Goal: Task Accomplishment & Management: Use online tool/utility

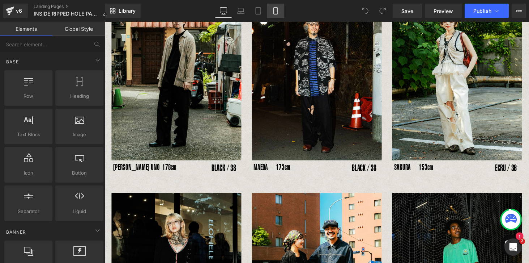
scroll to position [103, 0]
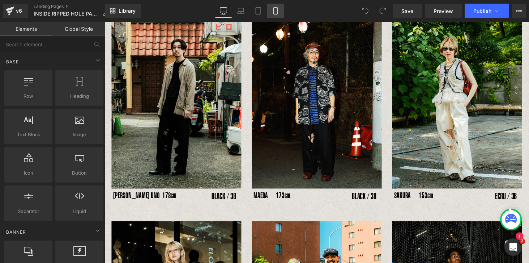
click at [276, 12] on icon at bounding box center [275, 10] width 7 height 7
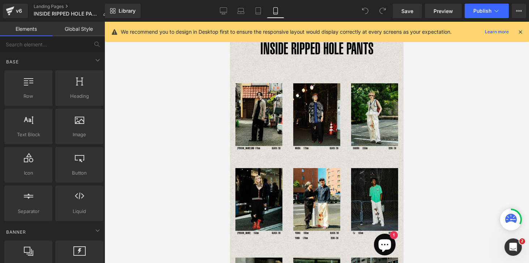
scroll to position [0, 0]
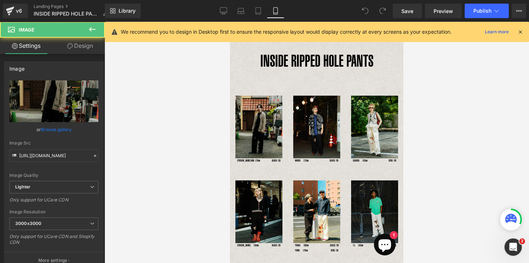
click at [255, 130] on div "Image" at bounding box center [259, 127] width 47 height 63
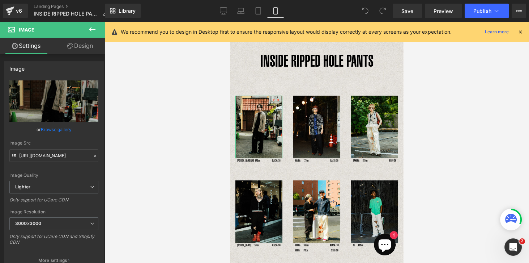
click at [86, 45] on link "Design" at bounding box center [80, 46] width 52 height 16
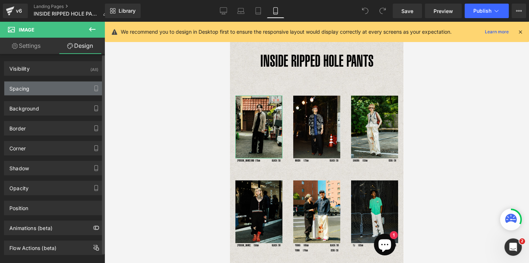
click at [42, 89] on div "Spacing" at bounding box center [53, 88] width 99 height 14
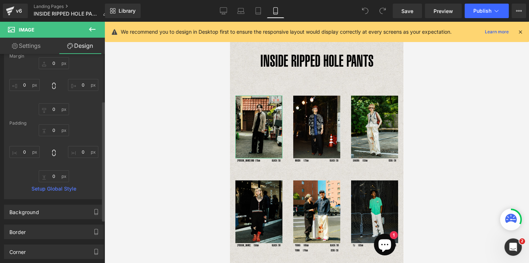
scroll to position [83, 0]
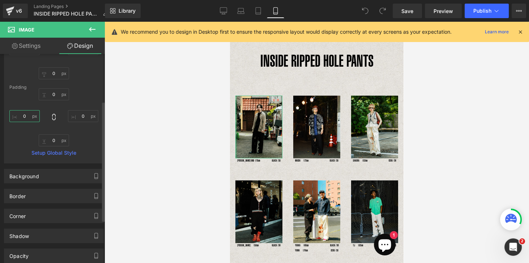
click at [18, 116] on input "0" at bounding box center [24, 116] width 30 height 12
type input "-20"
click at [85, 118] on input "0" at bounding box center [83, 116] width 30 height 12
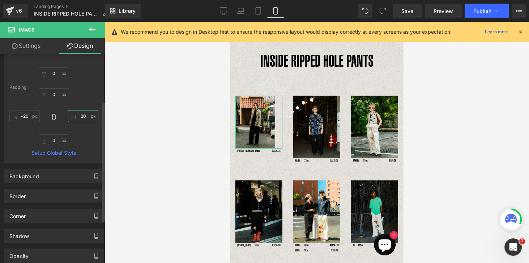
type input "2"
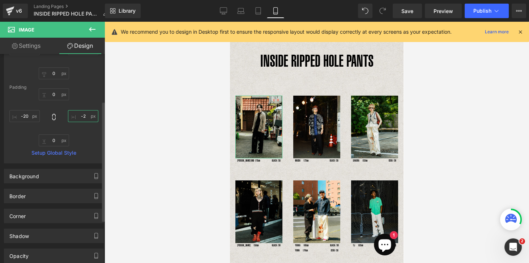
type input "-"
type input "0"
click at [81, 131] on div "0px 0 0px 0 0px 0" at bounding box center [53, 117] width 89 height 58
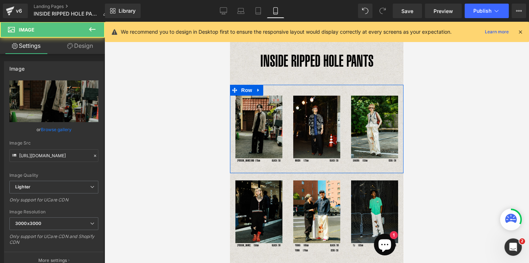
click at [258, 116] on img at bounding box center [259, 127] width 47 height 63
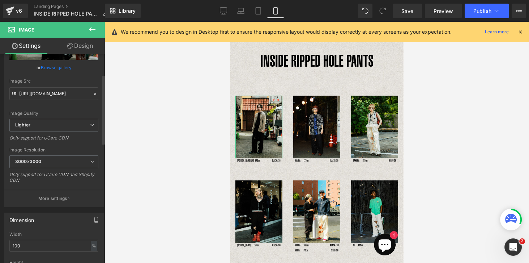
scroll to position [145, 0]
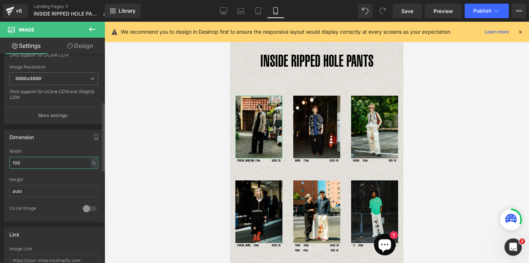
click at [66, 165] on input "100" at bounding box center [53, 163] width 89 height 12
type input "1"
click at [33, 193] on input "auto" at bounding box center [53, 191] width 89 height 12
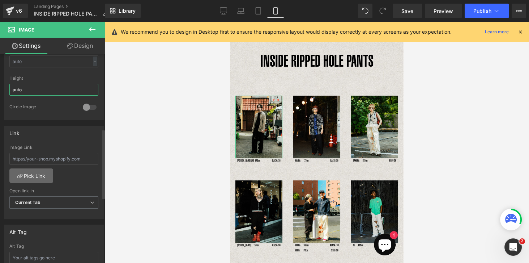
scroll to position [310, 0]
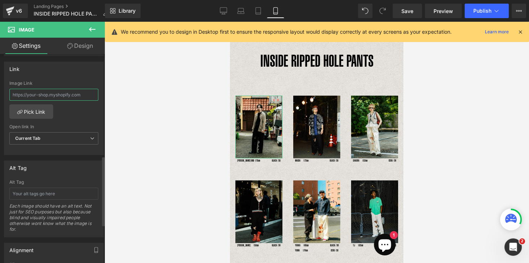
drag, startPoint x: 55, startPoint y: 94, endPoint x: 64, endPoint y: 97, distance: 9.4
click at [55, 94] on input "text" at bounding box center [53, 95] width 89 height 12
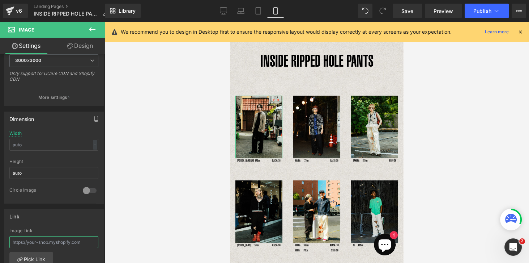
scroll to position [139, 0]
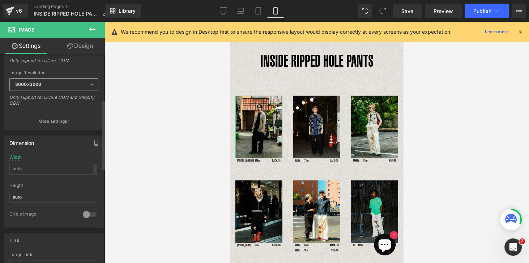
click at [81, 80] on span "3000x3000" at bounding box center [53, 84] width 89 height 13
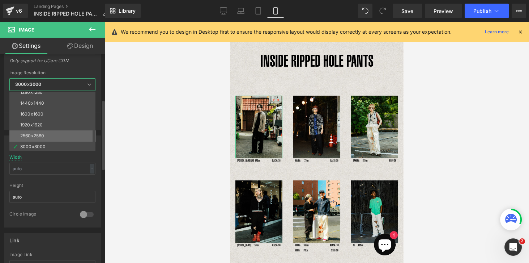
scroll to position [103, 0]
click at [36, 135] on div "2560x2560" at bounding box center [32, 134] width 24 height 5
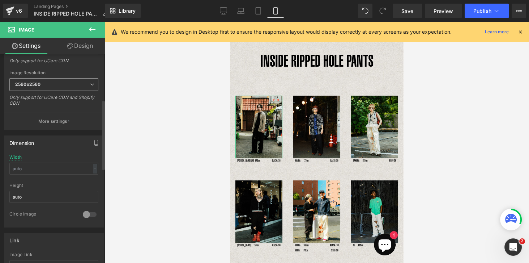
click at [40, 89] on span "2560x2560" at bounding box center [53, 84] width 89 height 13
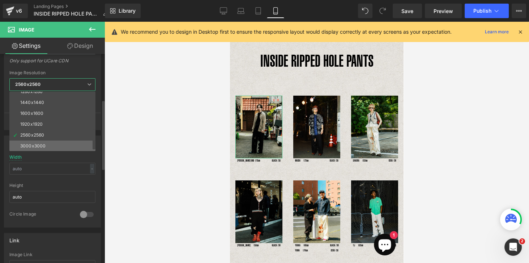
click at [35, 144] on div "3000x3000" at bounding box center [32, 145] width 25 height 5
type input "[URL][DOMAIN_NAME]"
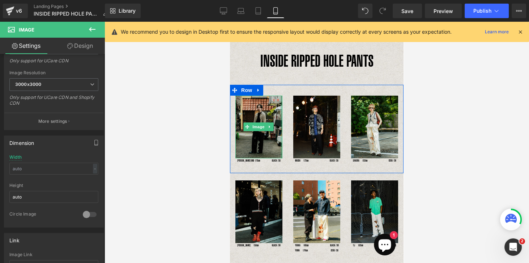
click at [281, 121] on div "NaNpx" at bounding box center [282, 127] width 2 height 63
drag, startPoint x: 281, startPoint y: 120, endPoint x: 291, endPoint y: 121, distance: 9.8
click at [291, 121] on div "Image [PERSON_NAME] UNO 178cm Text Block BLACK / 38 Text Block Row Image MAEDA　…" at bounding box center [317, 129] width 174 height 88
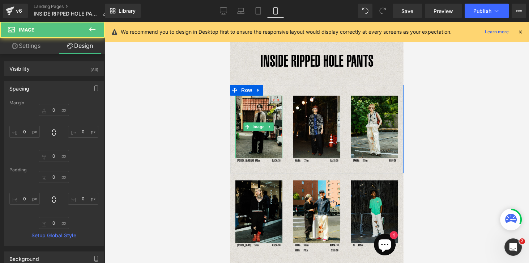
click at [290, 121] on div "Image MAEDA　173cm Text Block BLACK / 38 Text Block Row" at bounding box center [317, 131] width 58 height 71
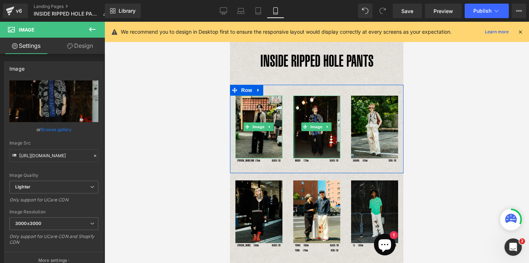
drag, startPoint x: 293, startPoint y: 122, endPoint x: 286, endPoint y: 123, distance: 6.9
click at [286, 123] on div "Image [PERSON_NAME] UNO 178cm Text Block BLACK / 38 Text Block Row Image MAEDA　…" at bounding box center [317, 129] width 174 height 88
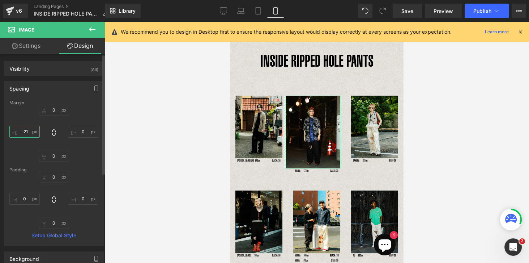
click at [29, 131] on input "-21" at bounding box center [24, 132] width 30 height 12
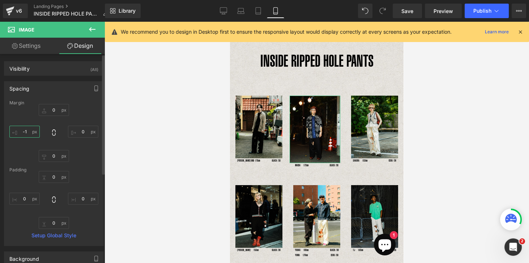
type input "-"
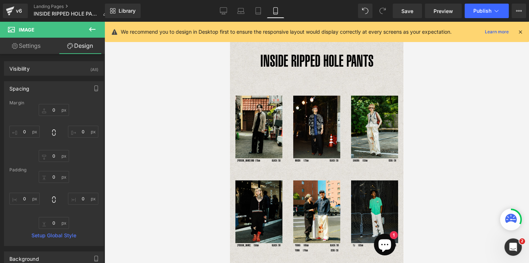
click at [191, 124] on div at bounding box center [317, 142] width 425 height 241
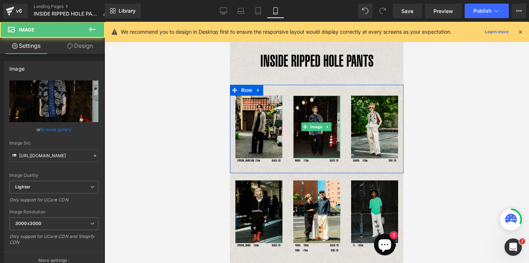
click at [317, 111] on img at bounding box center [316, 127] width 47 height 63
click at [323, 117] on img at bounding box center [316, 127] width 47 height 63
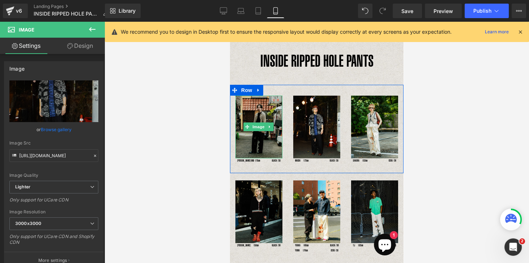
click at [256, 115] on img at bounding box center [259, 127] width 47 height 63
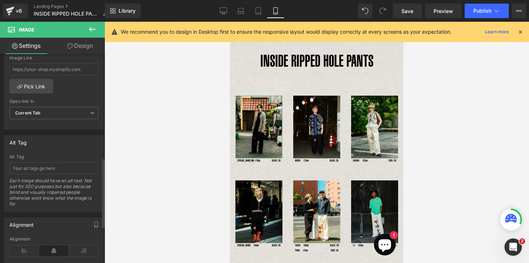
scroll to position [393, 0]
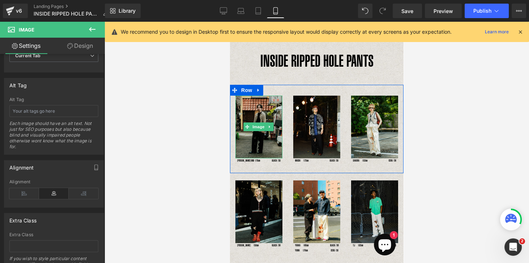
click at [260, 114] on img at bounding box center [259, 127] width 47 height 63
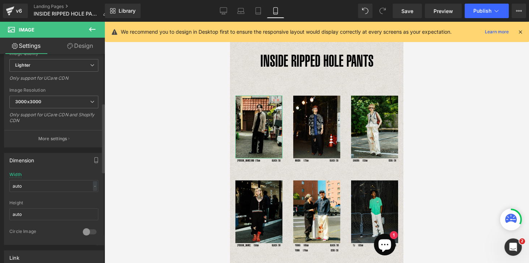
scroll to position [103, 0]
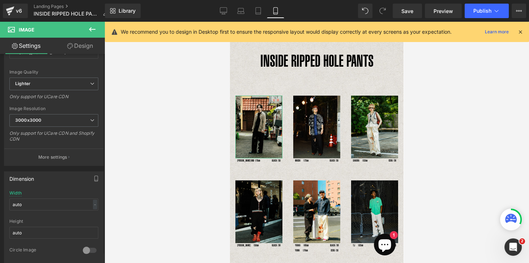
click at [80, 47] on link "Design" at bounding box center [80, 46] width 52 height 16
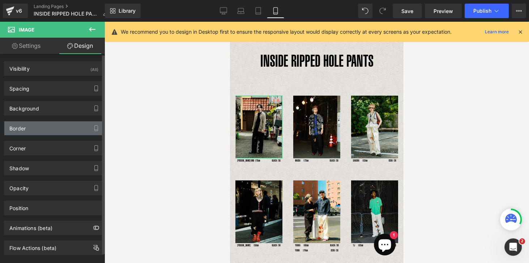
type input "0"
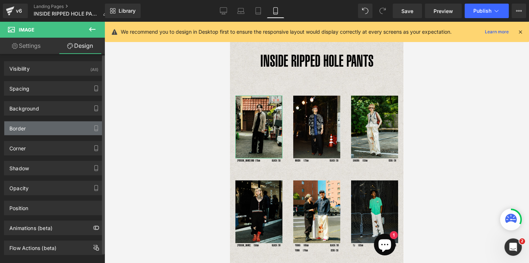
type input "0"
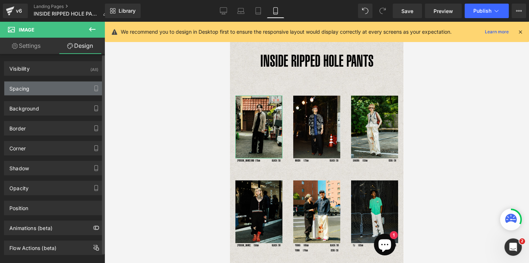
click at [21, 91] on div "Spacing" at bounding box center [19, 86] width 20 height 10
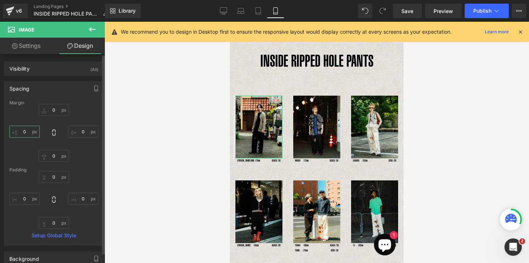
click at [24, 130] on input "0" at bounding box center [24, 132] width 30 height 12
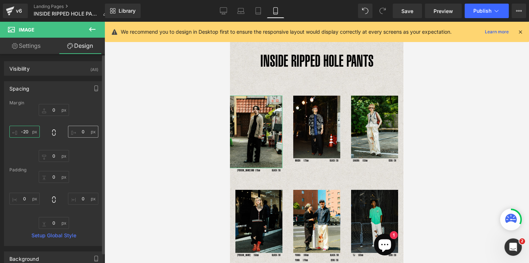
type input "-20"
click at [84, 134] on input "0" at bounding box center [83, 132] width 30 height 12
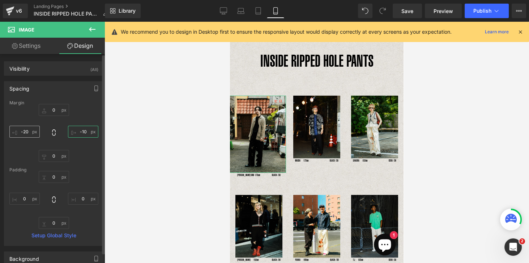
type input "-10"
click at [29, 133] on input "-20" at bounding box center [24, 132] width 30 height 12
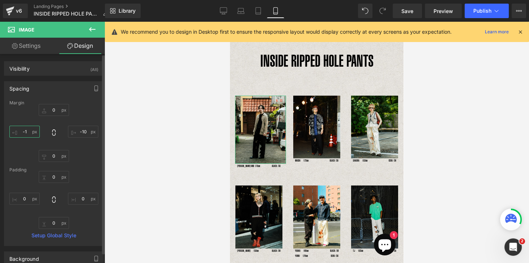
type input "-10"
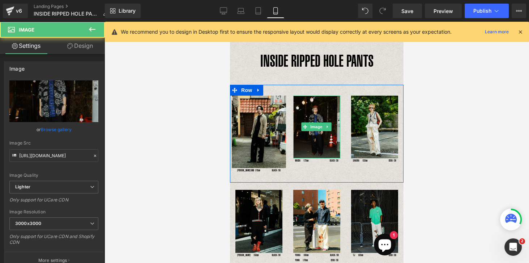
click at [313, 147] on img at bounding box center [316, 127] width 47 height 63
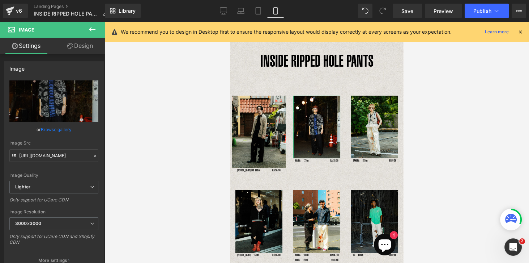
drag, startPoint x: 88, startPoint y: 44, endPoint x: 76, endPoint y: 71, distance: 29.7
click at [87, 44] on link "Design" at bounding box center [80, 46] width 52 height 16
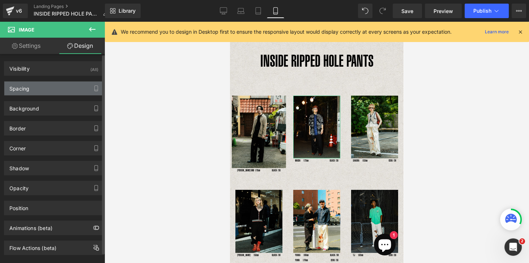
drag, startPoint x: 19, startPoint y: 92, endPoint x: 40, endPoint y: 94, distance: 20.8
click at [20, 92] on div "Spacing" at bounding box center [53, 88] width 99 height 14
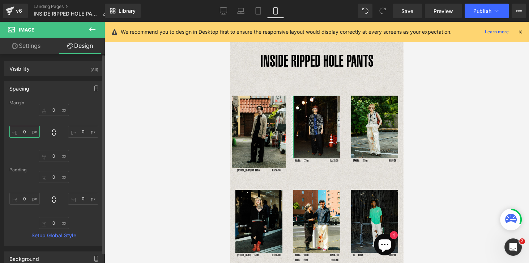
click at [25, 132] on input "0" at bounding box center [24, 132] width 30 height 12
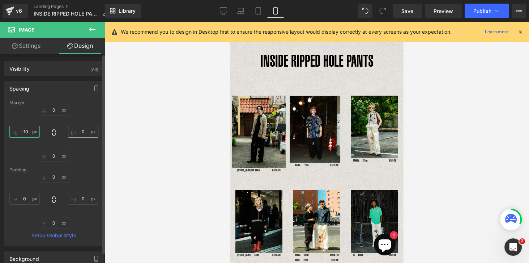
type input "-10"
click at [80, 133] on input "0" at bounding box center [83, 132] width 30 height 12
type input "-10"
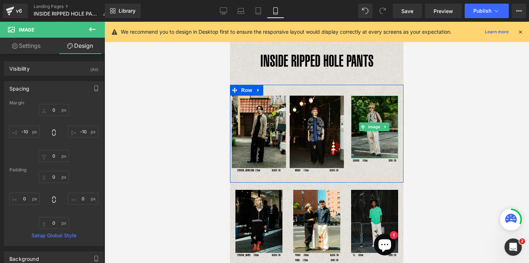
click at [376, 152] on img at bounding box center [374, 127] width 47 height 63
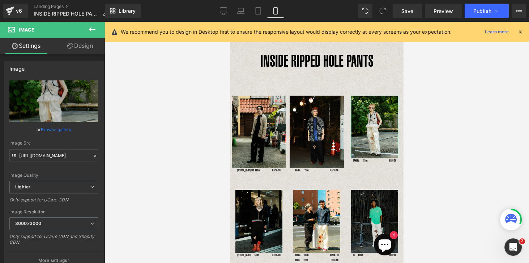
drag, startPoint x: 79, startPoint y: 47, endPoint x: 60, endPoint y: 102, distance: 57.3
click at [79, 47] on link "Design" at bounding box center [80, 46] width 52 height 16
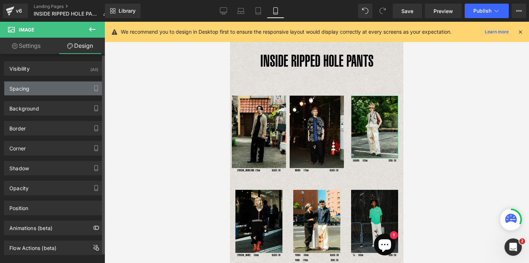
click at [36, 85] on div "Spacing" at bounding box center [53, 88] width 99 height 14
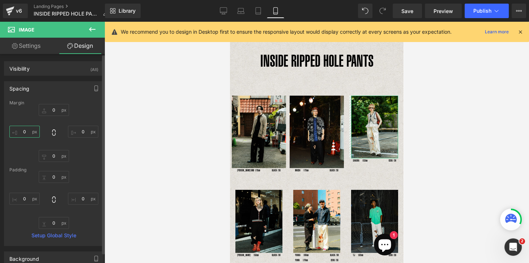
click at [28, 133] on input "0" at bounding box center [24, 132] width 30 height 12
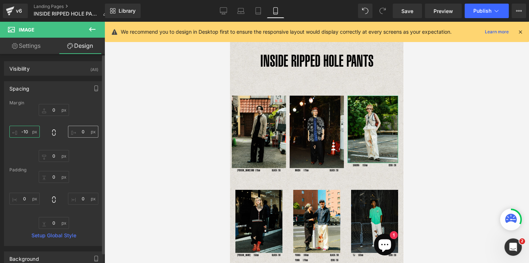
type input "-10"
click at [81, 132] on input "0" at bounding box center [83, 132] width 30 height 12
type input "-10"
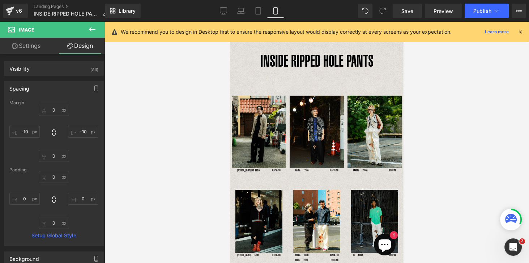
click at [465, 118] on div at bounding box center [317, 142] width 425 height 241
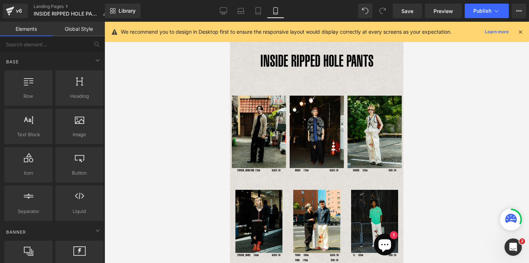
click at [79, 31] on link "Global Style" at bounding box center [78, 29] width 52 height 14
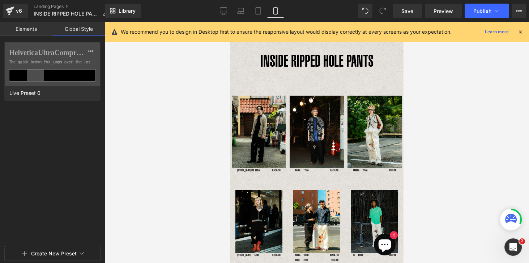
click at [14, 36] on div "Elements Global Style Base Row rows, columns, layouts, div Heading headings, ti…" at bounding box center [52, 144] width 105 height 245
click at [19, 30] on link "Elements" at bounding box center [26, 29] width 52 height 14
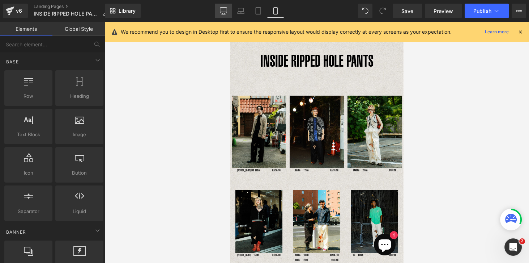
click at [227, 11] on icon at bounding box center [223, 10] width 7 height 5
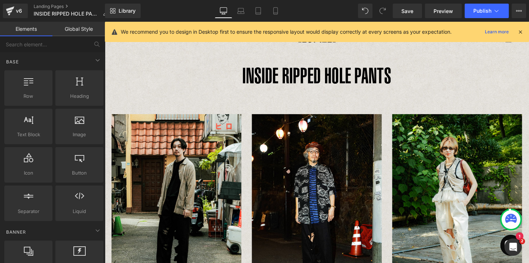
scroll to position [0, 0]
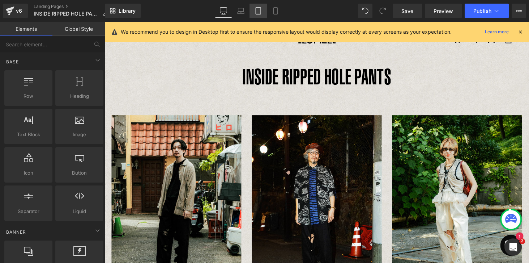
click at [261, 12] on icon at bounding box center [258, 10] width 7 height 7
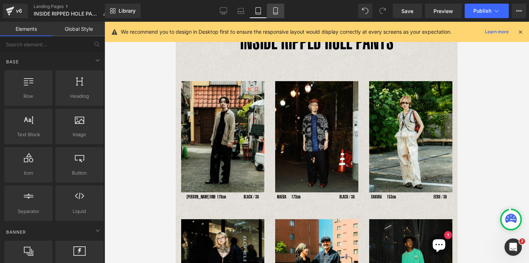
click at [274, 14] on icon at bounding box center [275, 10] width 7 height 7
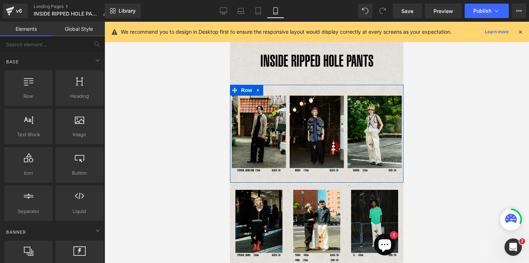
click at [305, 92] on div "Image [PERSON_NAME] UNO 178cm Text Block BLACK / 38 Text Block Row Image MAEDA　…" at bounding box center [317, 134] width 174 height 98
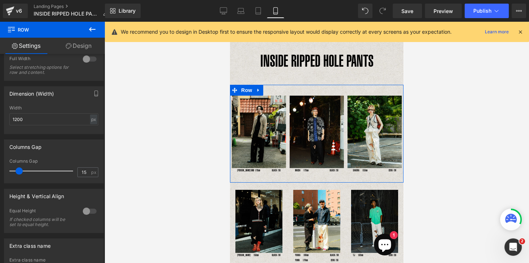
scroll to position [248, 0]
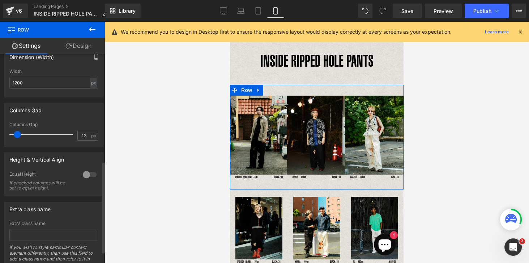
type input "14"
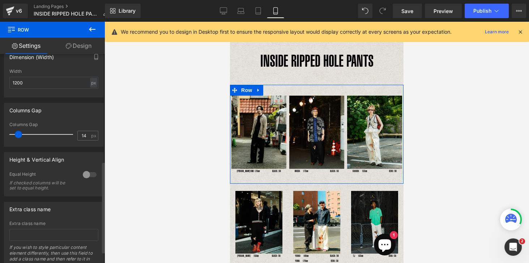
drag, startPoint x: 20, startPoint y: 134, endPoint x: 25, endPoint y: 126, distance: 9.1
click at [20, 133] on span at bounding box center [18, 134] width 7 height 7
click at [73, 45] on link "Design" at bounding box center [78, 46] width 52 height 16
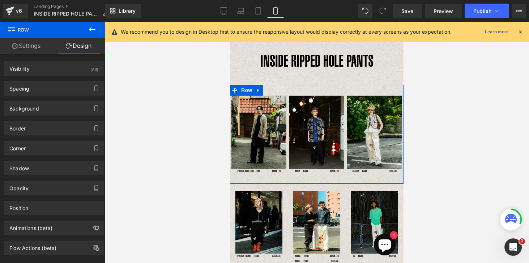
type input "0"
type input "30"
type input "0"
type input "17"
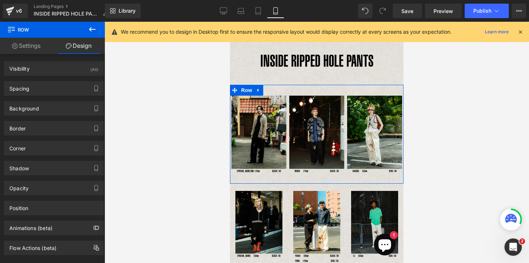
type input "0"
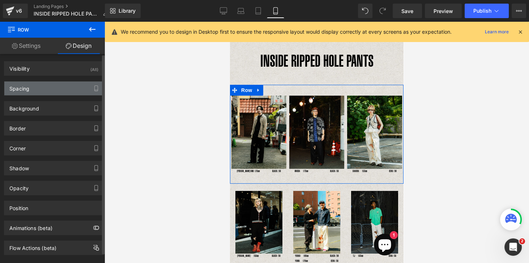
click at [26, 89] on div "Spacing" at bounding box center [19, 86] width 20 height 10
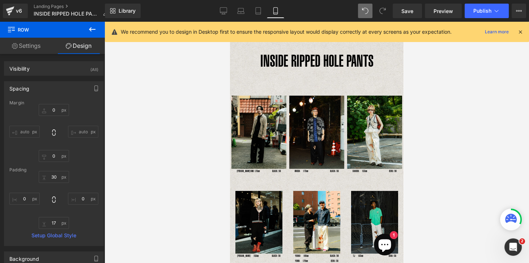
type input "15"
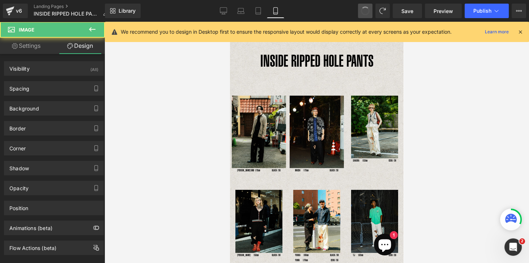
click at [368, 12] on span at bounding box center [365, 11] width 10 height 10
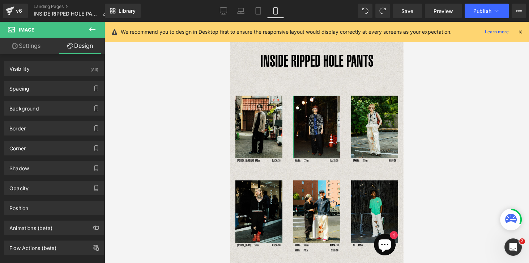
click at [22, 49] on link "Settings" at bounding box center [26, 46] width 52 height 16
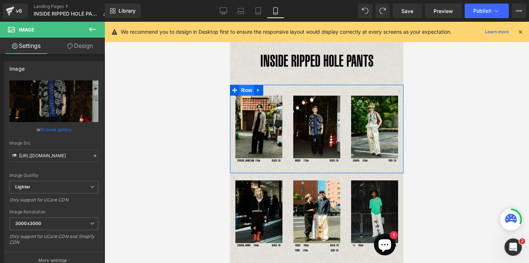
click at [251, 90] on span "Row" at bounding box center [247, 90] width 14 height 11
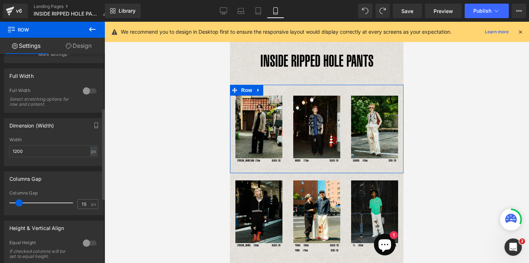
scroll to position [227, 0]
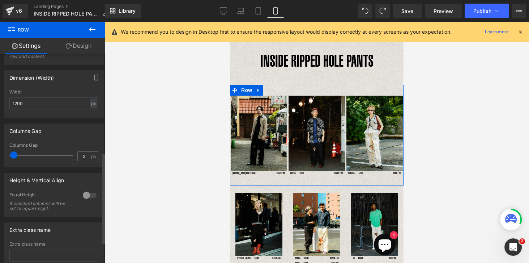
type input "3"
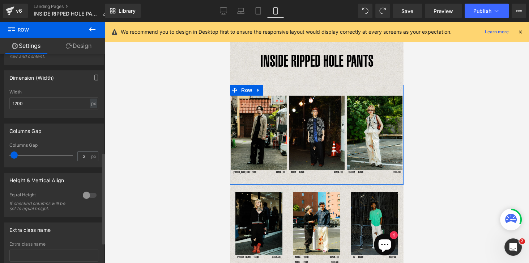
drag, startPoint x: 19, startPoint y: 155, endPoint x: 14, endPoint y: 156, distance: 4.8
click at [14, 156] on span at bounding box center [13, 154] width 7 height 7
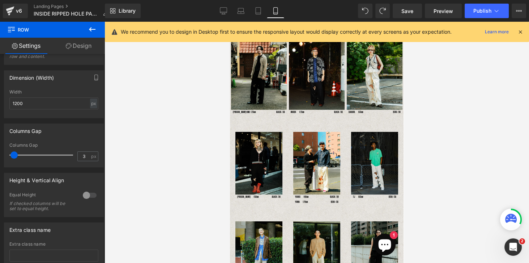
scroll to position [62, 0]
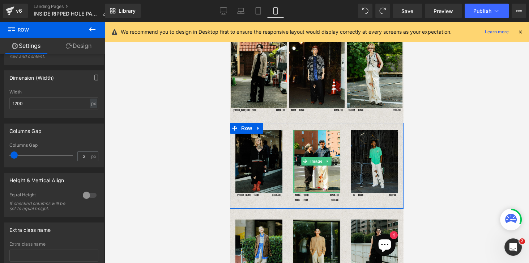
click at [268, 152] on img at bounding box center [259, 161] width 47 height 63
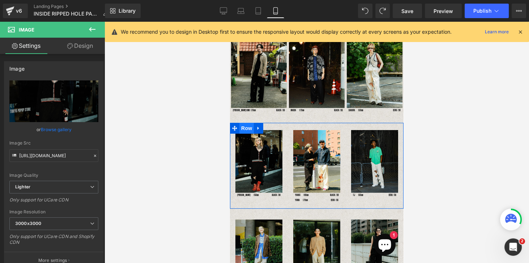
click at [248, 126] on span "Row" at bounding box center [247, 128] width 14 height 11
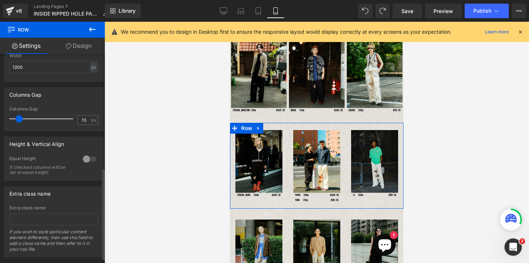
scroll to position [275, 0]
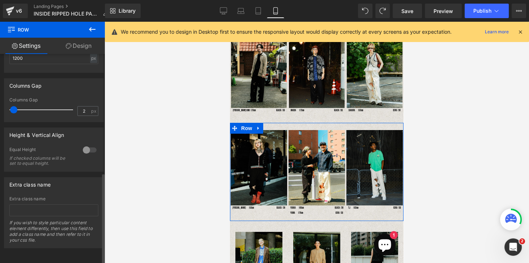
type input "3"
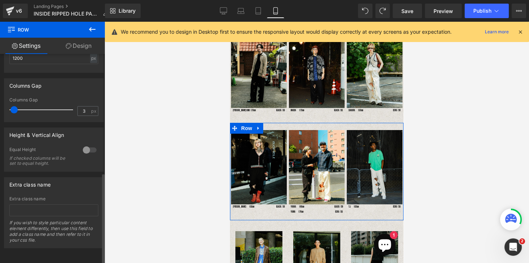
drag, startPoint x: 19, startPoint y: 106, endPoint x: 14, endPoint y: 108, distance: 5.2
click at [14, 108] on span at bounding box center [13, 109] width 7 height 7
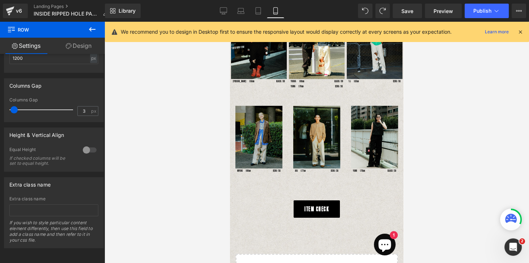
scroll to position [182, 0]
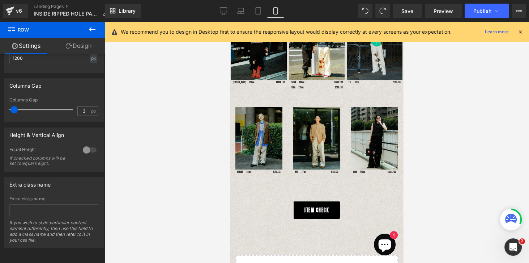
click at [245, 127] on img at bounding box center [259, 138] width 47 height 63
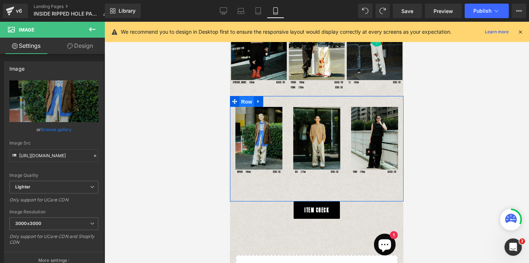
click at [248, 98] on span "Row" at bounding box center [247, 101] width 14 height 11
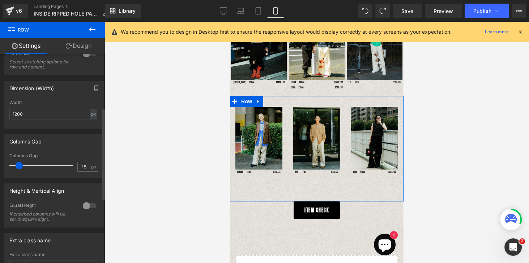
scroll to position [248, 0]
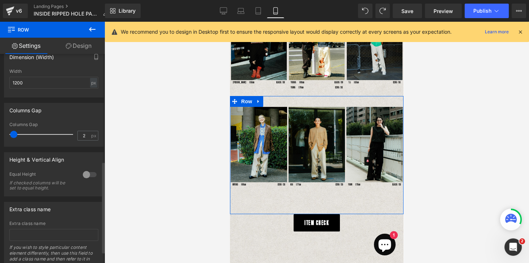
type input "3"
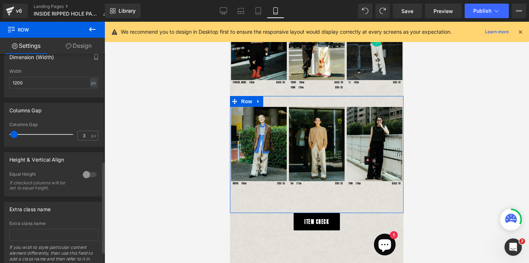
drag, startPoint x: 19, startPoint y: 134, endPoint x: 14, endPoint y: 135, distance: 4.7
click at [14, 135] on span at bounding box center [13, 134] width 7 height 7
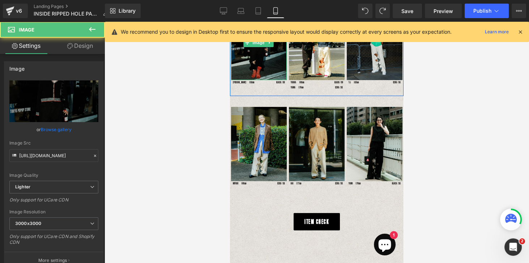
click at [256, 55] on img at bounding box center [259, 43] width 56 height 74
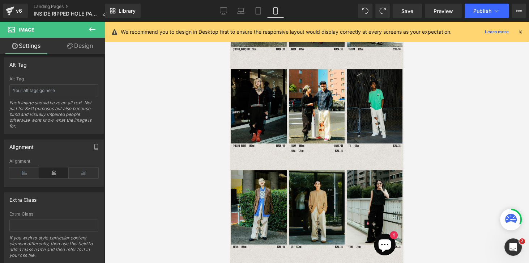
scroll to position [124, 0]
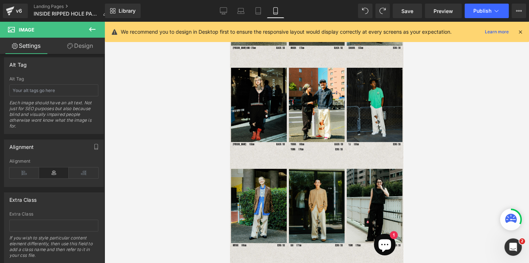
click at [259, 62] on div "Image [PERSON_NAME]　158cm Text Block BLACK / 36 Text Block Row Image YUUKA　160c…" at bounding box center [317, 108] width 174 height 97
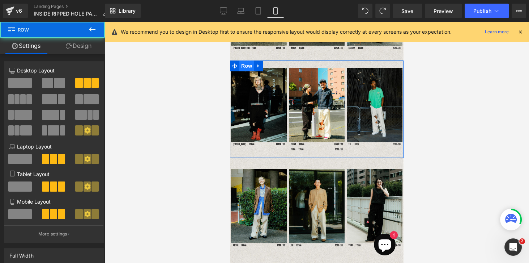
click at [249, 64] on span "Row" at bounding box center [247, 65] width 14 height 11
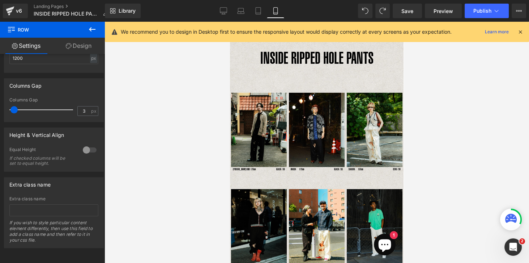
scroll to position [0, 0]
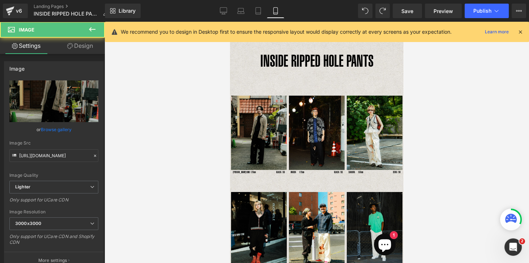
click at [263, 109] on img at bounding box center [259, 133] width 56 height 74
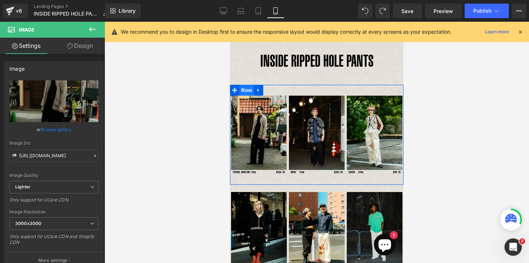
click at [249, 93] on span "Row" at bounding box center [247, 90] width 14 height 11
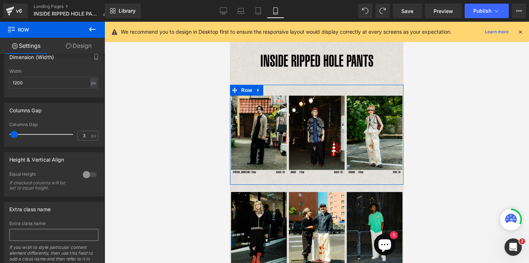
scroll to position [275, 0]
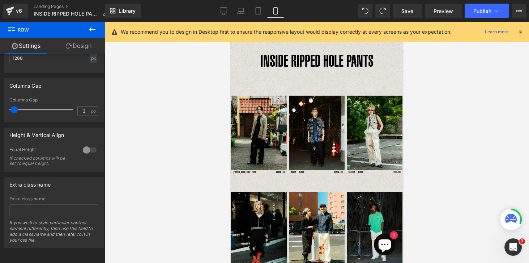
click at [456, 111] on div at bounding box center [317, 142] width 425 height 241
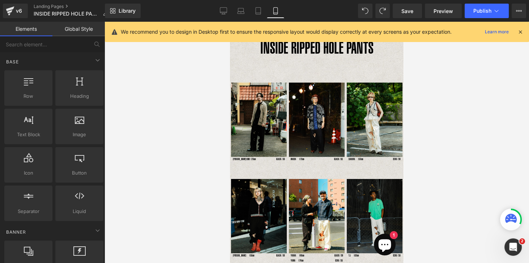
scroll to position [0, 0]
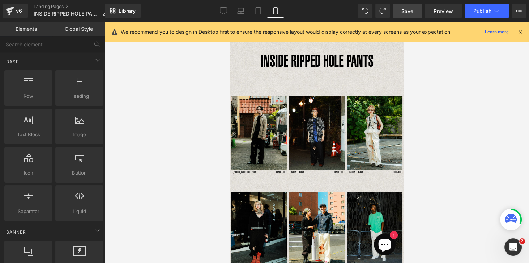
click at [406, 13] on span "Save" at bounding box center [408, 11] width 12 height 8
click at [487, 15] on button "Publish" at bounding box center [487, 11] width 44 height 14
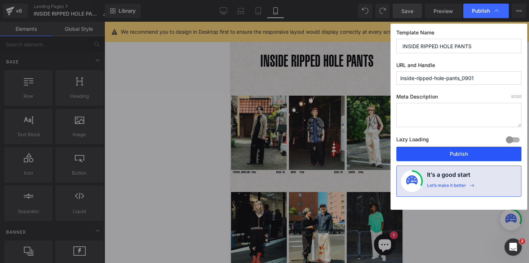
click at [462, 151] on button "Publish" at bounding box center [459, 154] width 125 height 14
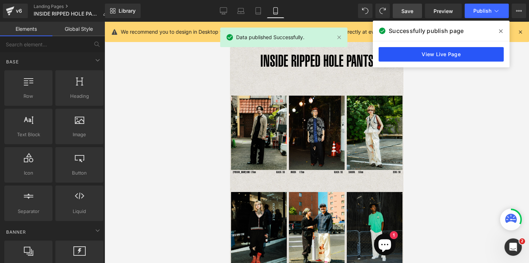
click at [463, 55] on link "View Live Page" at bounding box center [441, 54] width 125 height 14
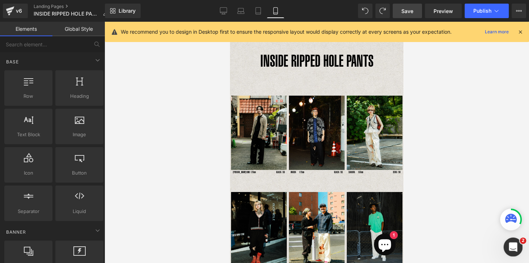
drag, startPoint x: 507, startPoint y: 246, endPoint x: 1010, endPoint y: 476, distance: 553.0
click at [506, 245] on div "Intercom Messengerを開く" at bounding box center [512, 246] width 24 height 24
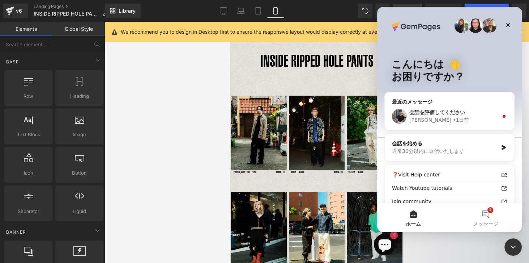
click at [468, 121] on div "[PERSON_NAME] • 1日前" at bounding box center [454, 120] width 89 height 8
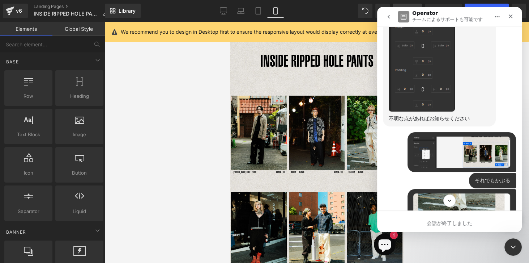
scroll to position [644, 0]
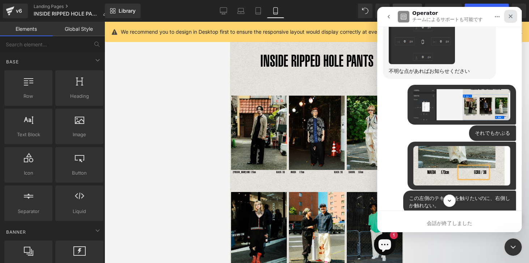
click at [509, 16] on icon "クローズ" at bounding box center [511, 16] width 6 height 6
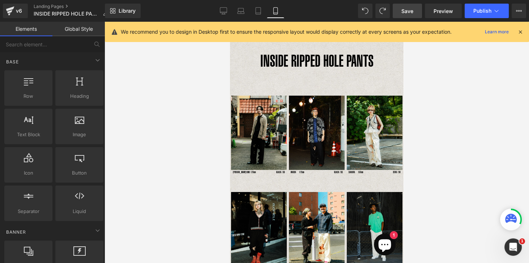
scroll to position [1135, 0]
click at [515, 246] on icon "Intercom Messengerを開く" at bounding box center [513, 246] width 12 height 12
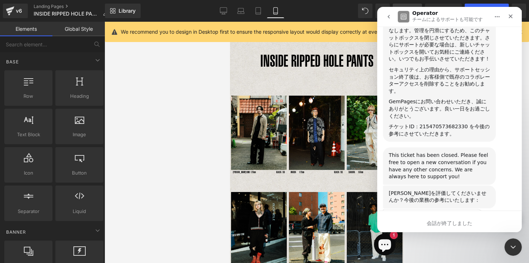
click at [432, 229] on span "OK" at bounding box center [433, 235] width 13 height 13
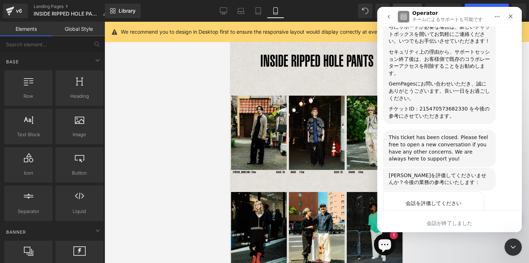
scroll to position [1154, 0]
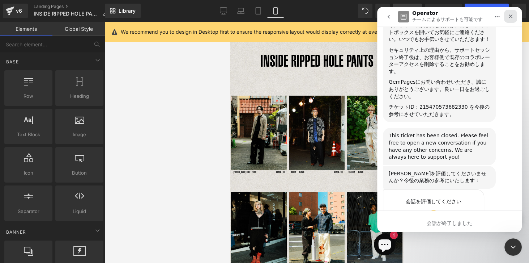
click at [514, 15] on div "クローズ" at bounding box center [510, 16] width 13 height 13
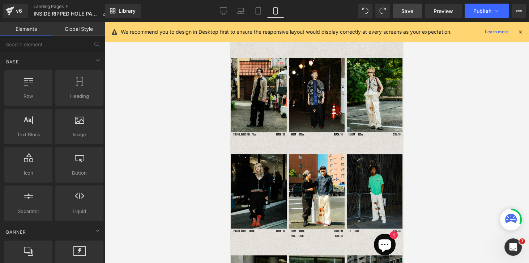
scroll to position [62, 0]
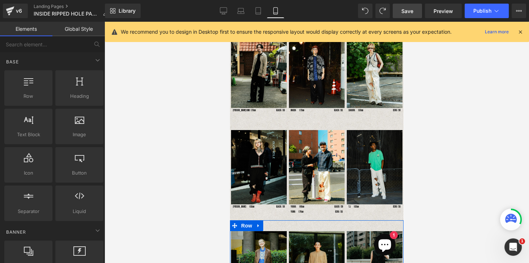
click at [304, 210] on div "YUMA　176cm Text Block ECRU / 38 Text Block Row" at bounding box center [317, 211] width 56 height 5
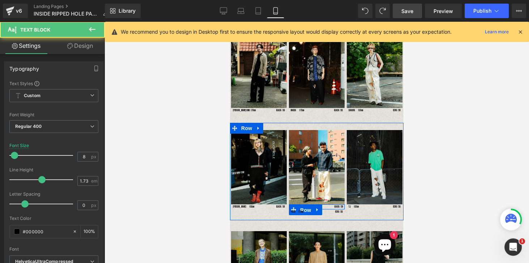
click at [304, 205] on span "Row" at bounding box center [306, 209] width 14 height 11
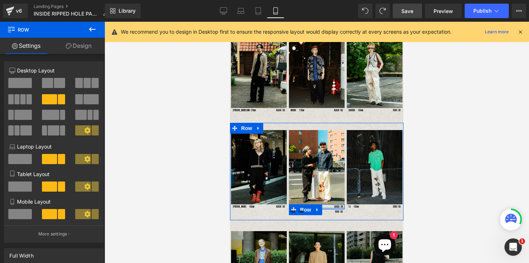
click at [328, 207] on div at bounding box center [317, 208] width 56 height 2
click at [329, 207] on div at bounding box center [317, 208] width 56 height 2
click at [331, 203] on span "Text Block" at bounding box center [328, 206] width 24 height 9
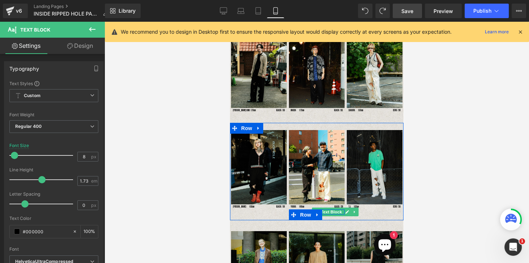
click at [336, 208] on span "Text Block" at bounding box center [332, 211] width 24 height 9
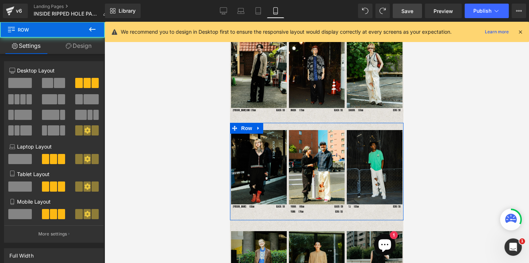
click at [346, 208] on div "Image TJ　183cm Text Block ECRU / 38 Text Block Row" at bounding box center [375, 171] width 58 height 83
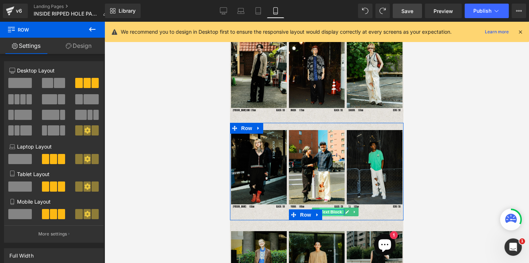
click at [335, 209] on span "Text Block" at bounding box center [332, 211] width 24 height 9
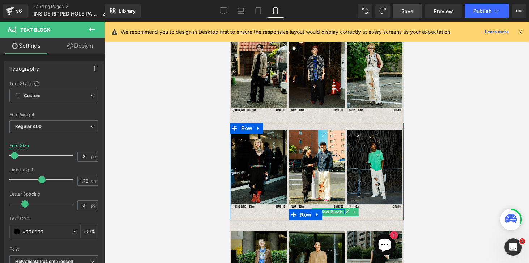
click at [345, 210] on icon at bounding box center [347, 212] width 4 height 4
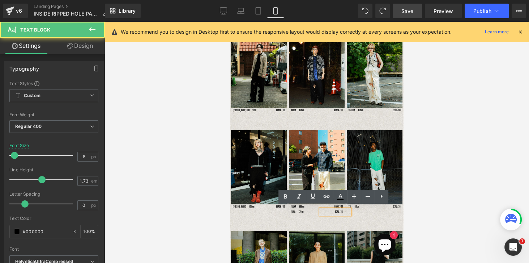
click at [341, 209] on div "ECRU / 38" at bounding box center [335, 211] width 29 height 5
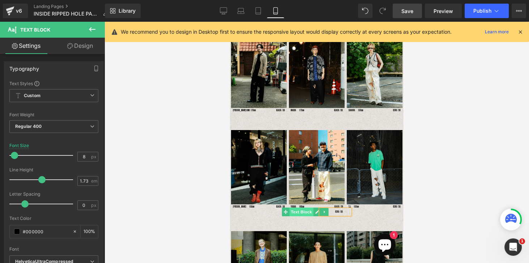
click at [296, 208] on span "Text Block" at bounding box center [302, 211] width 24 height 9
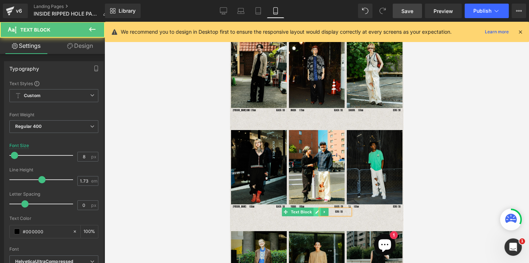
click at [316, 210] on icon at bounding box center [318, 212] width 4 height 4
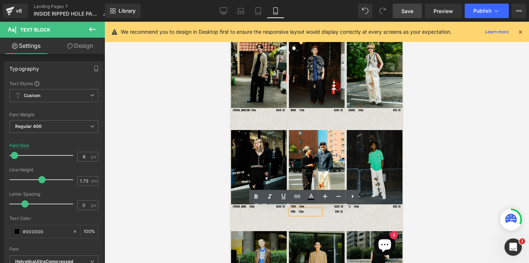
click at [296, 209] on p "YUMA　176cm" at bounding box center [306, 211] width 30 height 5
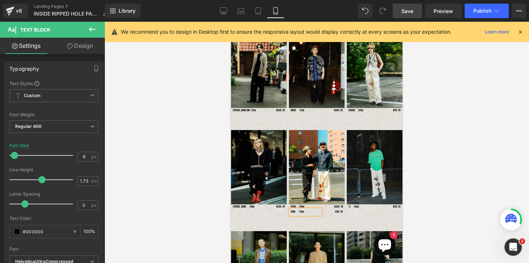
click at [425, 211] on div at bounding box center [317, 142] width 425 height 241
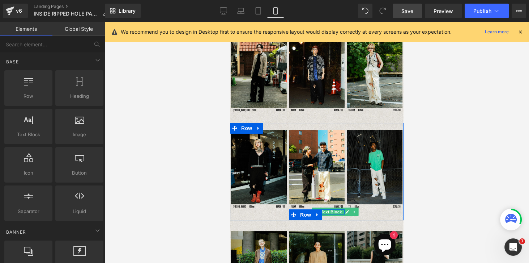
scroll to position [1117, 0]
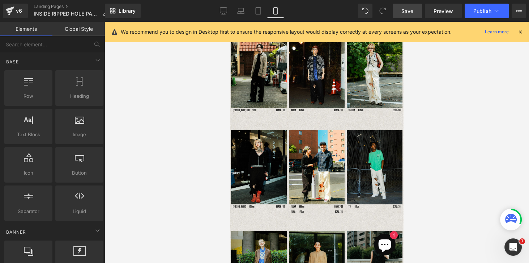
click at [473, 189] on div at bounding box center [317, 142] width 425 height 241
click at [260, 11] on icon at bounding box center [258, 10] width 7 height 7
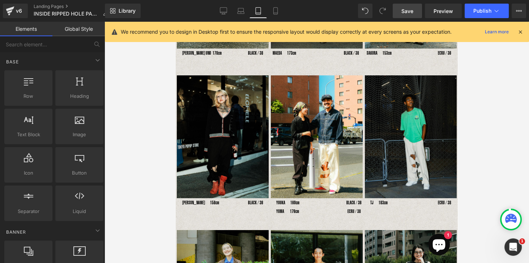
click at [282, 207] on div "YUUKA　160cm Text Block BLACK / 36 Text Block Row" at bounding box center [317, 202] width 92 height 9
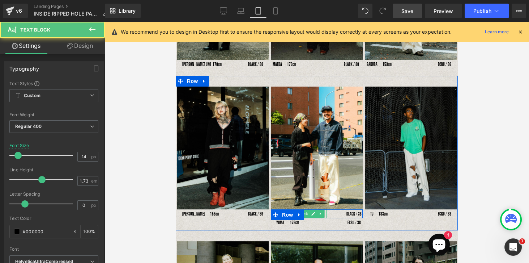
click at [313, 209] on div "YUUKA　160cm Text Block" at bounding box center [301, 213] width 50 height 9
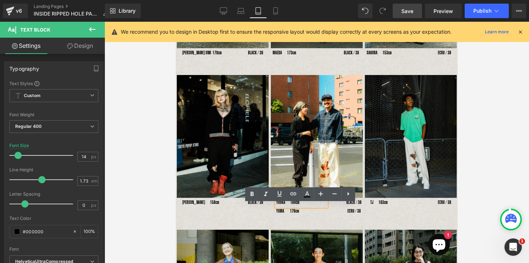
click at [276, 206] on div "YUUKA　160cm" at bounding box center [301, 202] width 50 height 9
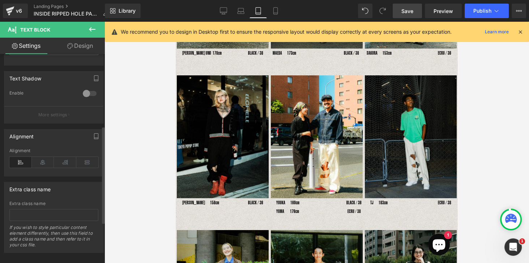
scroll to position [245, 0]
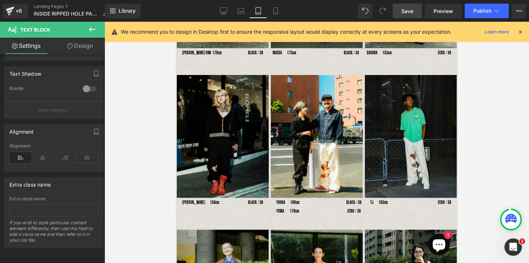
click at [295, 215] on div "YUMA　 176cm Text Block ECRU / 38 Text Block Row" at bounding box center [317, 210] width 92 height 9
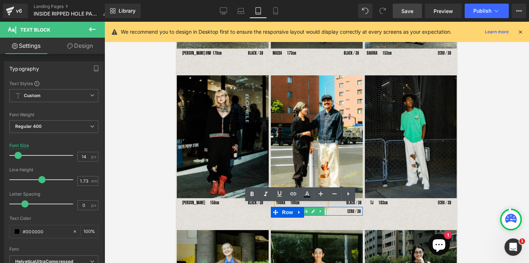
click at [306, 215] on div "YUMA　 176cm Text Block" at bounding box center [301, 211] width 50 height 9
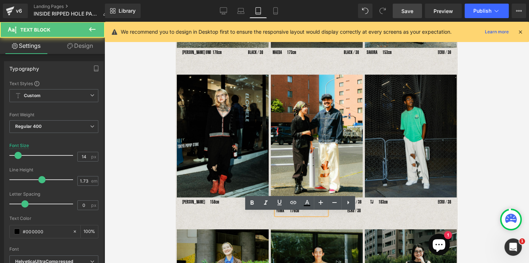
click at [288, 215] on p "YUMA　 176cm" at bounding box center [301, 210] width 50 height 9
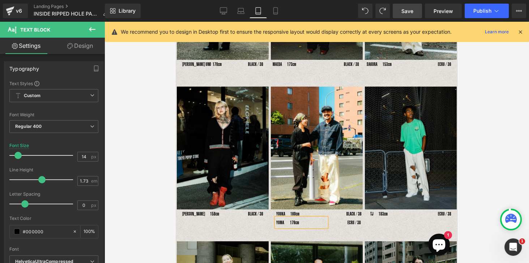
click at [347, 221] on div "Image [PERSON_NAME]　158cm Text Block BLACK / 36 Text Block Row Image YUUKA　160c…" at bounding box center [317, 153] width 282 height 155
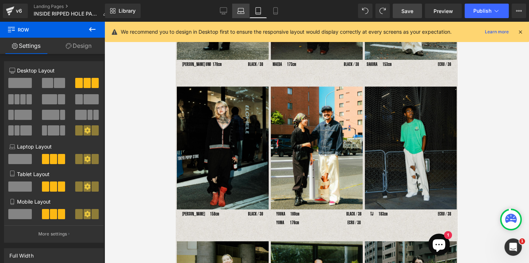
click at [244, 12] on icon at bounding box center [240, 13] width 7 height 2
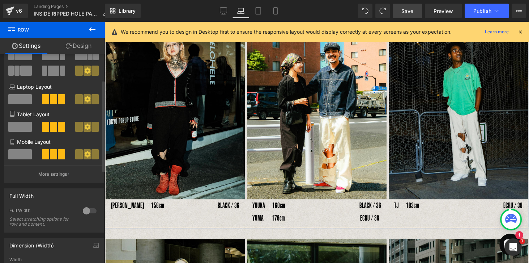
scroll to position [103, 0]
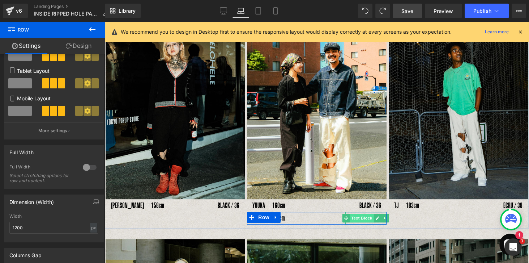
click at [350, 216] on span "Text Block" at bounding box center [362, 218] width 24 height 9
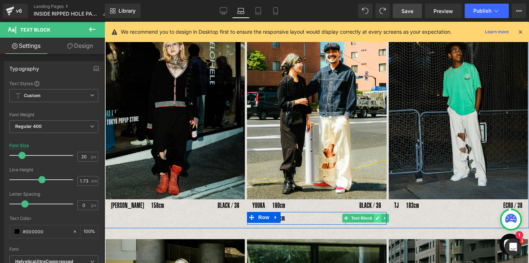
click at [376, 216] on icon at bounding box center [378, 218] width 4 height 4
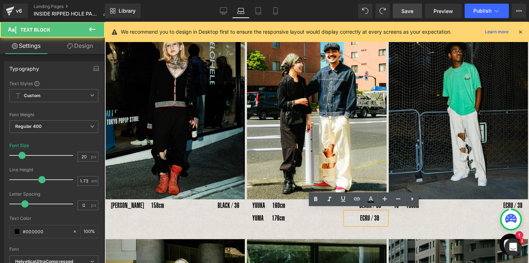
click at [357, 217] on div "ECRU / 38" at bounding box center [366, 218] width 41 height 13
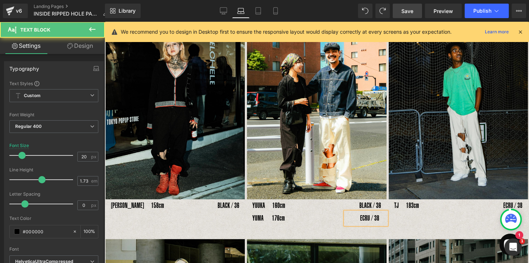
click at [382, 216] on div "ECRU / 38" at bounding box center [366, 218] width 41 height 13
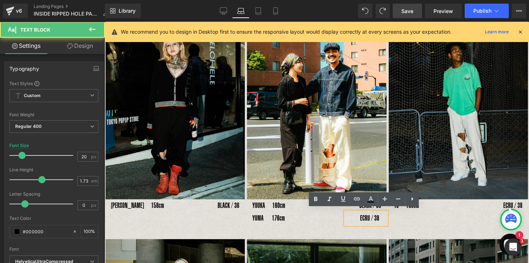
click at [359, 215] on div "ECRU / 38" at bounding box center [366, 218] width 41 height 13
click at [314, 219] on link at bounding box center [313, 218] width 8 height 9
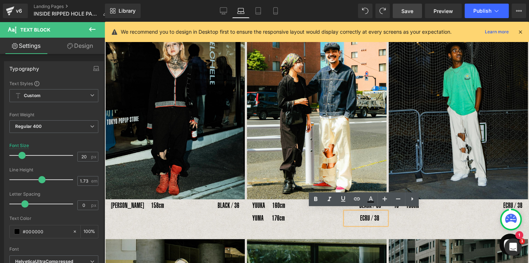
drag, startPoint x: 385, startPoint y: 222, endPoint x: 394, endPoint y: 222, distance: 9.0
click at [385, 222] on div "ECRU / 38" at bounding box center [366, 218] width 41 height 13
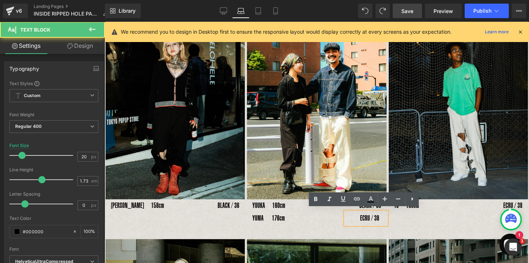
click at [402, 220] on div "Image [PERSON_NAME]　158cm Text Block BLACK / 36 Text Block Row Image YUUKA　160c…" at bounding box center [317, 115] width 425 height 225
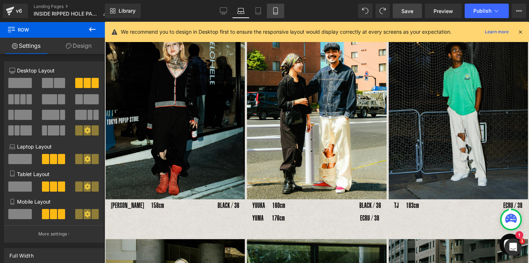
click at [279, 13] on icon at bounding box center [275, 10] width 7 height 7
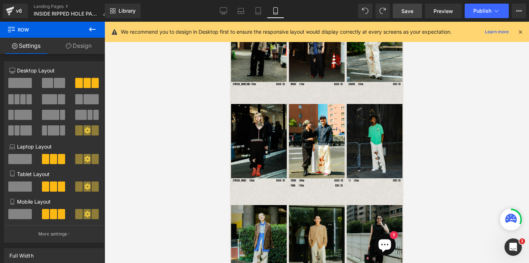
scroll to position [80, 0]
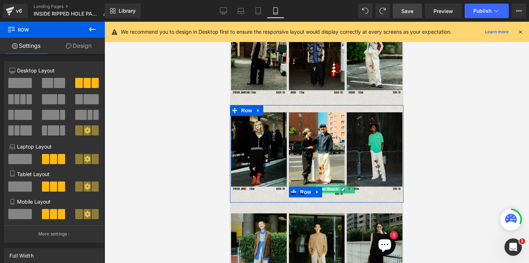
click at [332, 185] on span "Text Block" at bounding box center [328, 189] width 24 height 9
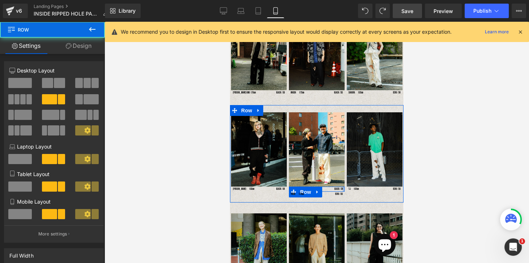
click at [343, 186] on div "Image YUUKA　160cm Text Block BLACK / 36 Text Block Row YUMA　 176cm Text Block E…" at bounding box center [317, 154] width 58 height 84
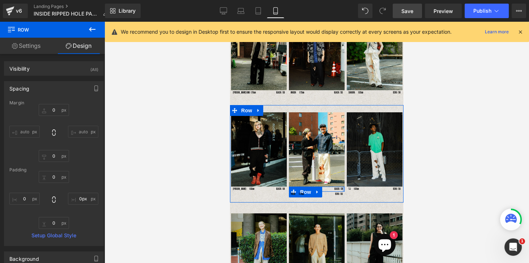
click at [343, 187] on div "Image YUUKA　160cm Text Block BLACK / 36 Text Block Row YUMA　 176cm Text Block E…" at bounding box center [317, 154] width 58 height 84
type input "0px"
drag, startPoint x: 342, startPoint y: 186, endPoint x: 363, endPoint y: 184, distance: 20.3
click at [363, 183] on div "Image [PERSON_NAME]　158cm Text Block BLACK / 36 Text Block Row Image YUUKA　160c…" at bounding box center [317, 153] width 174 height 97
click at [340, 195] on div at bounding box center [317, 196] width 56 height 2
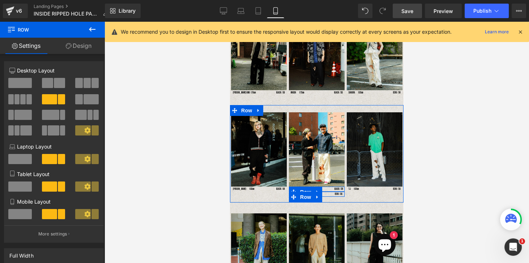
click at [342, 192] on div "YUMA　 176cm Text Block ECRU / 38 Text Block Row" at bounding box center [317, 193] width 56 height 5
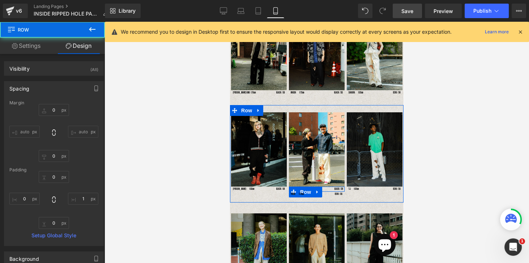
click at [428, 185] on div at bounding box center [317, 142] width 425 height 241
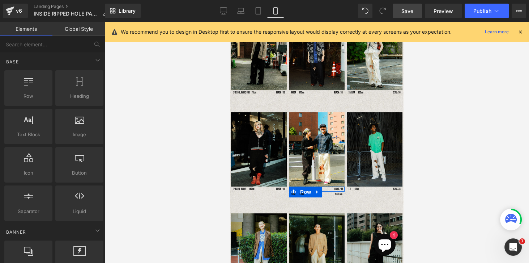
click at [451, 73] on div at bounding box center [317, 142] width 425 height 241
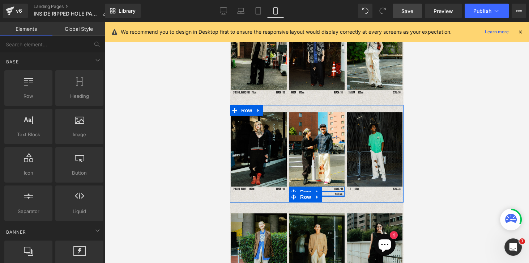
click at [339, 195] on div at bounding box center [317, 196] width 56 height 2
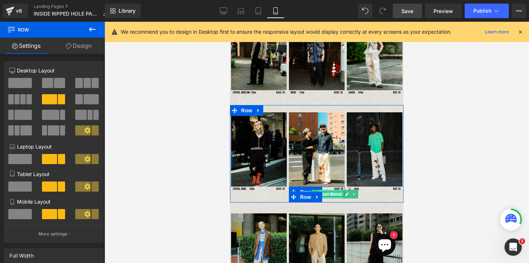
click at [340, 190] on span "Text Block" at bounding box center [331, 194] width 24 height 9
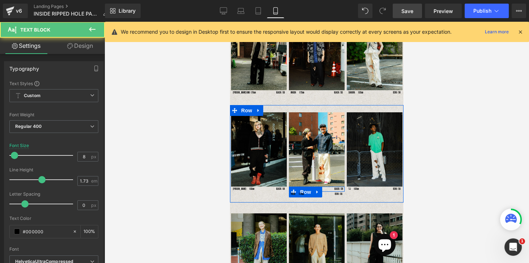
click at [346, 190] on div "Image TJ　183cm Text Block ECRU / 38 Text Block Row" at bounding box center [375, 153] width 58 height 83
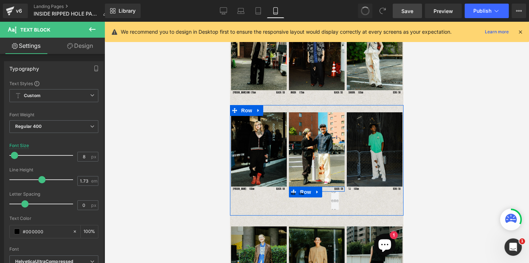
scroll to position [75, 0]
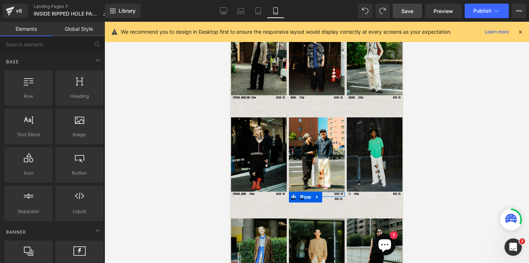
click at [425, 164] on div at bounding box center [317, 142] width 425 height 241
click at [169, 190] on div at bounding box center [317, 142] width 425 height 241
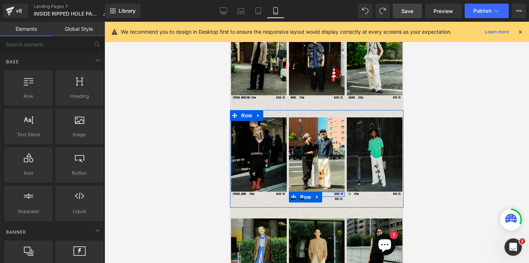
click at [254, 116] on span "Row" at bounding box center [247, 115] width 14 height 11
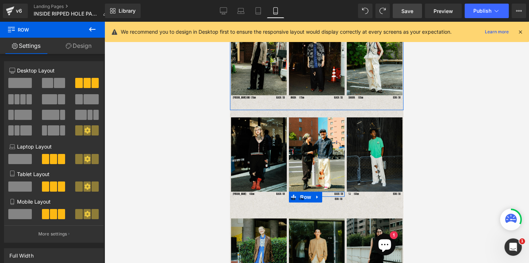
click at [286, 103] on div "Image [PERSON_NAME] UNO 178cm Text Block BLACK / 38 Text Block Row Image MAEDA　…" at bounding box center [317, 60] width 174 height 100
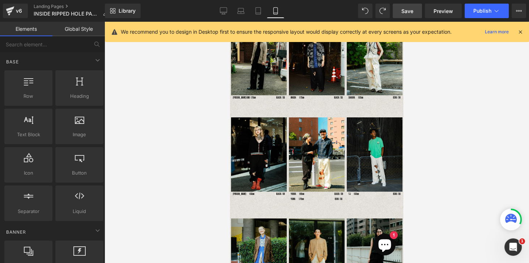
click at [489, 164] on div at bounding box center [317, 142] width 425 height 241
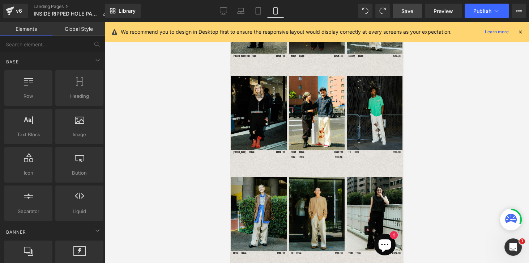
scroll to position [33, 0]
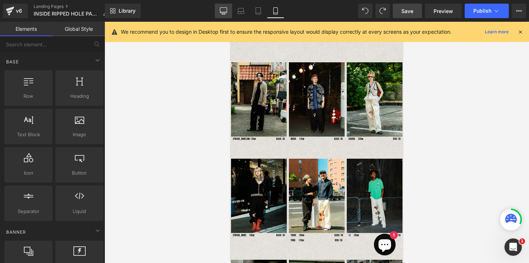
click at [227, 9] on icon at bounding box center [223, 10] width 7 height 5
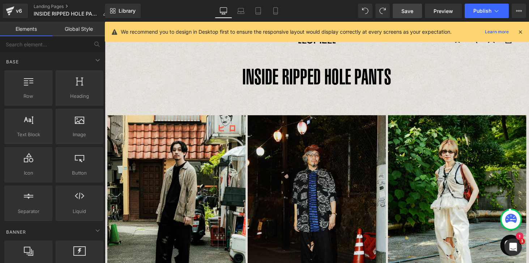
scroll to position [0, 0]
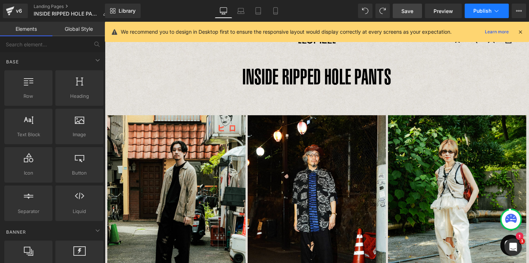
click at [487, 16] on button "Publish" at bounding box center [487, 11] width 44 height 14
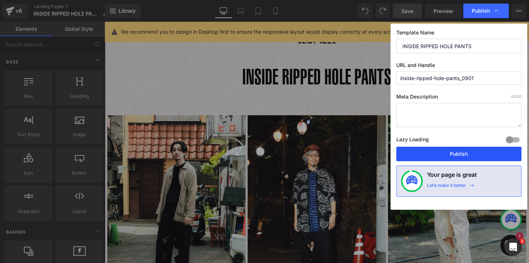
click at [450, 148] on button "Publish" at bounding box center [459, 154] width 125 height 14
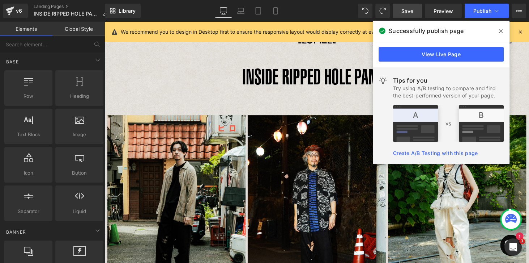
click at [501, 30] on icon at bounding box center [501, 31] width 4 height 4
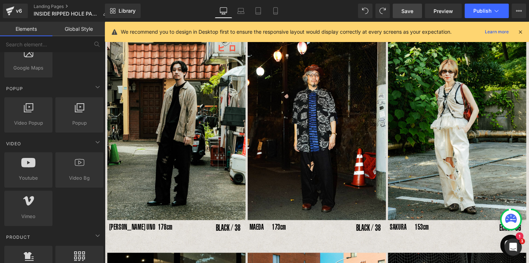
scroll to position [455, 0]
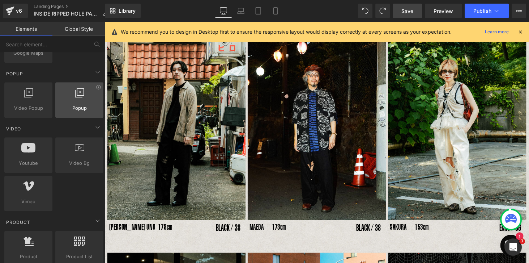
click at [83, 97] on div at bounding box center [80, 96] width 44 height 16
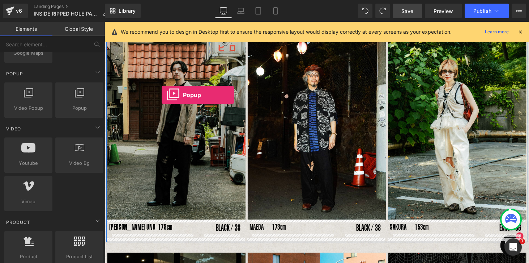
drag, startPoint x: 181, startPoint y: 117, endPoint x: 164, endPoint y: 97, distance: 26.7
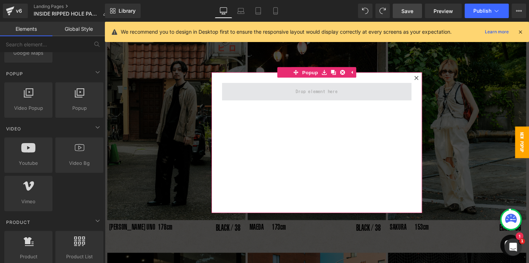
click at [319, 95] on span at bounding box center [324, 94] width 48 height 12
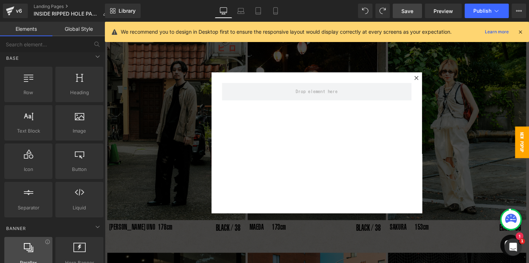
scroll to position [0, 0]
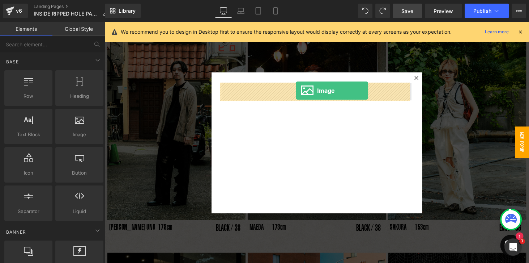
drag, startPoint x: 177, startPoint y: 141, endPoint x: 302, endPoint y: 93, distance: 133.9
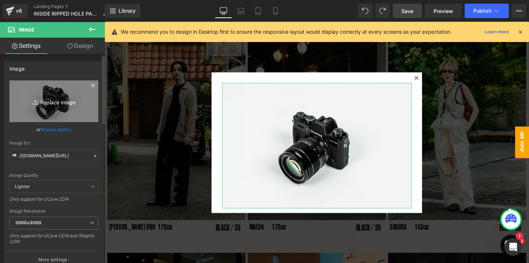
click at [60, 102] on icon "Replace Image" at bounding box center [54, 101] width 58 height 9
type input "C:\fakepath\2_4.jpg"
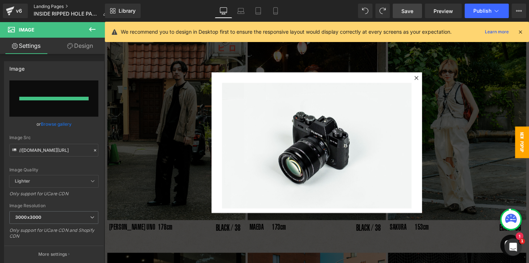
type input "[URL][DOMAIN_NAME]"
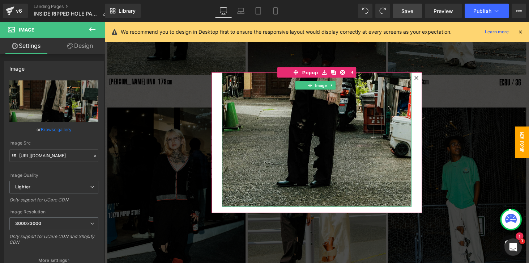
scroll to position [216, 0]
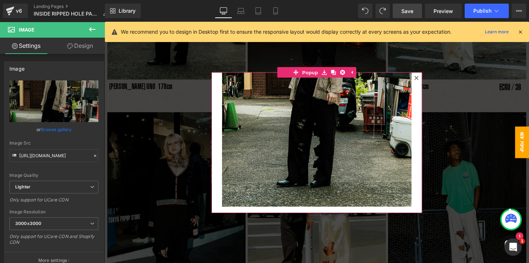
click at [317, 215] on div "Image" at bounding box center [323, 146] width 217 height 145
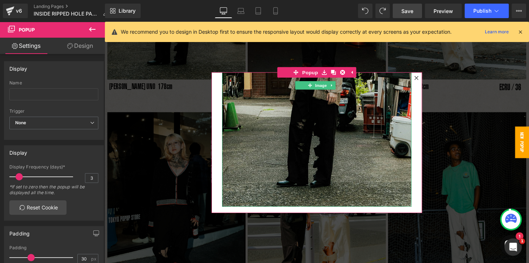
click at [332, 149] on img at bounding box center [323, 82] width 195 height 261
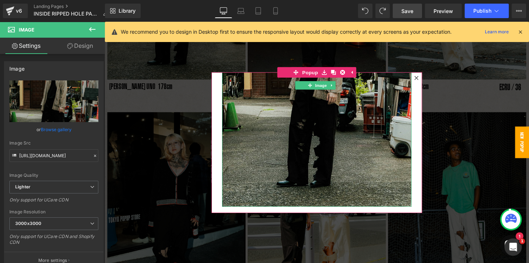
click at [335, 125] on img at bounding box center [323, 82] width 195 height 261
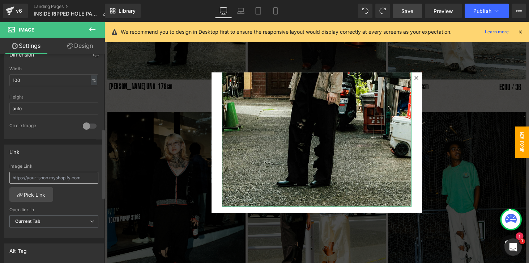
scroll to position [145, 0]
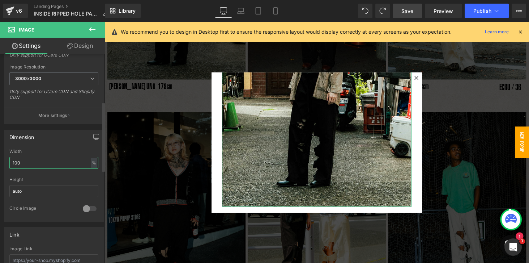
click at [34, 164] on input "100" at bounding box center [53, 163] width 89 height 12
type input "1"
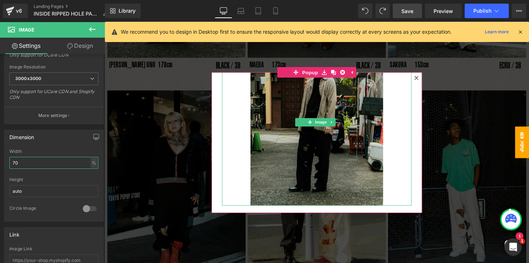
scroll to position [257, 0]
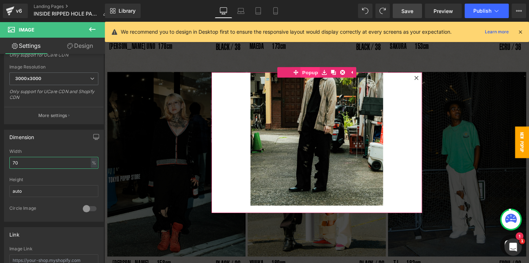
type input "70"
click at [310, 74] on span "Popup" at bounding box center [317, 74] width 20 height 11
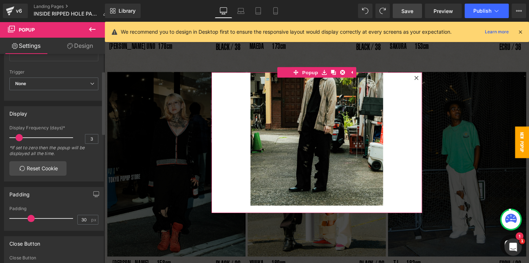
scroll to position [62, 0]
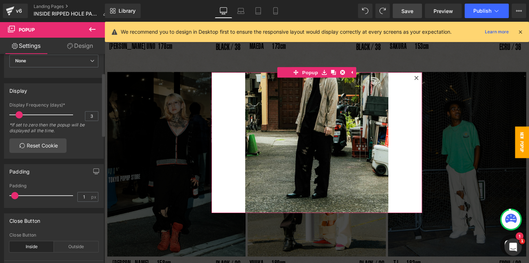
type input "0"
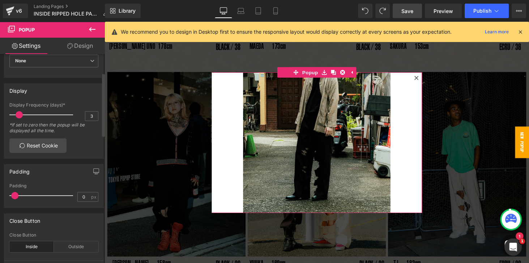
scroll to position [55, 0]
drag, startPoint x: 30, startPoint y: 195, endPoint x: 13, endPoint y: 196, distance: 17.0
click at [13, 196] on span at bounding box center [12, 195] width 7 height 7
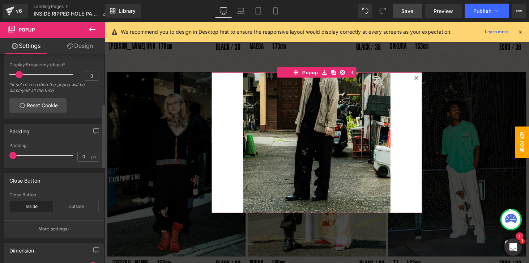
scroll to position [165, 0]
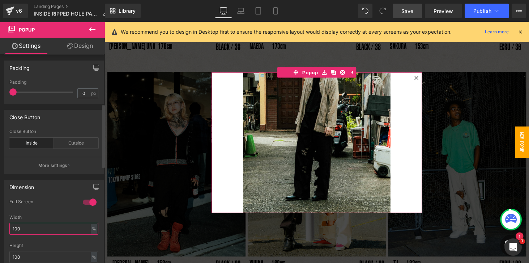
click at [24, 228] on input "100" at bounding box center [53, 229] width 89 height 12
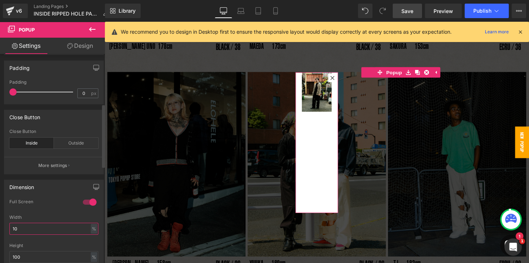
type input "1"
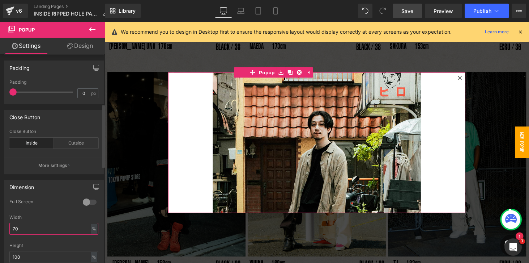
type input "7"
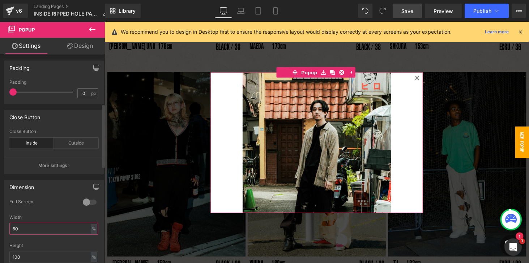
type input "5"
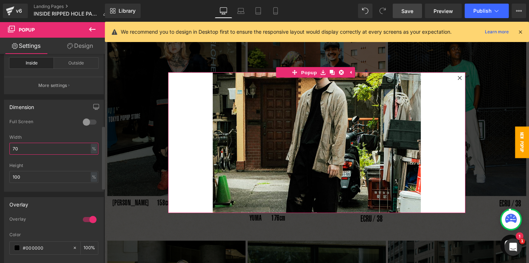
scroll to position [248, 0]
type input "70"
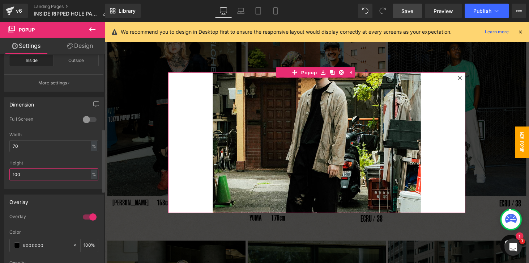
click at [35, 171] on input "100" at bounding box center [53, 174] width 89 height 12
drag, startPoint x: 33, startPoint y: 173, endPoint x: 8, endPoint y: 173, distance: 24.6
click at [8, 173] on div "0 Full Screen 0 Full Screen 0 Full Screen 0 Full Screen 70% Width 70 % % px 100…" at bounding box center [53, 152] width 99 height 72
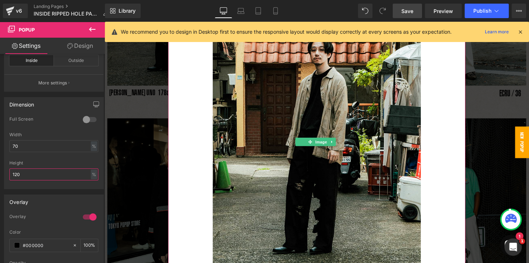
scroll to position [216, 0]
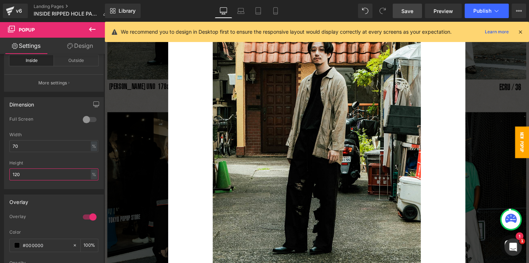
drag, startPoint x: 22, startPoint y: 174, endPoint x: -3, endPoint y: 174, distance: 25.0
click at [0, 174] on html "Image You are previewing how the will restyle your page. You can not edit Eleme…" at bounding box center [264, 131] width 529 height 263
type input "130"
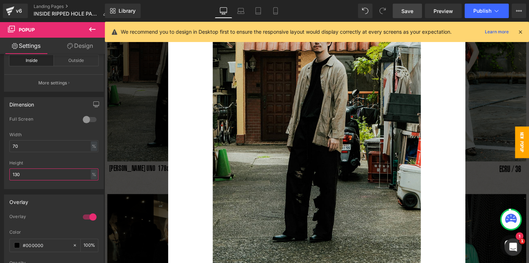
scroll to position [145, 0]
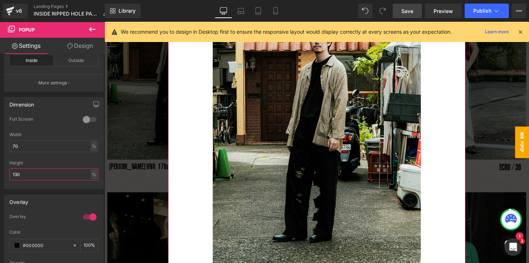
drag, startPoint x: 36, startPoint y: 171, endPoint x: -5, endPoint y: 171, distance: 41.3
click at [0, 171] on html "Image You are previewing how the will restyle your page. You can not edit Eleme…" at bounding box center [264, 131] width 529 height 263
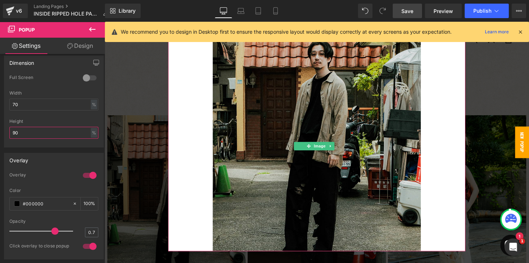
scroll to position [57, 0]
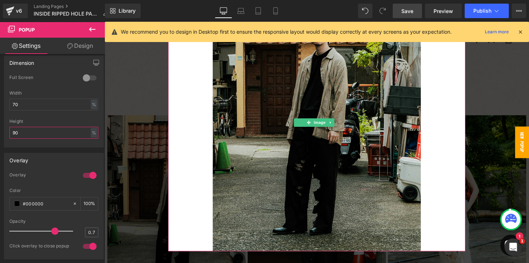
type input "9"
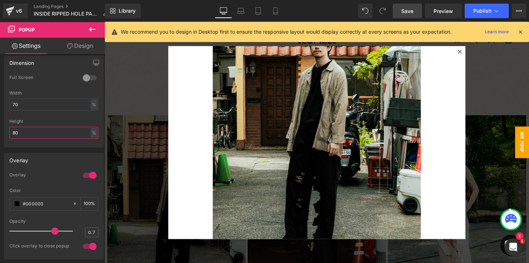
type input "80"
click at [411, 15] on link "Save" at bounding box center [407, 11] width 29 height 14
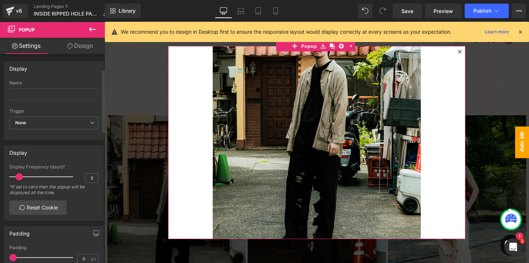
scroll to position [0, 0]
drag, startPoint x: 34, startPoint y: 100, endPoint x: 30, endPoint y: 95, distance: 5.7
click at [34, 100] on div "Name" at bounding box center [53, 94] width 89 height 28
click at [29, 93] on input "text" at bounding box center [53, 94] width 89 height 12
click at [26, 94] on input "text" at bounding box center [53, 94] width 89 height 12
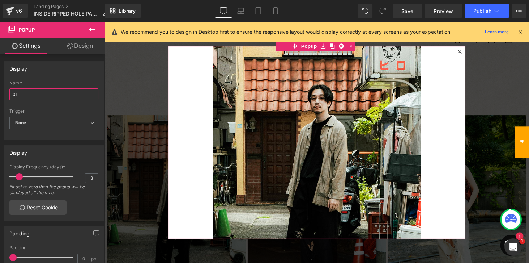
type input "01"
click at [469, 52] on icon at bounding box center [471, 52] width 4 height 4
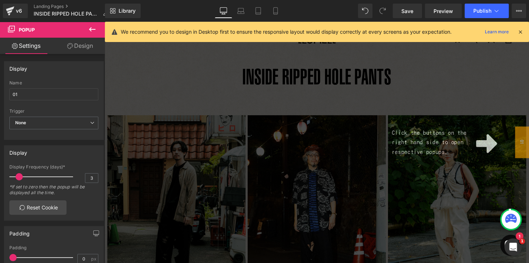
click at [185, 174] on div "Click the buttons on the right hand side to open respective popups." at bounding box center [324, 146] width 438 height 249
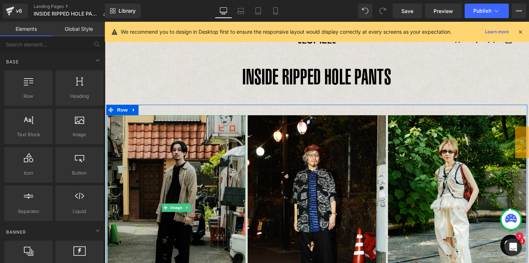
scroll to position [41, 0]
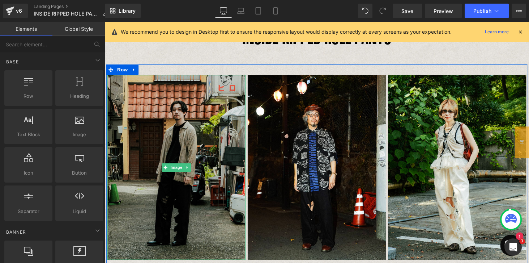
click at [182, 140] on img at bounding box center [178, 172] width 143 height 190
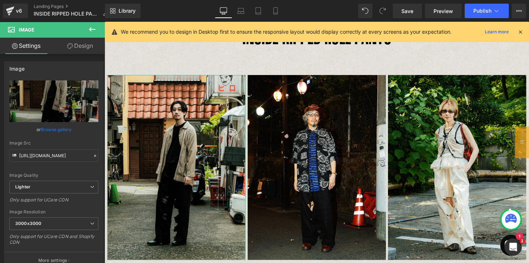
click at [77, 43] on link "Design" at bounding box center [80, 46] width 52 height 16
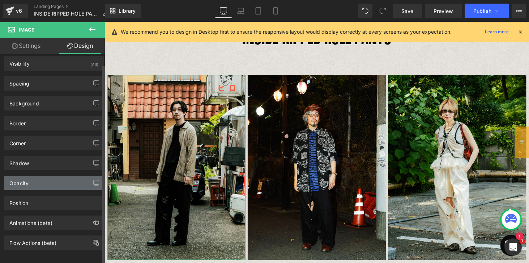
scroll to position [8, 0]
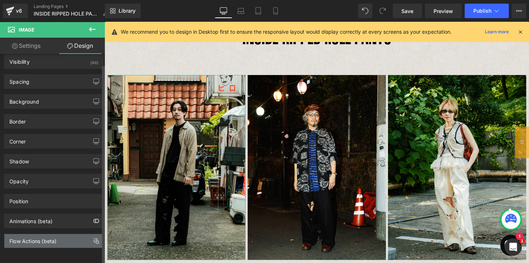
click at [28, 241] on div "Flow Actions (beta)" at bounding box center [32, 239] width 47 height 10
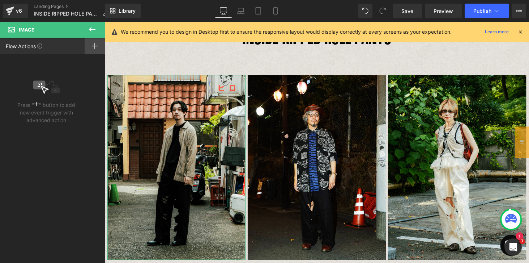
click at [99, 46] on div at bounding box center [95, 46] width 20 height 17
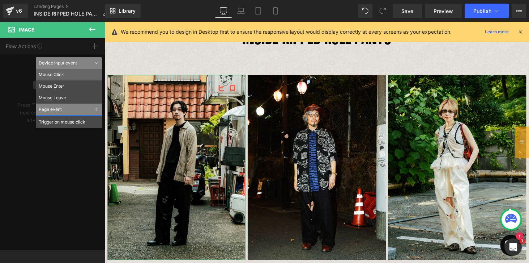
click at [63, 80] on li "Mouse Click" at bounding box center [69, 75] width 66 height 12
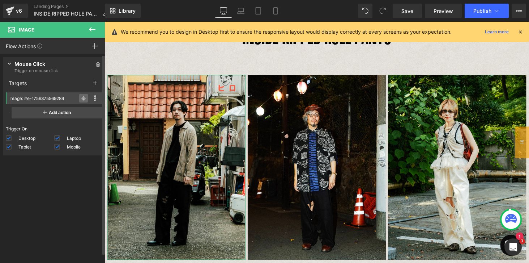
click at [82, 97] on icon at bounding box center [83, 98] width 3 height 3
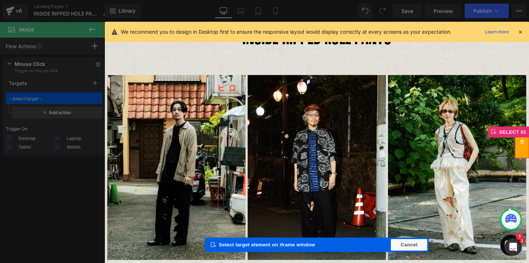
click at [529, 141] on span "01" at bounding box center [535, 146] width 14 height 33
type input "Popup: #m-1756686731912"
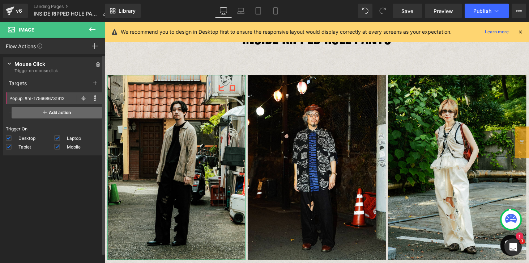
click at [56, 113] on span "Add action" at bounding box center [57, 113] width 91 height 12
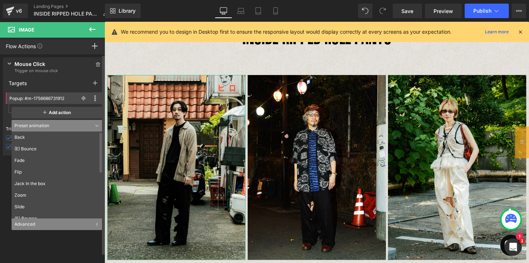
click at [29, 223] on div "Advanced" at bounding box center [57, 224] width 91 height 12
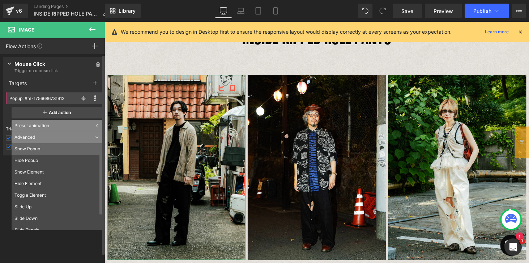
click at [33, 149] on li "Show Popup" at bounding box center [59, 149] width 94 height 12
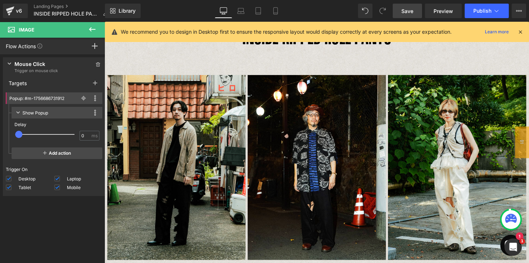
click at [414, 15] on link "Save" at bounding box center [407, 11] width 29 height 14
click at [486, 13] on span "Publish" at bounding box center [483, 11] width 18 height 6
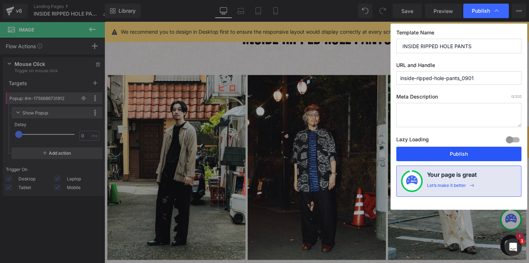
click at [451, 153] on button "Publish" at bounding box center [459, 154] width 125 height 14
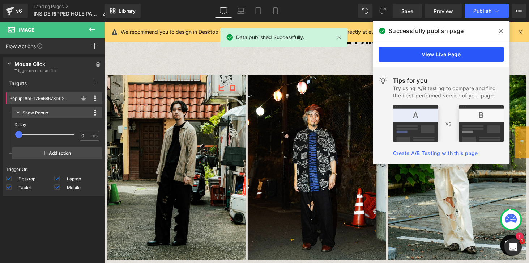
click at [455, 56] on link "View Live Page" at bounding box center [441, 54] width 125 height 14
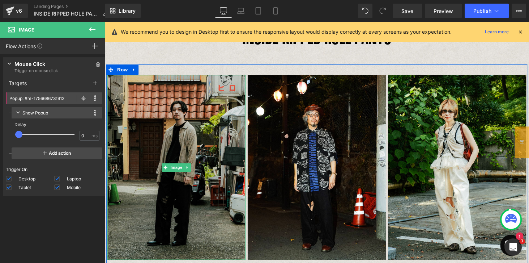
click at [162, 131] on img at bounding box center [178, 172] width 143 height 190
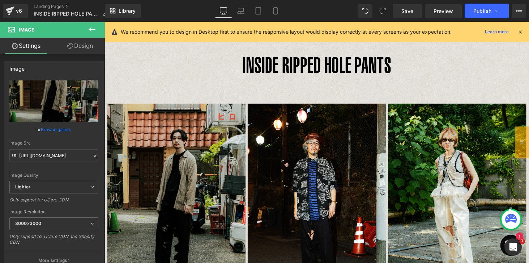
scroll to position [0, 0]
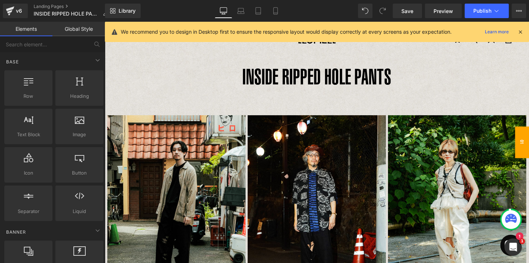
click at [529, 139] on span "01" at bounding box center [535, 146] width 14 height 33
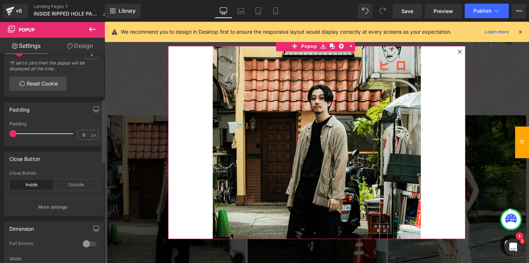
scroll to position [248, 0]
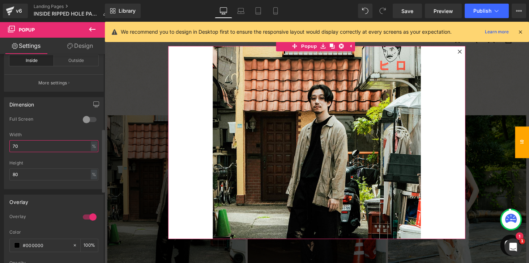
click at [24, 145] on input "70" at bounding box center [53, 146] width 89 height 12
type input "7"
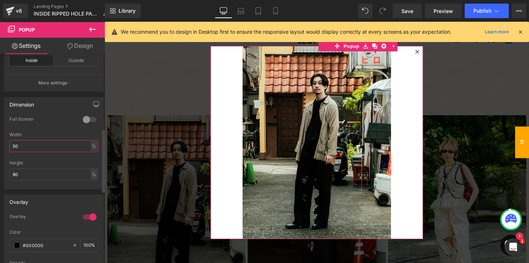
type input "5"
type input "50"
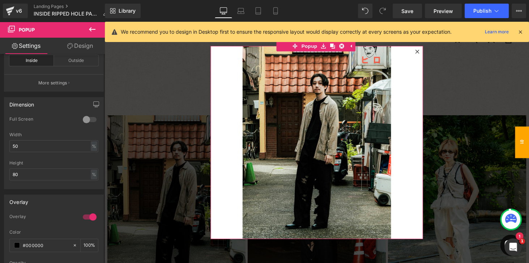
click at [83, 47] on link "Design" at bounding box center [80, 46] width 52 height 16
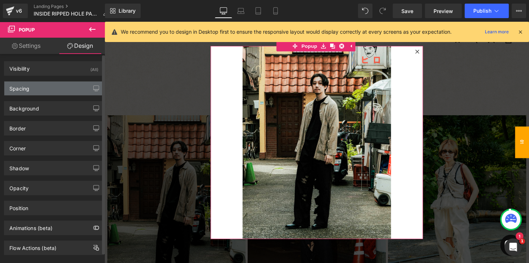
click at [57, 93] on div "Spacing" at bounding box center [53, 88] width 99 height 14
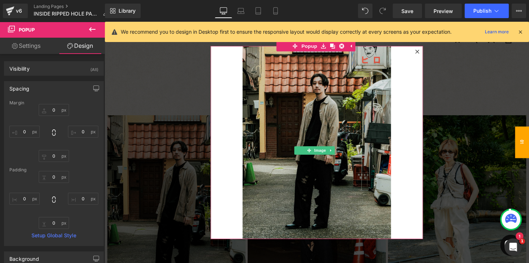
click at [332, 102] on img at bounding box center [323, 149] width 153 height 204
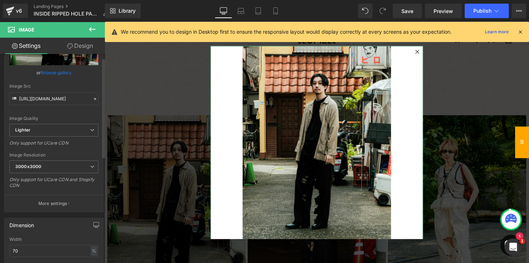
scroll to position [145, 0]
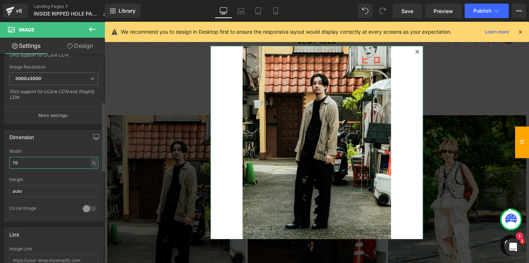
click at [35, 166] on input "70" at bounding box center [53, 163] width 89 height 12
type input "7"
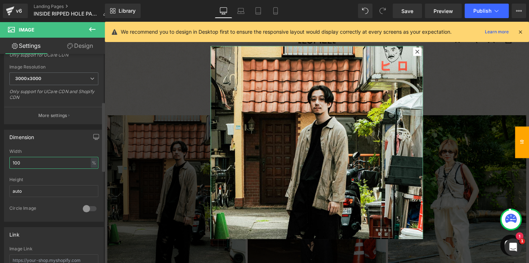
type input "100"
click at [71, 143] on div "Dimension 100% Width 100 % % px auto Height auto 0 Circle Image" at bounding box center [54, 176] width 100 height 92
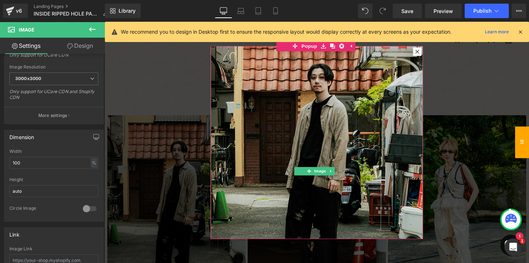
scroll to position [0, 0]
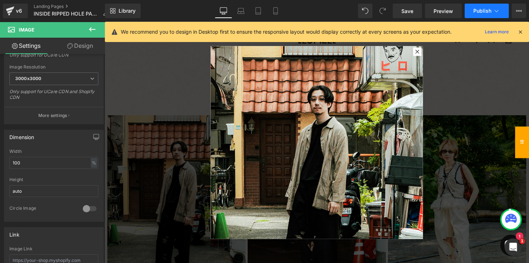
click at [492, 14] on button "Publish" at bounding box center [487, 11] width 44 height 14
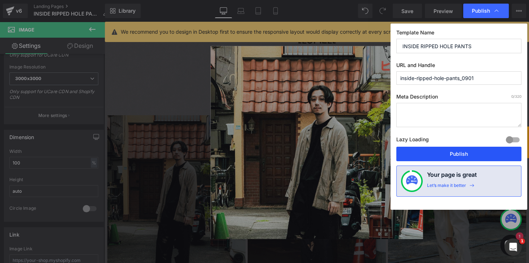
click at [454, 147] on button "Publish" at bounding box center [459, 154] width 125 height 14
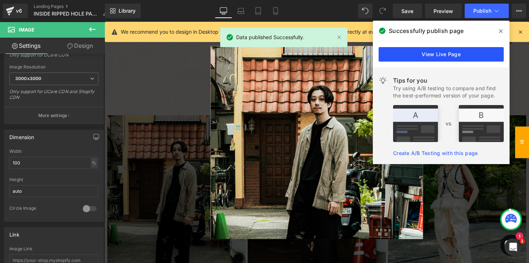
click at [443, 61] on link "View Live Page" at bounding box center [441, 54] width 125 height 14
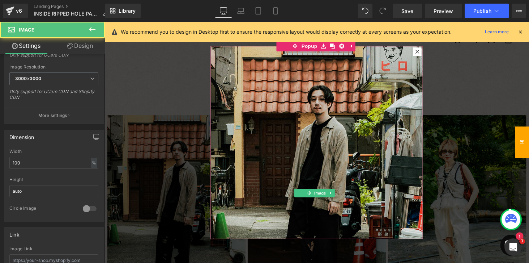
click at [311, 110] on img at bounding box center [323, 193] width 219 height 292
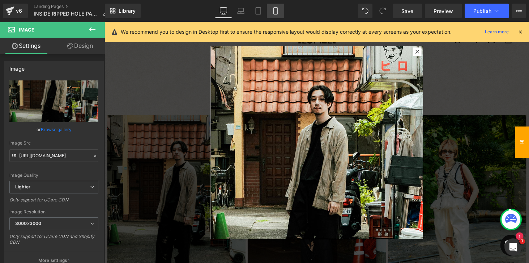
click at [276, 11] on icon at bounding box center [275, 10] width 7 height 7
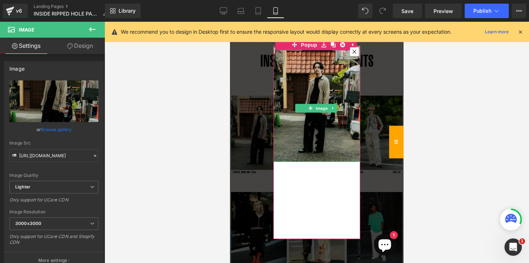
click at [321, 156] on img at bounding box center [317, 104] width 87 height 116
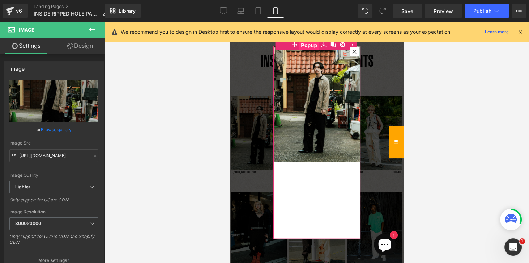
click at [306, 46] on span "Popup" at bounding box center [309, 45] width 20 height 11
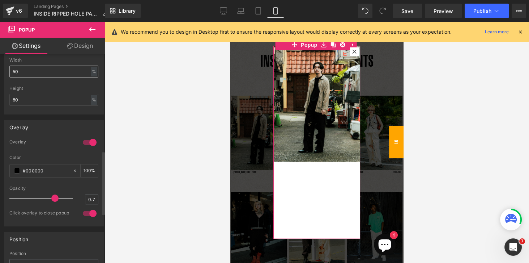
scroll to position [281, 0]
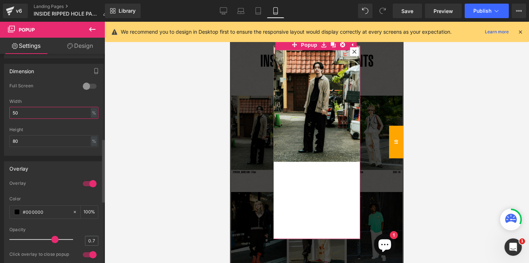
click at [24, 107] on input "50" at bounding box center [53, 113] width 89 height 12
type input "5"
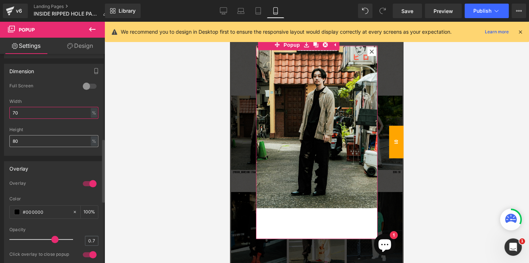
type input "70"
click at [21, 139] on input "80" at bounding box center [53, 141] width 89 height 12
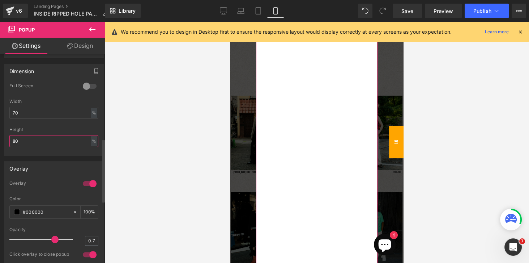
type input "8"
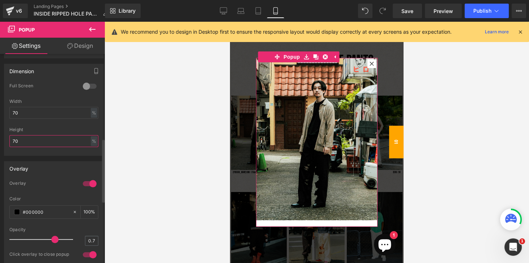
type input "7"
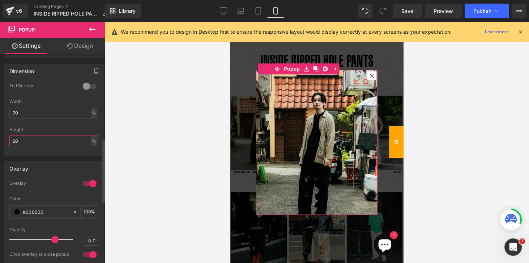
type input "6"
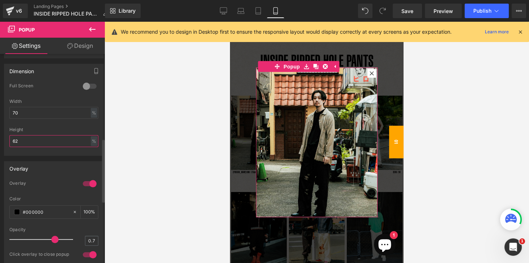
type input "62"
click at [62, 152] on div at bounding box center [53, 153] width 89 height 5
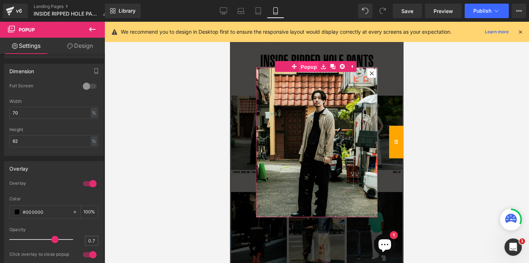
click at [312, 67] on span "Popup" at bounding box center [309, 67] width 20 height 11
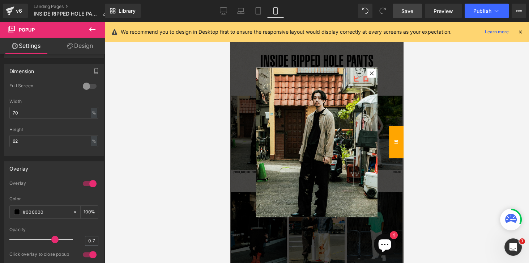
click at [410, 14] on span "Save" at bounding box center [408, 11] width 12 height 8
click at [482, 10] on span "Publish" at bounding box center [483, 11] width 18 height 6
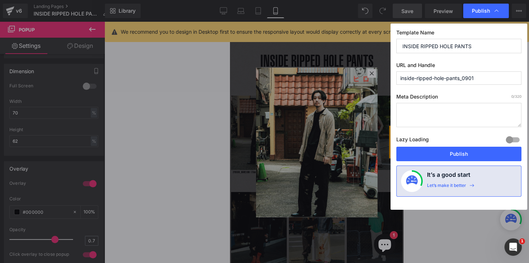
click at [447, 153] on button "Publish" at bounding box center [459, 154] width 125 height 14
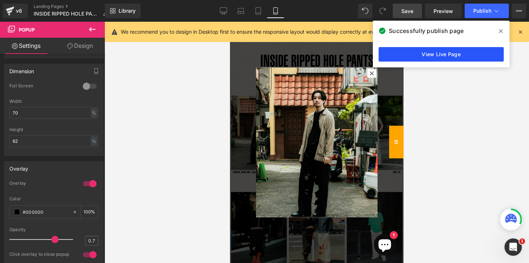
click at [447, 56] on link "View Live Page" at bounding box center [441, 54] width 125 height 14
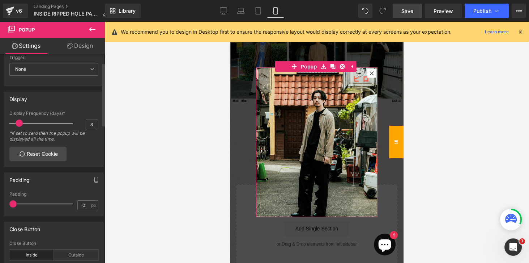
scroll to position [0, 0]
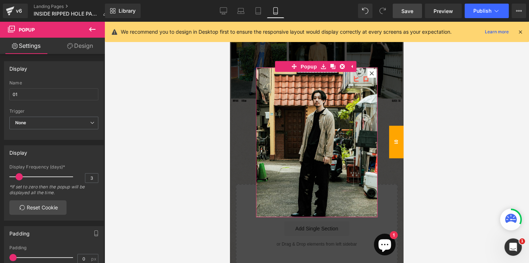
click at [76, 50] on link "Design" at bounding box center [80, 46] width 52 height 16
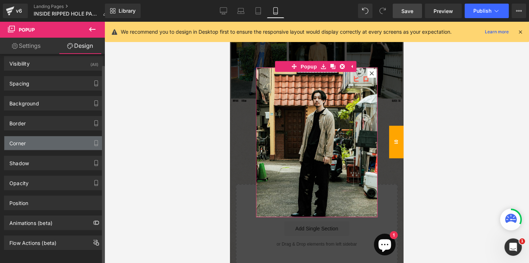
scroll to position [8, 0]
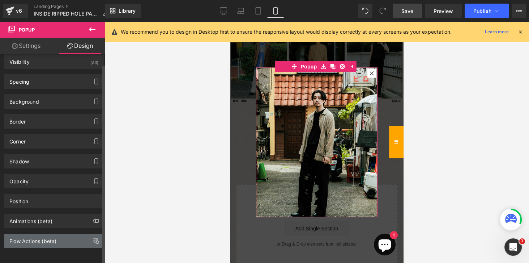
click at [26, 240] on div "Flow Actions (beta)" at bounding box center [32, 239] width 47 height 10
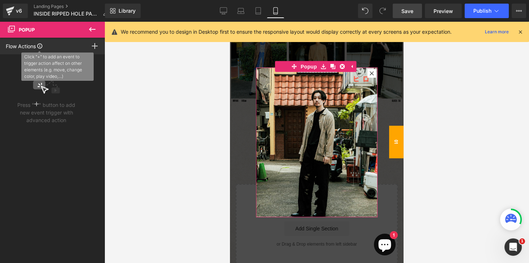
click at [39, 46] on icon at bounding box center [39, 45] width 5 height 5
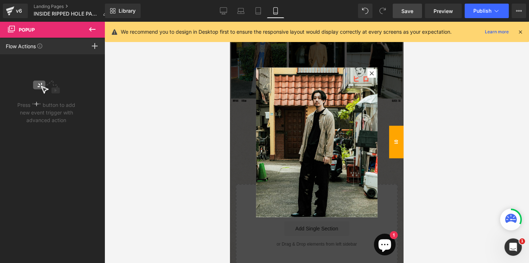
drag, startPoint x: 93, startPoint y: 30, endPoint x: 94, endPoint y: 52, distance: 21.8
click at [92, 30] on icon at bounding box center [92, 29] width 9 height 9
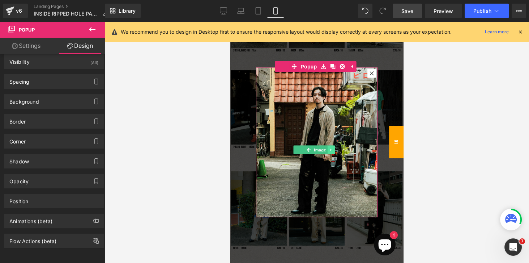
scroll to position [5, 0]
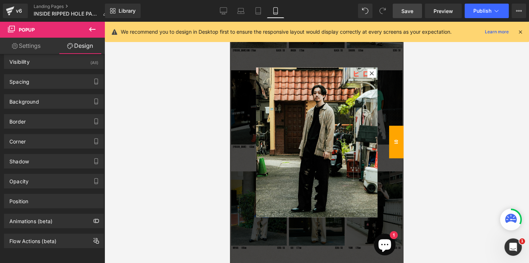
click at [483, 69] on div at bounding box center [317, 142] width 425 height 241
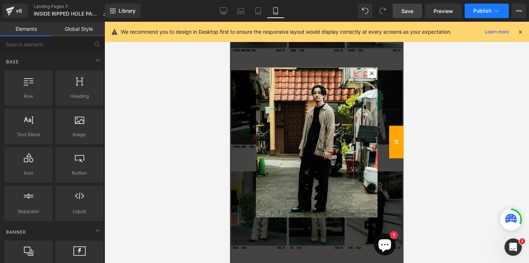
click at [482, 10] on span "Publish" at bounding box center [483, 11] width 18 height 6
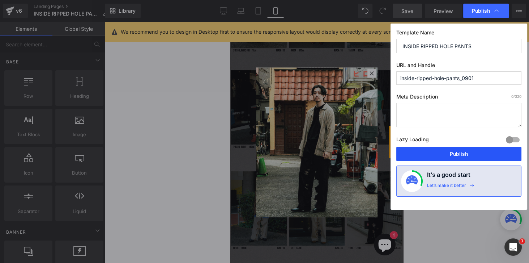
click at [440, 156] on button "Publish" at bounding box center [459, 154] width 125 height 14
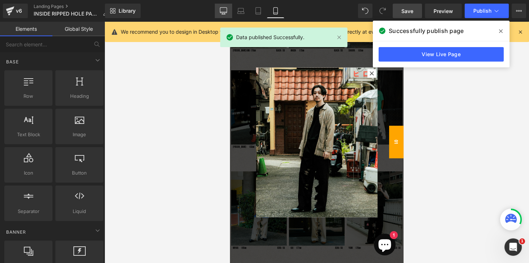
click at [226, 13] on icon at bounding box center [223, 10] width 7 height 7
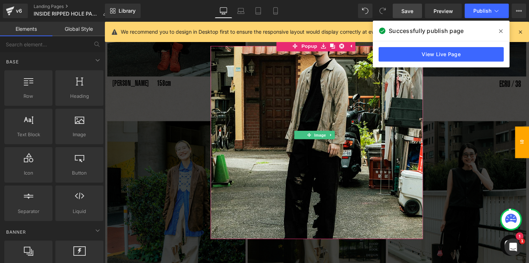
scroll to position [45, 0]
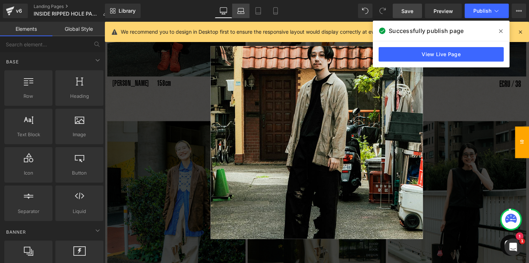
click at [243, 11] on icon at bounding box center [240, 10] width 7 height 7
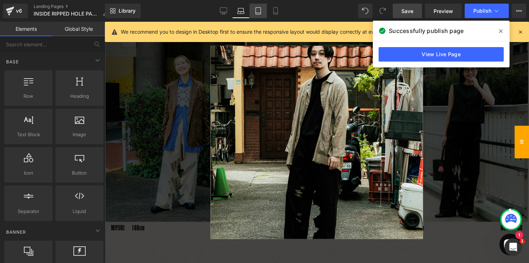
click at [259, 14] on icon at bounding box center [258, 10] width 7 height 7
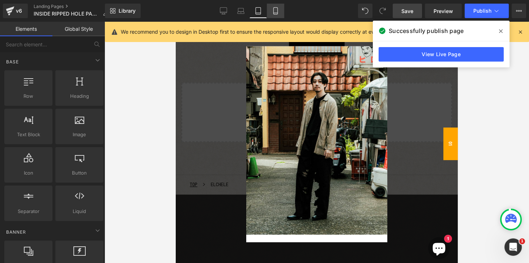
scroll to position [554, 0]
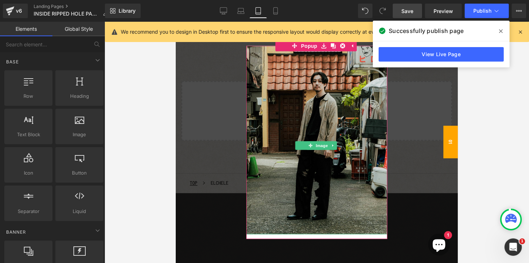
click at [331, 204] on img at bounding box center [316, 140] width 141 height 188
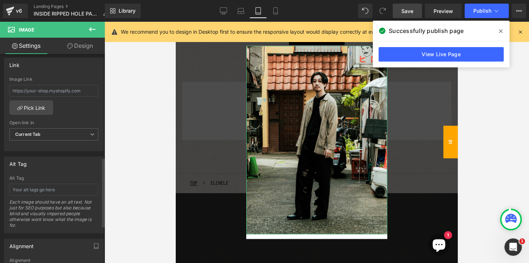
scroll to position [351, 0]
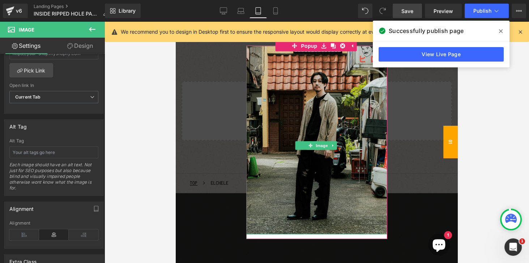
click at [324, 99] on img at bounding box center [316, 140] width 141 height 188
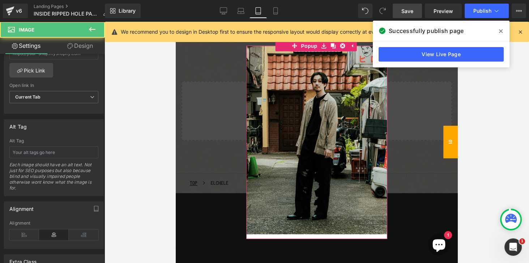
drag, startPoint x: 310, startPoint y: 48, endPoint x: 264, endPoint y: 75, distance: 53.4
click at [310, 48] on span "Popup" at bounding box center [309, 46] width 20 height 11
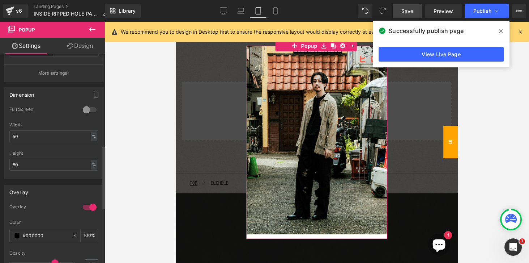
scroll to position [310, 0]
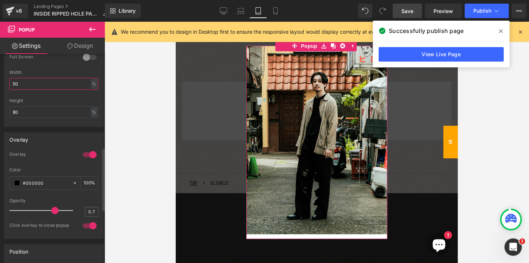
click at [22, 85] on input "50" at bounding box center [53, 84] width 89 height 12
drag, startPoint x: 22, startPoint y: 84, endPoint x: -1, endPoint y: 86, distance: 23.2
click at [0, 86] on html "Image You are previewing how the will restyle your page. You can not edit Eleme…" at bounding box center [264, 131] width 529 height 263
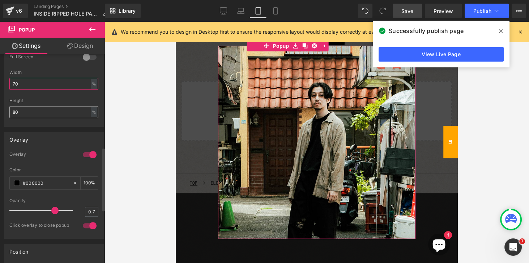
type input "70"
drag, startPoint x: 24, startPoint y: 107, endPoint x: 10, endPoint y: 109, distance: 14.7
click at [10, 109] on input "80" at bounding box center [53, 112] width 89 height 12
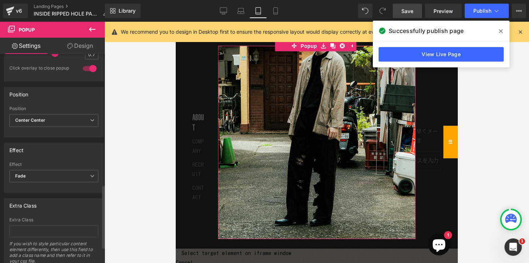
scroll to position [488, 0]
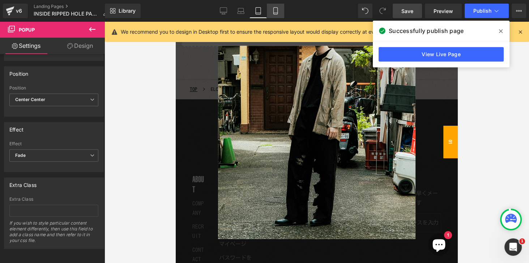
click at [277, 13] on icon at bounding box center [275, 10] width 7 height 7
type input "62"
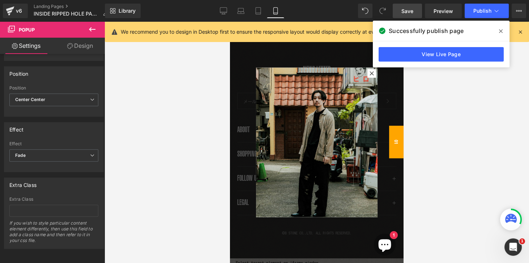
scroll to position [584, 0]
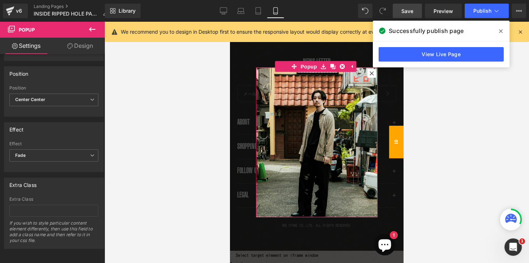
drag, startPoint x: 373, startPoint y: 139, endPoint x: 373, endPoint y: 172, distance: 32.2
click at [373, 172] on div "Image Popup" at bounding box center [317, 142] width 122 height 149
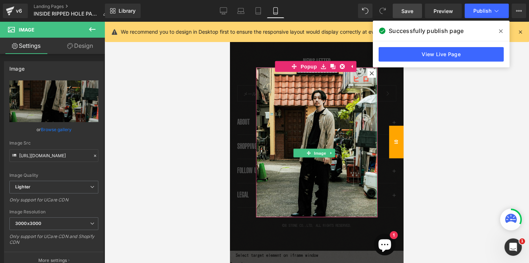
drag, startPoint x: 373, startPoint y: 180, endPoint x: 650, endPoint y: 104, distance: 287.4
click at [373, 189] on div "Image" at bounding box center [317, 142] width 122 height 149
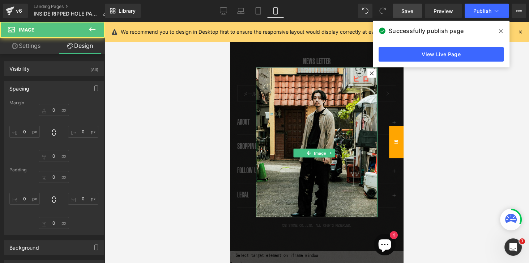
type input "0"
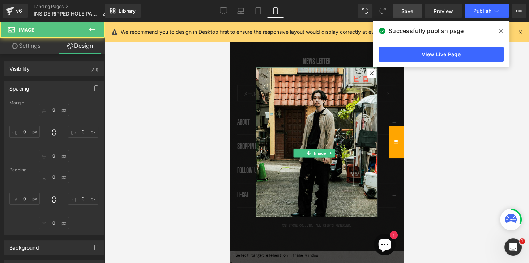
type input "0"
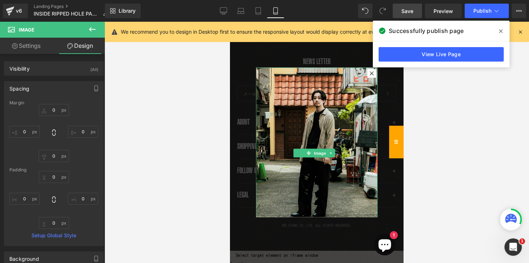
click at [449, 56] on link "View Live Page" at bounding box center [441, 54] width 125 height 14
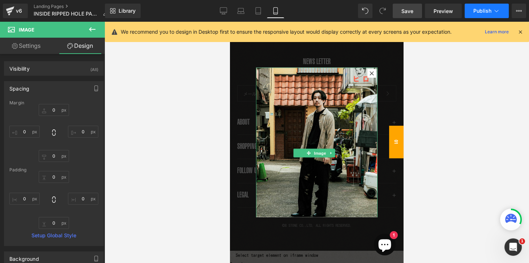
click at [479, 10] on span "Publish" at bounding box center [483, 11] width 18 height 6
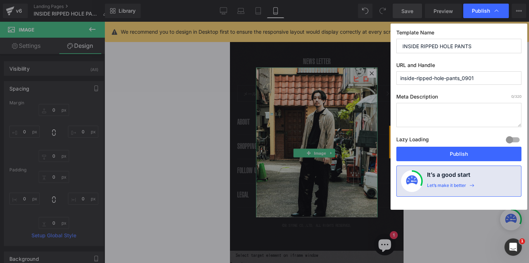
click at [456, 156] on button "Publish" at bounding box center [459, 154] width 125 height 14
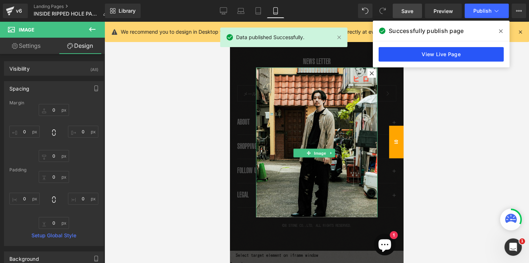
click at [417, 58] on link "View Live Page" at bounding box center [441, 54] width 125 height 14
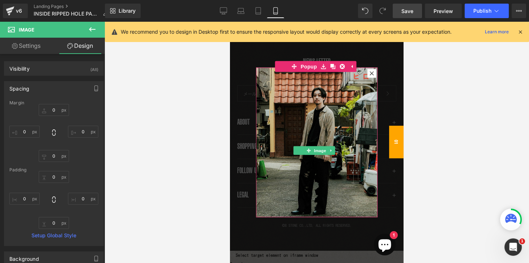
scroll to position [0, 0]
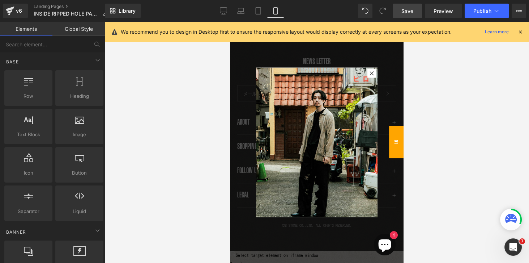
click at [461, 83] on div at bounding box center [317, 142] width 425 height 241
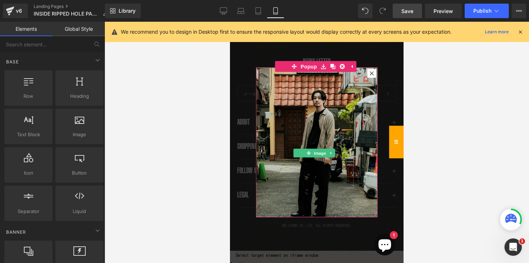
click at [316, 118] on img at bounding box center [317, 149] width 122 height 162
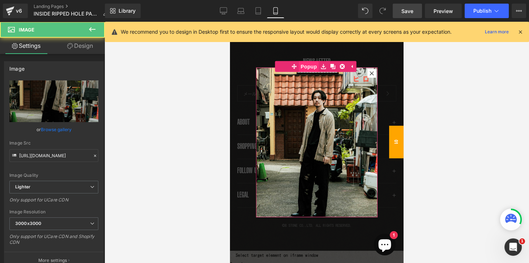
click at [310, 68] on span "Popup" at bounding box center [309, 66] width 20 height 11
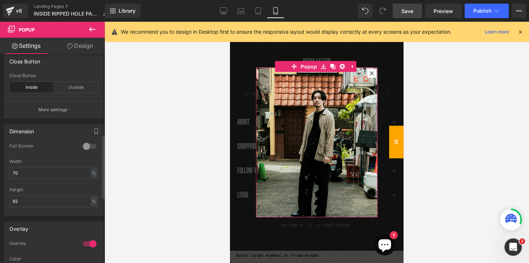
scroll to position [269, 0]
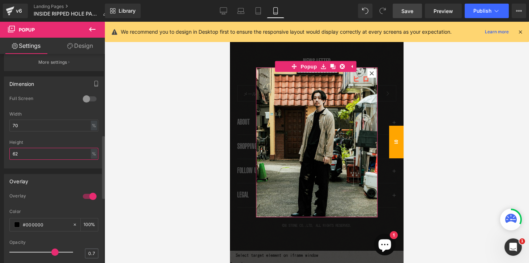
drag, startPoint x: 26, startPoint y: 154, endPoint x: 10, endPoint y: 154, distance: 16.3
click at [10, 154] on input "62" at bounding box center [53, 154] width 89 height 12
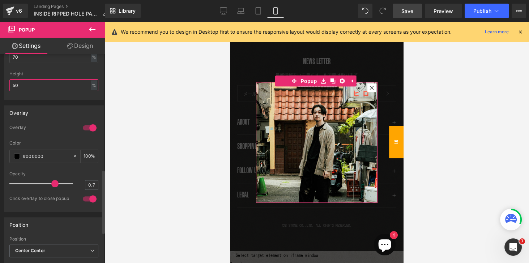
scroll to position [281, 0]
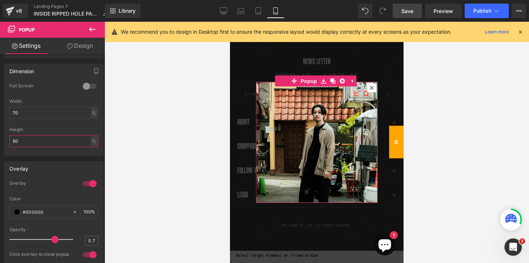
type input "50"
click at [74, 49] on link "Design" at bounding box center [80, 46] width 52 height 16
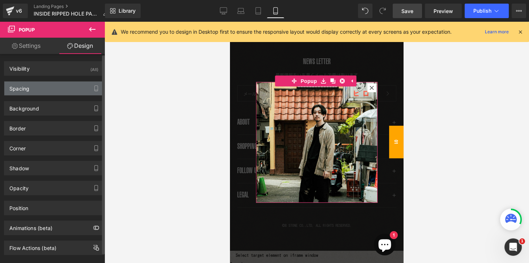
click at [18, 90] on div "Spacing" at bounding box center [19, 86] width 20 height 10
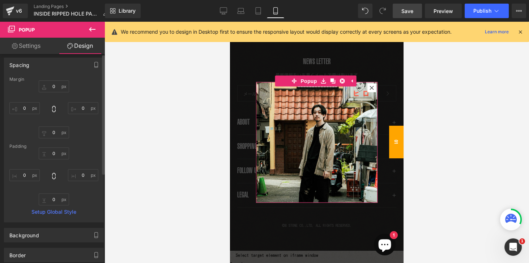
scroll to position [0, 0]
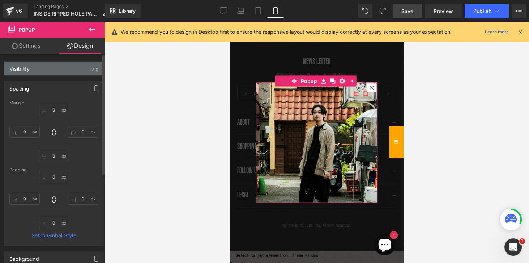
click at [18, 69] on div "Visibility" at bounding box center [19, 67] width 20 height 10
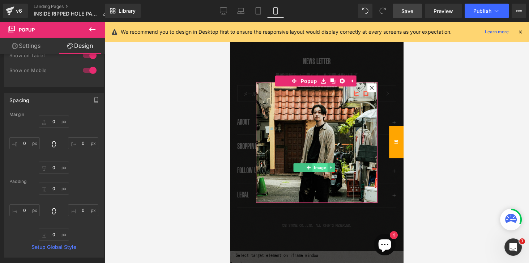
click at [320, 166] on span "Image" at bounding box center [320, 167] width 15 height 9
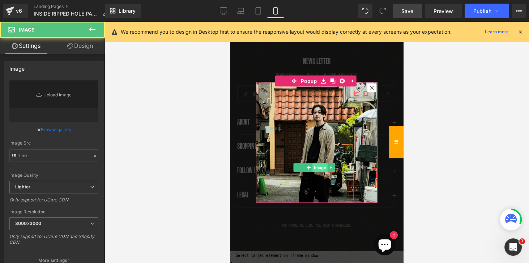
type input "[URL][DOMAIN_NAME]"
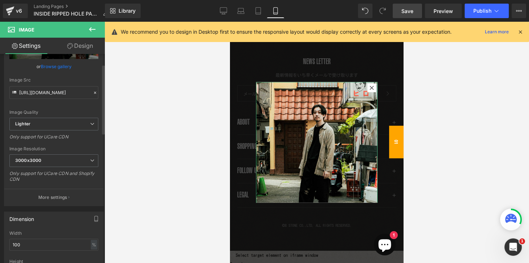
scroll to position [21, 0]
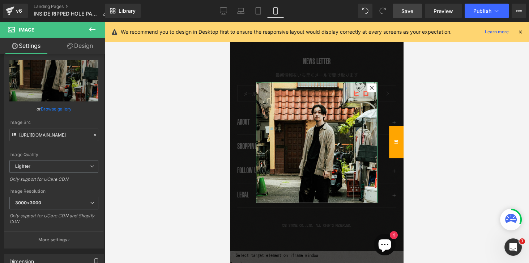
click at [87, 49] on link "Design" at bounding box center [80, 46] width 52 height 16
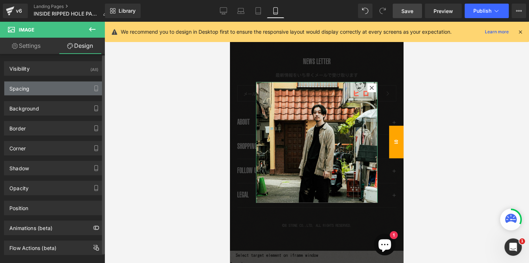
click at [21, 90] on div "Spacing" at bounding box center [19, 86] width 20 height 10
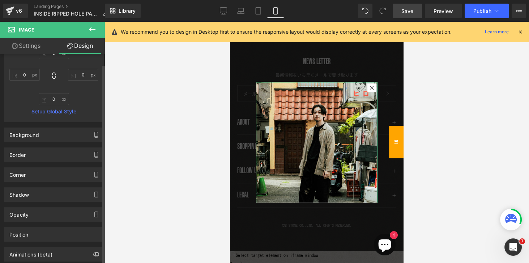
scroll to position [0, 0]
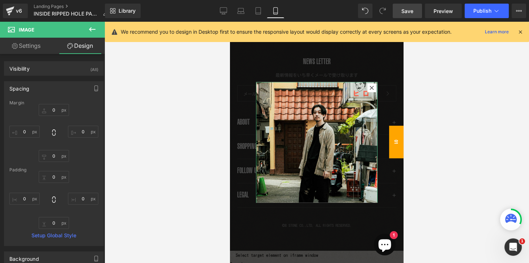
click at [25, 43] on link "Settings" at bounding box center [26, 46] width 52 height 16
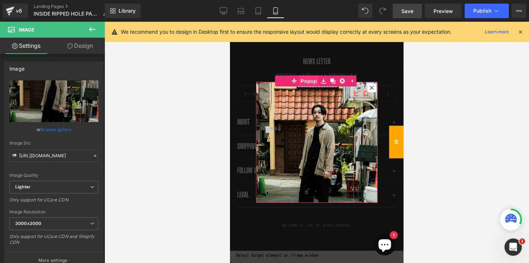
click at [308, 80] on span "Popup" at bounding box center [309, 81] width 20 height 11
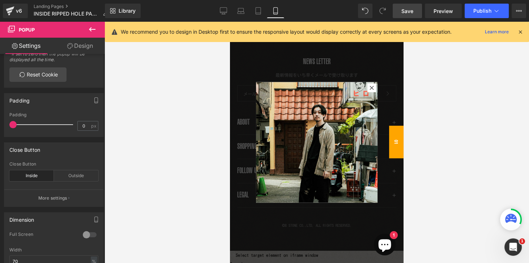
scroll to position [83, 0]
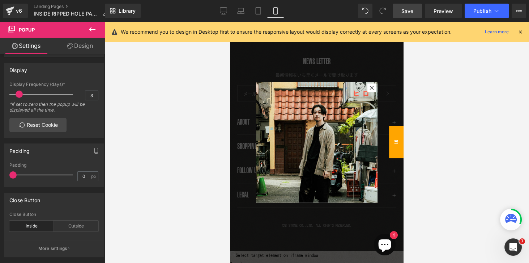
click at [402, 9] on span "Save" at bounding box center [408, 11] width 12 height 8
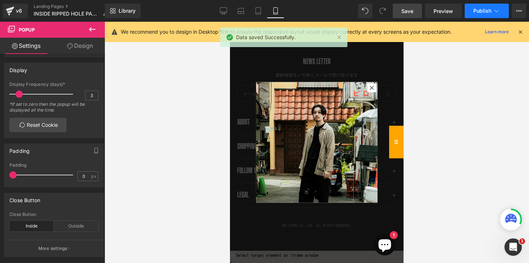
click at [483, 12] on span "Publish" at bounding box center [483, 11] width 18 height 6
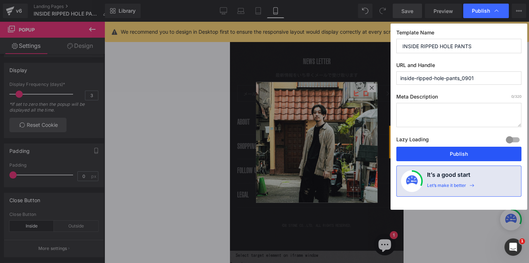
click at [453, 155] on button "Publish" at bounding box center [459, 154] width 125 height 14
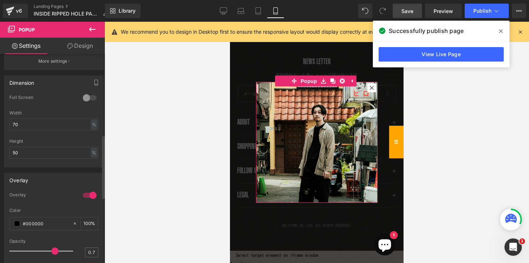
scroll to position [269, 0]
click at [27, 151] on input "50" at bounding box center [53, 154] width 89 height 12
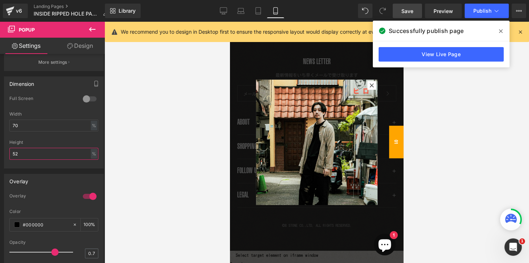
type input "52"
click at [501, 31] on icon at bounding box center [501, 31] width 4 height 4
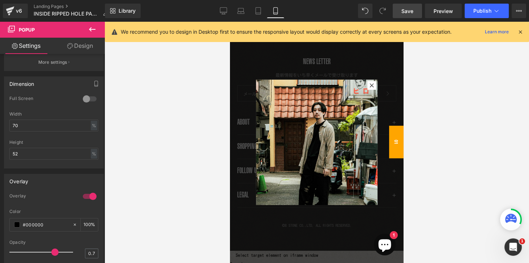
click at [409, 12] on span "Save" at bounding box center [408, 11] width 12 height 8
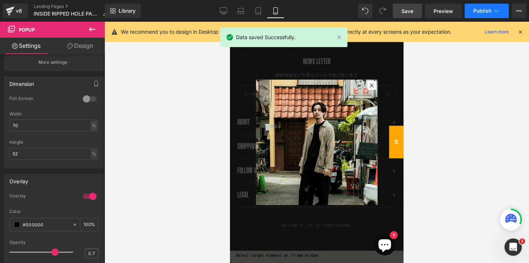
click at [482, 12] on span "Publish" at bounding box center [483, 11] width 18 height 6
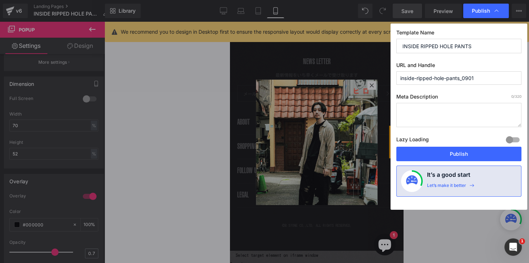
drag, startPoint x: 456, startPoint y: 152, endPoint x: 460, endPoint y: 153, distance: 4.1
click at [455, 152] on button "Publish" at bounding box center [459, 154] width 125 height 14
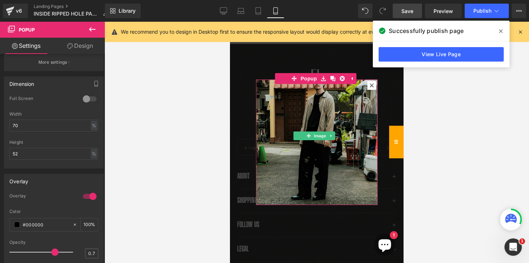
scroll to position [502, 0]
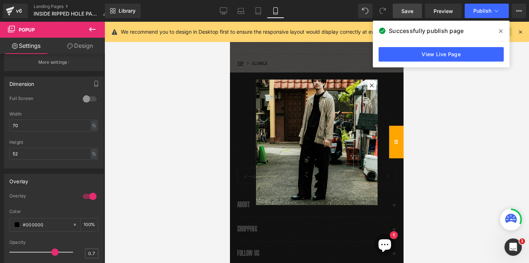
click at [502, 32] on icon at bounding box center [501, 31] width 4 height 4
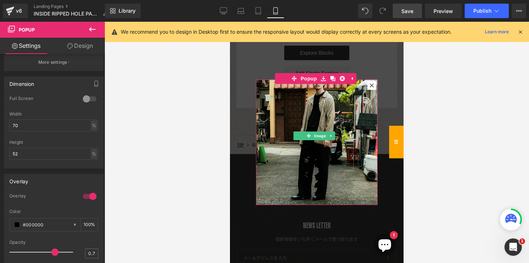
scroll to position [439, 0]
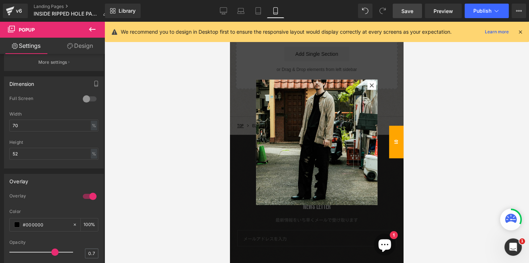
click at [473, 102] on div at bounding box center [317, 142] width 425 height 241
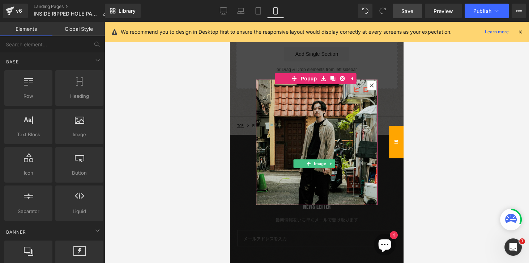
scroll to position [0, 0]
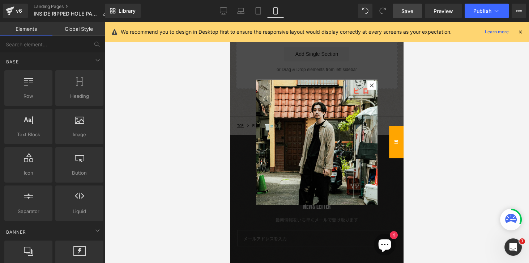
click at [86, 30] on link "Global Style" at bounding box center [78, 29] width 52 height 14
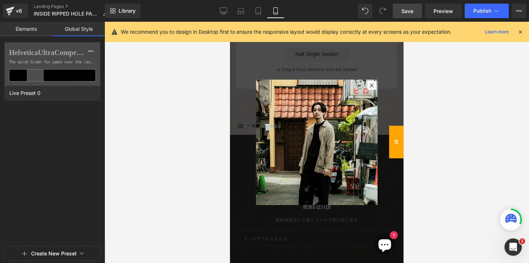
click at [18, 31] on link "Elements" at bounding box center [26, 29] width 52 height 14
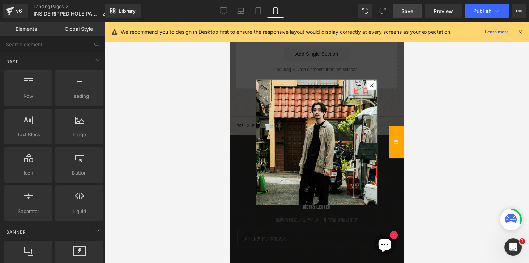
drag, startPoint x: 183, startPoint y: 98, endPoint x: 186, endPoint y: 92, distance: 7.3
click at [183, 98] on div at bounding box center [317, 142] width 425 height 241
click at [520, 31] on icon at bounding box center [520, 32] width 7 height 7
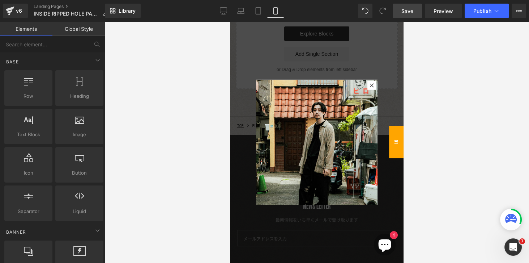
drag, startPoint x: 428, startPoint y: 97, endPoint x: 425, endPoint y: 99, distance: 3.7
click at [428, 98] on div at bounding box center [317, 142] width 425 height 241
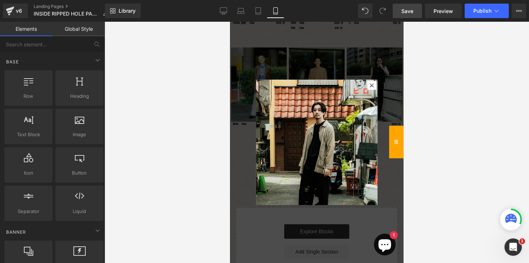
scroll to position [212, 0]
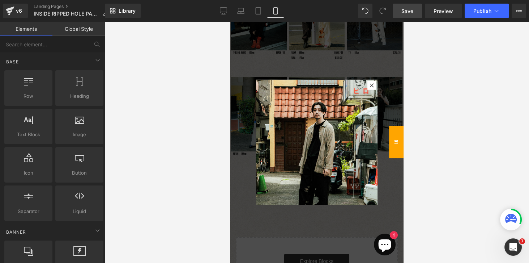
click at [371, 85] on icon at bounding box center [372, 85] width 4 height 4
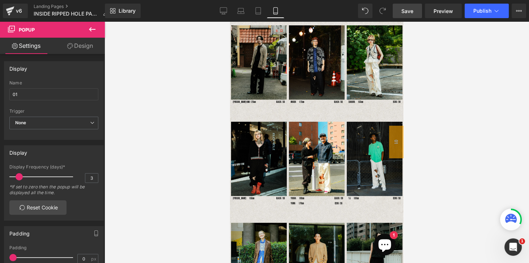
scroll to position [0, 0]
click at [270, 54] on img at bounding box center [259, 62] width 56 height 74
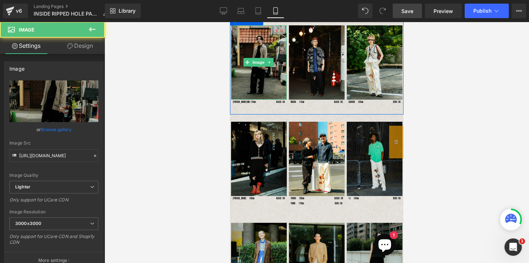
click at [266, 36] on img at bounding box center [259, 62] width 56 height 74
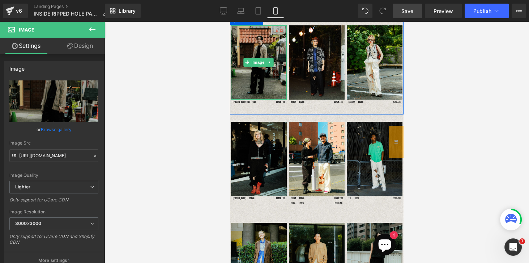
click at [260, 47] on img at bounding box center [259, 62] width 56 height 74
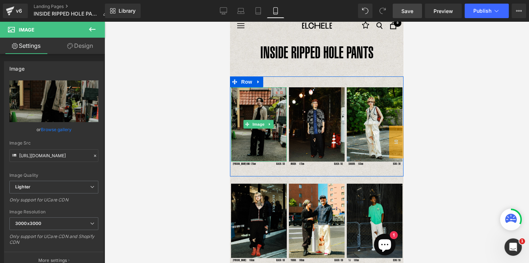
click at [258, 102] on img at bounding box center [259, 124] width 56 height 74
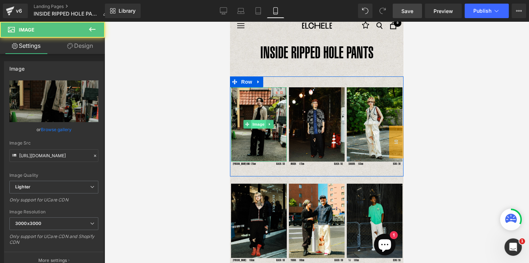
click at [257, 126] on span "Image" at bounding box center [258, 124] width 15 height 9
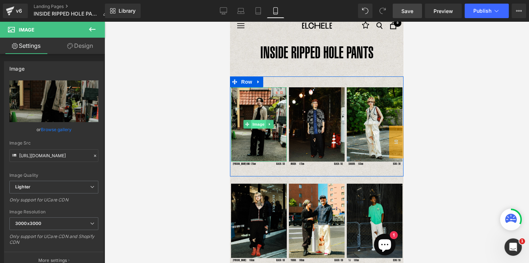
click at [257, 124] on span "Image" at bounding box center [258, 124] width 15 height 9
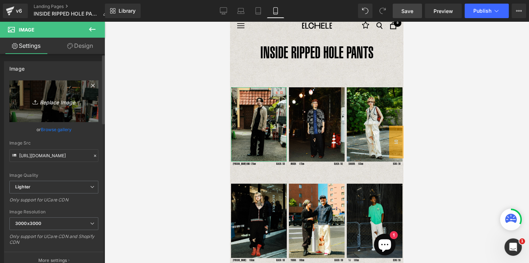
click at [59, 106] on link "Replace Image" at bounding box center [53, 101] width 89 height 42
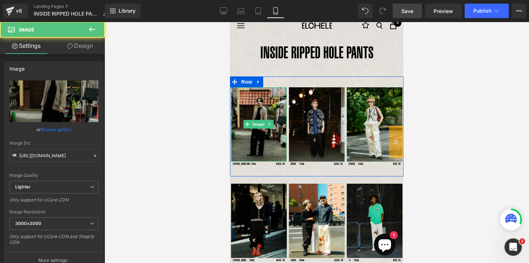
click at [258, 106] on img at bounding box center [259, 124] width 56 height 74
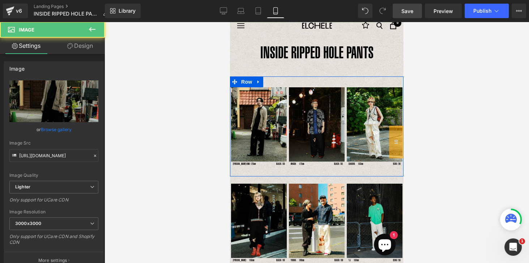
click at [330, 114] on img at bounding box center [317, 124] width 56 height 74
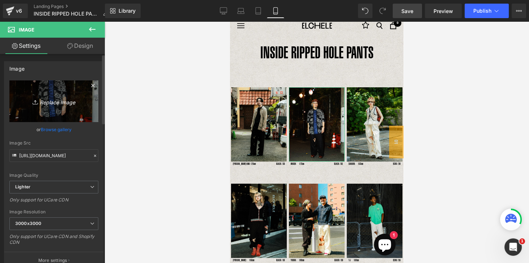
click at [66, 103] on icon "Replace Image" at bounding box center [54, 101] width 58 height 9
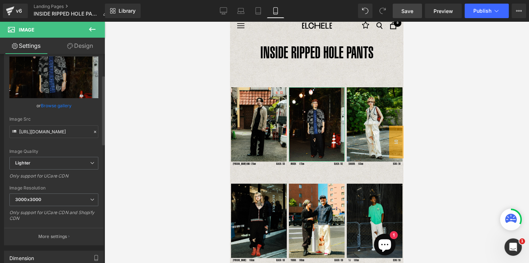
scroll to position [21, 0]
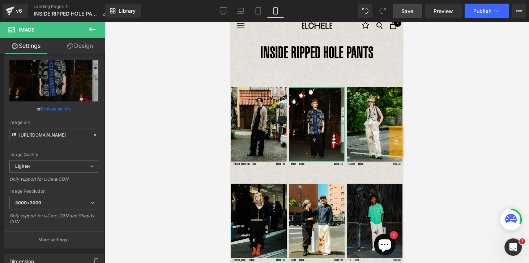
click at [77, 45] on link "Design" at bounding box center [80, 46] width 52 height 16
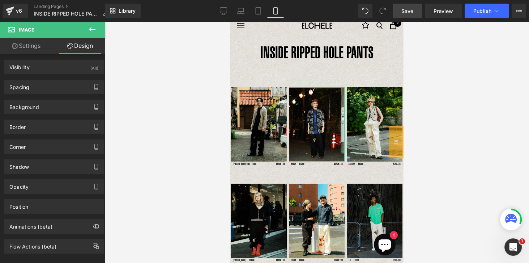
scroll to position [0, 0]
click at [31, 48] on link "Settings" at bounding box center [26, 46] width 52 height 16
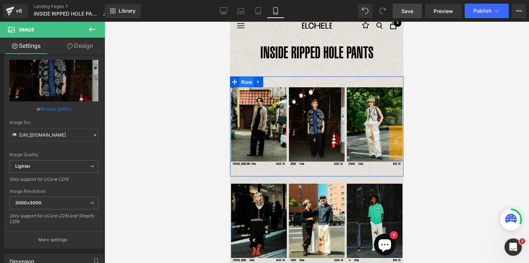
click at [250, 82] on span "Row" at bounding box center [247, 82] width 14 height 11
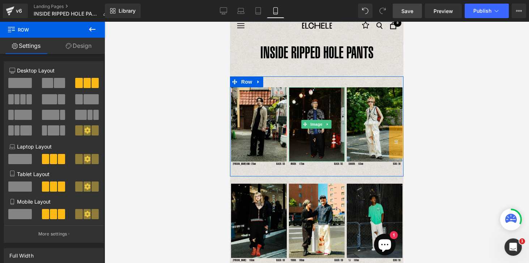
click at [307, 98] on img at bounding box center [317, 124] width 56 height 74
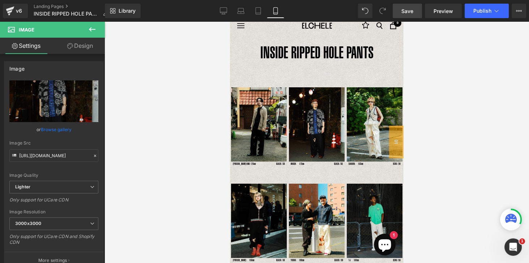
click at [11, 29] on icon at bounding box center [11, 28] width 7 height 7
click at [91, 29] on icon at bounding box center [92, 29] width 7 height 4
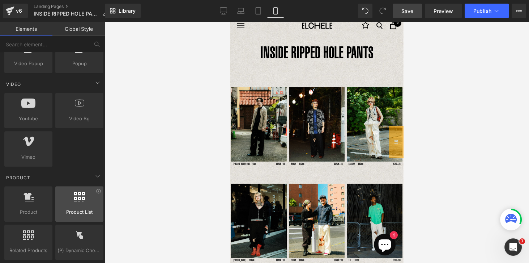
scroll to position [476, 0]
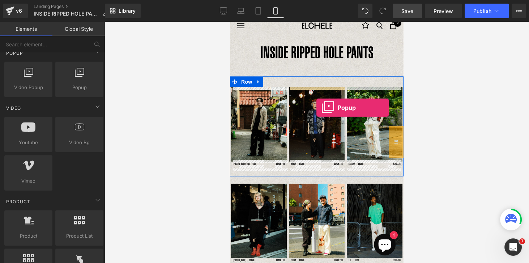
drag, startPoint x: 309, startPoint y: 95, endPoint x: 317, endPoint y: 110, distance: 16.7
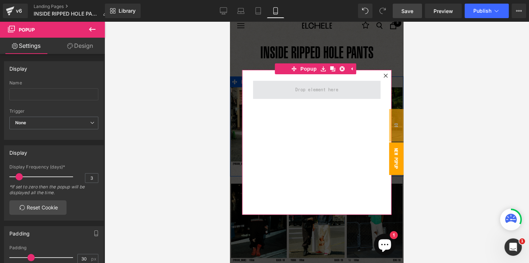
click at [313, 91] on span at bounding box center [317, 89] width 48 height 13
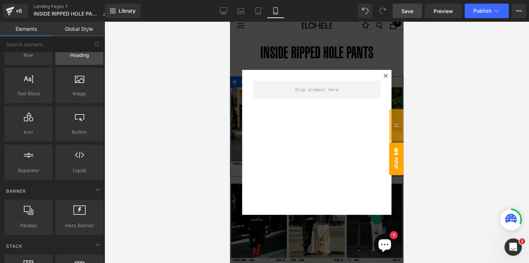
scroll to position [0, 0]
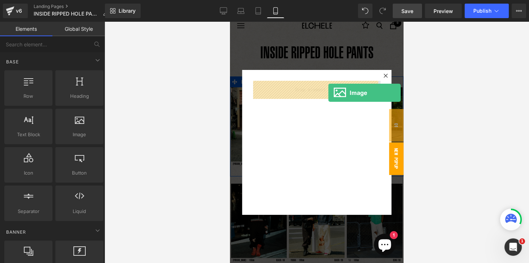
drag, startPoint x: 308, startPoint y: 144, endPoint x: 329, endPoint y: 93, distance: 55.8
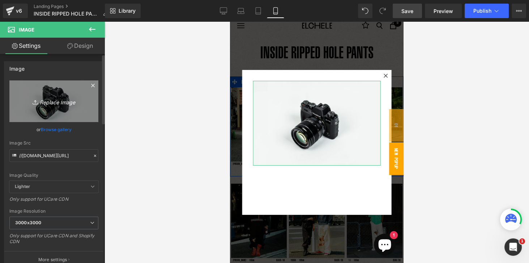
click at [54, 103] on icon "Replace Image" at bounding box center [54, 101] width 58 height 9
type input "C:\fakepath\8_3.jpg"
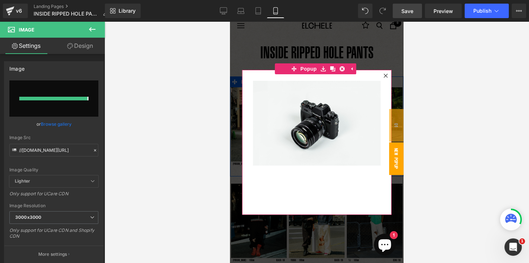
type input "[URL][DOMAIN_NAME]"
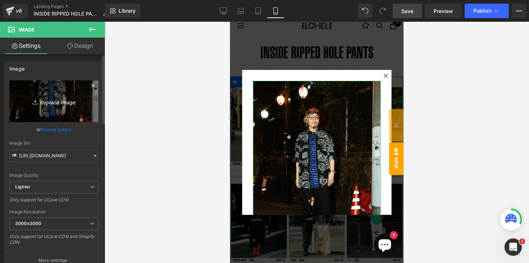
click at [63, 117] on link "Replace Image" at bounding box center [53, 101] width 89 height 42
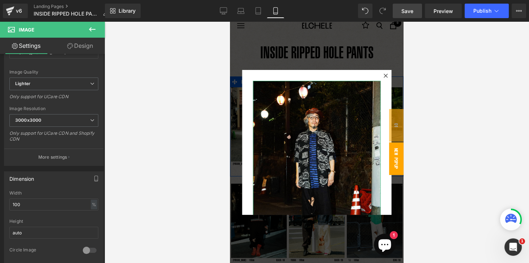
click at [80, 47] on link "Design" at bounding box center [80, 46] width 52 height 16
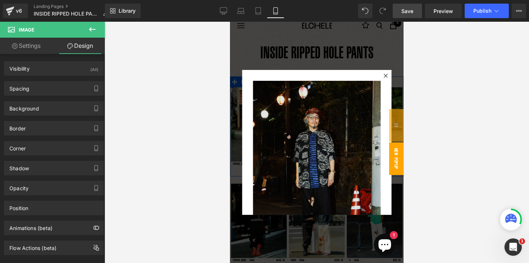
click at [323, 126] on img at bounding box center [317, 166] width 128 height 170
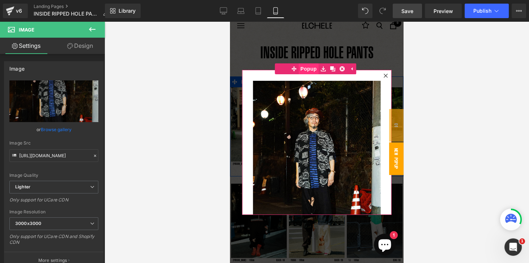
click at [309, 71] on span "Popup" at bounding box center [309, 68] width 20 height 11
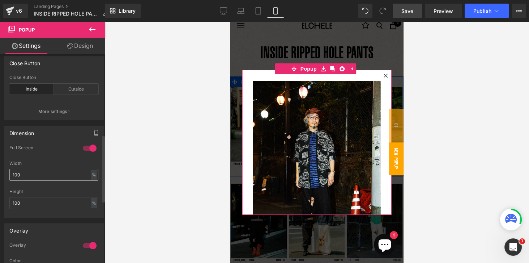
scroll to position [269, 0]
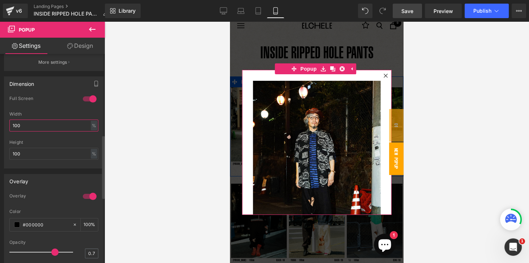
click at [20, 123] on input "100" at bounding box center [53, 125] width 89 height 12
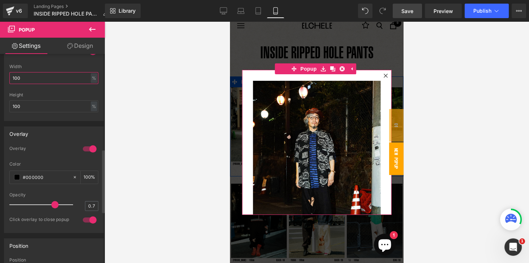
scroll to position [290, 0]
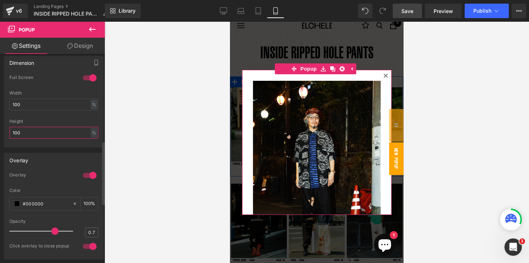
click at [31, 130] on input "100" at bounding box center [53, 133] width 89 height 12
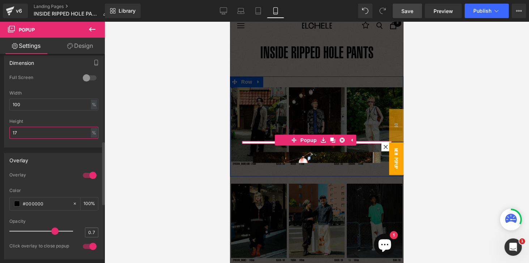
type input "1"
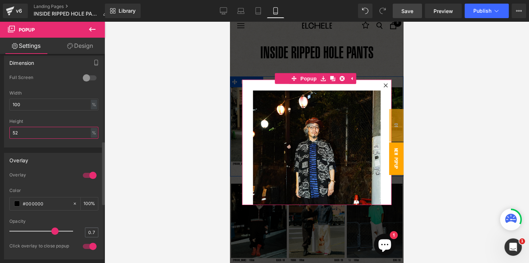
type input "5"
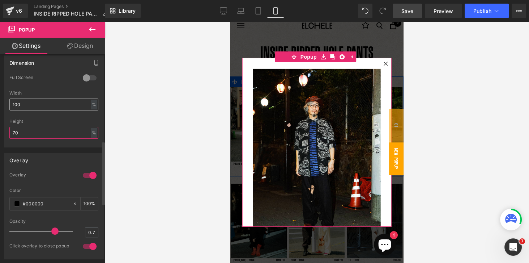
type input "70"
drag, startPoint x: 25, startPoint y: 106, endPoint x: 11, endPoint y: 106, distance: 13.4
click at [11, 106] on input "100" at bounding box center [53, 104] width 89 height 12
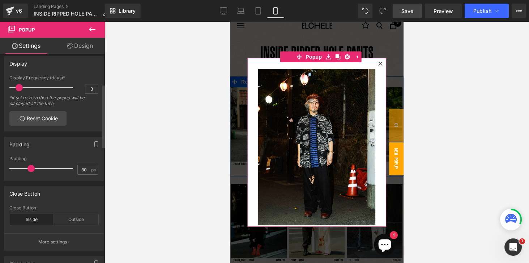
scroll to position [83, 0]
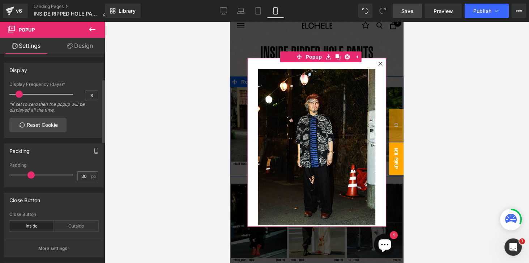
type input "80"
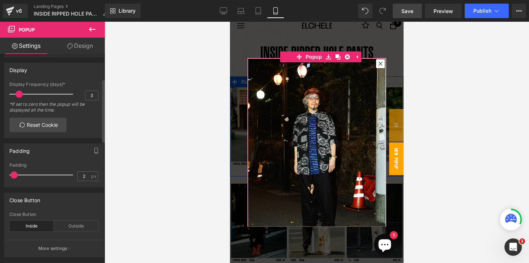
drag, startPoint x: 30, startPoint y: 173, endPoint x: 14, endPoint y: 172, distance: 16.4
click at [14, 172] on span at bounding box center [13, 174] width 7 height 7
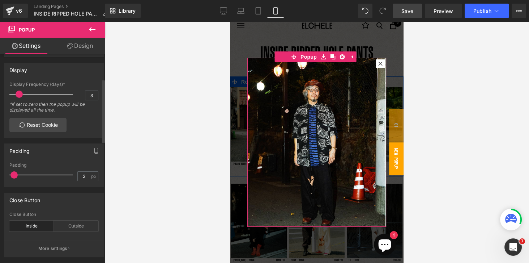
scroll to position [145, 0]
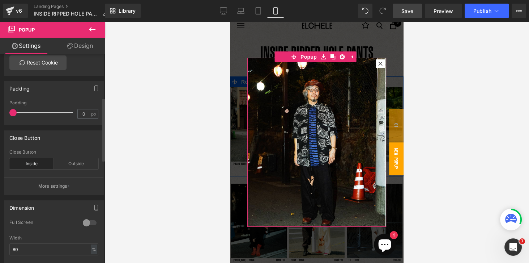
drag, startPoint x: 14, startPoint y: 110, endPoint x: 4, endPoint y: 110, distance: 10.1
click at [4, 110] on div "Padding 0px Padding 0 px" at bounding box center [54, 100] width 108 height 49
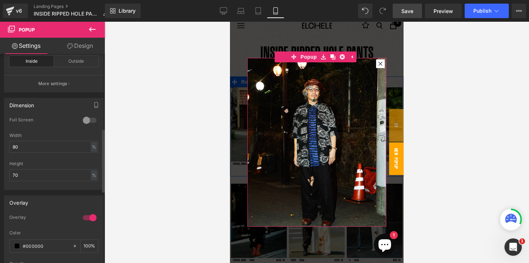
scroll to position [248, 0]
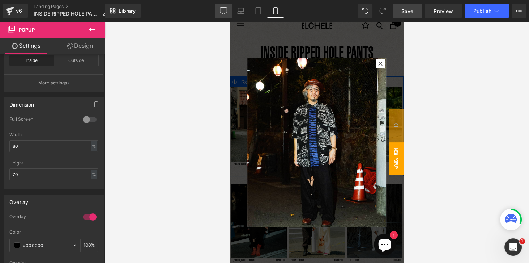
click at [223, 13] on icon at bounding box center [223, 10] width 7 height 5
type input "30"
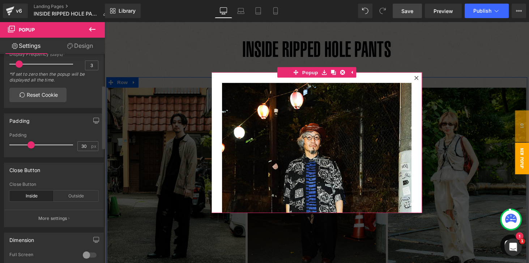
scroll to position [103, 0]
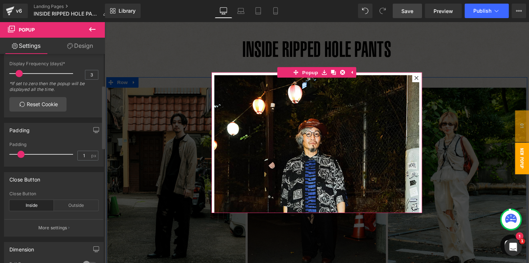
type input "0"
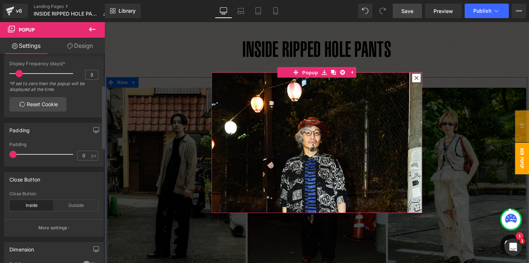
drag, startPoint x: 29, startPoint y: 153, endPoint x: 1, endPoint y: 154, distance: 27.9
click at [1, 154] on div "Padding 0px Padding 0 px" at bounding box center [54, 141] width 108 height 49
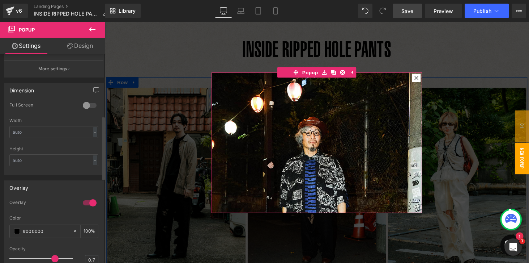
scroll to position [198, 0]
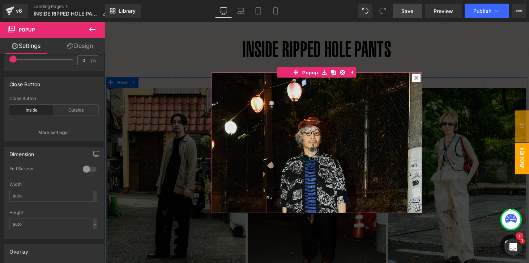
click at [315, 139] on img at bounding box center [323, 219] width 217 height 290
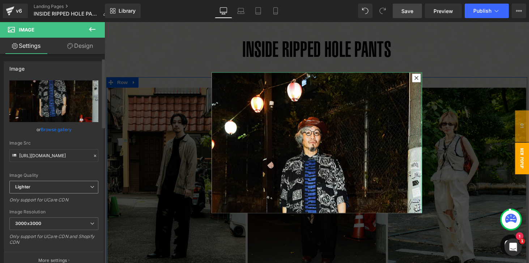
scroll to position [145, 0]
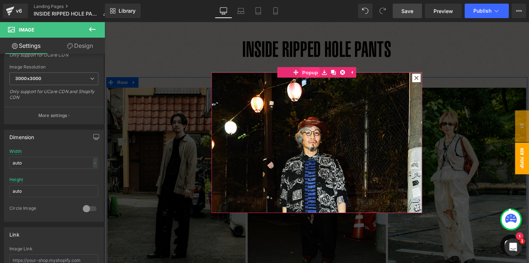
click at [319, 76] on span "Popup" at bounding box center [317, 73] width 20 height 11
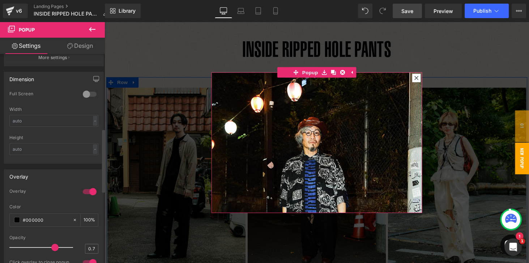
scroll to position [248, 0]
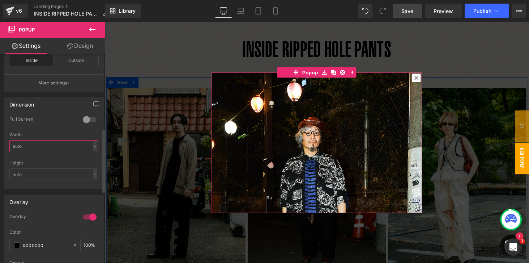
click at [57, 146] on input "text" at bounding box center [53, 146] width 89 height 12
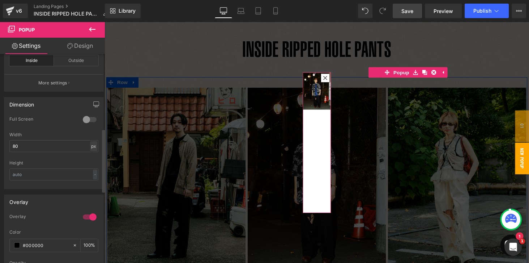
click at [90, 145] on div "px" at bounding box center [93, 146] width 7 height 10
click at [90, 156] on li "%" at bounding box center [93, 157] width 9 height 10
type input "100"
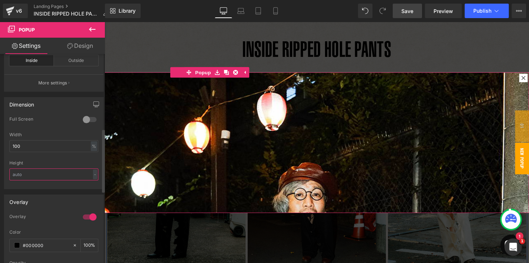
click at [20, 174] on input "text" at bounding box center [53, 174] width 89 height 12
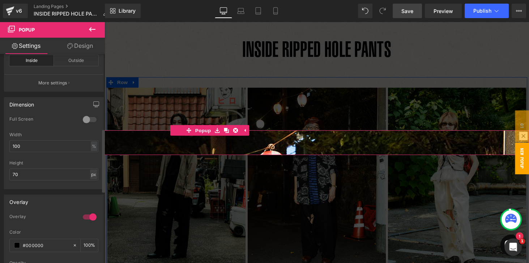
click at [93, 174] on div "px" at bounding box center [93, 174] width 7 height 10
click at [90, 183] on li "px" at bounding box center [93, 185] width 9 height 10
click at [92, 174] on div "px" at bounding box center [93, 174] width 7 height 10
click at [90, 195] on li "%" at bounding box center [93, 196] width 9 height 10
type input "100"
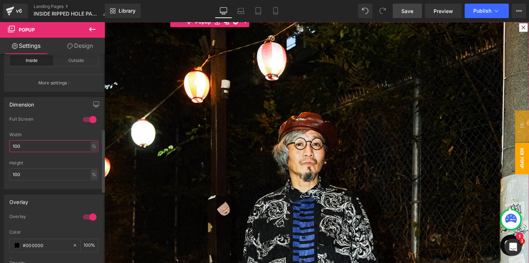
click at [35, 148] on input "100" at bounding box center [53, 146] width 89 height 12
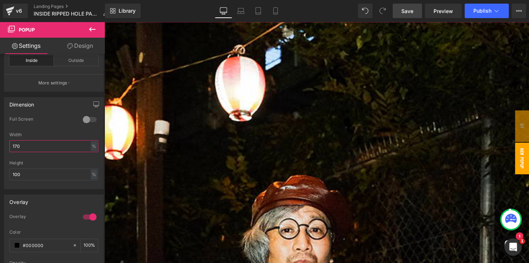
drag, startPoint x: 29, startPoint y: 145, endPoint x: -9, endPoint y: 143, distance: 37.3
click at [0, 143] on html "Image You are previewing how the will restyle your page. You can not edit Eleme…" at bounding box center [264, 131] width 529 height 263
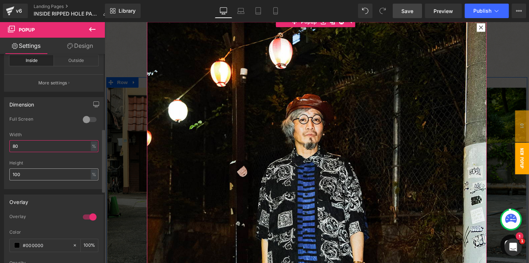
type input "80"
drag, startPoint x: 20, startPoint y: 173, endPoint x: 8, endPoint y: 173, distance: 11.9
click at [8, 173] on div "0 Full Screen 0 Full Screen 0 Full Screen 0 Full Screen 80% Width 80 % % px 100…" at bounding box center [53, 152] width 99 height 72
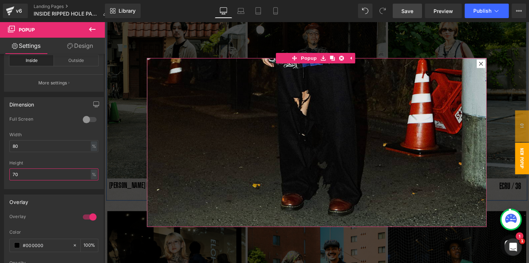
scroll to position [132, 0]
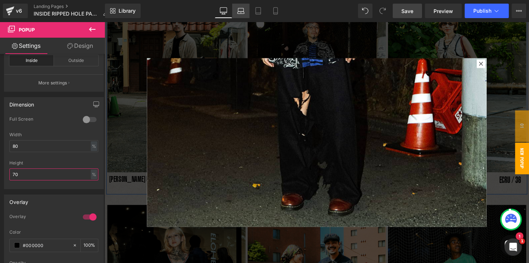
type input "70"
click at [243, 12] on icon at bounding box center [240, 10] width 7 height 7
type input "30"
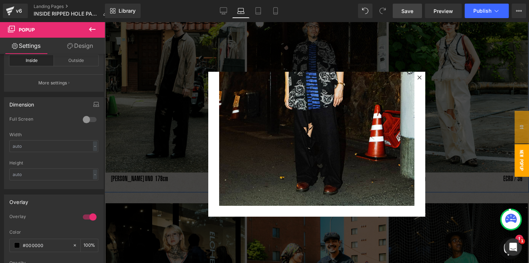
scroll to position [133, 0]
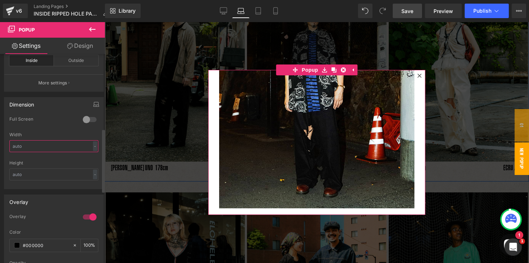
click at [44, 142] on input "text" at bounding box center [53, 146] width 89 height 12
click at [94, 144] on div "-" at bounding box center [95, 146] width 4 height 10
click at [92, 156] on li "%" at bounding box center [93, 157] width 9 height 10
click at [55, 146] on input "text" at bounding box center [53, 146] width 89 height 12
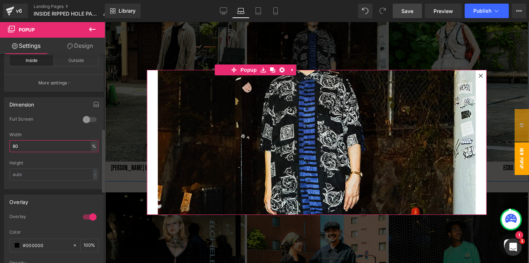
type input "80"
click at [92, 144] on div "%" at bounding box center [94, 146] width 7 height 10
click at [44, 145] on input "80" at bounding box center [53, 146] width 89 height 12
click at [28, 172] on input "text" at bounding box center [53, 174] width 89 height 12
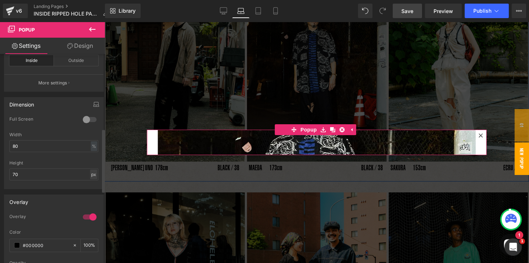
click at [93, 172] on div "px" at bounding box center [93, 174] width 7 height 10
click at [91, 195] on li "%" at bounding box center [93, 196] width 9 height 10
type input "100"
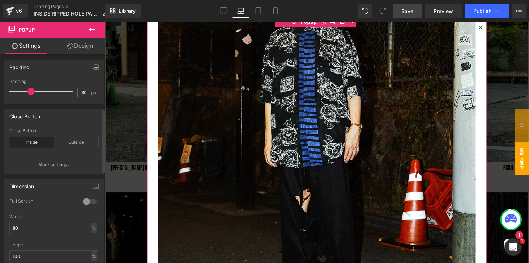
scroll to position [145, 0]
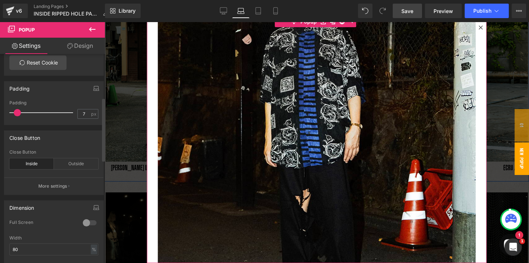
type input "0"
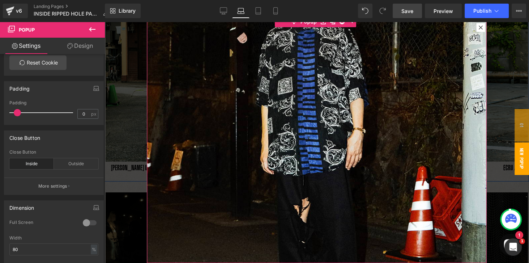
drag, startPoint x: 29, startPoint y: 111, endPoint x: -1, endPoint y: 113, distance: 30.1
click at [0, 113] on html "Image You are previewing how the will restyle your page. You can not edit Eleme…" at bounding box center [264, 131] width 529 height 263
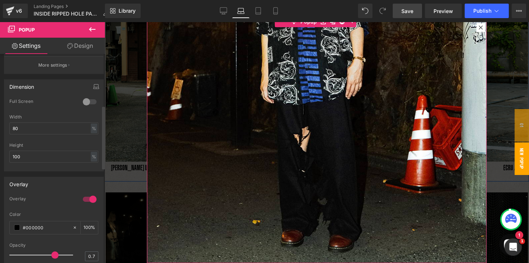
scroll to position [290, 0]
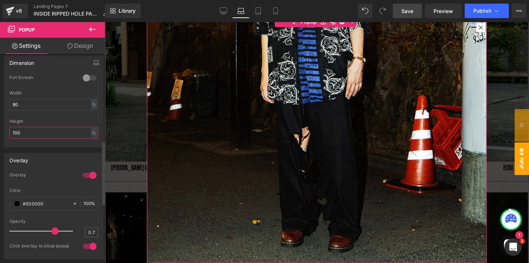
click at [24, 132] on input "100" at bounding box center [53, 133] width 89 height 12
drag, startPoint x: 28, startPoint y: 131, endPoint x: 1, endPoint y: 131, distance: 26.4
click at [1, 131] on div "Dimension 0 Full Screen 0 Full Screen 0 Full Screen 0 Full Screen 80% Width 80 …" at bounding box center [54, 98] width 108 height 97
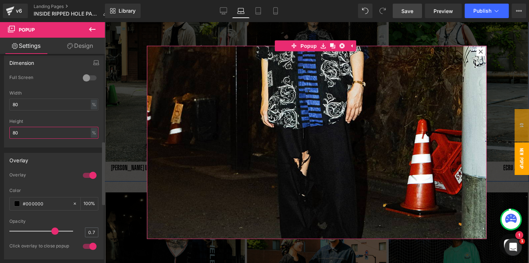
type input "8"
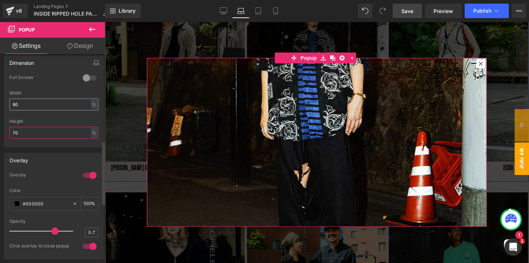
type input "70"
click at [21, 101] on input "80" at bounding box center [53, 104] width 89 height 12
click at [29, 133] on input "70" at bounding box center [53, 133] width 89 height 12
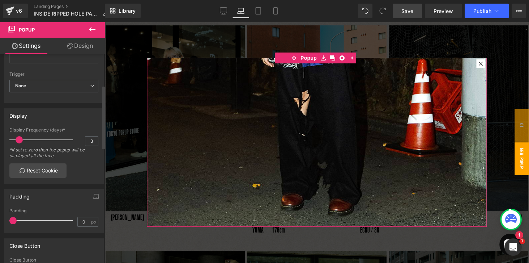
scroll to position [0, 0]
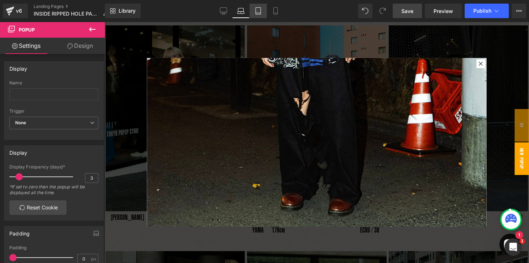
click at [257, 13] on icon at bounding box center [258, 13] width 5 height 0
type input "30"
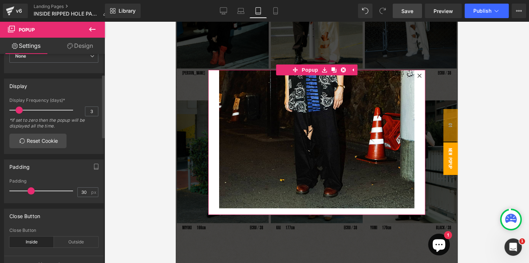
scroll to position [62, 0]
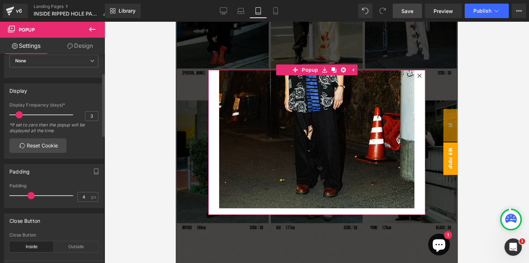
type input "0"
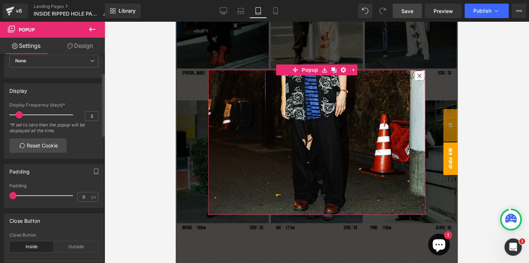
drag, startPoint x: 29, startPoint y: 195, endPoint x: 1, endPoint y: 195, distance: 27.1
click at [1, 195] on div "Padding 0px Padding 0 px" at bounding box center [54, 183] width 108 height 49
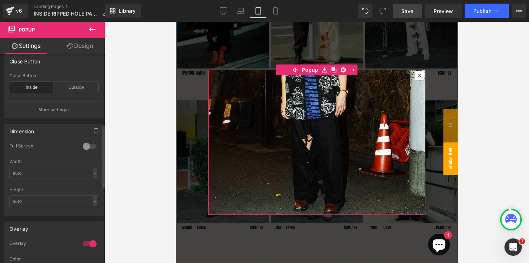
scroll to position [186, 0]
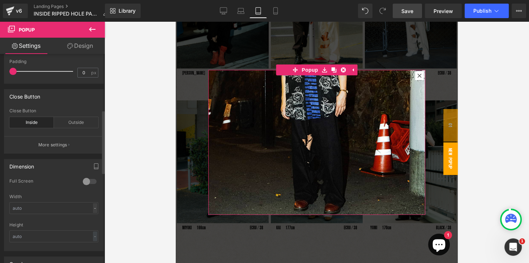
click at [93, 208] on div "-" at bounding box center [95, 208] width 4 height 10
drag, startPoint x: 91, startPoint y: 218, endPoint x: 59, endPoint y: 209, distance: 33.5
click at [91, 218] on li "%" at bounding box center [93, 219] width 9 height 10
click at [37, 209] on input "text" at bounding box center [53, 208] width 89 height 12
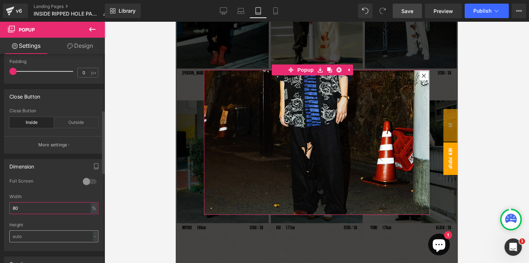
type input "80"
click at [31, 234] on input "text" at bounding box center [53, 236] width 89 height 12
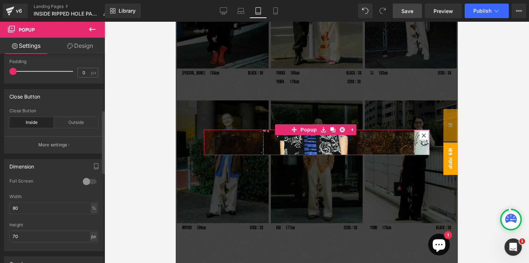
click at [91, 234] on div "px" at bounding box center [93, 236] width 7 height 10
click at [89, 255] on li "%" at bounding box center [93, 258] width 9 height 10
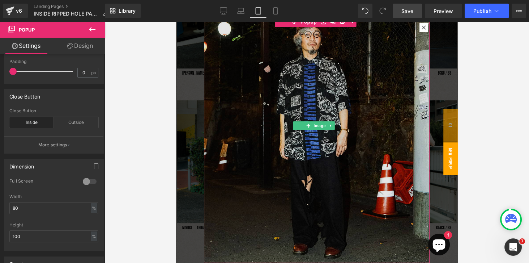
scroll to position [0, 0]
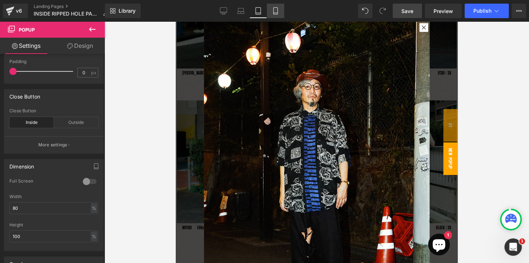
click at [278, 10] on icon at bounding box center [275, 10] width 7 height 7
type input "70"
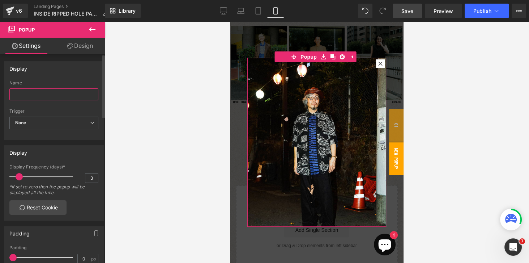
click at [28, 98] on input "text" at bounding box center [53, 94] width 89 height 12
type input "2"
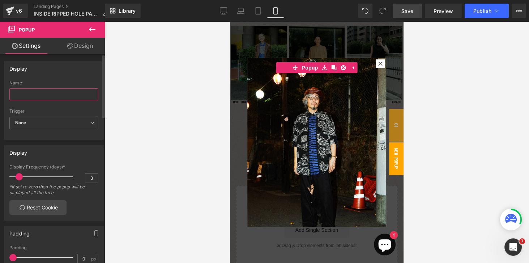
type input "2"
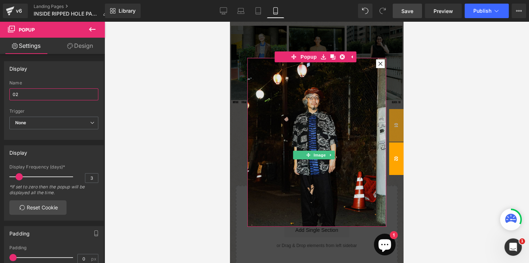
type input "02"
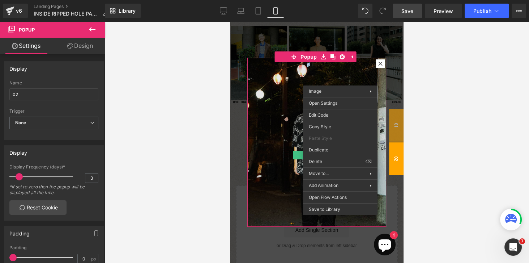
click at [262, 131] on img at bounding box center [317, 150] width 139 height 185
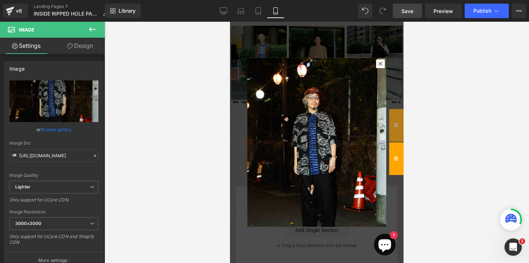
click at [411, 13] on span "Save" at bounding box center [408, 11] width 12 height 8
click at [478, 13] on span "Publish" at bounding box center [483, 11] width 18 height 6
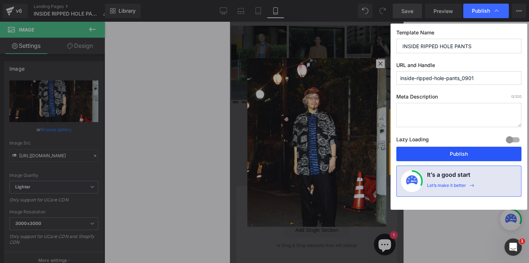
click at [432, 155] on button "Publish" at bounding box center [459, 154] width 125 height 14
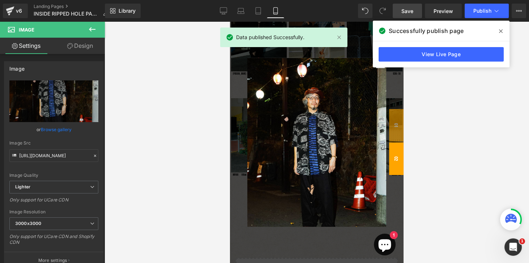
scroll to position [181, 0]
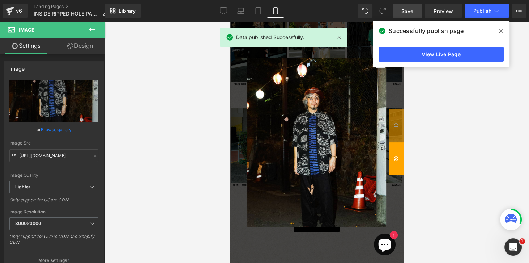
drag, startPoint x: 503, startPoint y: 31, endPoint x: 496, endPoint y: 38, distance: 10.5
click at [503, 31] on span at bounding box center [501, 31] width 12 height 12
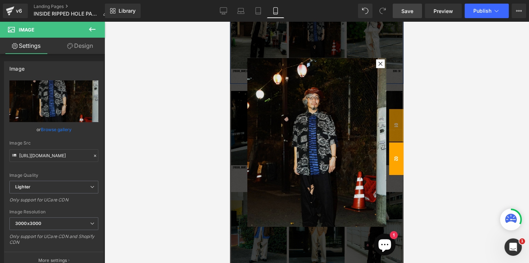
scroll to position [102, 0]
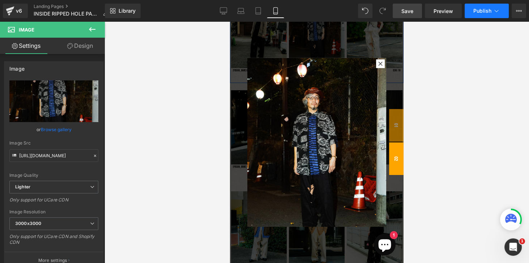
click at [480, 13] on span "Publish" at bounding box center [483, 11] width 18 height 6
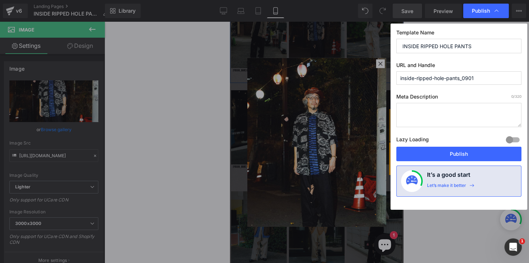
click at [450, 151] on button "Publish" at bounding box center [459, 154] width 125 height 14
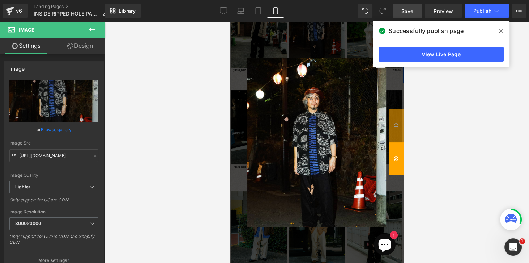
click at [441, 55] on link "View Live Page" at bounding box center [441, 54] width 125 height 14
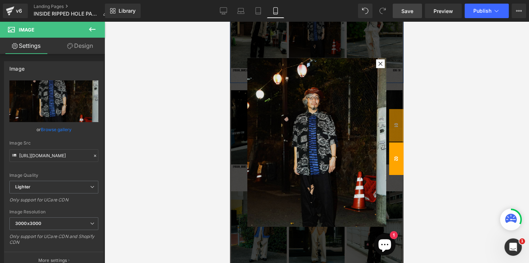
click at [263, 110] on img at bounding box center [317, 150] width 139 height 185
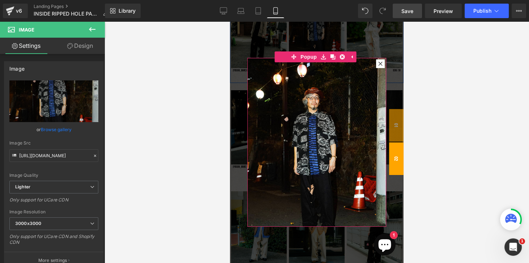
drag, startPoint x: 380, startPoint y: 65, endPoint x: 338, endPoint y: 120, distance: 69.6
click at [380, 64] on div at bounding box center [380, 63] width 9 height 9
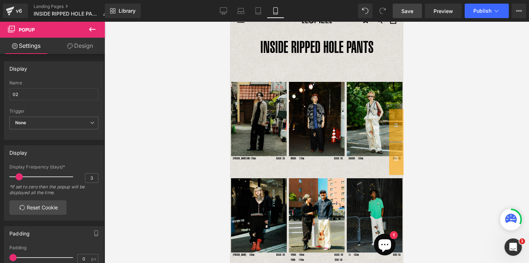
scroll to position [0, 0]
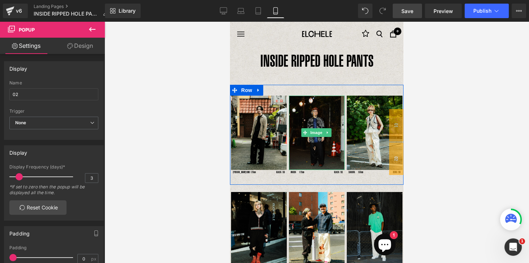
click at [314, 155] on img at bounding box center [317, 133] width 56 height 74
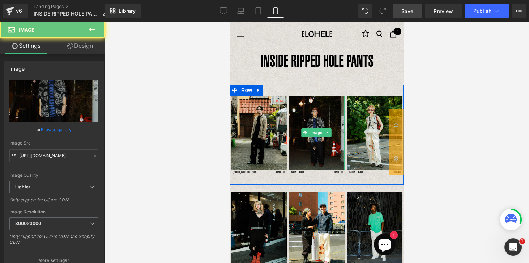
click at [314, 155] on img at bounding box center [317, 133] width 56 height 74
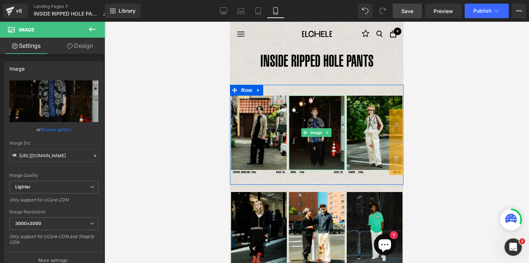
click at [316, 117] on img at bounding box center [317, 133] width 56 height 74
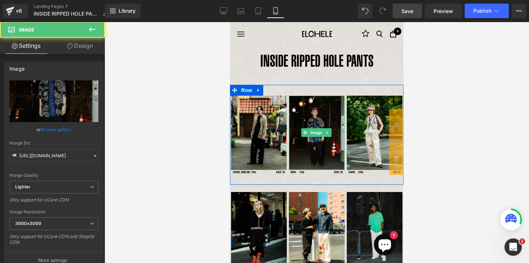
click at [319, 103] on img at bounding box center [317, 133] width 56 height 74
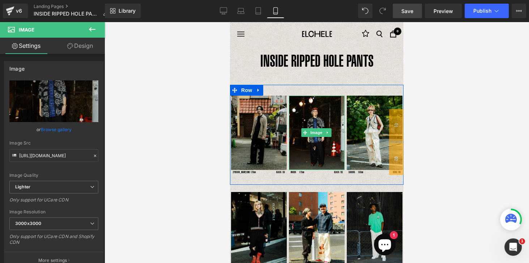
click at [283, 117] on img at bounding box center [259, 133] width 56 height 74
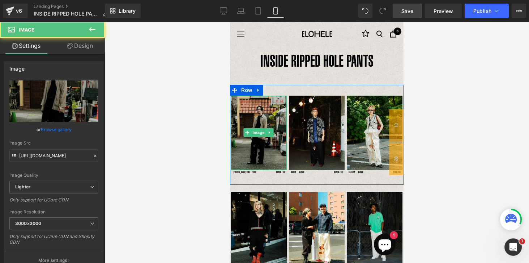
click at [275, 112] on img at bounding box center [259, 133] width 56 height 74
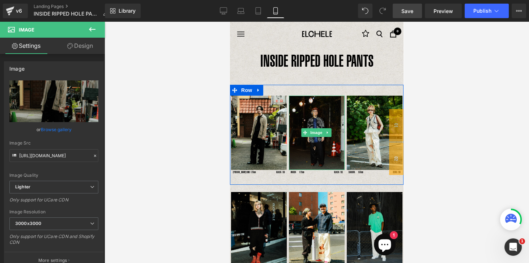
click at [314, 118] on img at bounding box center [317, 133] width 56 height 74
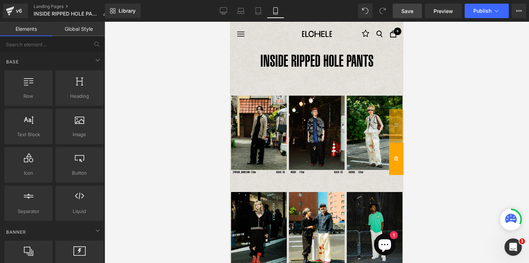
click at [397, 161] on span "02" at bounding box center [396, 158] width 14 height 33
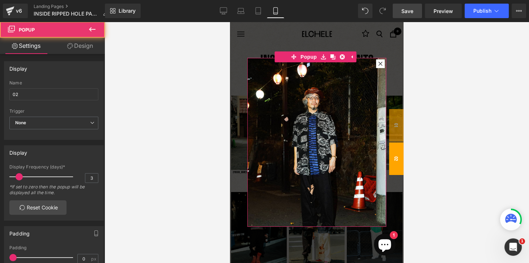
click at [379, 64] on icon at bounding box center [381, 64] width 4 height 4
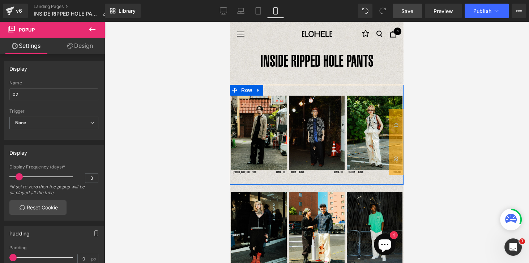
click at [313, 151] on img at bounding box center [317, 133] width 56 height 74
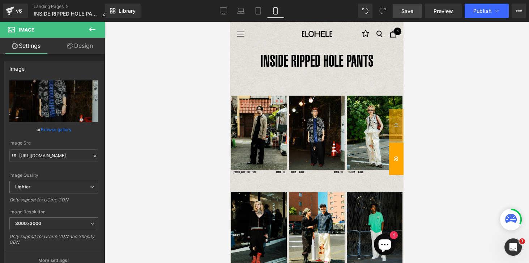
click at [394, 155] on span "02" at bounding box center [396, 158] width 14 height 33
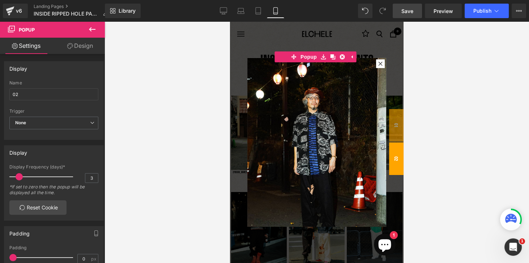
click at [394, 155] on span "02" at bounding box center [396, 158] width 14 height 33
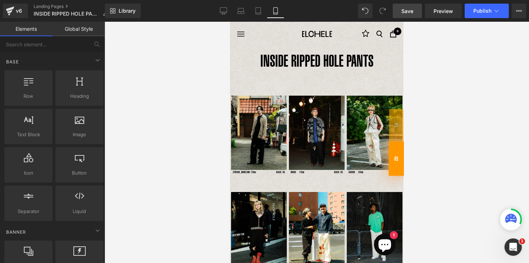
click at [390, 156] on span "02" at bounding box center [396, 158] width 15 height 34
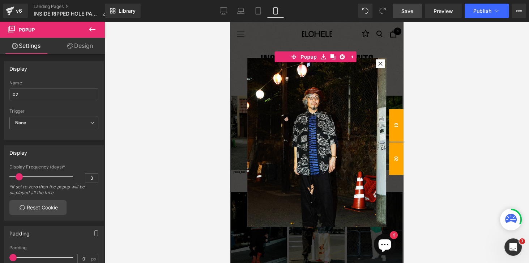
click at [398, 111] on span "01" at bounding box center [396, 125] width 14 height 33
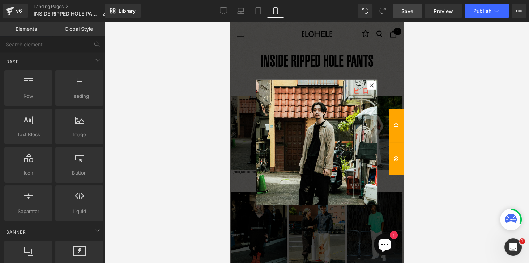
click at [394, 159] on span "02" at bounding box center [396, 158] width 14 height 33
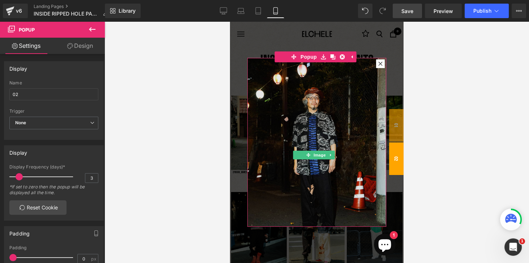
scroll to position [9, 0]
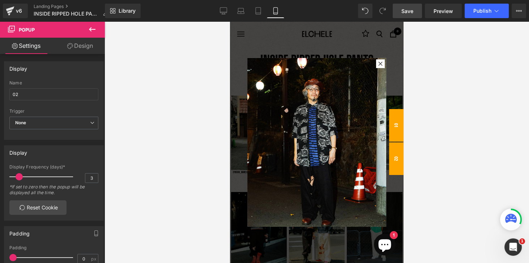
click at [398, 131] on span "01" at bounding box center [396, 125] width 14 height 33
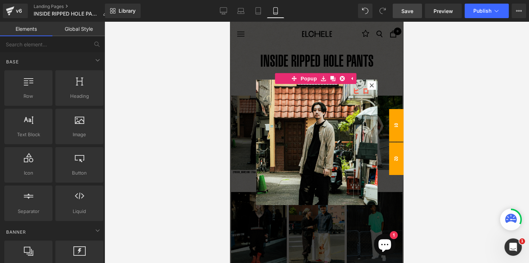
click at [391, 166] on span "02" at bounding box center [396, 158] width 14 height 33
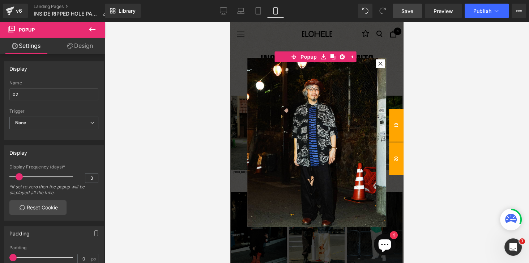
click at [394, 129] on span "01" at bounding box center [396, 125] width 14 height 33
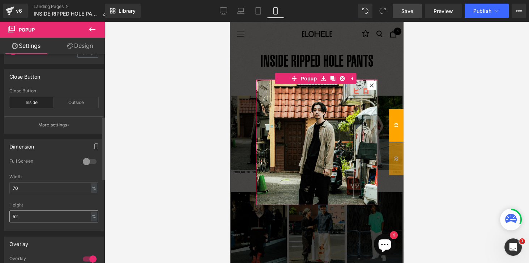
scroll to position [207, 0]
drag, startPoint x: 34, startPoint y: 213, endPoint x: -18, endPoint y: 213, distance: 52.1
click at [0, 213] on html "Image You are previewing how the will restyle your page. You can not edit Eleme…" at bounding box center [264, 131] width 529 height 263
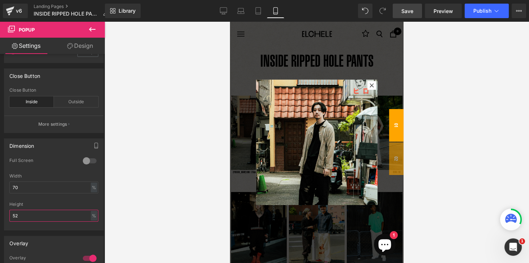
type input "0"
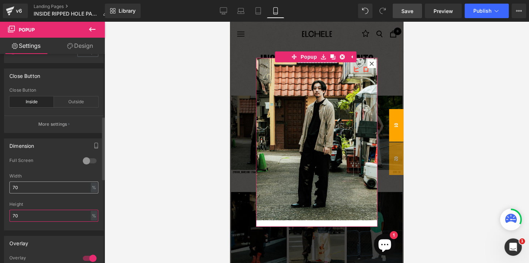
type input "70"
drag, startPoint x: 28, startPoint y: 187, endPoint x: -19, endPoint y: 189, distance: 47.1
click at [0, 189] on html "Image You are previewing how the will restyle your page. You can not edit Eleme…" at bounding box center [264, 131] width 529 height 263
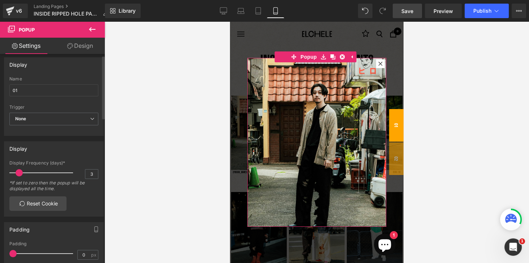
scroll to position [0, 0]
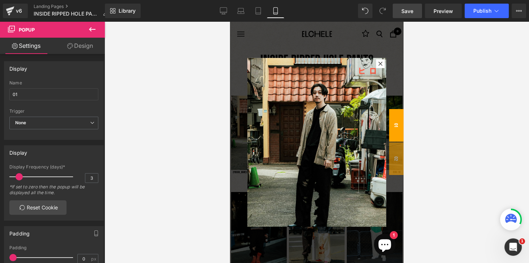
click at [412, 13] on span "Save" at bounding box center [408, 11] width 12 height 8
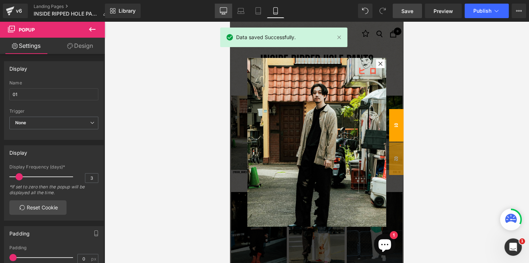
click at [224, 8] on icon at bounding box center [223, 10] width 7 height 7
type input "50"
type input "80"
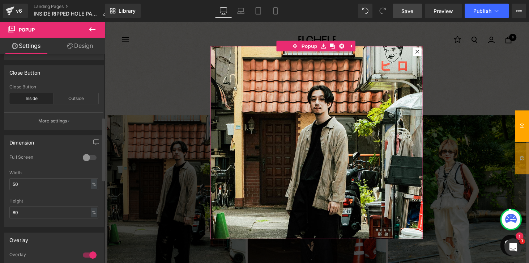
scroll to position [248, 0]
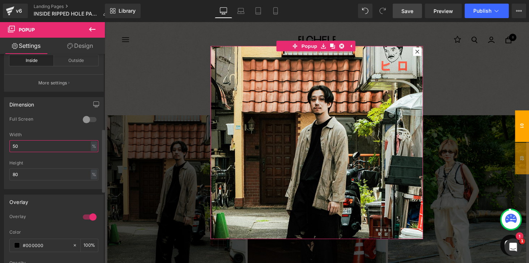
drag, startPoint x: 27, startPoint y: 148, endPoint x: 13, endPoint y: 147, distance: 14.5
click at [13, 147] on input "50" at bounding box center [53, 146] width 89 height 12
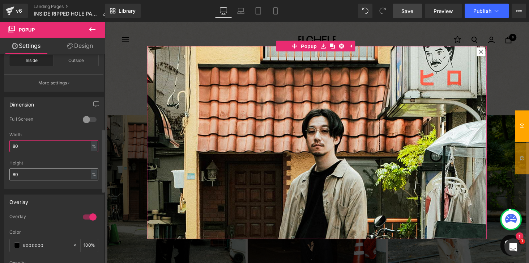
type input "80"
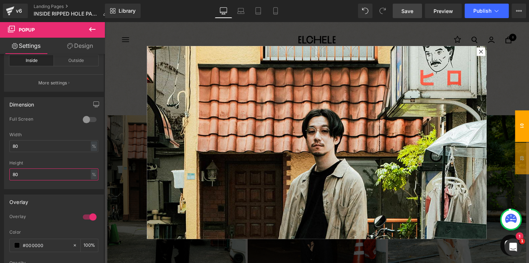
drag, startPoint x: 27, startPoint y: 171, endPoint x: -13, endPoint y: 170, distance: 40.2
click at [0, 170] on html "Image You are previewing how the will restyle your page. You can not edit Eleme…" at bounding box center [264, 131] width 529 height 263
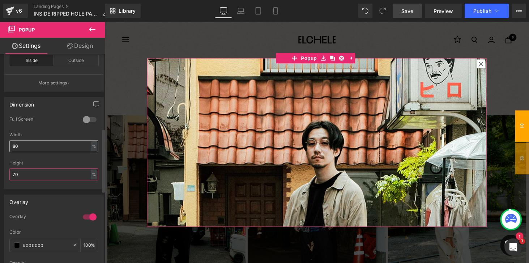
type input "70"
drag, startPoint x: 26, startPoint y: 143, endPoint x: 3, endPoint y: 143, distance: 23.2
click at [3, 143] on div "Dimension 0 Full Screen 0 Full Screen 0 Full Screen 0 Full Screen 80% Width 80 …" at bounding box center [54, 140] width 108 height 97
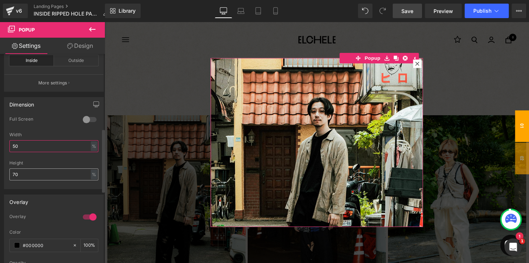
type input "50"
drag, startPoint x: 26, startPoint y: 172, endPoint x: 8, endPoint y: 173, distance: 18.2
click at [8, 173] on div "0 Full Screen 0 Full Screen 0 Full Screen 0 Full Screen 50% Width 50 % % px 70%…" at bounding box center [53, 152] width 99 height 72
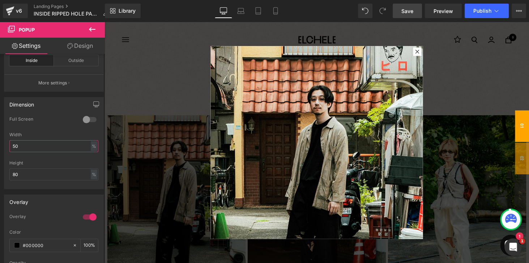
drag, startPoint x: 26, startPoint y: 146, endPoint x: -3, endPoint y: 145, distance: 29.7
click at [0, 145] on html "Image You are previewing how the will restyle your page. You can not edit Eleme…" at bounding box center [264, 131] width 529 height 263
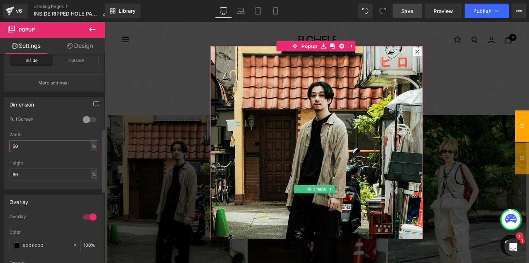
scroll to position [4, 0]
drag, startPoint x: 26, startPoint y: 175, endPoint x: 16, endPoint y: 174, distance: 10.5
click at [16, 174] on input "80" at bounding box center [53, 174] width 89 height 12
drag, startPoint x: 20, startPoint y: 174, endPoint x: 12, endPoint y: 173, distance: 7.6
click at [12, 173] on input "08" at bounding box center [53, 174] width 89 height 12
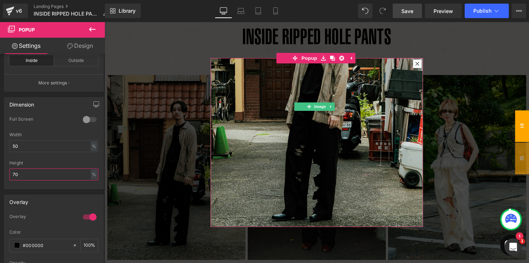
scroll to position [111, 0]
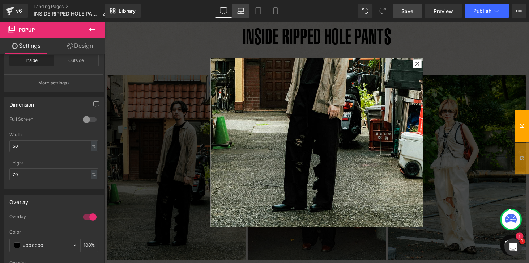
click at [243, 12] on icon at bounding box center [240, 10] width 7 height 7
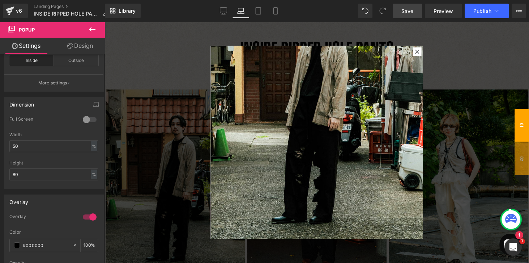
scroll to position [28, 0]
click at [226, 11] on icon at bounding box center [223, 10] width 7 height 7
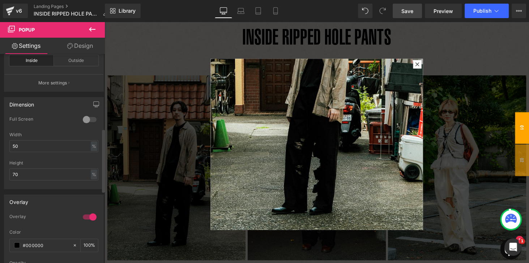
scroll to position [111, 0]
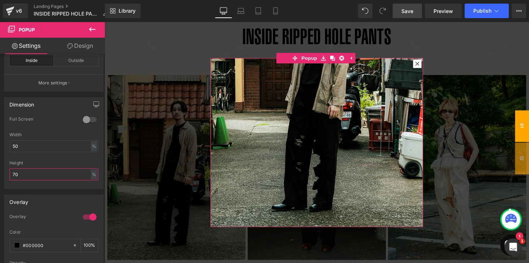
drag, startPoint x: 25, startPoint y: 171, endPoint x: -8, endPoint y: 171, distance: 33.7
click at [0, 171] on html "Image You are previewing how the will restyle your page. You can not edit Eleme…" at bounding box center [264, 131] width 529 height 263
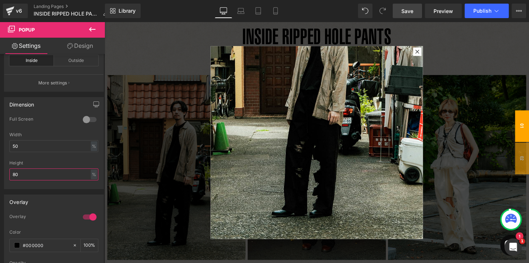
scroll to position [86, 0]
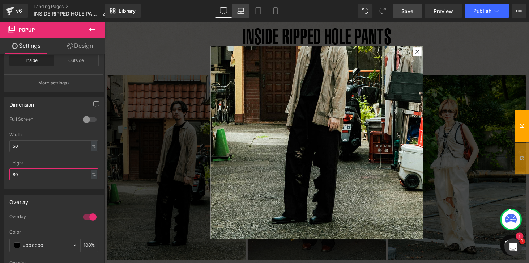
type input "80"
click at [240, 10] on icon at bounding box center [240, 10] width 7 height 7
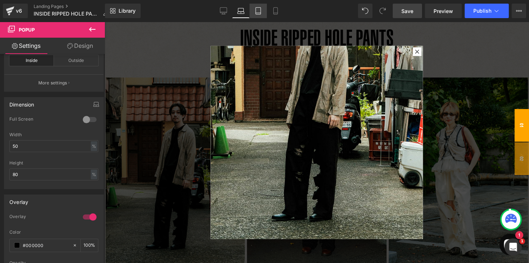
scroll to position [84, 0]
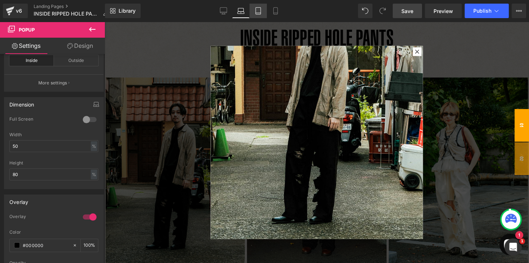
click at [260, 10] on icon at bounding box center [258, 10] width 7 height 7
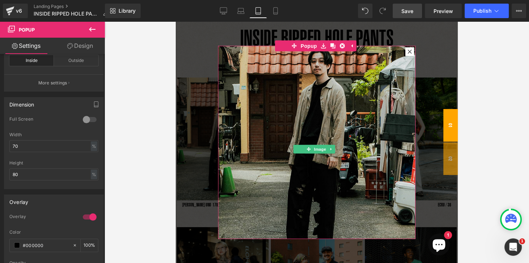
scroll to position [63, 0]
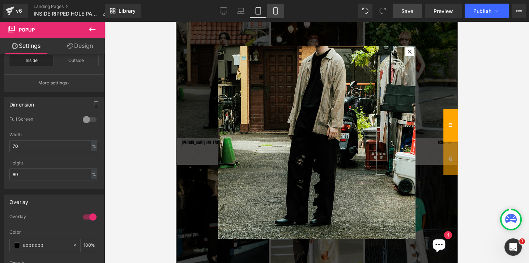
click at [274, 17] on link "Mobile" at bounding box center [275, 11] width 17 height 14
type input "80"
type input "70"
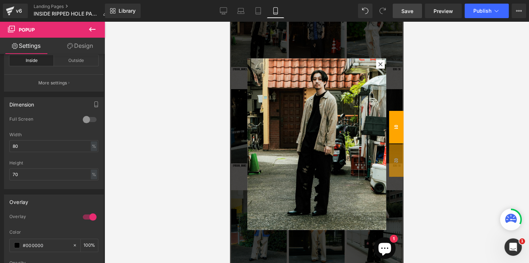
scroll to position [9, 0]
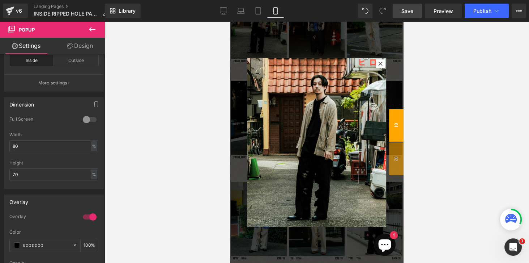
click at [275, 13] on icon at bounding box center [275, 10] width 7 height 7
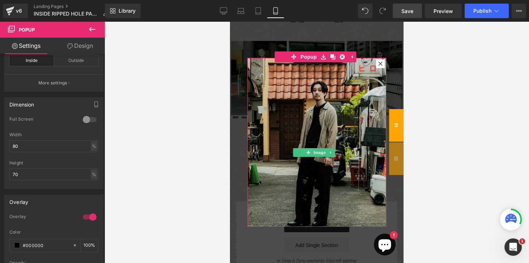
scroll to position [0, 0]
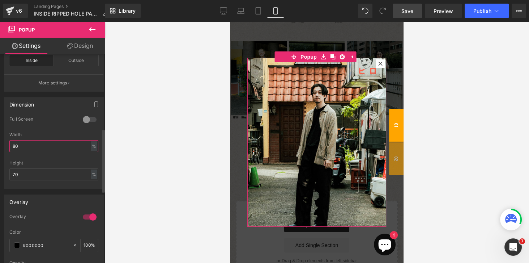
drag, startPoint x: 29, startPoint y: 146, endPoint x: 5, endPoint y: 145, distance: 23.2
click at [5, 145] on div "0 Full Screen 0 Full Screen 0 Full Screen 0 Full Screen 80% Width 80 % % px 70%…" at bounding box center [53, 152] width 99 height 72
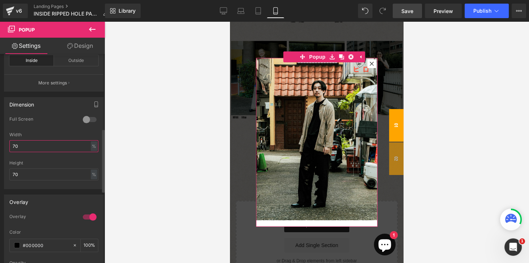
type input "7"
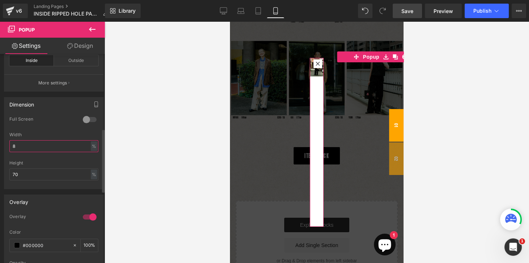
type input "80"
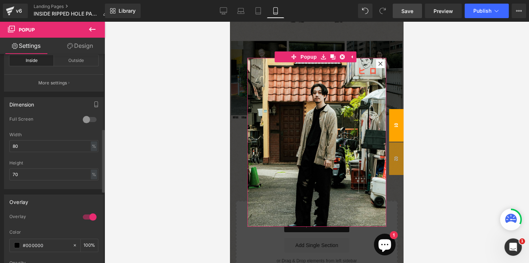
click at [52, 199] on div "Overlay" at bounding box center [53, 202] width 99 height 14
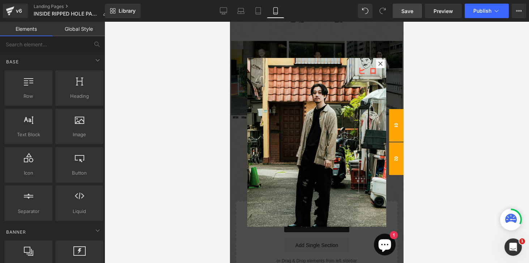
click at [390, 156] on span "02" at bounding box center [396, 158] width 14 height 33
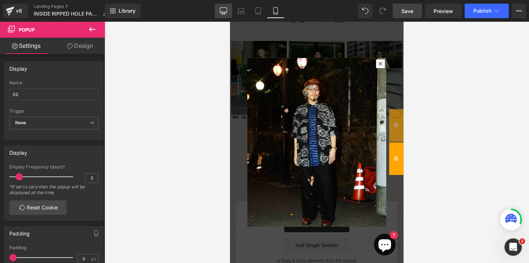
click at [220, 12] on icon at bounding box center [223, 10] width 7 height 5
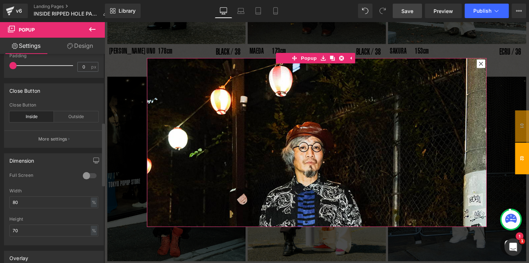
scroll to position [227, 0]
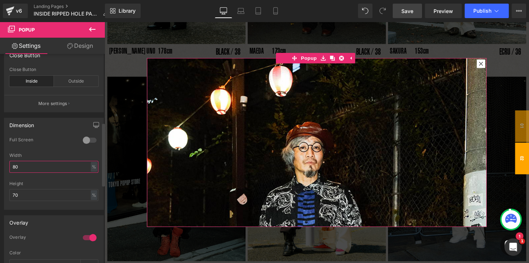
drag, startPoint x: 21, startPoint y: 166, endPoint x: 1, endPoint y: 163, distance: 20.4
click at [1, 163] on div "Dimension 0 Full Screen 0 Full Screen 0 Full Screen 0 Full Screen 80% Width 80 …" at bounding box center [54, 160] width 108 height 97
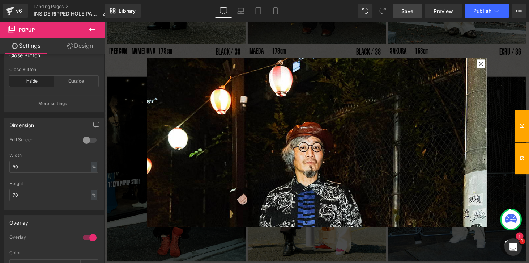
click at [529, 134] on span "01" at bounding box center [535, 129] width 14 height 33
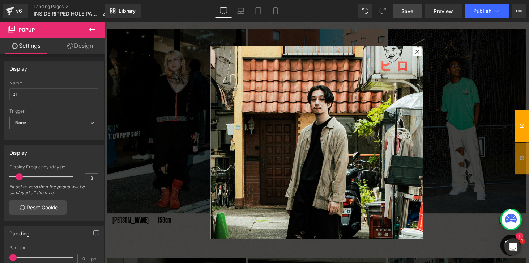
scroll to position [397, 0]
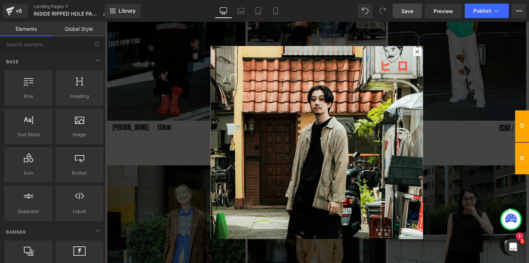
click at [529, 155] on span "02" at bounding box center [535, 162] width 14 height 33
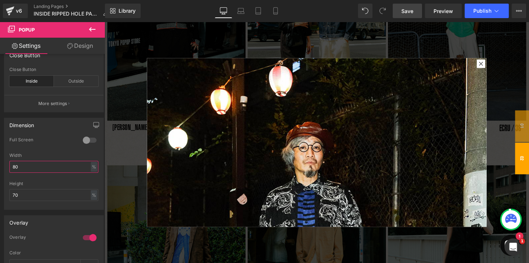
drag, startPoint x: 22, startPoint y: 164, endPoint x: -10, endPoint y: 161, distance: 31.9
click at [0, 161] on html "Image You are previewing how the will restyle your page. You can not edit Eleme…" at bounding box center [264, 131] width 529 height 263
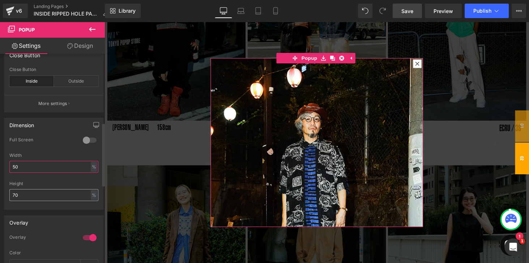
type input "50"
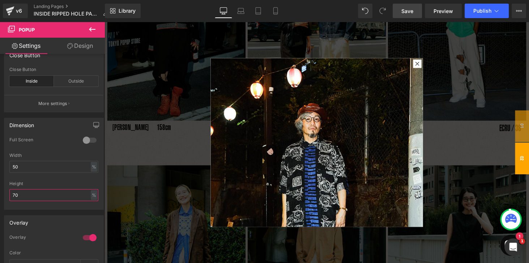
drag, startPoint x: 28, startPoint y: 193, endPoint x: -2, endPoint y: 193, distance: 30.0
click at [0, 193] on html "Image You are previewing how the will restyle your page. You can not edit Eleme…" at bounding box center [264, 131] width 529 height 263
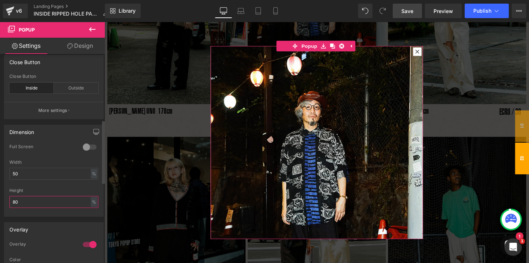
scroll to position [219, 0]
click at [52, 185] on div at bounding box center [53, 187] width 89 height 5
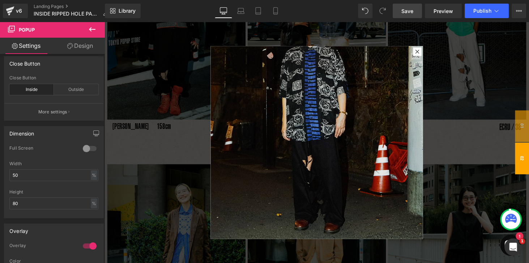
scroll to position [439, 0]
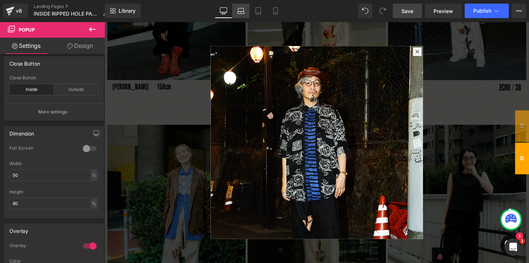
click at [241, 13] on icon at bounding box center [240, 13] width 1 height 0
type input "70"
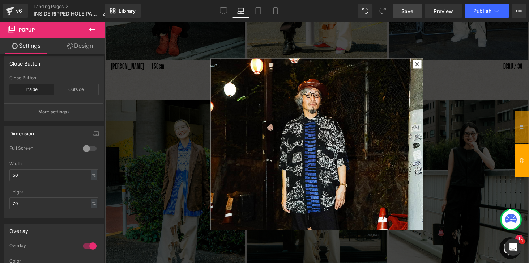
scroll to position [450, 0]
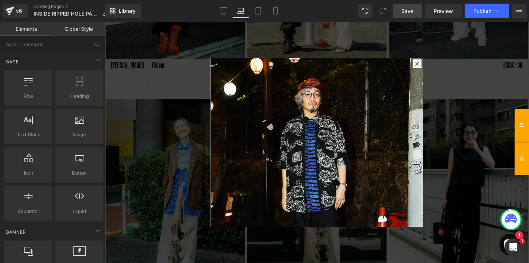
click at [516, 123] on span "01" at bounding box center [522, 125] width 14 height 33
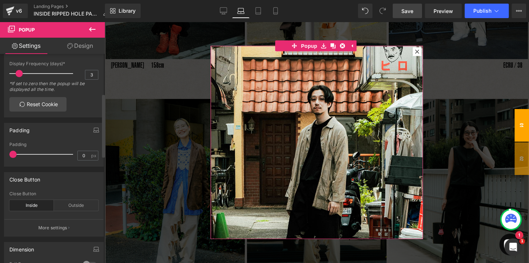
scroll to position [248, 0]
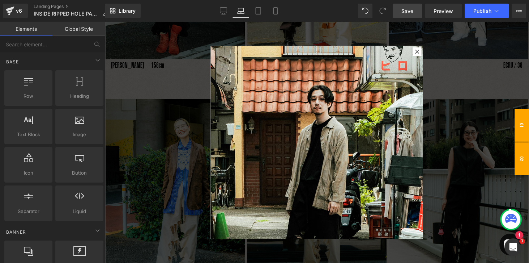
click at [521, 155] on span "02" at bounding box center [522, 158] width 14 height 33
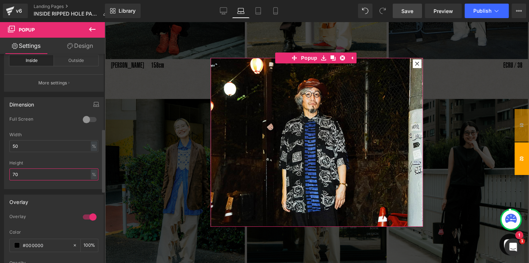
drag, startPoint x: 28, startPoint y: 174, endPoint x: 1, endPoint y: 173, distance: 26.8
click at [1, 173] on div "Dimension 0 Full Screen 0 Full Screen 0 Full Screen 0 Full Screen 50% Width 50 …" at bounding box center [54, 140] width 108 height 97
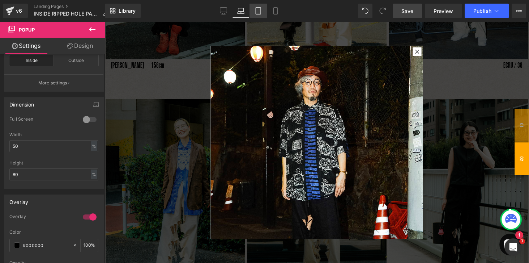
click at [258, 10] on icon at bounding box center [258, 10] width 7 height 7
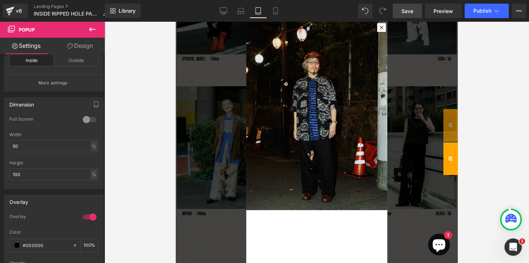
scroll to position [301, 0]
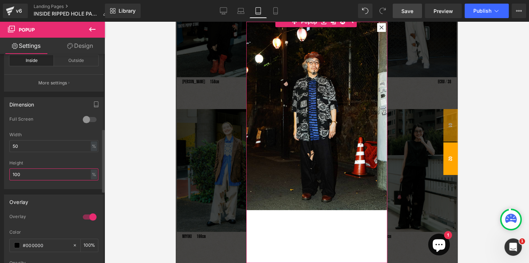
drag, startPoint x: 29, startPoint y: 175, endPoint x: 7, endPoint y: 172, distance: 22.7
click at [7, 172] on div "0 Full Screen 0 Full Screen 0 Full Screen 0 Full Screen 50% Width 50 % % px 100…" at bounding box center [53, 152] width 99 height 72
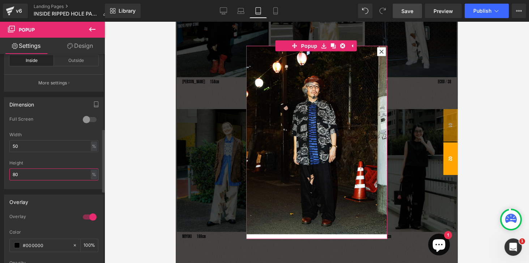
type input "8"
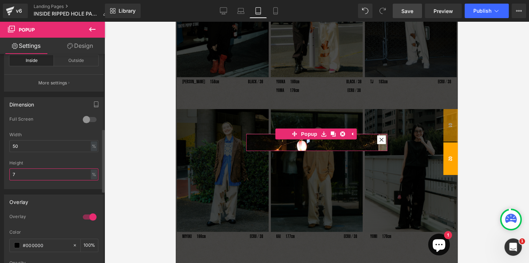
type input "70"
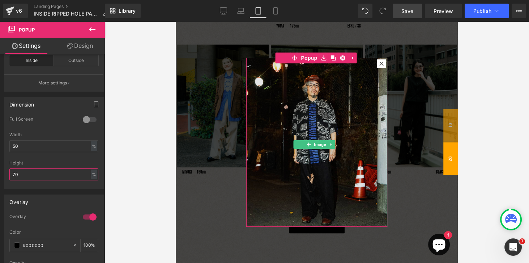
scroll to position [322, 0]
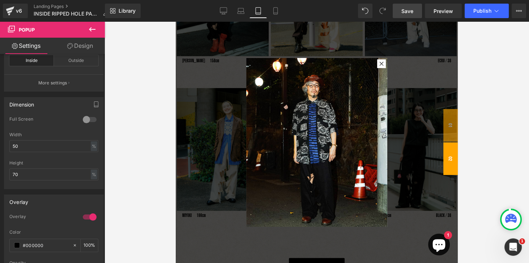
drag, startPoint x: 449, startPoint y: 166, endPoint x: 434, endPoint y: 168, distance: 14.9
click at [449, 166] on span "02" at bounding box center [451, 158] width 14 height 33
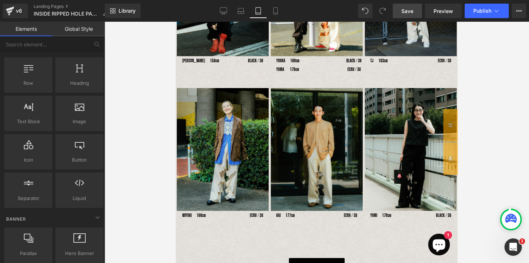
scroll to position [0, 0]
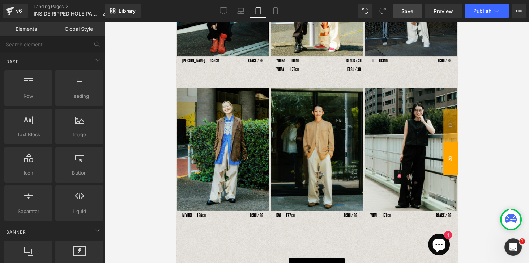
click at [450, 157] on span "02" at bounding box center [451, 158] width 14 height 33
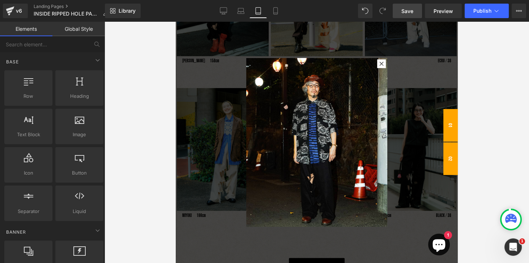
click at [448, 120] on span "01" at bounding box center [451, 125] width 14 height 33
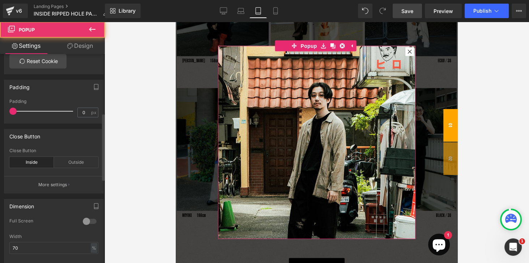
scroll to position [186, 0]
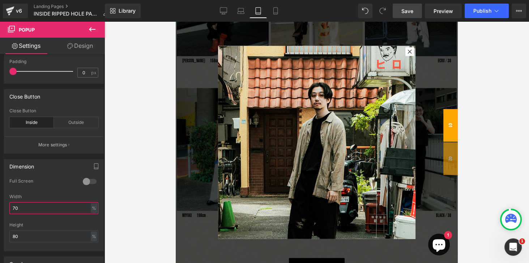
drag, startPoint x: 24, startPoint y: 207, endPoint x: -6, endPoint y: 207, distance: 30.4
click at [0, 207] on html "Image You are previewing how the will restyle your page. You can not edit Eleme…" at bounding box center [264, 131] width 529 height 263
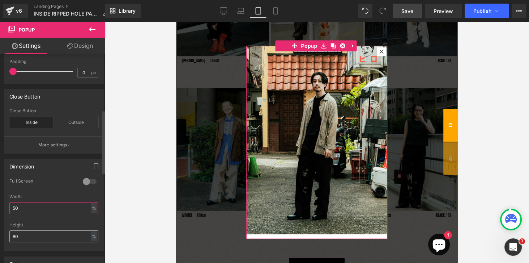
type input "50"
drag, startPoint x: 31, startPoint y: 232, endPoint x: -8, endPoint y: 217, distance: 42.7
click at [0, 217] on html "Image You are previewing how the will restyle your page. You can not edit Eleme…" at bounding box center [264, 131] width 529 height 263
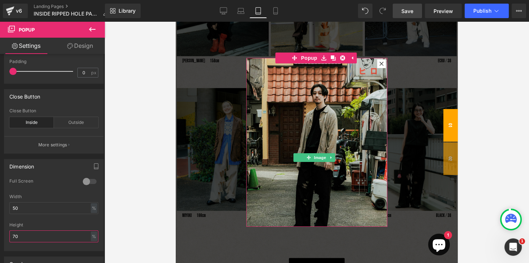
scroll to position [13, 0]
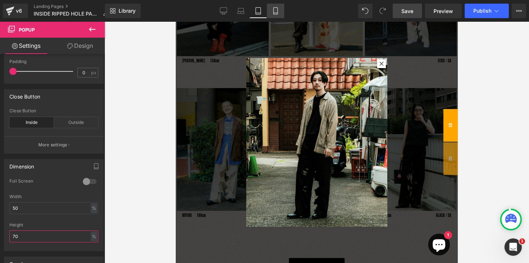
type input "70"
click at [274, 14] on icon at bounding box center [275, 10] width 7 height 7
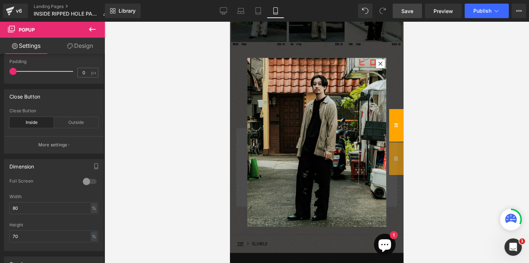
scroll to position [319, 0]
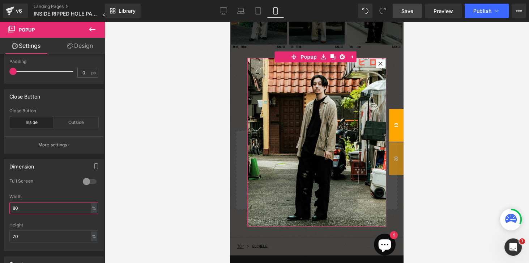
drag, startPoint x: 28, startPoint y: 208, endPoint x: -5, endPoint y: 207, distance: 32.9
click at [0, 207] on html "Image You are previewing how the will restyle your page. You can not edit Eleme…" at bounding box center [264, 131] width 529 height 263
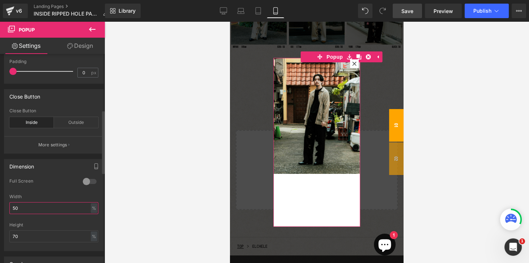
scroll to position [0, 0]
type input "5"
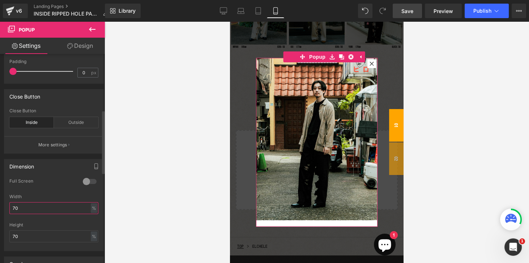
type input "7"
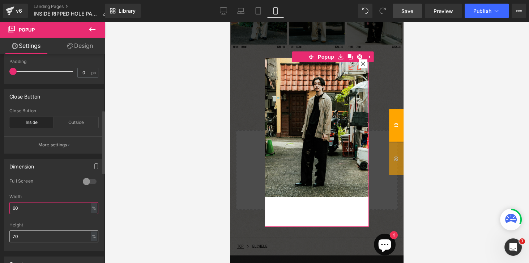
type input "60"
drag, startPoint x: 25, startPoint y: 239, endPoint x: 8, endPoint y: 237, distance: 17.1
click at [8, 237] on div "0 Full Screen 0 Full Screen 0 Full Screen 0 Full Screen 60% Width 60 % % px 70%…" at bounding box center [53, 214] width 99 height 72
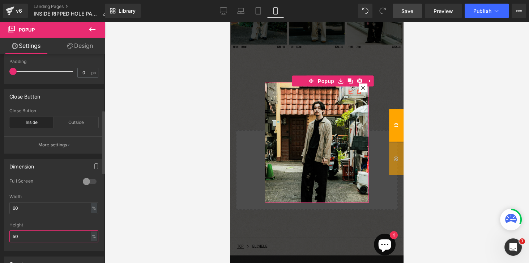
type input "5"
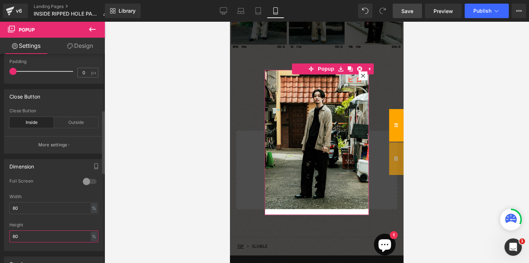
type input "6"
drag, startPoint x: 20, startPoint y: 207, endPoint x: 0, endPoint y: 207, distance: 19.9
click at [2, 206] on div "Dimension 0 Full Screen 0 Full Screen 0 Full Screen 0 Full Screen 60% Width 60 …" at bounding box center [54, 201] width 108 height 97
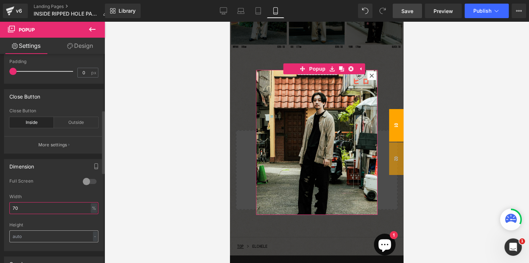
type input "70"
drag, startPoint x: 39, startPoint y: 239, endPoint x: 88, endPoint y: 239, distance: 48.9
click at [39, 239] on input "text" at bounding box center [53, 236] width 89 height 12
click at [93, 233] on div "-" at bounding box center [95, 236] width 4 height 10
click at [91, 253] on li "%" at bounding box center [93, 258] width 9 height 10
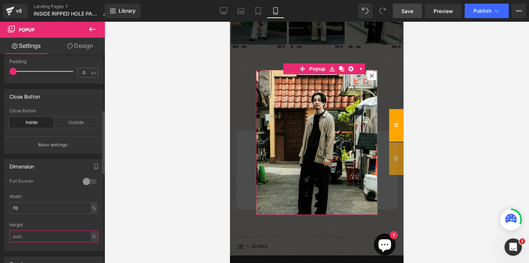
click at [38, 233] on input "text" at bounding box center [53, 236] width 89 height 12
type input "60"
click at [37, 194] on div "Width" at bounding box center [53, 196] width 89 height 5
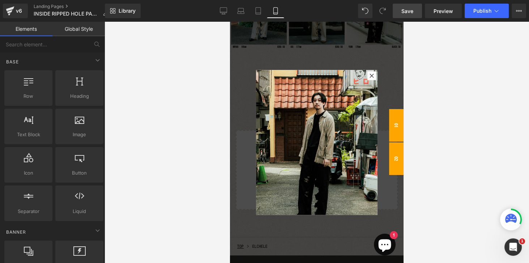
click at [396, 157] on span "02" at bounding box center [396, 158] width 14 height 33
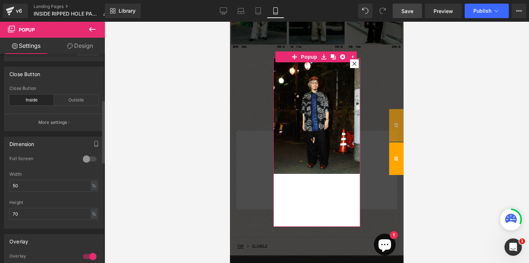
scroll to position [290, 0]
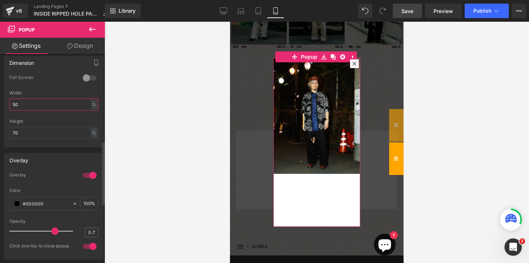
drag, startPoint x: 28, startPoint y: 103, endPoint x: 14, endPoint y: 103, distance: 14.5
click at [14, 103] on input "50" at bounding box center [53, 104] width 89 height 12
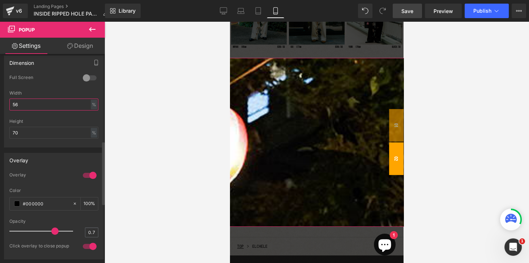
type input "5"
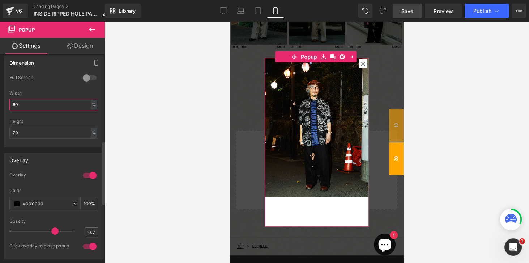
type input "60"
click at [42, 122] on div "Height" at bounding box center [53, 121] width 89 height 5
click at [39, 128] on input "70" at bounding box center [53, 133] width 89 height 12
click at [48, 119] on div "Height" at bounding box center [53, 121] width 89 height 5
click at [47, 131] on input "70" at bounding box center [53, 133] width 89 height 12
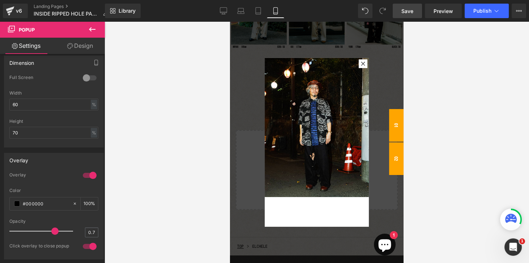
click at [396, 127] on span "01" at bounding box center [396, 125] width 14 height 33
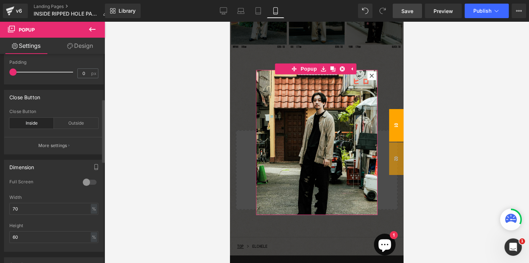
scroll to position [269, 0]
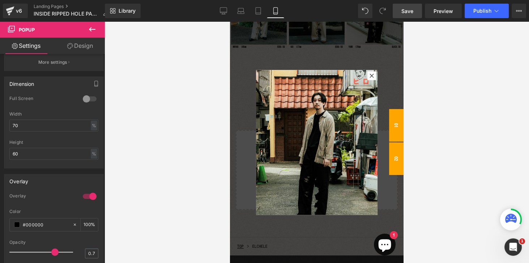
click at [394, 155] on span "02" at bounding box center [396, 158] width 14 height 33
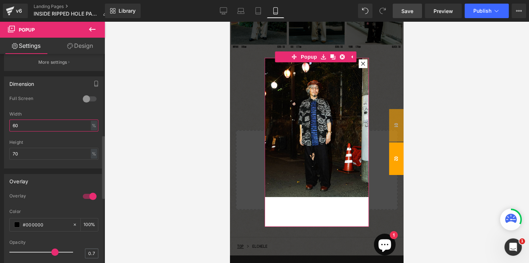
click at [23, 119] on input "60" at bounding box center [53, 125] width 89 height 12
drag, startPoint x: 21, startPoint y: 124, endPoint x: 4, endPoint y: 124, distance: 17.7
click at [4, 123] on div "Dimension 0 Full Screen 0 Full Screen 0 Full Screen 0 Full Screen 60% Width 60 …" at bounding box center [54, 122] width 100 height 92
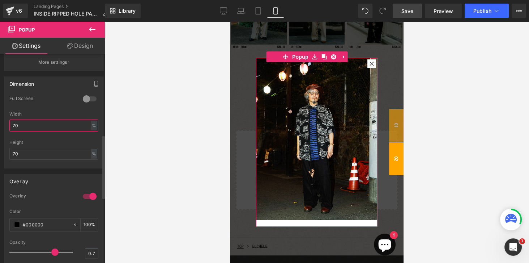
type input "70"
click at [29, 156] on div "Height 70 % px %" at bounding box center [53, 154] width 89 height 28
drag, startPoint x: 27, startPoint y: 154, endPoint x: -12, endPoint y: 152, distance: 38.8
click at [0, 152] on html "Image You are previewing how the will restyle your page. You can not edit Eleme…" at bounding box center [264, 131] width 529 height 263
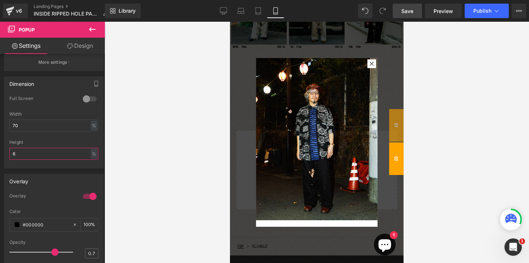
type input "60"
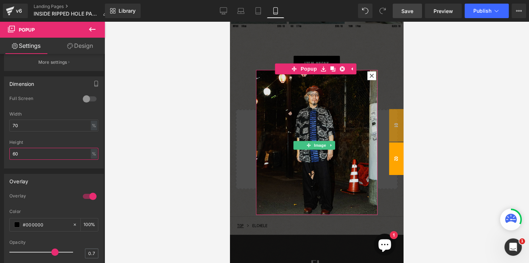
scroll to position [0, 0]
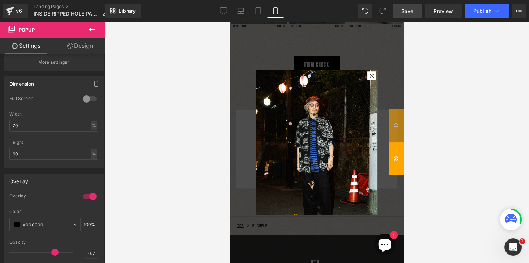
click at [459, 66] on div at bounding box center [317, 142] width 425 height 241
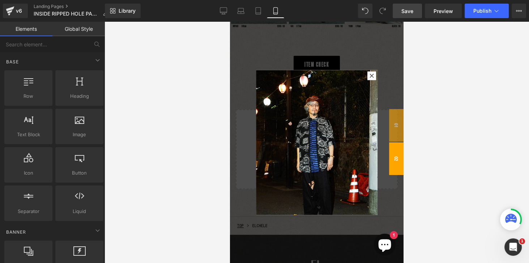
click at [413, 10] on span "Save" at bounding box center [408, 11] width 12 height 8
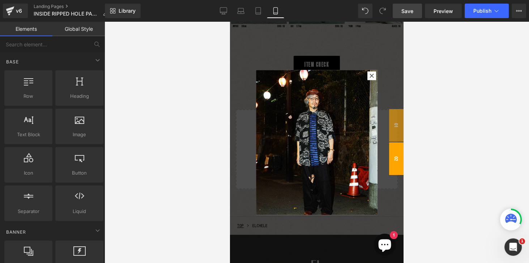
scroll to position [10, 0]
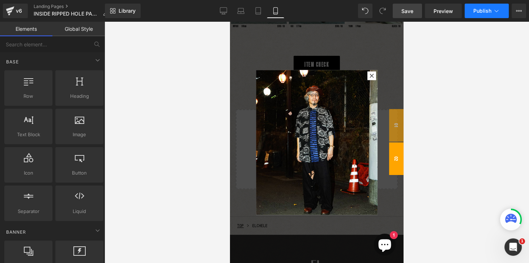
click at [486, 13] on span "Publish" at bounding box center [483, 11] width 18 height 6
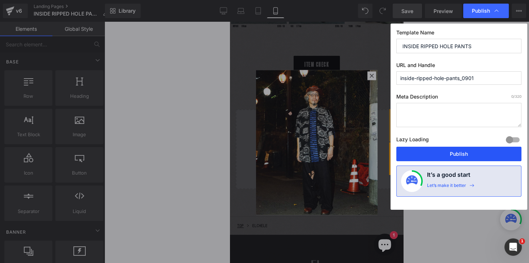
click at [439, 148] on button "Publish" at bounding box center [459, 154] width 125 height 14
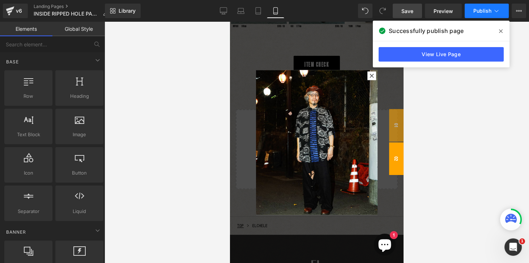
click at [475, 12] on span "Publish" at bounding box center [483, 11] width 18 height 6
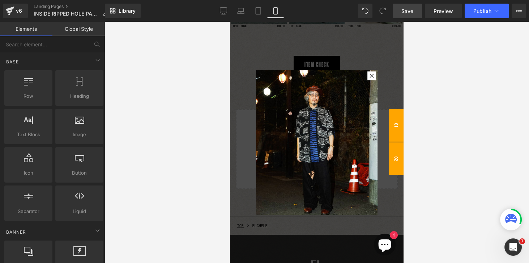
click at [398, 119] on span "01" at bounding box center [396, 125] width 14 height 33
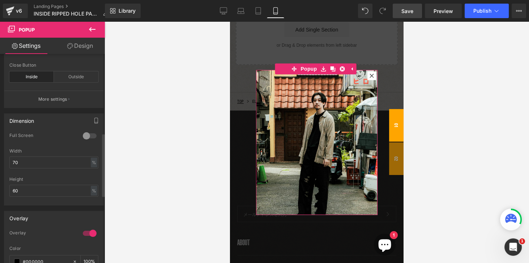
scroll to position [269, 0]
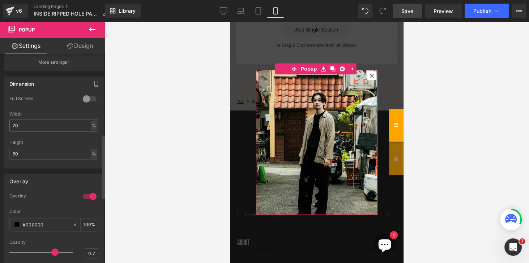
click at [26, 124] on input "70" at bounding box center [53, 125] width 89 height 12
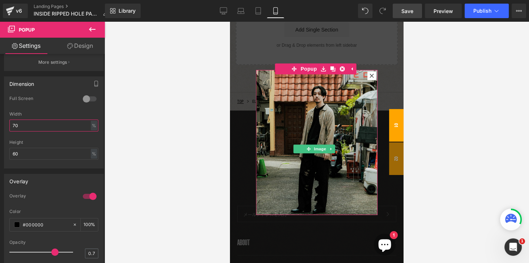
scroll to position [10, 0]
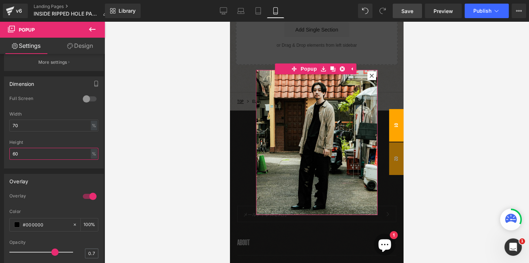
drag, startPoint x: 21, startPoint y: 152, endPoint x: -9, endPoint y: 152, distance: 29.3
click at [0, 152] on html "Image You are previewing how the will restyle your page. You can not edit Eleme…" at bounding box center [264, 131] width 529 height 263
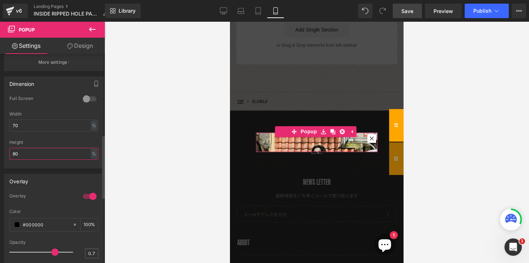
scroll to position [0, 0]
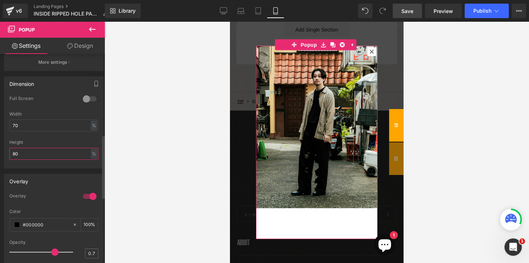
type input "8"
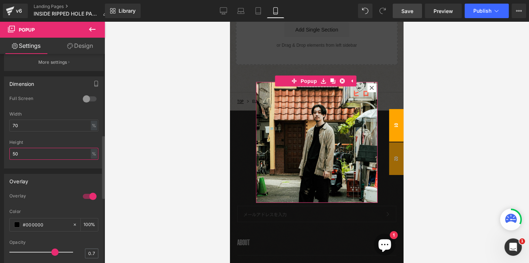
type input "5"
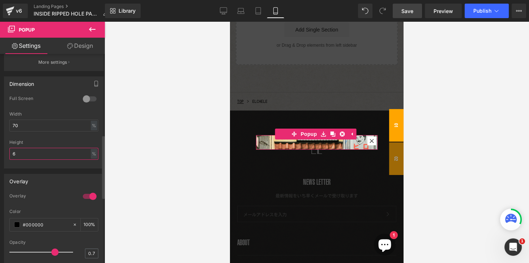
type input "60"
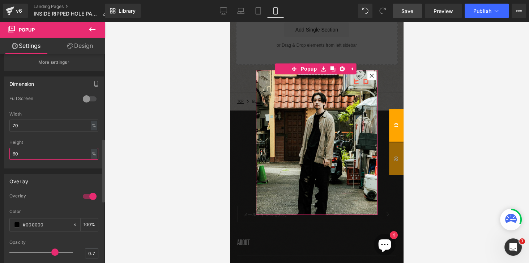
scroll to position [372, 0]
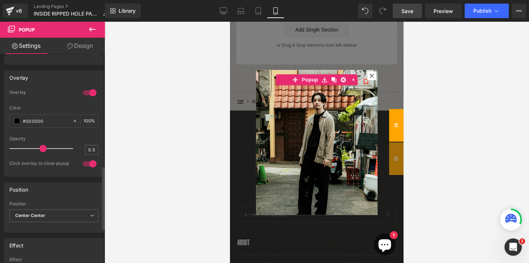
type input "0.4"
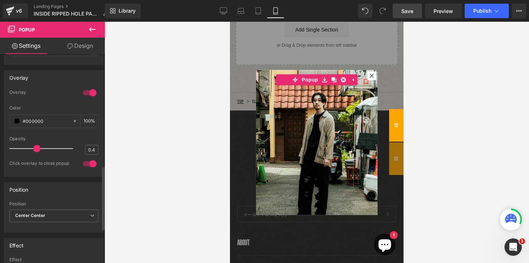
drag, startPoint x: 52, startPoint y: 147, endPoint x: 38, endPoint y: 147, distance: 14.9
click at [38, 147] on span at bounding box center [36, 148] width 7 height 7
type input "6"
type input "0.7"
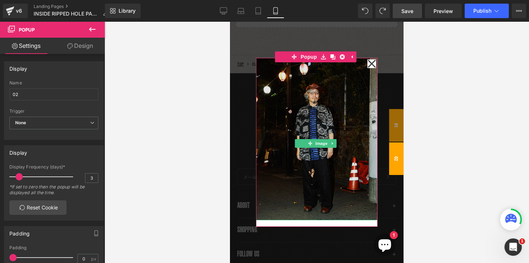
scroll to position [464, 0]
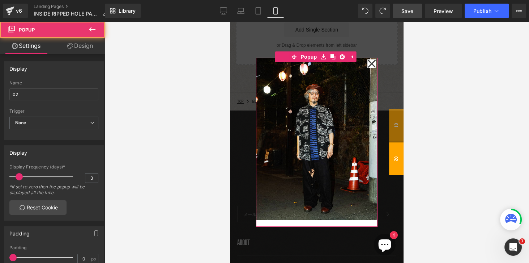
click at [318, 221] on div "Image" at bounding box center [317, 142] width 122 height 169
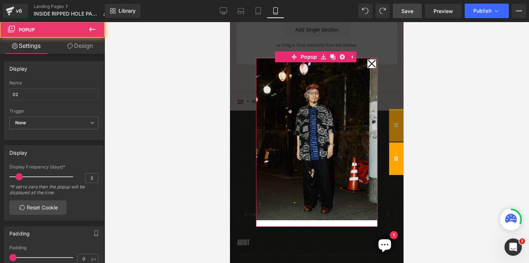
click at [327, 205] on img at bounding box center [317, 139] width 122 height 162
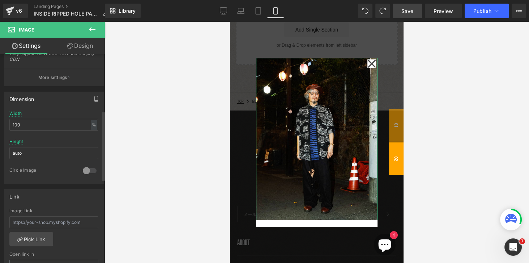
scroll to position [186, 0]
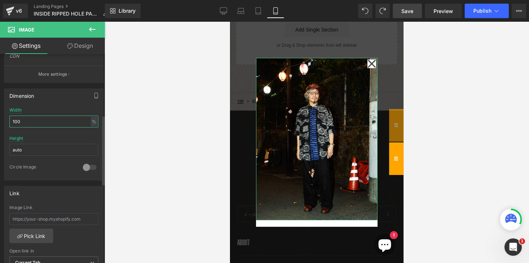
click at [33, 119] on input "100" at bounding box center [53, 121] width 89 height 12
click at [58, 103] on div "Dimension 100% Width 100 % % px auto Height auto 0 Circle Image" at bounding box center [54, 134] width 100 height 92
click at [39, 124] on input "100" at bounding box center [53, 121] width 89 height 12
click at [25, 121] on input "100" at bounding box center [53, 121] width 89 height 12
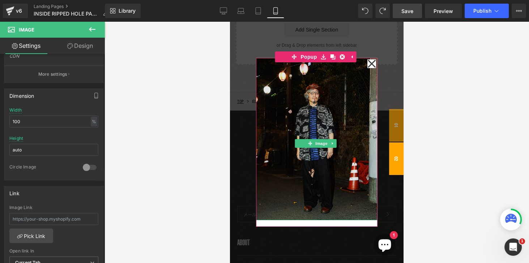
drag, startPoint x: 325, startPoint y: 133, endPoint x: 317, endPoint y: 152, distance: 20.4
click at [325, 133] on img at bounding box center [317, 139] width 122 height 162
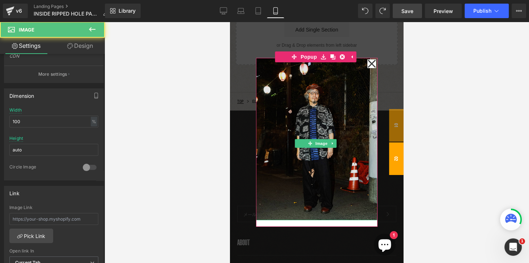
click at [307, 165] on img at bounding box center [317, 139] width 122 height 162
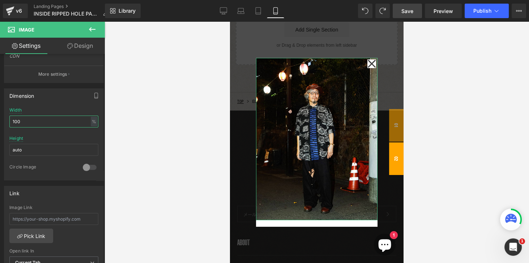
drag, startPoint x: 20, startPoint y: 119, endPoint x: -5, endPoint y: 120, distance: 24.6
click at [0, 120] on html "Image You are previewing how the will restyle your page. You can not edit Eleme…" at bounding box center [264, 131] width 529 height 263
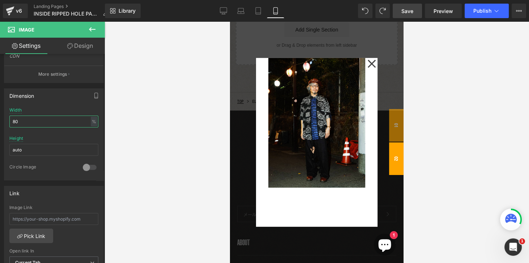
type input "8"
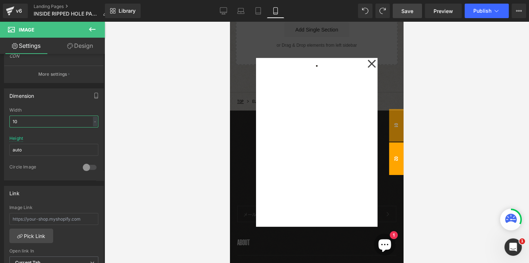
type input "100"
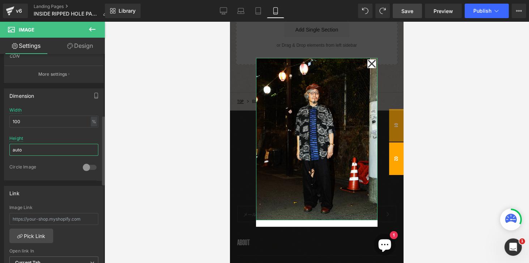
click at [25, 149] on input "auto" at bounding box center [53, 150] width 89 height 12
drag, startPoint x: 22, startPoint y: 148, endPoint x: 3, endPoint y: 146, distance: 18.9
click at [3, 147] on div "Dimension 100% Width 100 % % px auto Height auto 0 Circle Image" at bounding box center [54, 131] width 108 height 97
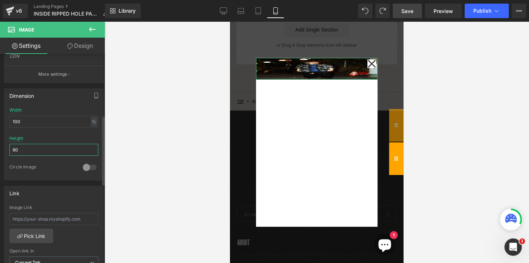
type input "6"
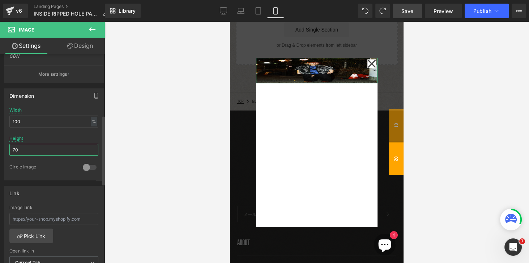
type input "7"
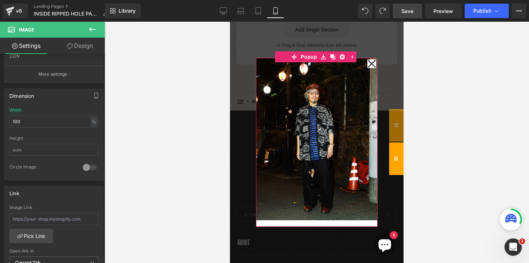
click at [369, 65] on icon at bounding box center [372, 64] width 9 height 22
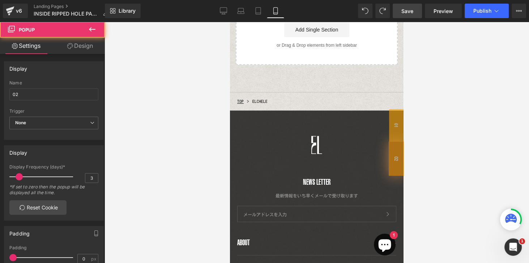
click at [452, 73] on div at bounding box center [317, 142] width 425 height 241
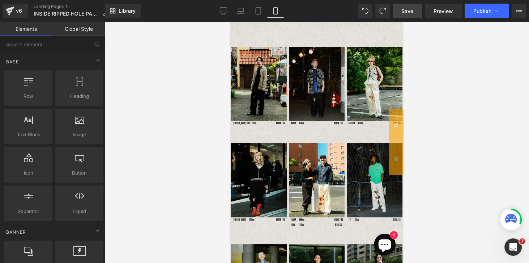
scroll to position [0, 0]
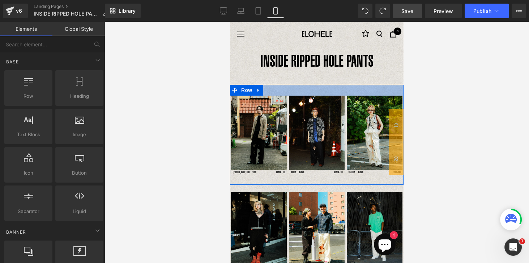
click at [329, 92] on div at bounding box center [317, 90] width 174 height 11
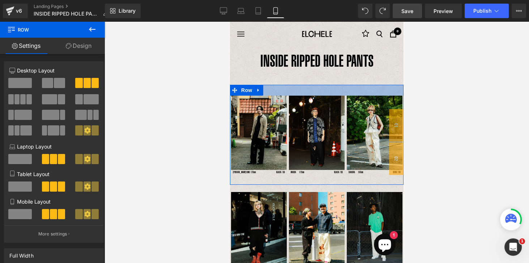
click at [324, 94] on div at bounding box center [317, 90] width 174 height 11
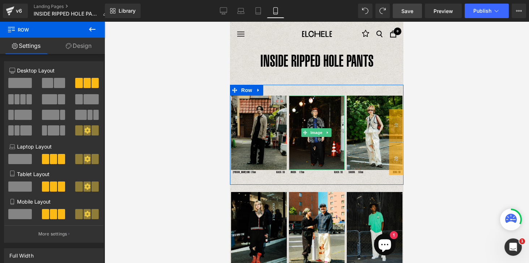
click at [254, 117] on img at bounding box center [259, 133] width 56 height 74
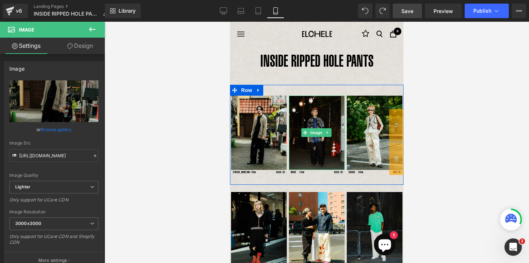
click at [314, 121] on img at bounding box center [317, 133] width 56 height 74
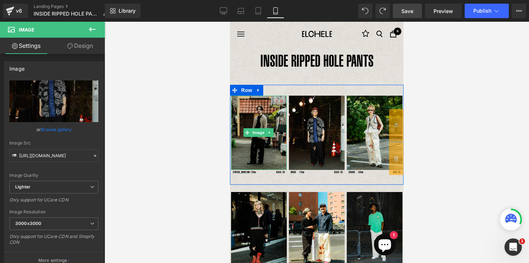
click at [259, 121] on img at bounding box center [259, 133] width 56 height 74
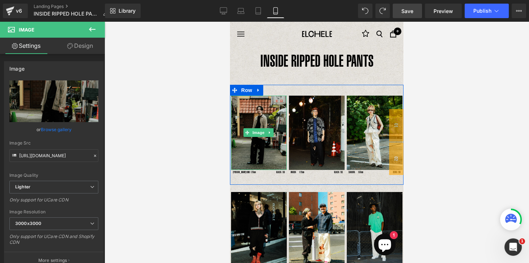
click at [257, 122] on img at bounding box center [259, 133] width 56 height 74
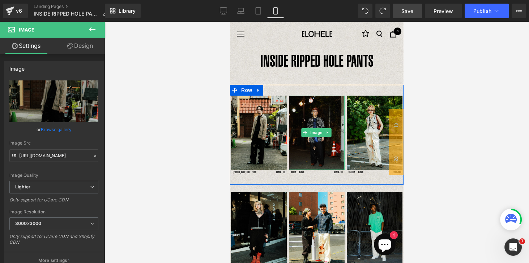
click at [316, 122] on img at bounding box center [317, 133] width 56 height 74
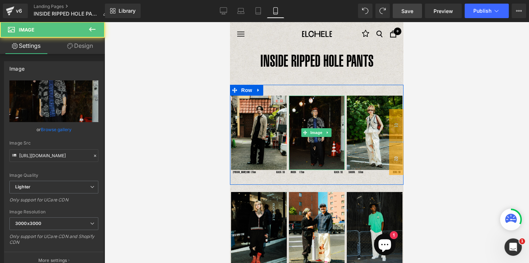
click at [315, 121] on img at bounding box center [317, 133] width 56 height 74
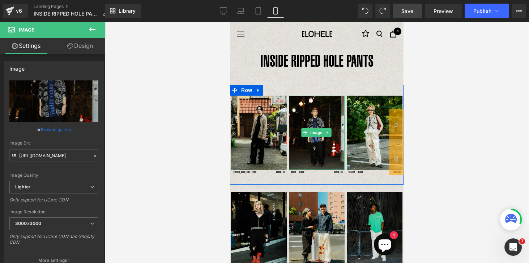
scroll to position [62, 0]
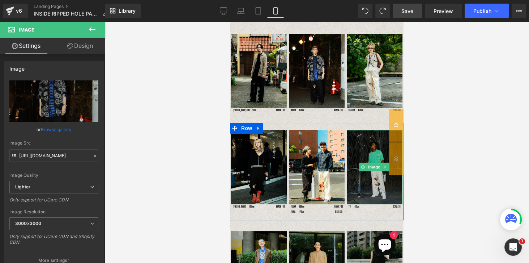
click at [383, 153] on img at bounding box center [375, 167] width 56 height 74
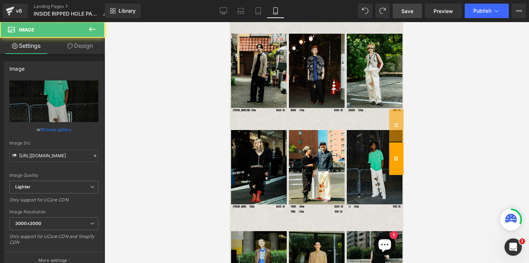
click at [390, 155] on span "02" at bounding box center [396, 158] width 14 height 33
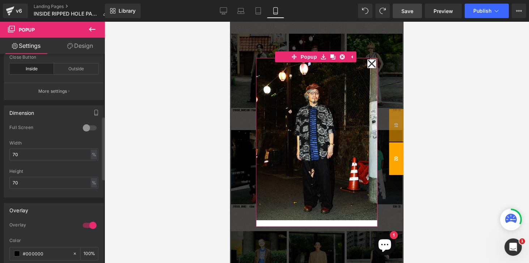
scroll to position [269, 0]
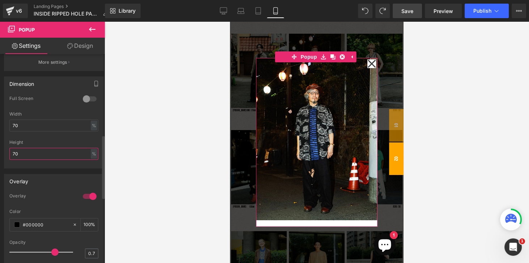
drag, startPoint x: 24, startPoint y: 151, endPoint x: 3, endPoint y: 150, distance: 21.7
click at [3, 151] on div "Dimension 0 Full Screen 0 Full Screen 0 Full Screen 0 Full Screen 70% Width 70 …" at bounding box center [54, 119] width 108 height 97
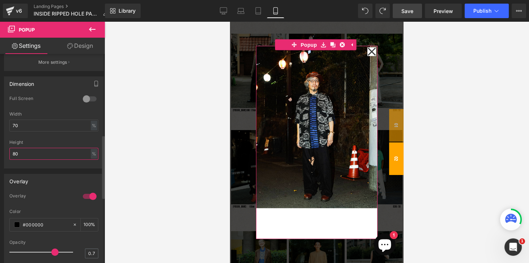
type input "8"
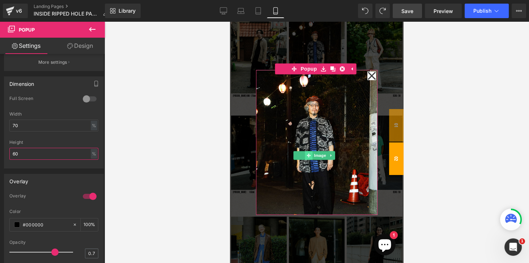
scroll to position [62, 0]
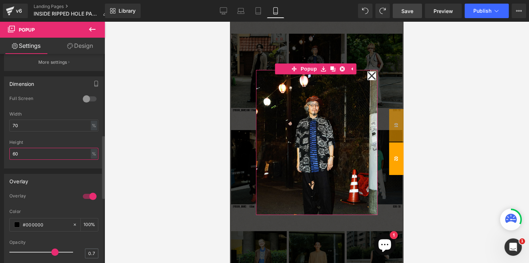
type input "60"
click at [68, 169] on div "Overlay 1 Overlay #000000 Color #000000 100 % 0.7 Opacity 0.7 1 Click overlay t…" at bounding box center [54, 224] width 108 height 112
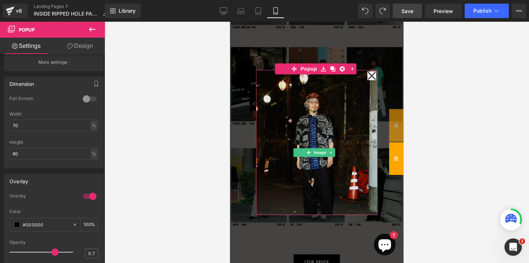
scroll to position [0, 0]
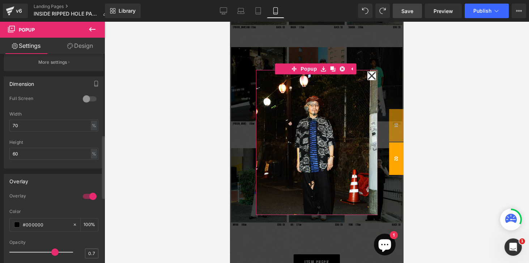
click at [46, 107] on div "Full Screen" at bounding box center [53, 104] width 89 height 16
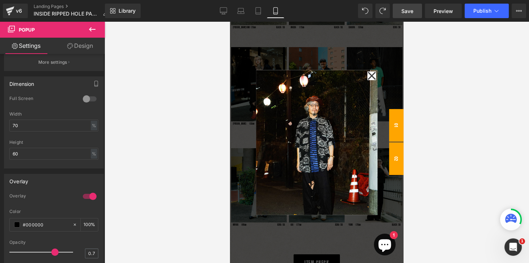
click at [394, 121] on span "01" at bounding box center [396, 125] width 14 height 33
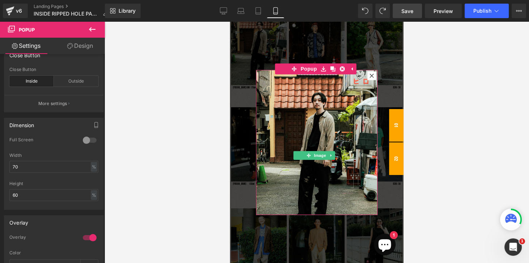
scroll to position [124, 0]
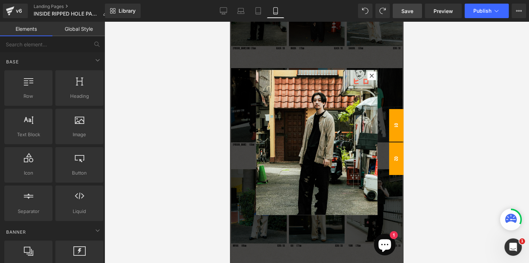
click at [395, 157] on span "02" at bounding box center [396, 158] width 14 height 33
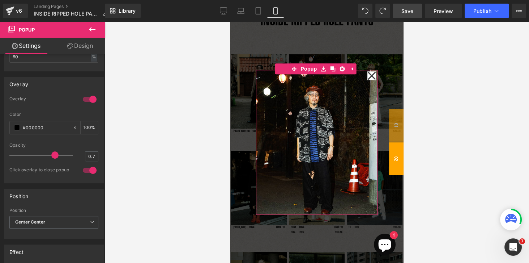
scroll to position [343, 0]
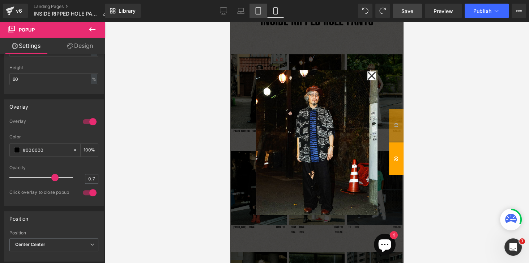
click at [262, 11] on icon at bounding box center [258, 10] width 7 height 7
type input "50"
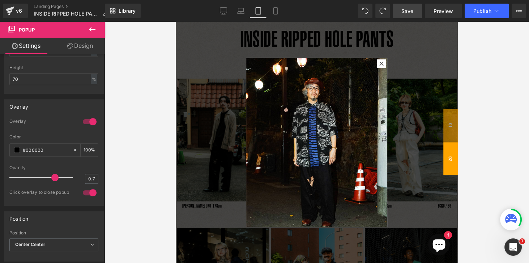
scroll to position [36, 0]
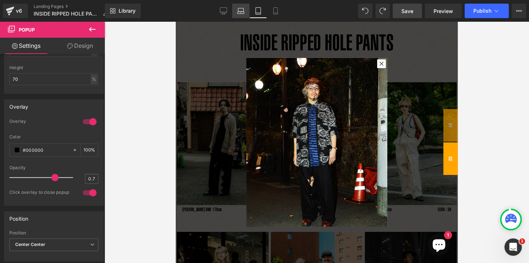
click at [238, 12] on icon at bounding box center [240, 13] width 7 height 2
type input "80"
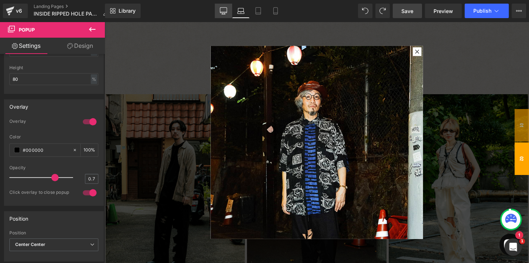
click at [217, 14] on link "Desktop" at bounding box center [223, 11] width 17 height 14
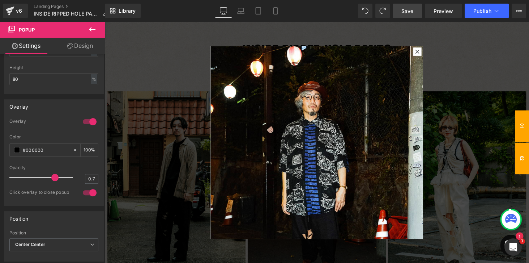
click at [529, 130] on span "01" at bounding box center [535, 129] width 14 height 33
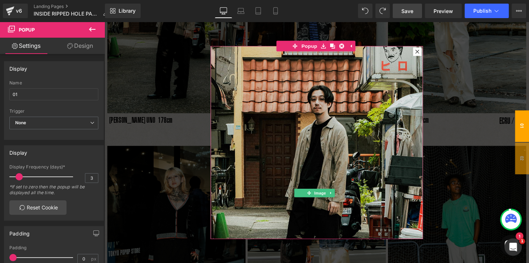
scroll to position [180, 0]
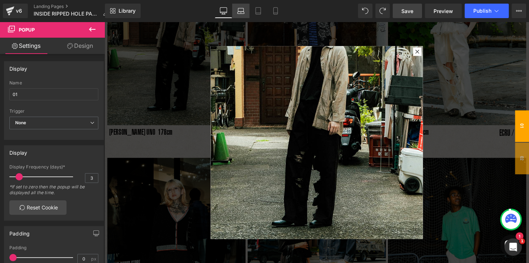
click at [241, 13] on icon at bounding box center [240, 10] width 7 height 7
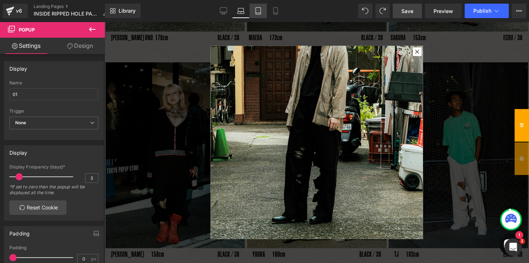
click at [260, 13] on icon at bounding box center [258, 10] width 7 height 7
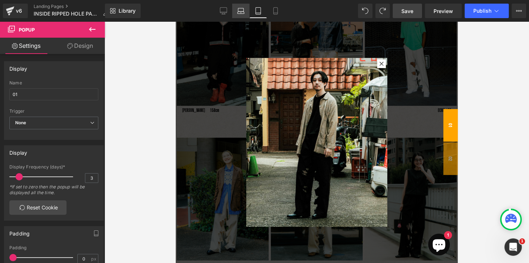
drag, startPoint x: 244, startPoint y: 11, endPoint x: 234, endPoint y: 10, distance: 10.5
click at [244, 11] on icon at bounding box center [240, 10] width 7 height 7
type input "80"
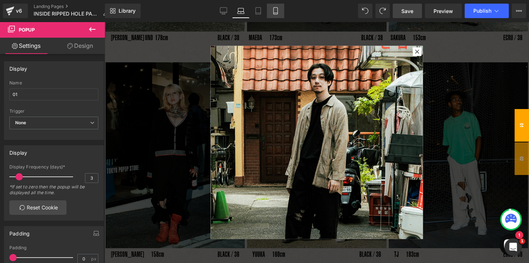
click at [277, 12] on icon at bounding box center [275, 10] width 7 height 7
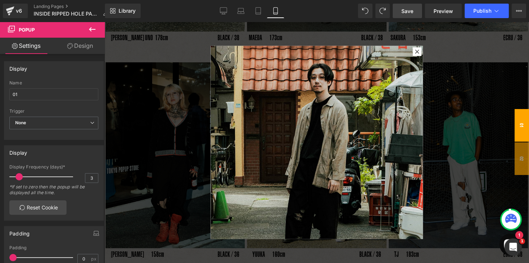
type input "70"
type input "60"
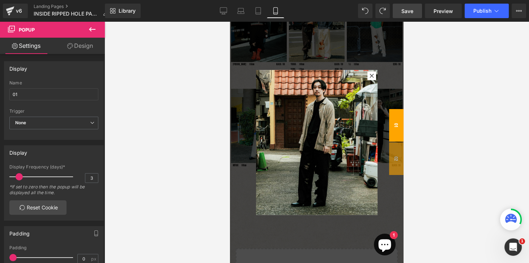
click at [161, 181] on div at bounding box center [317, 142] width 425 height 241
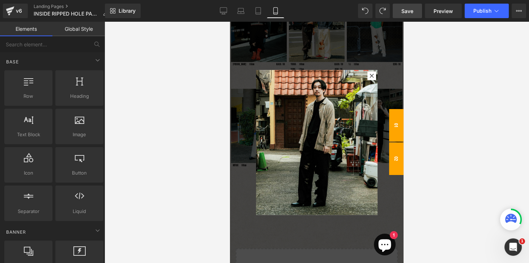
click at [392, 169] on span "02" at bounding box center [396, 158] width 14 height 33
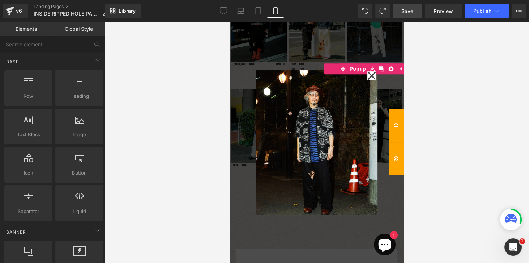
click at [393, 126] on span "01" at bounding box center [396, 125] width 14 height 33
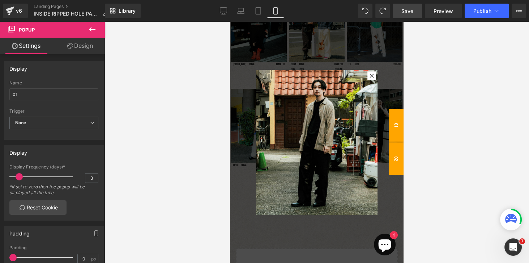
click at [393, 160] on span "02" at bounding box center [396, 158] width 14 height 33
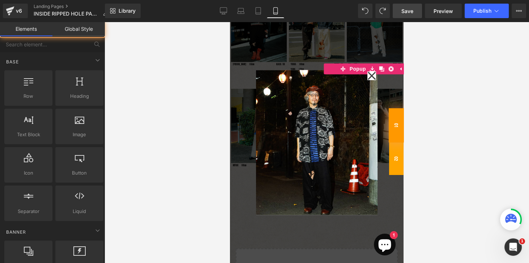
click at [390, 122] on span "01" at bounding box center [396, 125] width 15 height 34
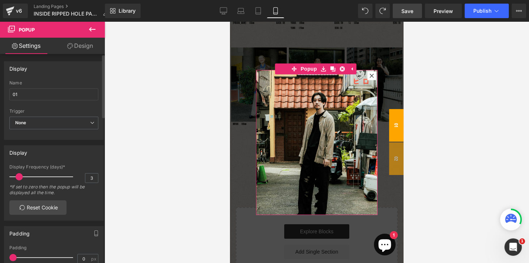
click at [86, 149] on div "Display" at bounding box center [53, 152] width 99 height 14
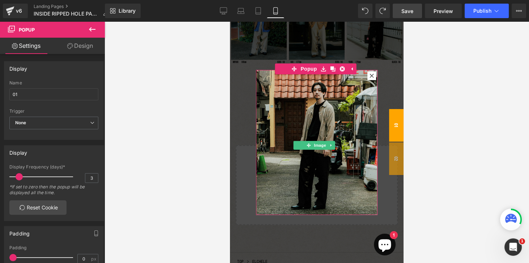
scroll to position [0, 0]
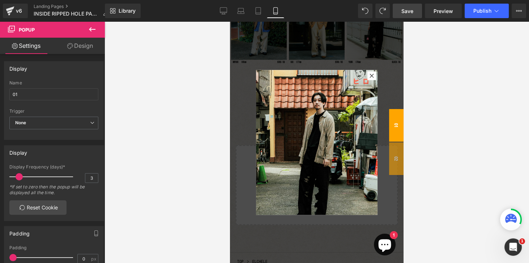
click at [413, 11] on span "Save" at bounding box center [408, 11] width 12 height 8
click at [389, 155] on span "02" at bounding box center [396, 158] width 14 height 33
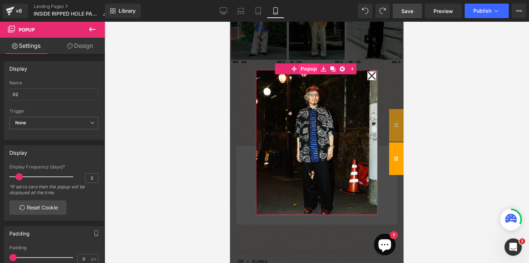
click at [311, 69] on span "Popup" at bounding box center [309, 68] width 20 height 11
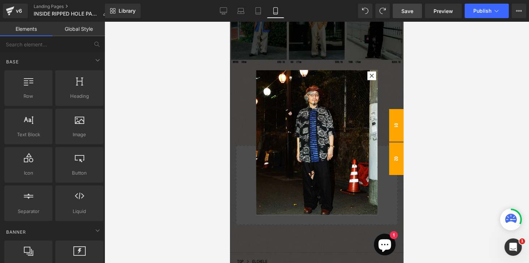
click at [391, 125] on span "01" at bounding box center [396, 125] width 14 height 33
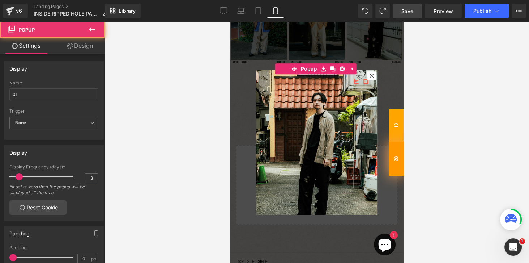
click at [395, 162] on span "02" at bounding box center [396, 158] width 15 height 34
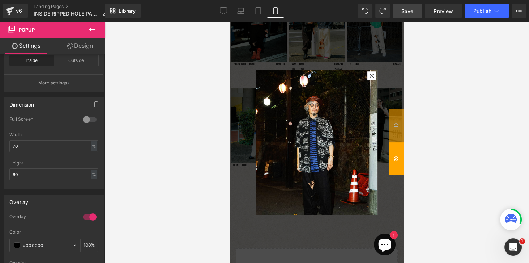
scroll to position [200, 0]
click at [424, 169] on div at bounding box center [317, 142] width 425 height 241
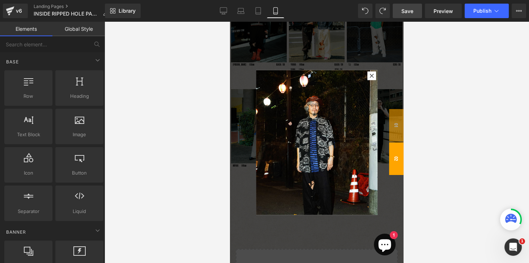
drag, startPoint x: 152, startPoint y: 91, endPoint x: 153, endPoint y: 95, distance: 4.2
click at [152, 91] on div at bounding box center [317, 142] width 425 height 241
click at [271, 37] on div at bounding box center [317, 142] width 174 height 241
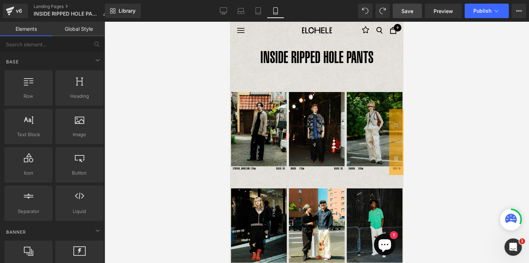
scroll to position [0, 0]
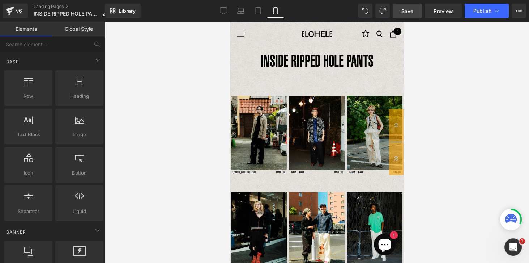
click at [370, 121] on img at bounding box center [375, 133] width 56 height 74
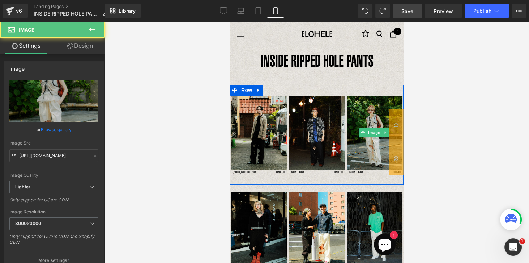
click at [373, 118] on img at bounding box center [375, 133] width 56 height 74
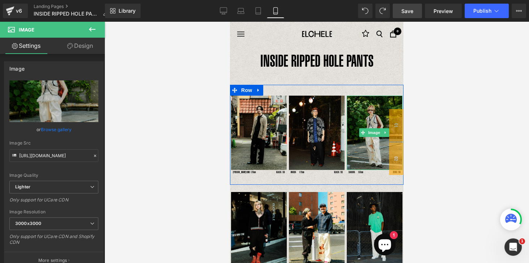
drag, startPoint x: 363, startPoint y: 147, endPoint x: 362, endPoint y: 143, distance: 3.8
click at [363, 147] on img at bounding box center [375, 133] width 56 height 74
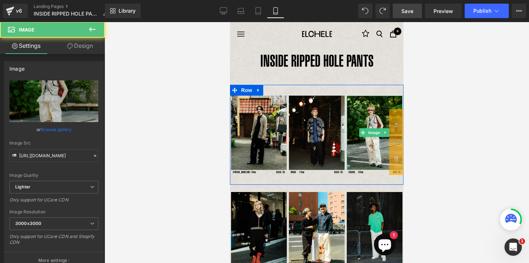
click at [346, 88] on div at bounding box center [317, 90] width 174 height 11
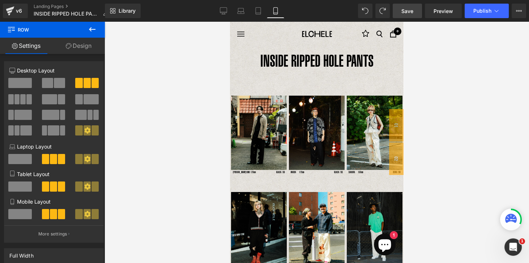
click at [21, 28] on span "Row" at bounding box center [43, 30] width 72 height 16
click at [93, 28] on icon at bounding box center [92, 29] width 9 height 9
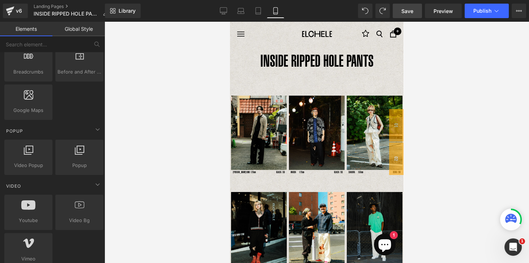
scroll to position [413, 0]
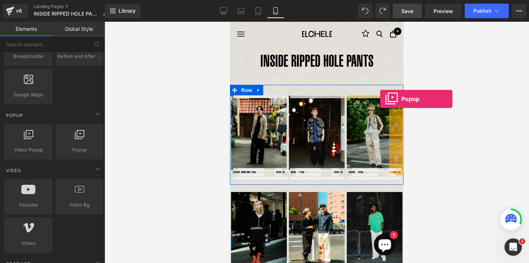
drag, startPoint x: 308, startPoint y: 157, endPoint x: 380, endPoint y: 99, distance: 93.2
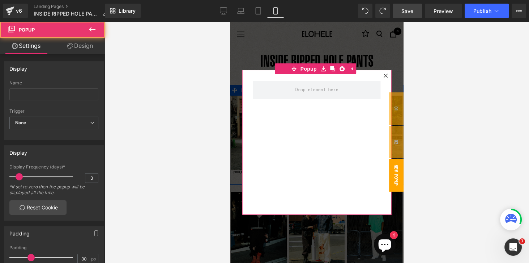
click at [384, 75] on icon at bounding box center [386, 75] width 4 height 4
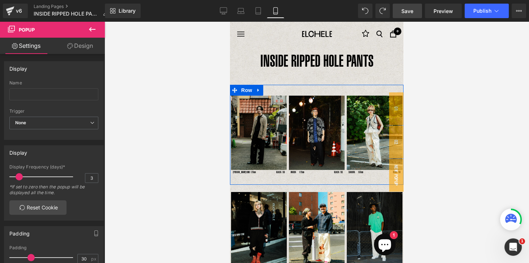
click at [264, 122] on img at bounding box center [259, 133] width 56 height 74
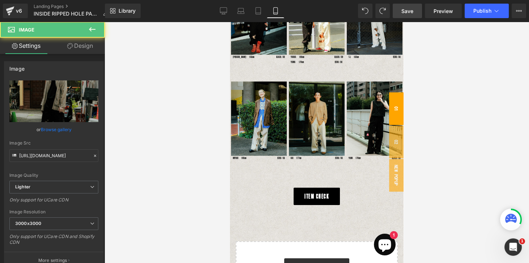
scroll to position [207, 0]
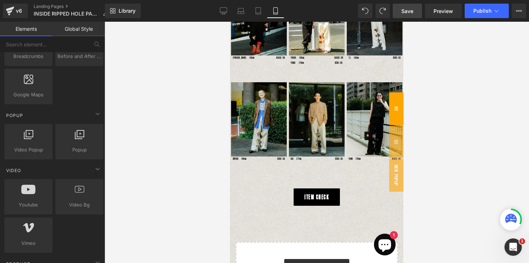
click at [396, 107] on span "01" at bounding box center [396, 108] width 14 height 33
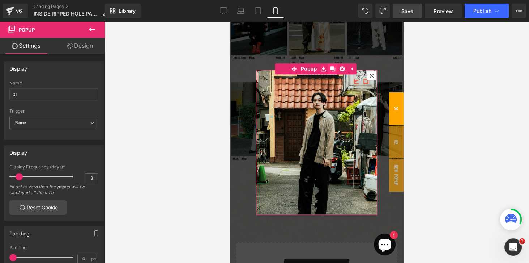
click at [331, 68] on icon at bounding box center [332, 68] width 5 height 5
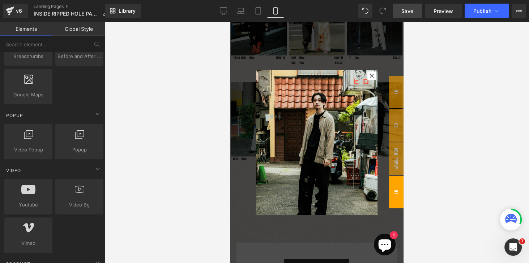
drag, startPoint x: 395, startPoint y: 193, endPoint x: 392, endPoint y: 198, distance: 6.2
click at [392, 198] on span "01" at bounding box center [396, 192] width 14 height 33
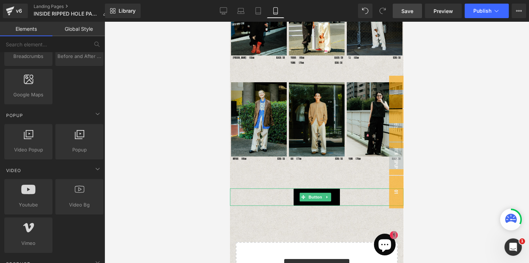
drag, startPoint x: 393, startPoint y: 190, endPoint x: 384, endPoint y: 190, distance: 8.7
click at [384, 190] on body "コンテンツへスキップ ナビゲーション [GEOGRAPHIC_DATA] 0 CART カートが空です ショッピングを開始する 注文メモの追加 保存 INSI…" at bounding box center [317, 230] width 174 height 830
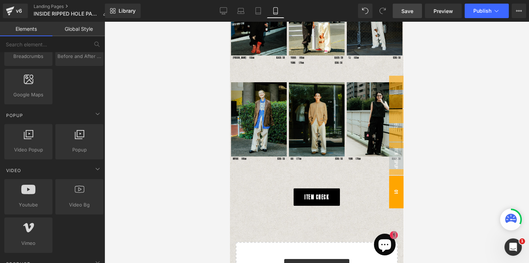
click at [397, 185] on span "01" at bounding box center [396, 192] width 14 height 33
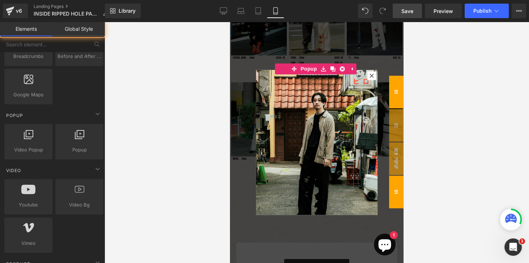
click at [396, 88] on span "01" at bounding box center [396, 92] width 14 height 33
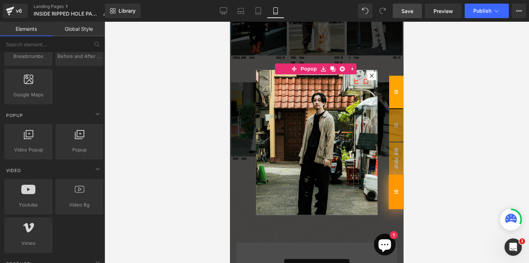
click at [396, 183] on span "01" at bounding box center [396, 192] width 15 height 34
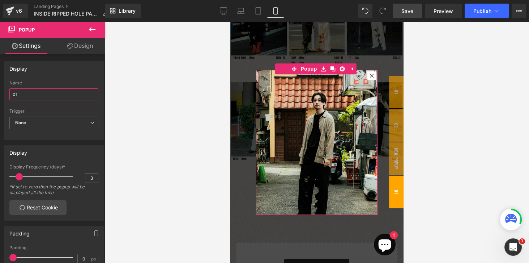
drag, startPoint x: 23, startPoint y: 91, endPoint x: -4, endPoint y: 93, distance: 26.5
click at [0, 93] on html "Popup You are previewing how the will restyle your page. You can not edit Eleme…" at bounding box center [264, 131] width 529 height 263
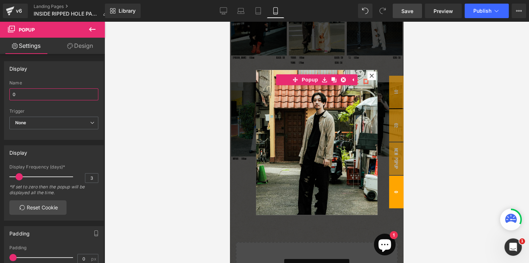
type input "03"
click at [390, 203] on span "03" at bounding box center [396, 192] width 14 height 33
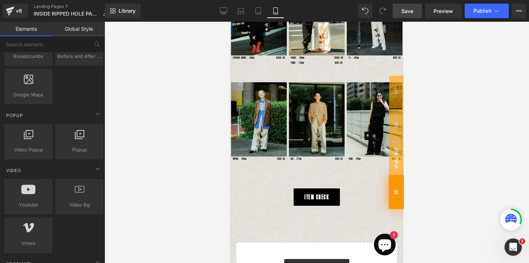
click at [390, 203] on span "03" at bounding box center [396, 192] width 15 height 34
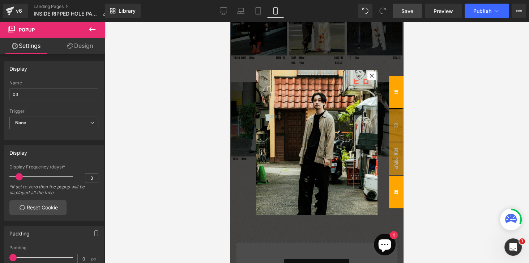
click at [394, 90] on span "01" at bounding box center [396, 92] width 14 height 33
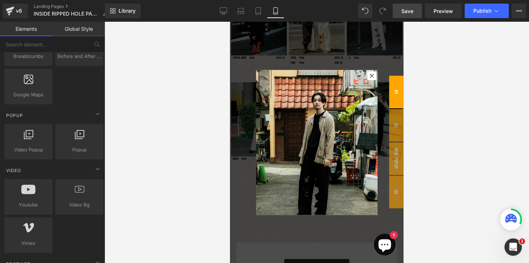
click at [305, 48] on div at bounding box center [317, 142] width 174 height 241
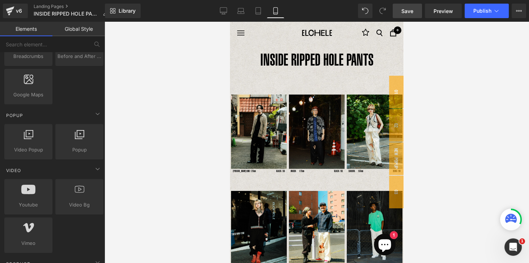
scroll to position [0, 0]
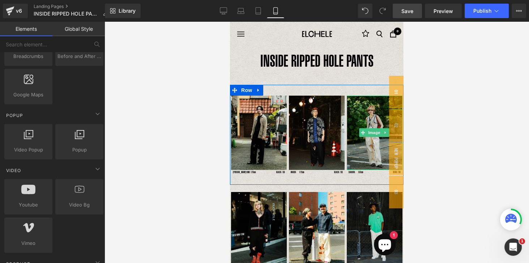
click at [364, 120] on img at bounding box center [375, 133] width 56 height 74
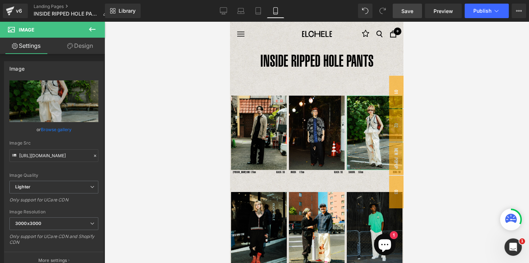
click at [80, 46] on link "Design" at bounding box center [80, 46] width 52 height 16
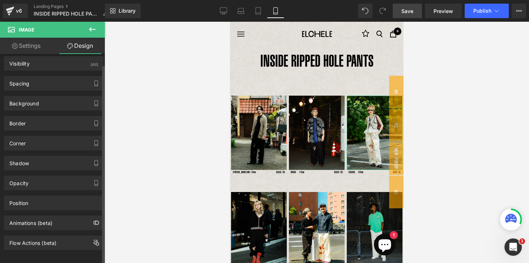
scroll to position [8, 0]
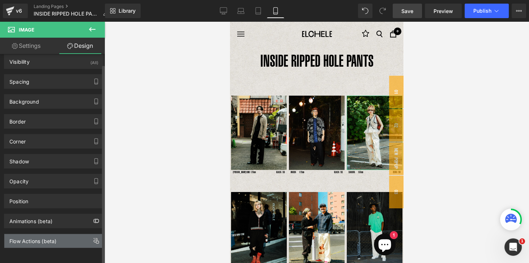
click at [37, 238] on div "Flow Actions (beta)" at bounding box center [32, 239] width 47 height 10
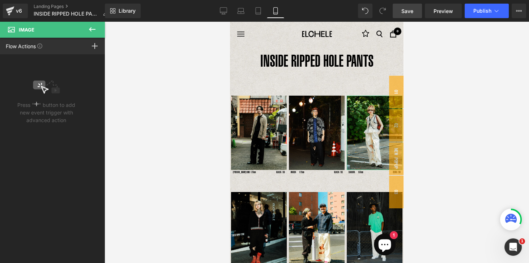
click at [36, 104] on icon at bounding box center [36, 104] width 4 height 6
click at [37, 104] on rect at bounding box center [36, 104] width 1 height 4
click at [94, 47] on icon at bounding box center [95, 46] width 6 height 6
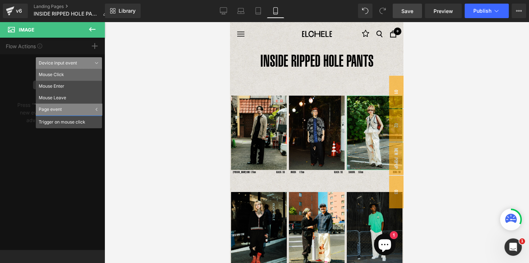
click at [53, 75] on li "Mouse Click" at bounding box center [69, 75] width 66 height 12
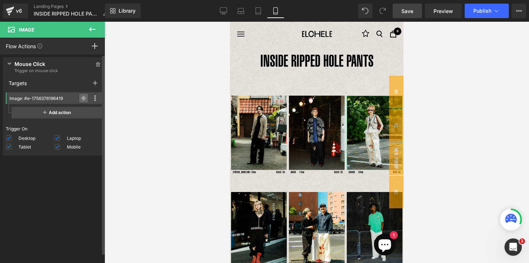
drag, startPoint x: 82, startPoint y: 98, endPoint x: 79, endPoint y: 99, distance: 3.6
click at [81, 99] on icon at bounding box center [83, 98] width 5 height 5
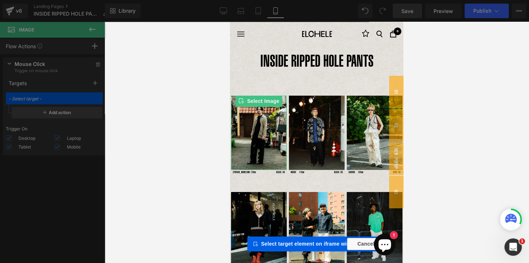
click at [69, 99] on div "Elements Global Style Base Row rows, columns, layouts, div Heading headings, ti…" at bounding box center [52, 144] width 105 height 245
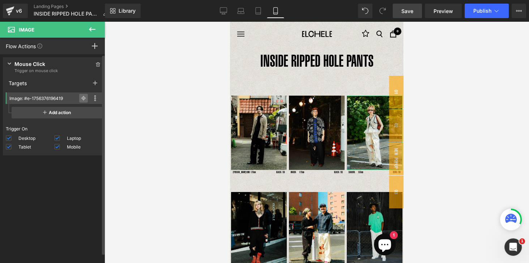
click at [82, 98] on icon at bounding box center [83, 98] width 3 height 3
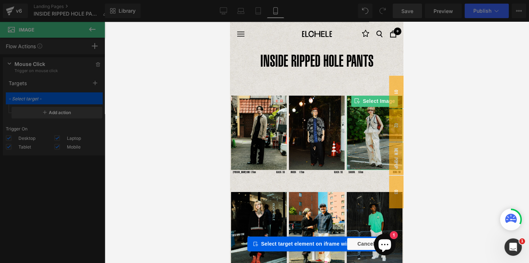
click at [369, 135] on img at bounding box center [375, 133] width 56 height 74
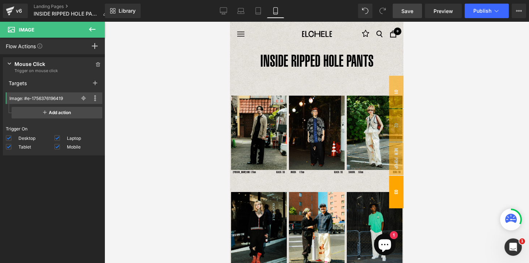
click at [393, 189] on span "03" at bounding box center [396, 192] width 14 height 33
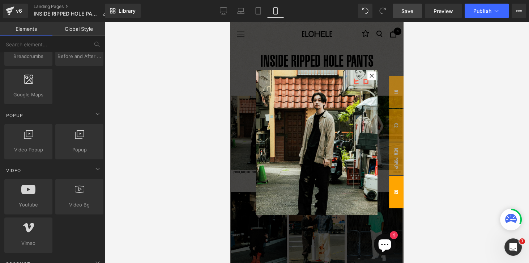
click at [307, 42] on div at bounding box center [317, 142] width 174 height 241
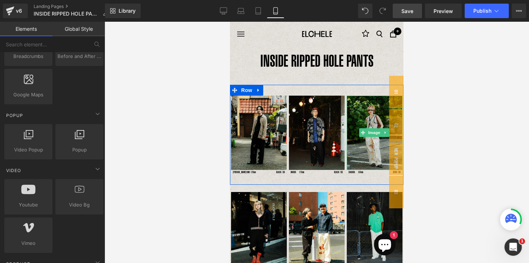
click at [362, 114] on img at bounding box center [375, 133] width 56 height 74
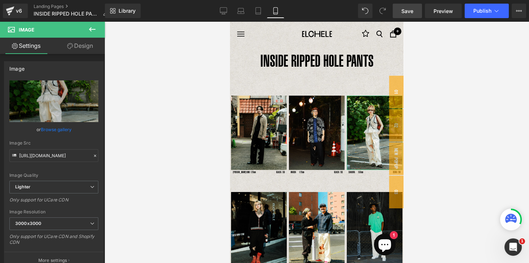
click at [80, 49] on link "Design" at bounding box center [80, 46] width 52 height 16
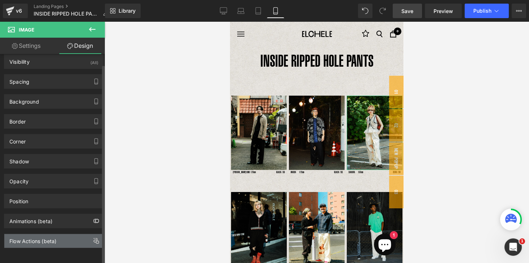
click at [42, 238] on div "Flow Actions (beta)" at bounding box center [32, 239] width 47 height 10
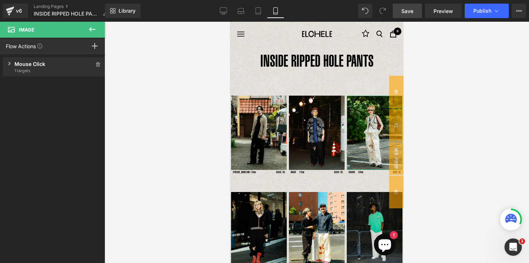
click at [26, 66] on div "Mouse Click" at bounding box center [53, 64] width 79 height 8
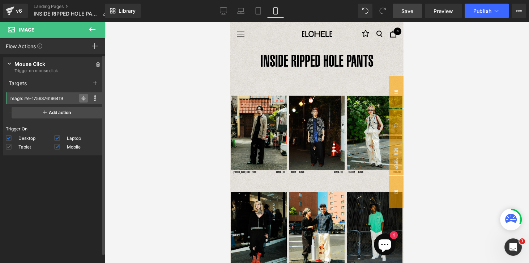
click at [81, 98] on icon at bounding box center [83, 98] width 5 height 5
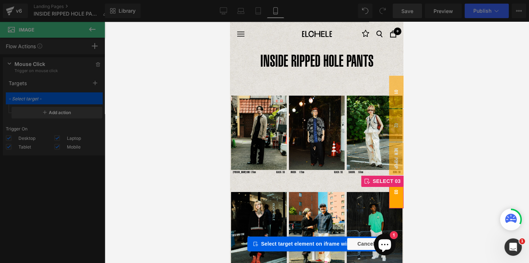
click at [394, 191] on span "03" at bounding box center [396, 192] width 14 height 33
type input "Popup: #m-1756689065269"
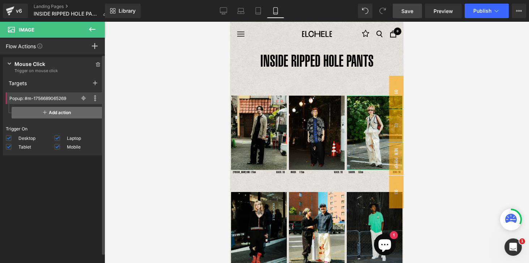
click at [51, 113] on span "Add action" at bounding box center [57, 113] width 91 height 12
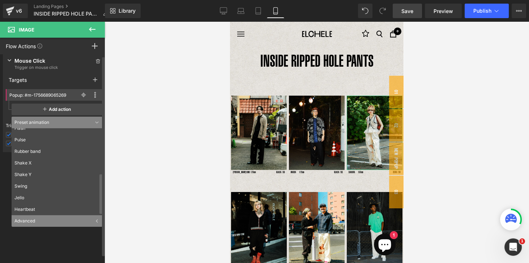
scroll to position [7, 0]
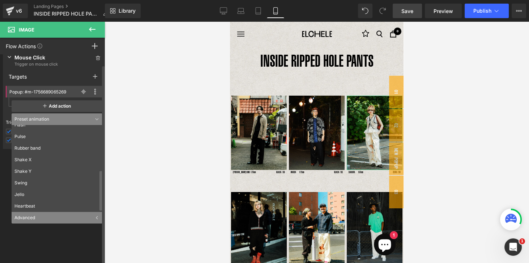
click at [33, 219] on div "Advanced" at bounding box center [57, 218] width 91 height 12
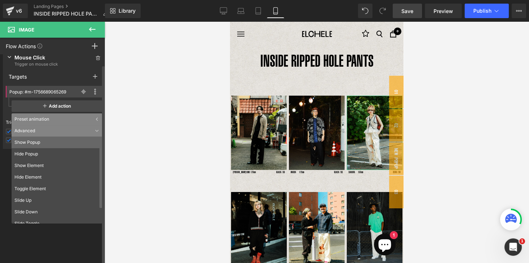
click at [31, 141] on li "Show Popup" at bounding box center [59, 142] width 94 height 12
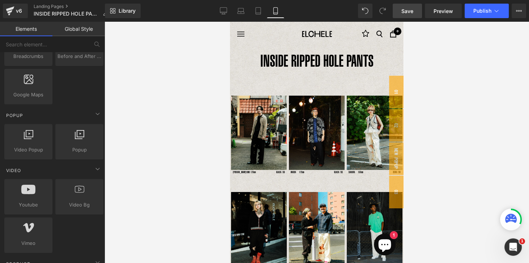
click at [152, 203] on div at bounding box center [317, 142] width 425 height 241
click at [395, 196] on span "03" at bounding box center [396, 192] width 14 height 33
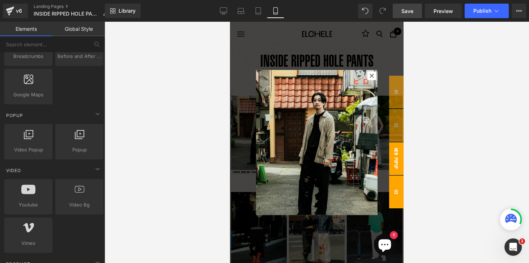
click at [392, 155] on span "New Popup" at bounding box center [396, 158] width 14 height 33
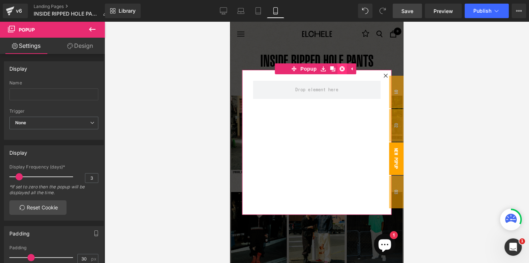
click at [342, 68] on icon at bounding box center [342, 68] width 5 height 5
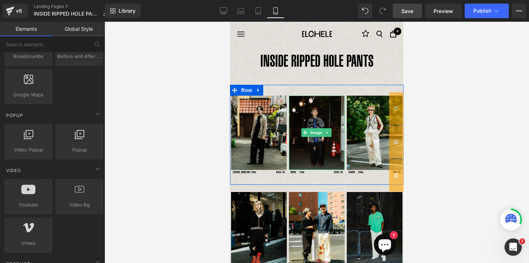
click at [320, 147] on img at bounding box center [317, 133] width 56 height 74
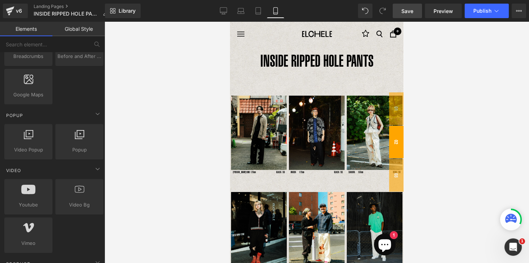
click at [396, 142] on span "02" at bounding box center [396, 142] width 14 height 33
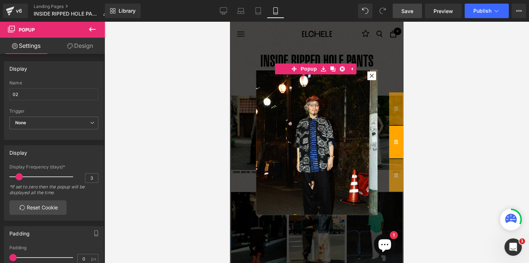
click at [428, 141] on div at bounding box center [317, 142] width 425 height 241
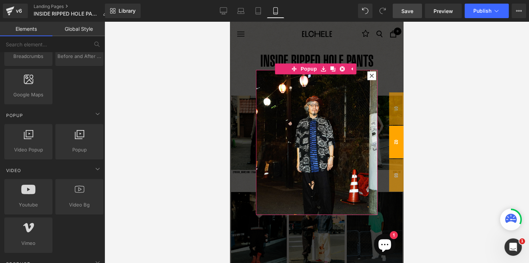
click at [372, 79] on div at bounding box center [372, 75] width 9 height 9
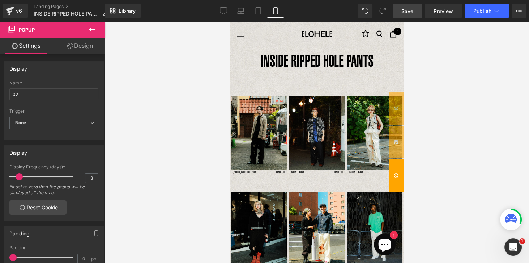
click at [396, 182] on span "03" at bounding box center [396, 175] width 14 height 33
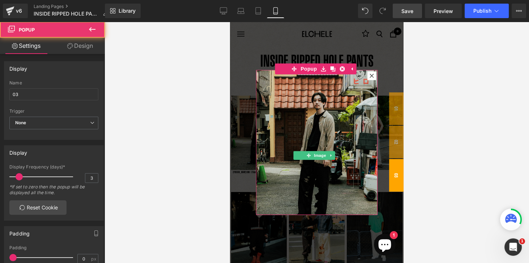
click at [326, 125] on img at bounding box center [317, 151] width 122 height 162
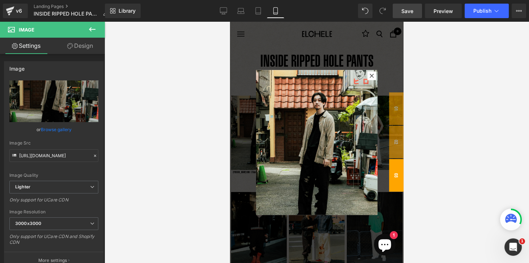
click at [434, 85] on div at bounding box center [317, 142] width 425 height 241
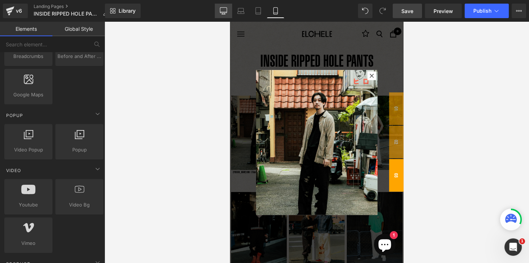
click at [221, 13] on icon at bounding box center [223, 10] width 7 height 7
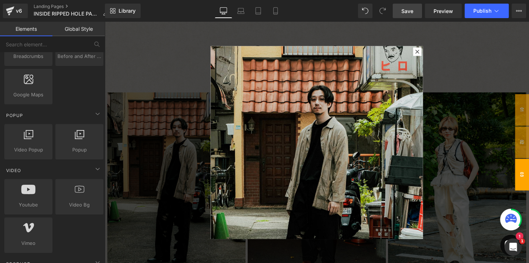
scroll to position [30, 0]
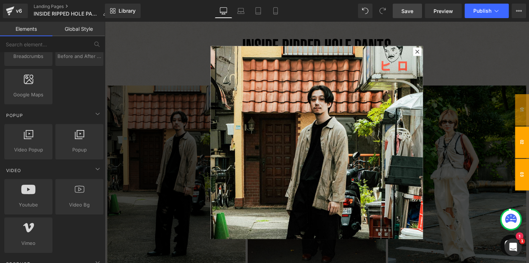
click at [529, 148] on span "02" at bounding box center [535, 146] width 14 height 33
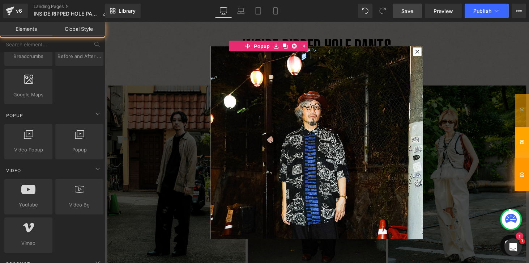
click at [529, 174] on span "03" at bounding box center [535, 179] width 15 height 34
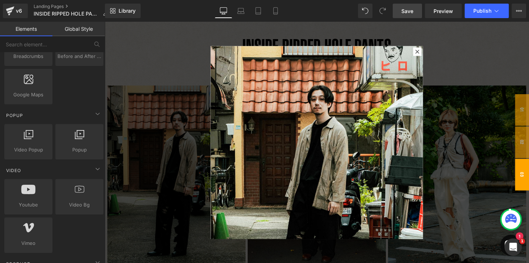
click at [271, 30] on div at bounding box center [324, 146] width 438 height 249
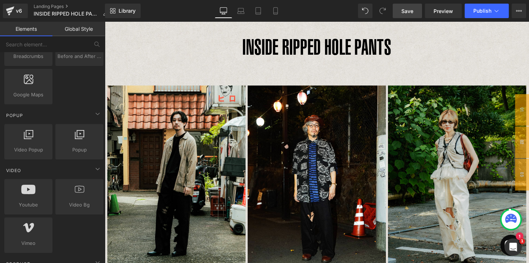
click at [464, 144] on img at bounding box center [468, 183] width 143 height 190
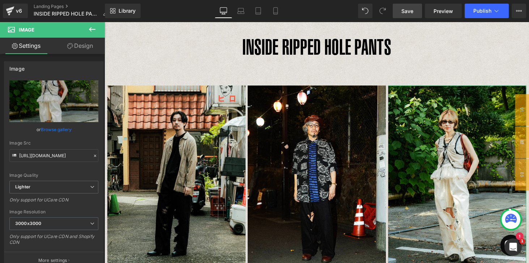
click at [75, 47] on link "Design" at bounding box center [80, 46] width 52 height 16
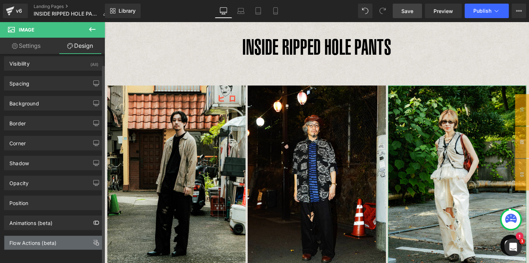
scroll to position [8, 0]
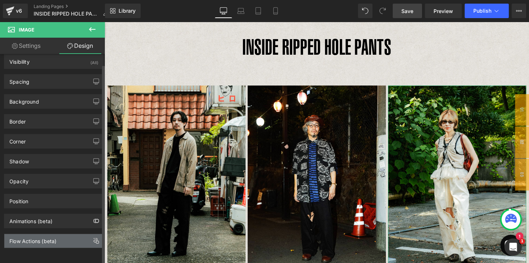
click at [25, 240] on div "Flow Actions (beta)" at bounding box center [32, 239] width 47 height 10
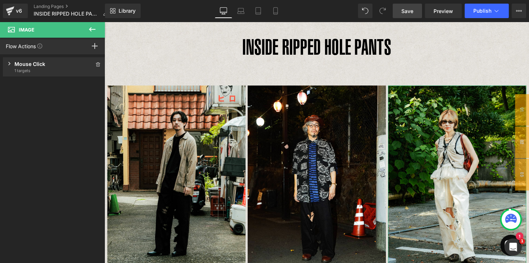
click at [35, 63] on div "Mouse Click" at bounding box center [53, 64] width 79 height 8
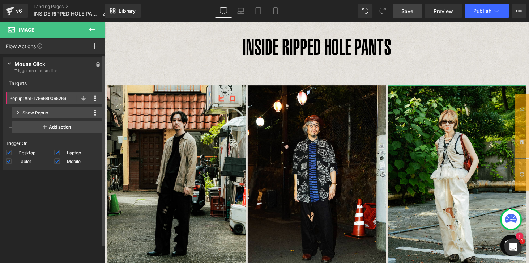
click at [64, 192] on div "Press " " button to add new event trigger with advanced action Mouse Click Trig…" at bounding box center [54, 160] width 108 height 212
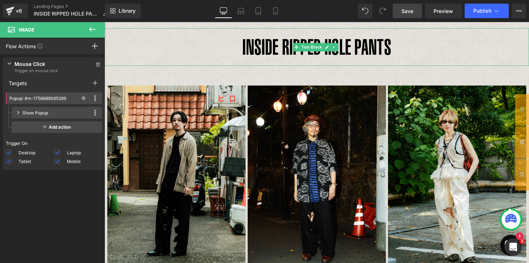
click at [436, 59] on p "INSIDE RIPPED HOLE PANTS" at bounding box center [324, 48] width 438 height 39
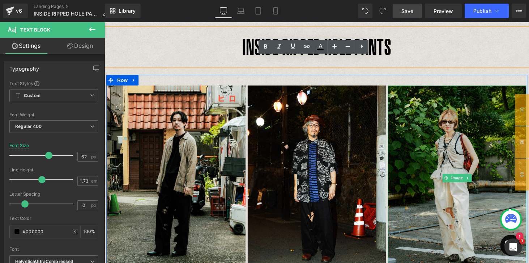
click at [485, 158] on img at bounding box center [468, 183] width 143 height 190
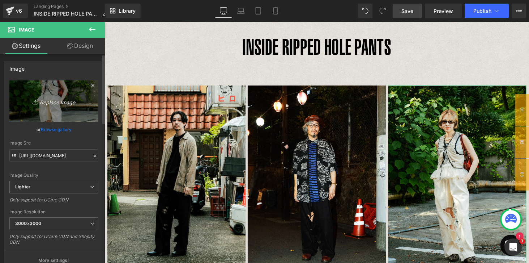
click at [52, 102] on icon "Replace Image" at bounding box center [54, 101] width 58 height 9
type input "C:\fakepath\3_2-.jpg"
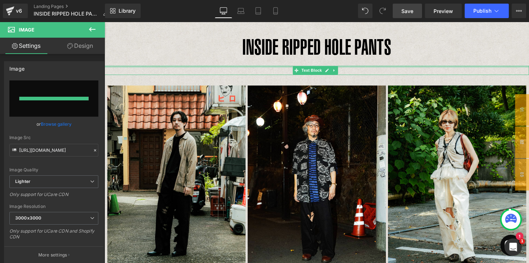
type input "[URL][DOMAIN_NAME]"
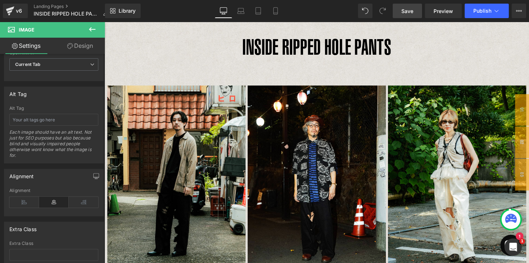
scroll to position [366, 0]
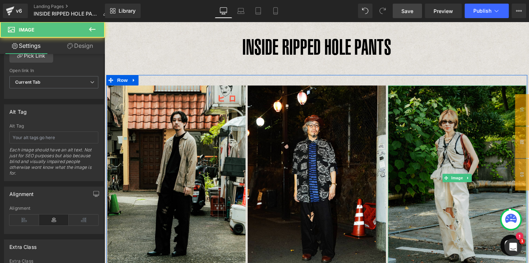
click at [500, 156] on img at bounding box center [468, 183] width 143 height 190
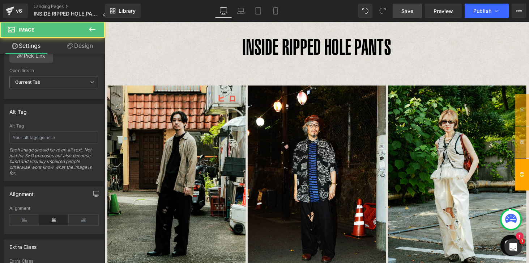
click at [529, 175] on span "03" at bounding box center [535, 179] width 14 height 33
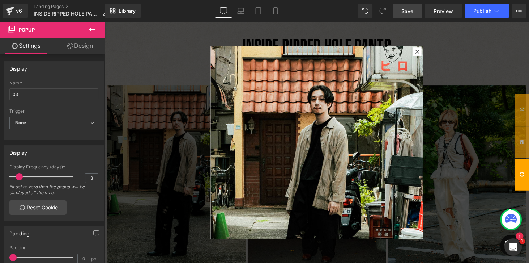
click at [471, 59] on div at bounding box center [324, 146] width 438 height 249
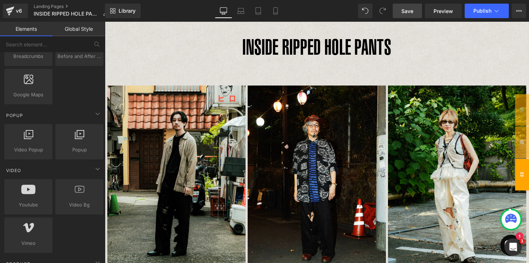
click at [529, 183] on span "03" at bounding box center [535, 179] width 14 height 33
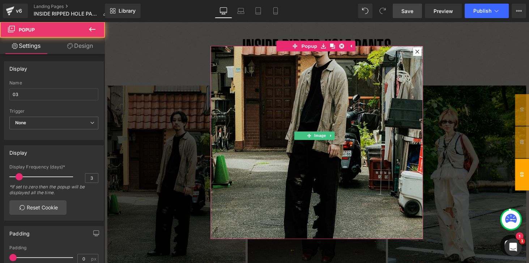
scroll to position [86, 0]
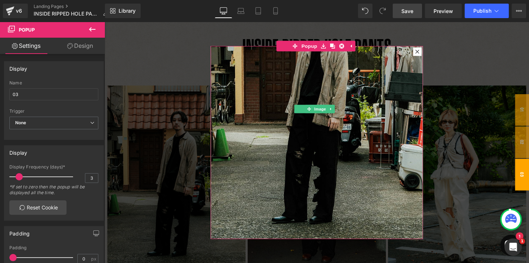
click at [325, 136] on img at bounding box center [323, 106] width 219 height 292
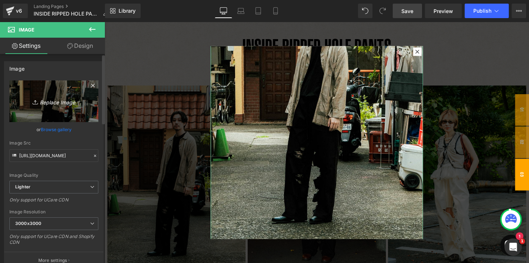
click at [56, 102] on icon "Replace Image" at bounding box center [54, 101] width 58 height 9
type input "C:\fakepath\3_2-.jpg"
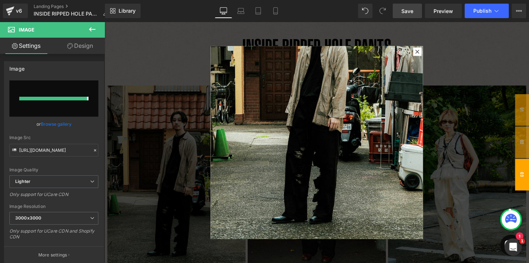
type input "[URL][DOMAIN_NAME]"
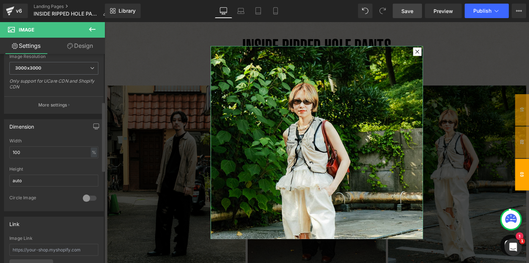
scroll to position [145, 0]
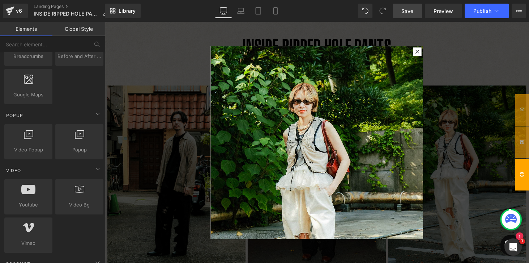
click at [496, 72] on div at bounding box center [324, 146] width 438 height 249
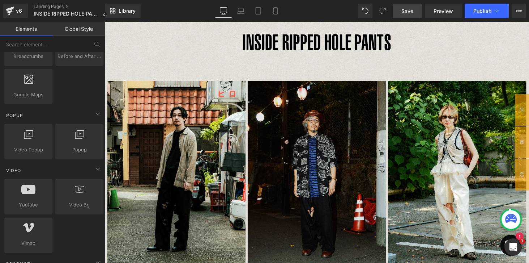
scroll to position [9, 0]
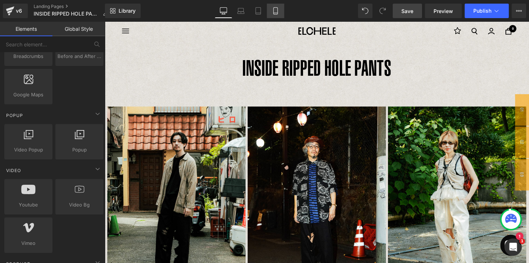
click at [275, 9] on icon at bounding box center [275, 10] width 7 height 7
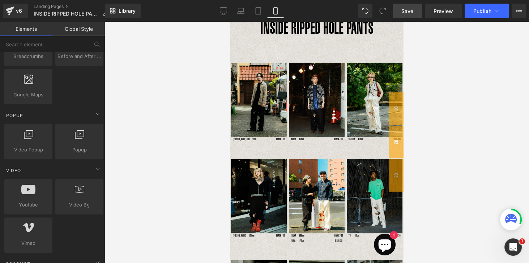
scroll to position [30, 0]
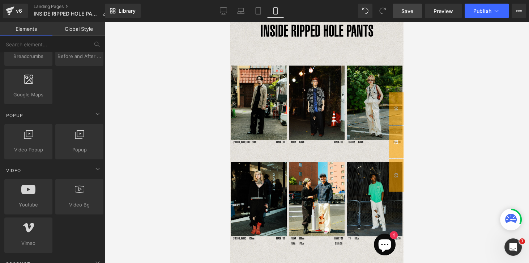
click at [359, 88] on img at bounding box center [375, 103] width 56 height 74
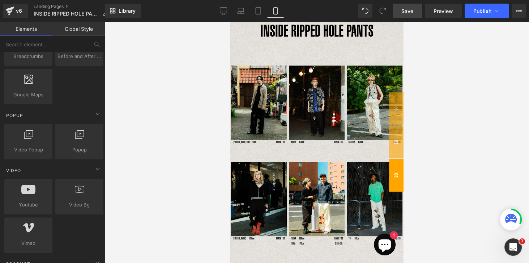
click at [398, 175] on span "03" at bounding box center [396, 175] width 14 height 33
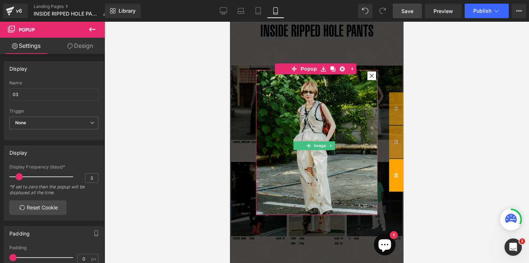
scroll to position [10, 0]
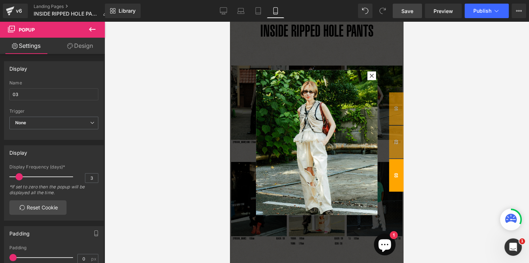
click at [465, 119] on div at bounding box center [317, 142] width 425 height 241
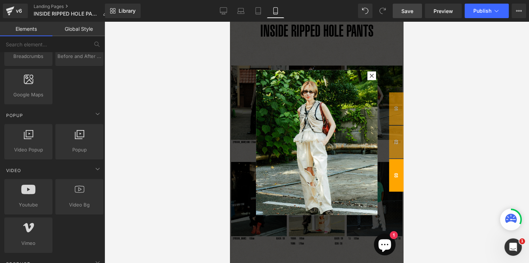
click at [460, 85] on div at bounding box center [317, 142] width 425 height 241
click at [398, 187] on span "03" at bounding box center [396, 175] width 14 height 33
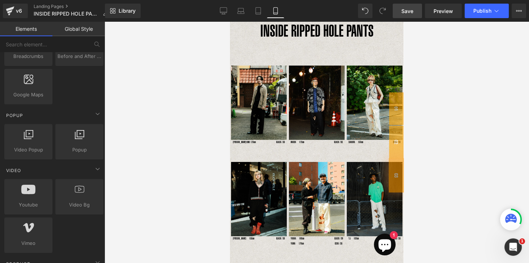
click at [461, 173] on div at bounding box center [317, 142] width 425 height 241
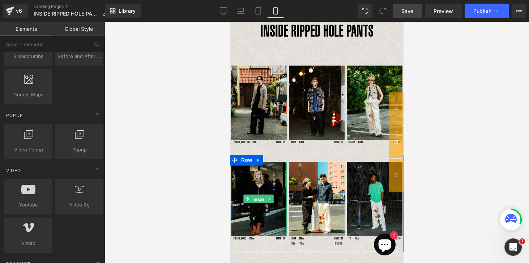
click at [259, 198] on span "Image" at bounding box center [258, 199] width 15 height 9
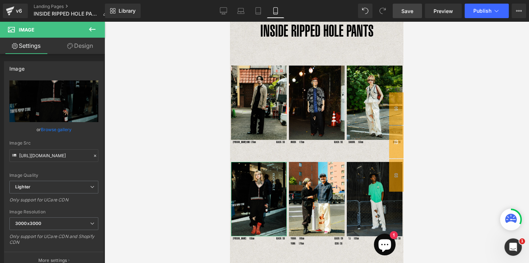
click at [85, 46] on link "Design" at bounding box center [80, 46] width 52 height 16
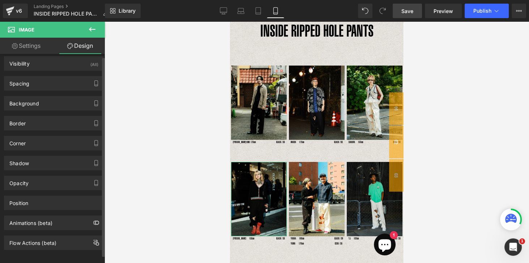
scroll to position [8, 0]
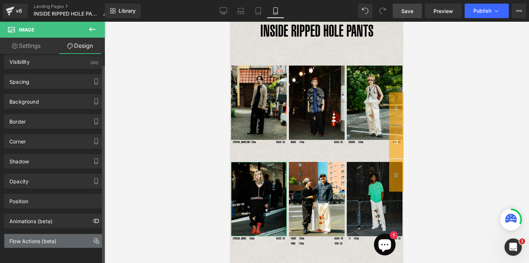
click at [35, 239] on div "Flow Actions (beta)" at bounding box center [32, 239] width 47 height 10
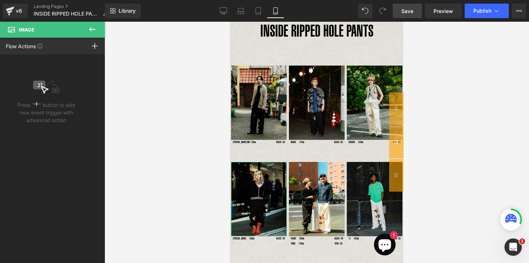
click at [96, 46] on icon at bounding box center [95, 46] width 6 height 6
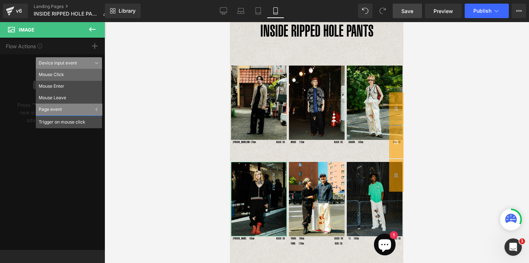
click at [59, 76] on li "Mouse Click" at bounding box center [69, 75] width 66 height 12
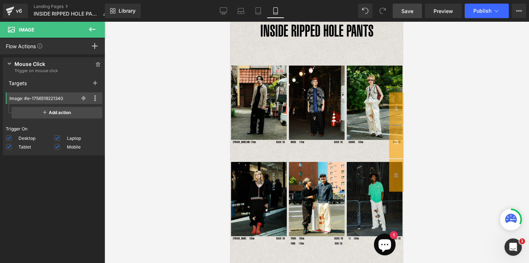
click at [478, 174] on div at bounding box center [317, 142] width 425 height 241
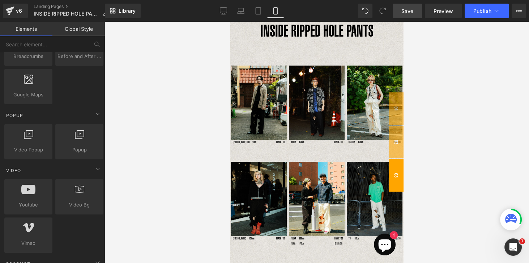
click at [400, 178] on span "03" at bounding box center [396, 175] width 14 height 33
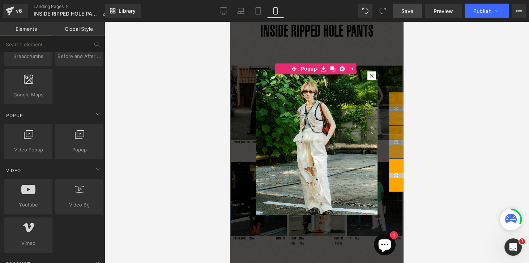
drag, startPoint x: 394, startPoint y: 182, endPoint x: 394, endPoint y: 204, distance: 21.7
click at [396, 190] on span "03" at bounding box center [396, 175] width 14 height 33
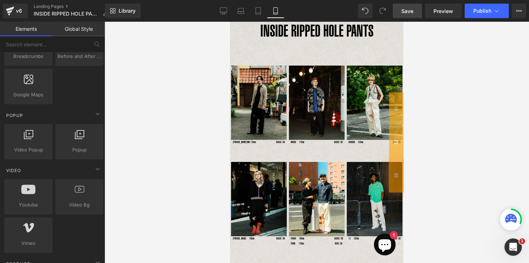
click at [415, 188] on div at bounding box center [317, 142] width 425 height 241
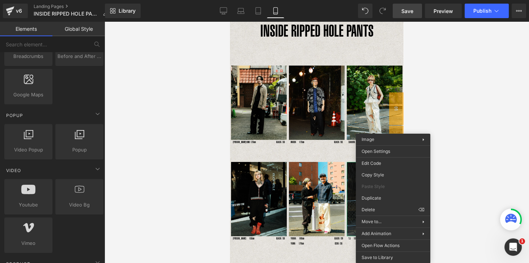
click at [479, 169] on div at bounding box center [317, 142] width 425 height 241
click at [436, 124] on div at bounding box center [317, 142] width 425 height 241
click at [461, 114] on div at bounding box center [317, 142] width 425 height 241
drag, startPoint x: 447, startPoint y: 96, endPoint x: 440, endPoint y: 133, distance: 37.8
click at [447, 96] on div at bounding box center [317, 142] width 425 height 241
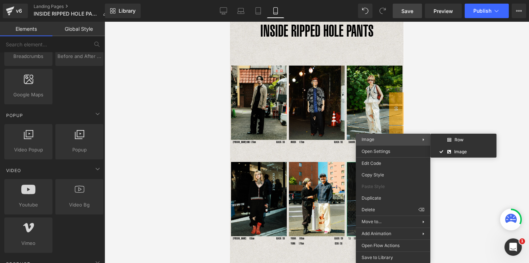
click at [424, 137] on div "Image Row Image" at bounding box center [393, 140] width 75 height 12
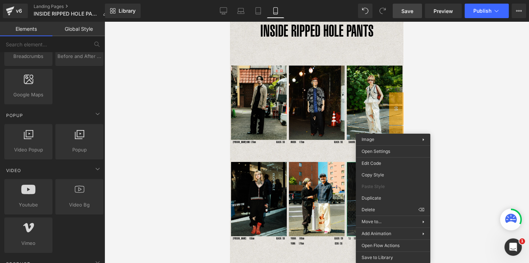
click at [432, 118] on div at bounding box center [317, 142] width 425 height 241
click at [431, 116] on div at bounding box center [317, 142] width 425 height 241
click at [432, 115] on div at bounding box center [317, 142] width 425 height 241
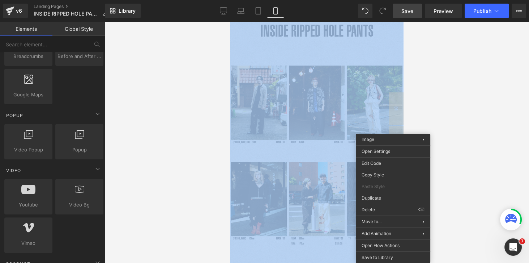
click at [431, 115] on div at bounding box center [317, 142] width 425 height 241
click at [444, 110] on div at bounding box center [317, 142] width 425 height 241
click at [468, 85] on div at bounding box center [317, 142] width 425 height 241
click at [454, 73] on div at bounding box center [317, 142] width 425 height 241
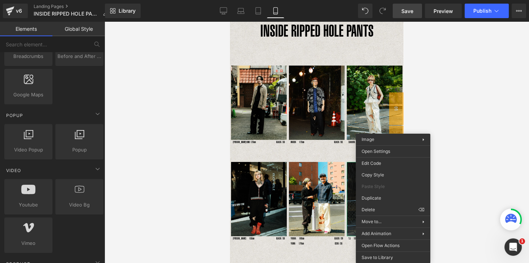
click at [451, 203] on div at bounding box center [317, 142] width 425 height 241
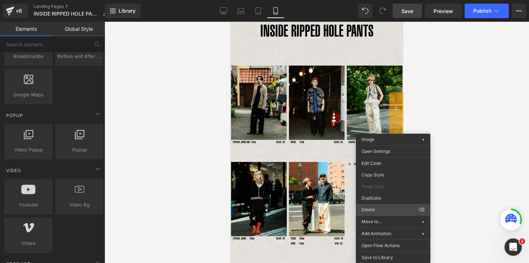
click at [422, 210] on div "Image You are previewing how the will restyle your page. You can not edit Eleme…" at bounding box center [264, 137] width 529 height 275
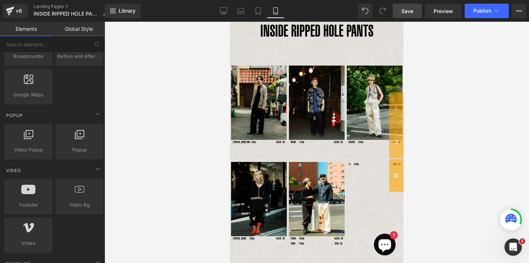
click at [469, 168] on div at bounding box center [317, 142] width 425 height 241
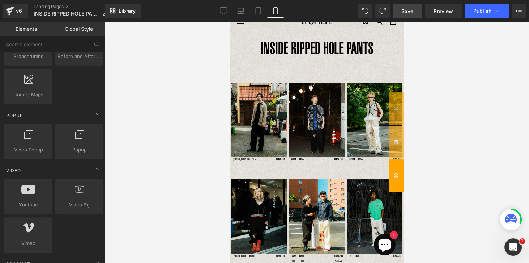
scroll to position [0, 0]
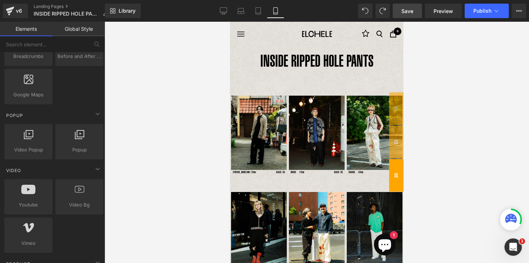
click at [396, 183] on span "03" at bounding box center [396, 175] width 14 height 33
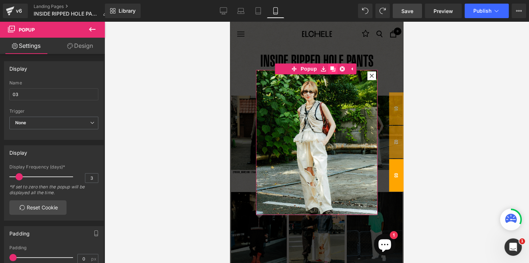
click at [333, 70] on icon at bounding box center [332, 68] width 5 height 5
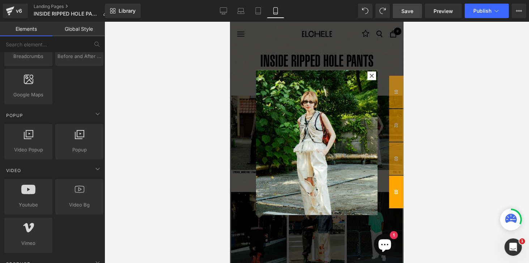
drag, startPoint x: 164, startPoint y: 171, endPoint x: 429, endPoint y: 212, distance: 268.4
click at [433, 213] on div at bounding box center [317, 142] width 425 height 241
click at [396, 190] on span "03" at bounding box center [396, 192] width 14 height 33
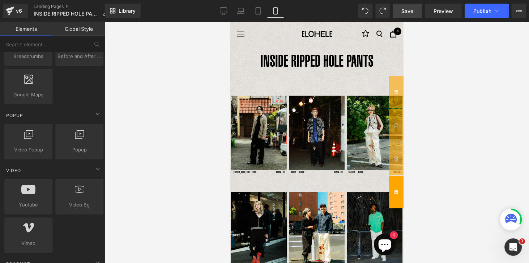
click at [391, 183] on span "03" at bounding box center [396, 192] width 14 height 33
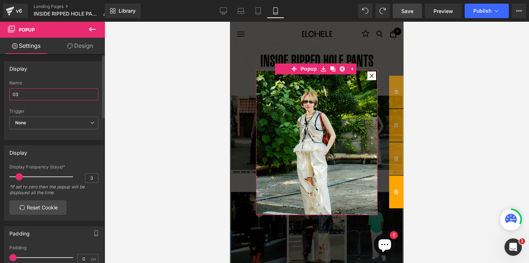
drag, startPoint x: 15, startPoint y: 95, endPoint x: 71, endPoint y: 100, distance: 56.6
click at [64, 100] on div "Name 03" at bounding box center [53, 94] width 89 height 28
type input "04"
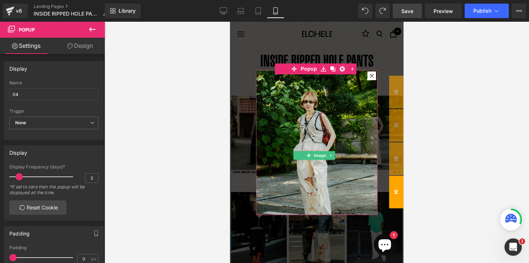
click at [337, 123] on img at bounding box center [317, 151] width 122 height 162
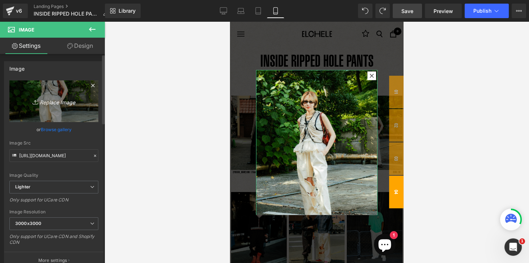
click at [47, 103] on icon "Replace Image" at bounding box center [54, 101] width 58 height 9
type input "C:\fakepath\10_1.jpg"
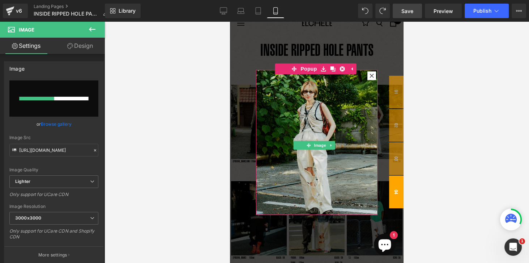
scroll to position [41, 0]
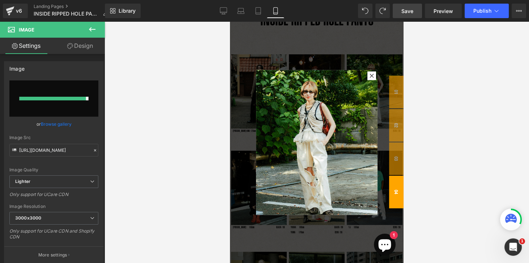
type input "[URL][DOMAIN_NAME]"
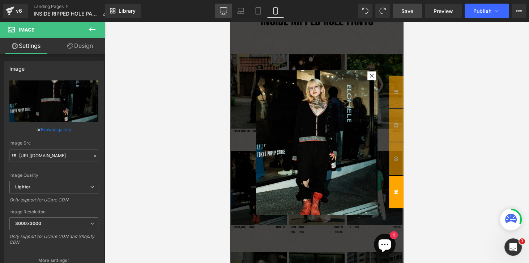
click at [224, 12] on icon at bounding box center [223, 12] width 7 height 0
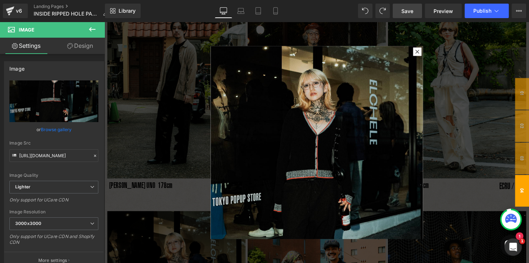
scroll to position [86, 0]
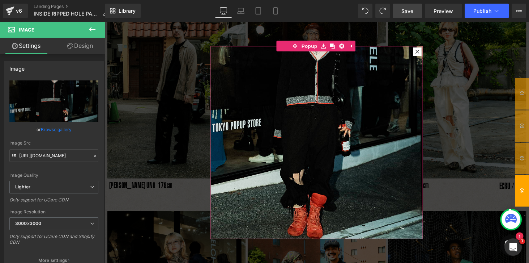
click at [425, 54] on icon at bounding box center [427, 52] width 4 height 4
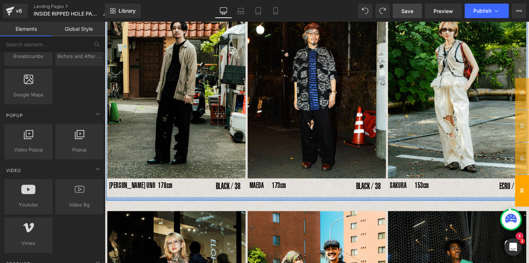
click at [529, 198] on span "04" at bounding box center [535, 195] width 14 height 33
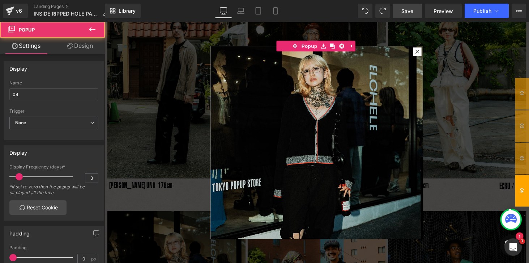
scroll to position [0, 0]
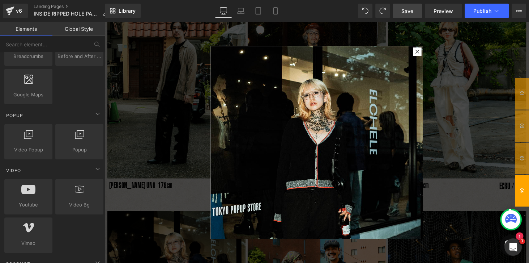
click at [475, 196] on div at bounding box center [324, 146] width 438 height 249
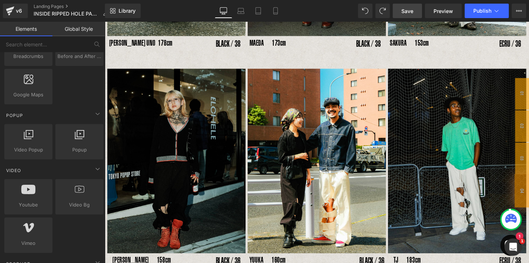
scroll to position [258, 0]
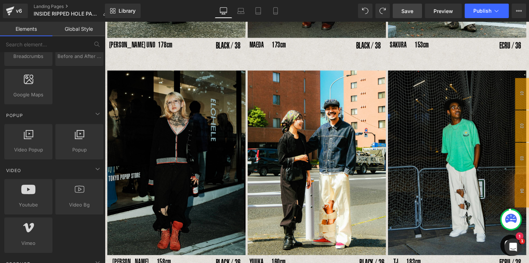
click at [168, 156] on img at bounding box center [178, 167] width 143 height 190
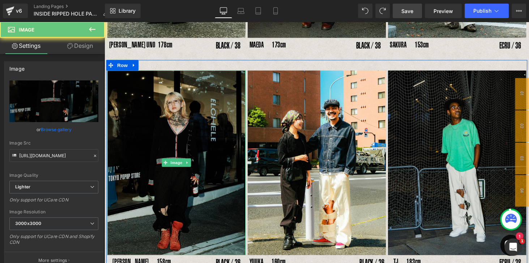
click at [168, 156] on img at bounding box center [178, 167] width 143 height 190
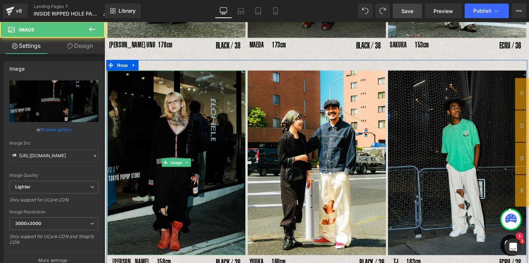
click at [179, 151] on img at bounding box center [178, 167] width 143 height 190
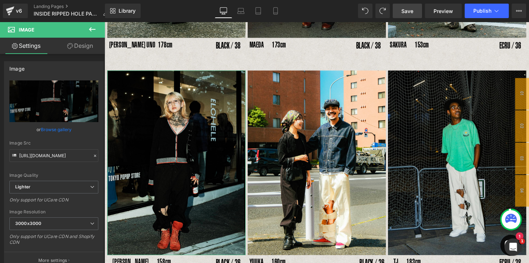
click at [84, 50] on link "Design" at bounding box center [80, 46] width 52 height 16
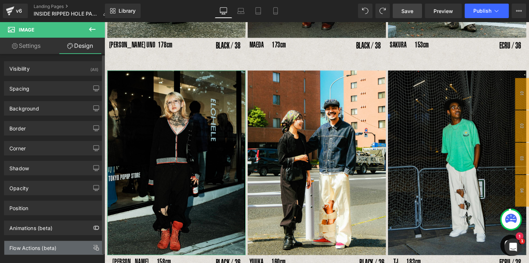
click at [30, 241] on div "Flow Actions (beta)" at bounding box center [32, 246] width 47 height 10
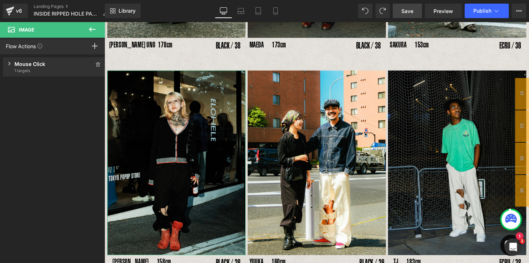
scroll to position [0, 0]
click at [34, 58] on div "Mouse Click Trigger on mouse click 1 targets" at bounding box center [54, 66] width 102 height 19
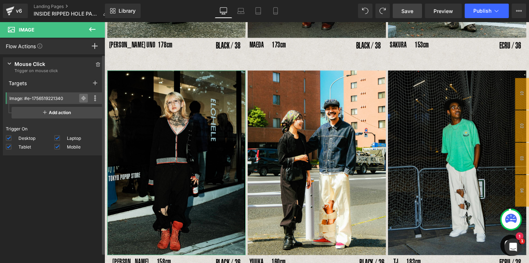
click at [81, 99] on icon at bounding box center [83, 98] width 5 height 5
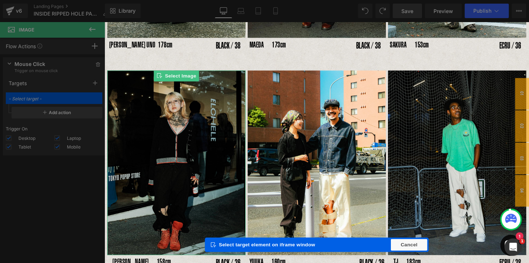
click at [160, 177] on img at bounding box center [178, 167] width 143 height 190
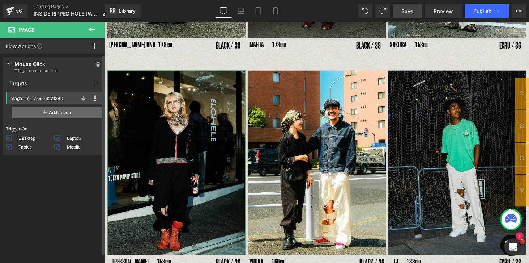
click at [55, 115] on span "Add action" at bounding box center [57, 113] width 91 height 12
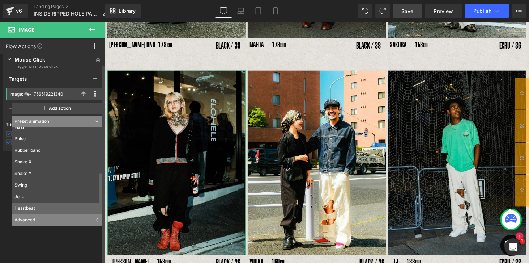
scroll to position [7, 0]
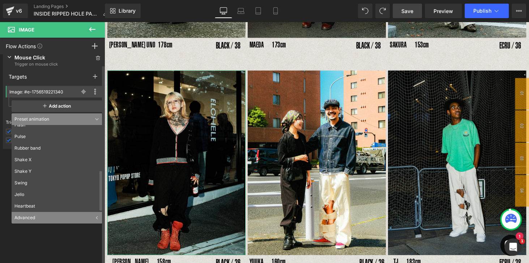
click at [34, 218] on div "Advanced" at bounding box center [57, 218] width 91 height 12
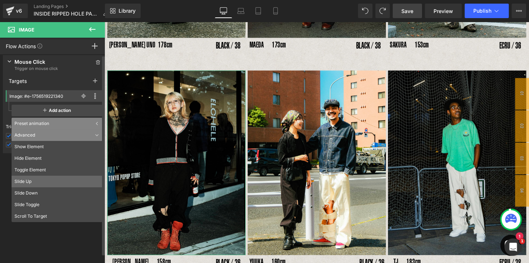
scroll to position [0, 0]
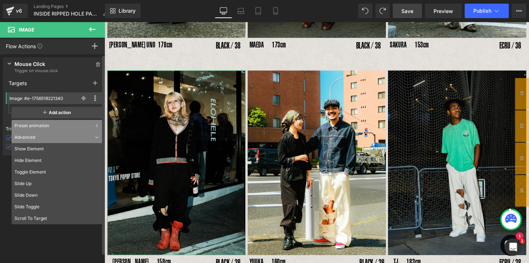
click at [96, 125] on icon at bounding box center [97, 126] width 2 height 4
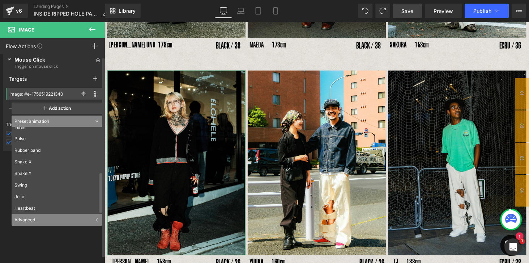
scroll to position [7, 0]
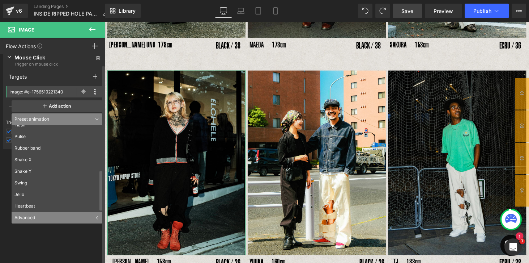
click at [41, 217] on div "Advanced" at bounding box center [57, 218] width 91 height 12
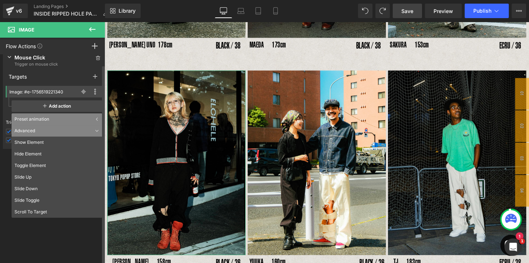
click at [38, 223] on div "Press " " button to add new event trigger with advanced action Mouse Click Trig…" at bounding box center [54, 160] width 108 height 212
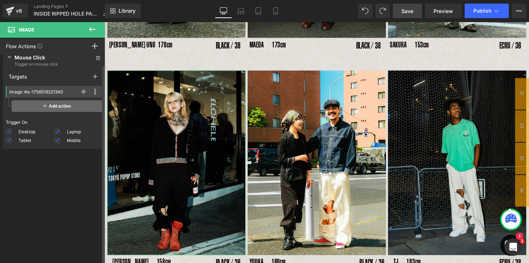
click at [51, 106] on span "Add action" at bounding box center [57, 106] width 91 height 12
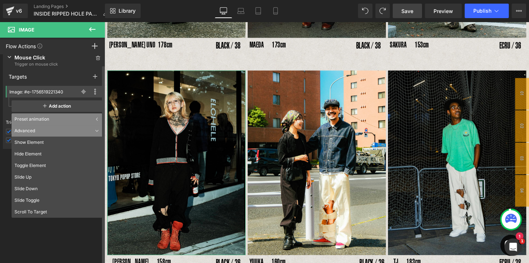
click at [96, 119] on icon at bounding box center [97, 119] width 2 height 4
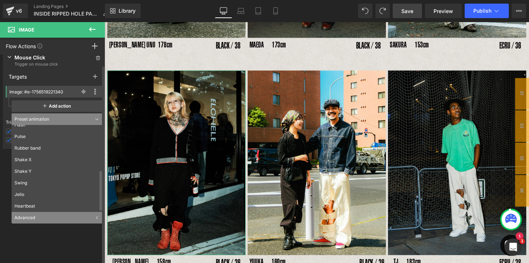
click at [26, 220] on div "Advanced" at bounding box center [57, 218] width 91 height 12
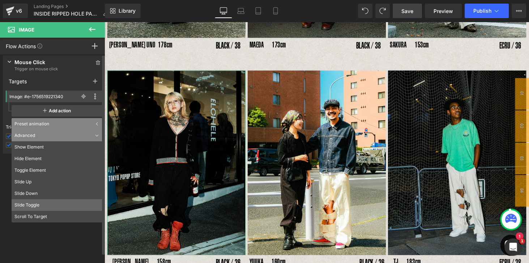
scroll to position [0, 0]
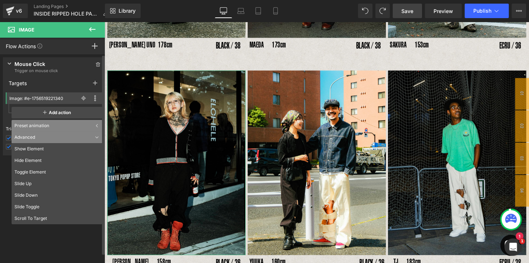
drag, startPoint x: 33, startPoint y: 232, endPoint x: 35, endPoint y: 229, distance: 3.7
click at [33, 232] on div "Press " " button to add new event trigger with advanced action Mouse Click Trig…" at bounding box center [54, 160] width 108 height 212
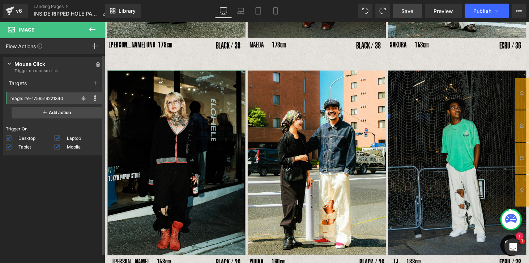
click at [68, 185] on div "Press " " button to add new event trigger with advanced action Mouse Click Trig…" at bounding box center [54, 160] width 108 height 212
click at [96, 66] on icon at bounding box center [98, 64] width 5 height 4
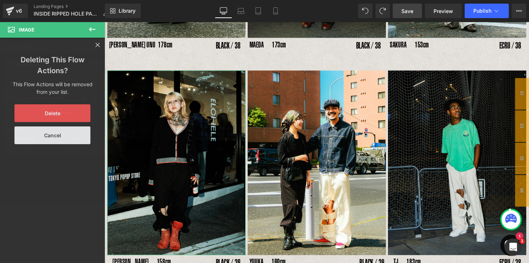
click at [59, 116] on button "Delete" at bounding box center [52, 113] width 76 height 18
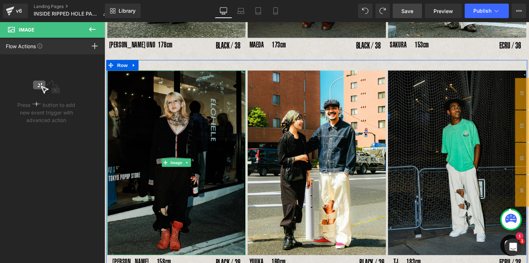
click at [213, 144] on img at bounding box center [178, 167] width 143 height 190
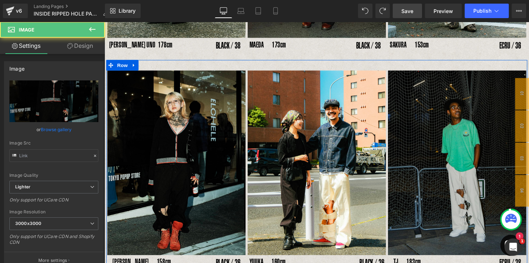
type input "[URL][DOMAIN_NAME]"
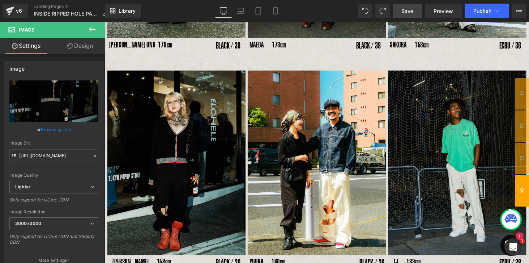
click at [529, 198] on span "04" at bounding box center [535, 195] width 14 height 33
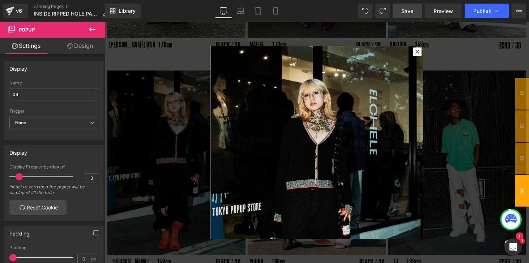
click at [447, 170] on div at bounding box center [324, 146] width 438 height 249
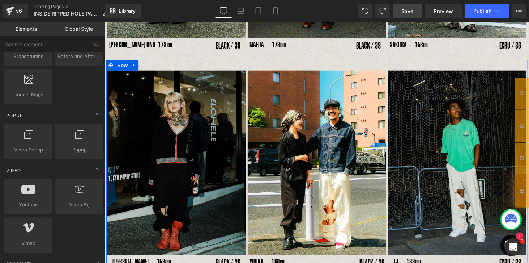
click at [189, 190] on img at bounding box center [178, 167] width 143 height 190
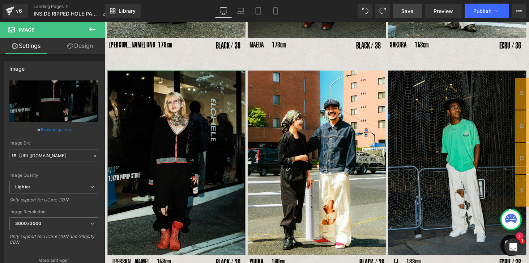
click at [82, 48] on link "Design" at bounding box center [80, 46] width 52 height 16
click at [0, 0] on div "Flow Actions (beta)" at bounding box center [0, 0] width 0 height 0
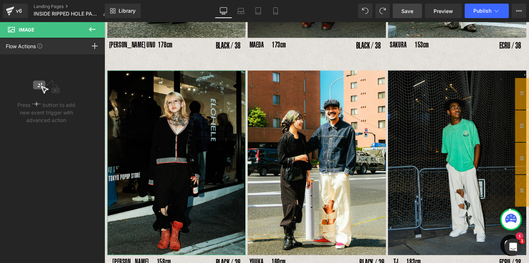
click at [93, 48] on icon at bounding box center [95, 46] width 6 height 6
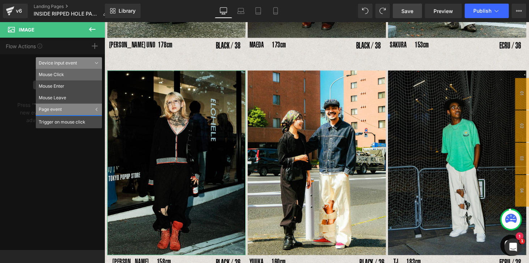
click at [54, 74] on li "Mouse Click" at bounding box center [69, 75] width 66 height 12
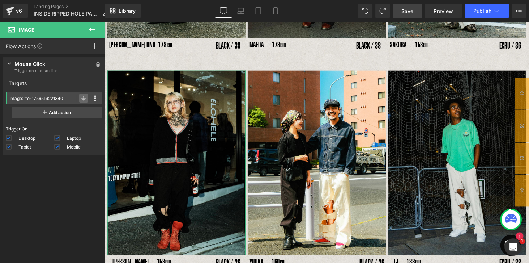
click at [81, 100] on icon at bounding box center [83, 98] width 5 height 5
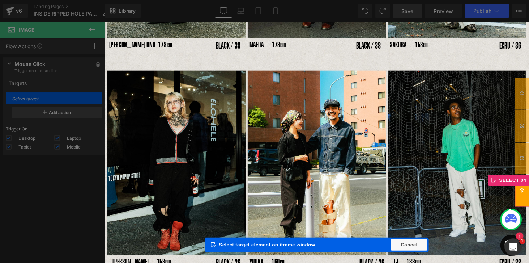
click at [529, 201] on span "04" at bounding box center [535, 195] width 14 height 33
type input "Popup: #m-1756689383123"
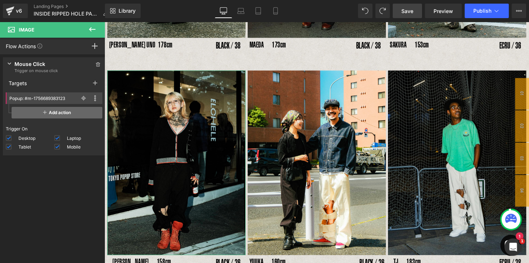
click at [56, 115] on span "Add action" at bounding box center [57, 113] width 91 height 12
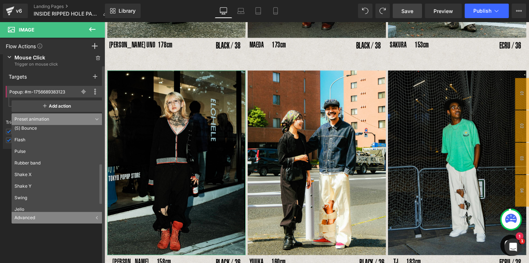
scroll to position [98, 0]
click at [32, 218] on div "Advanced" at bounding box center [57, 218] width 91 height 12
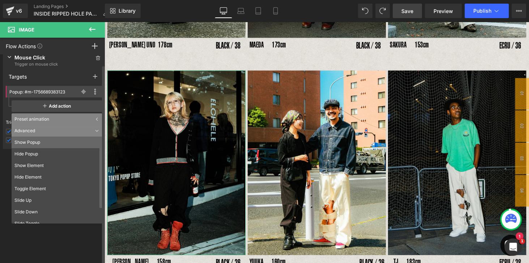
click at [27, 143] on li "Show Popup" at bounding box center [59, 142] width 94 height 12
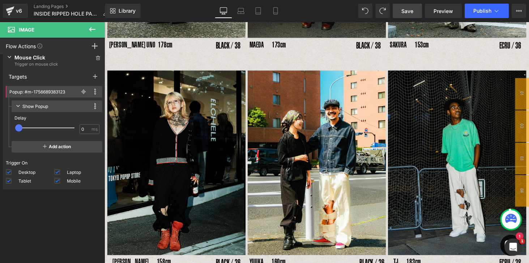
click at [410, 11] on span "Save" at bounding box center [408, 11] width 12 height 8
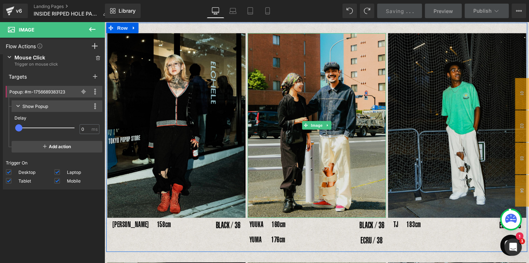
scroll to position [279, 0]
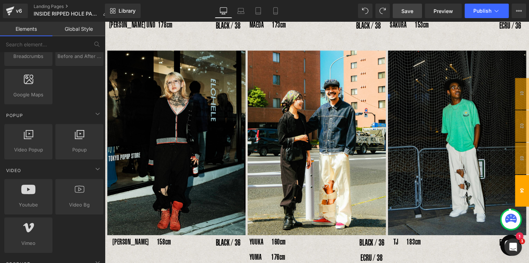
click at [529, 207] on span "04" at bounding box center [535, 195] width 14 height 33
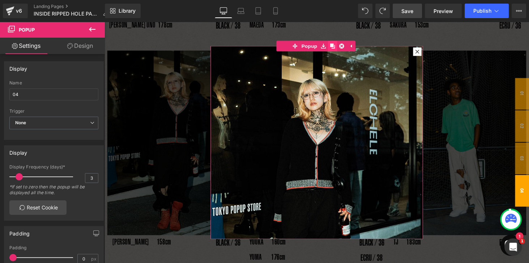
click at [338, 45] on icon at bounding box center [339, 46] width 5 height 5
click at [390, 39] on div at bounding box center [323, 41] width 219 height 11
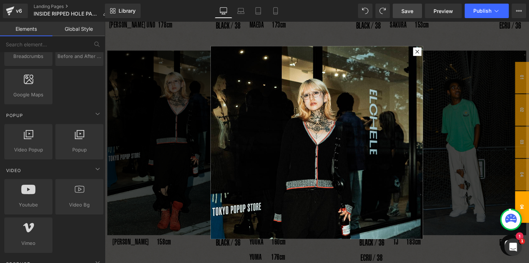
click at [529, 208] on span "04" at bounding box center [535, 212] width 14 height 33
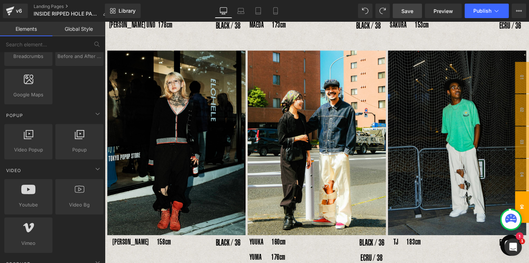
click at [529, 206] on span "04" at bounding box center [535, 212] width 14 height 33
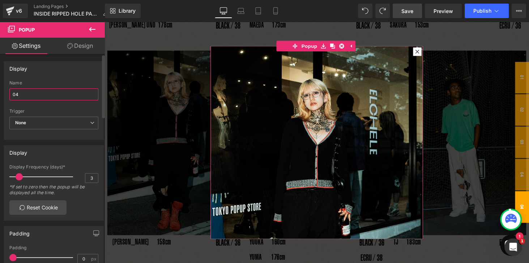
drag, startPoint x: 36, startPoint y: 93, endPoint x: 17, endPoint y: 93, distance: 19.2
click at [17, 93] on input "04" at bounding box center [53, 94] width 89 height 12
type input "05"
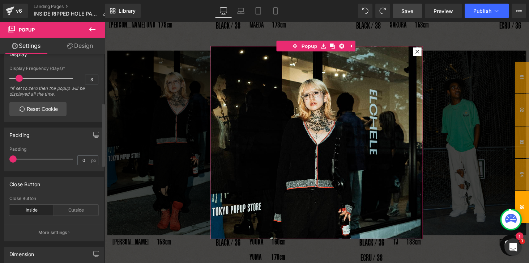
scroll to position [165, 0]
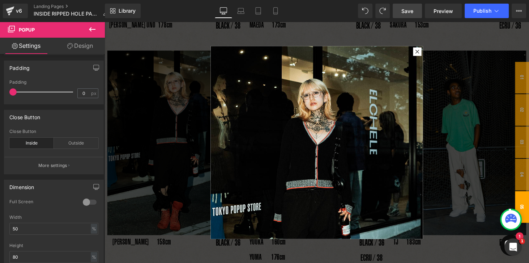
click at [142, 36] on div at bounding box center [324, 146] width 438 height 249
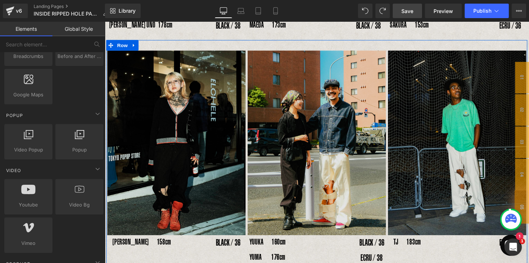
click at [342, 144] on img at bounding box center [323, 146] width 143 height 190
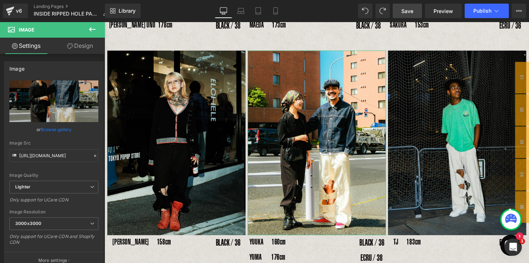
click at [92, 42] on link "Design" at bounding box center [80, 46] width 52 height 16
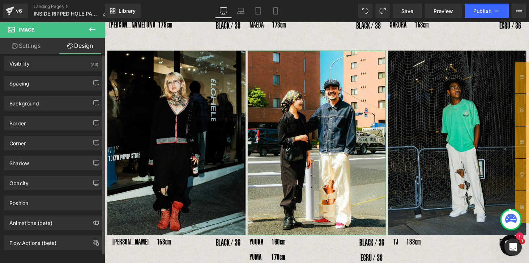
scroll to position [8, 0]
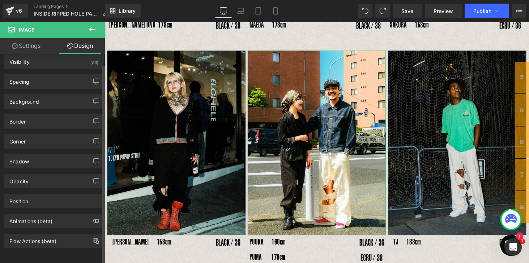
click at [35, 245] on div "Flow Actions (beta)" at bounding box center [54, 240] width 100 height 14
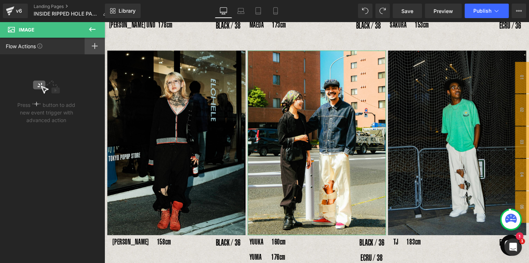
click at [96, 46] on rect at bounding box center [95, 46] width 6 height 1
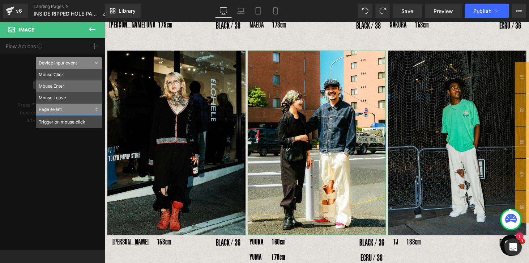
drag, startPoint x: 56, startPoint y: 75, endPoint x: 63, endPoint y: 87, distance: 14.0
click at [55, 75] on li "Mouse Click" at bounding box center [69, 75] width 66 height 12
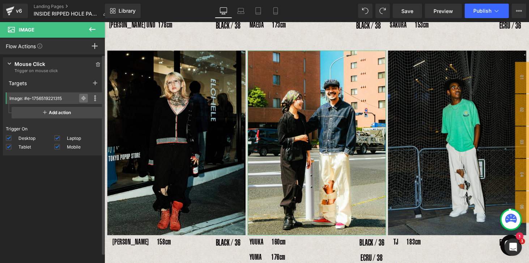
click at [81, 98] on icon at bounding box center [83, 98] width 5 height 0
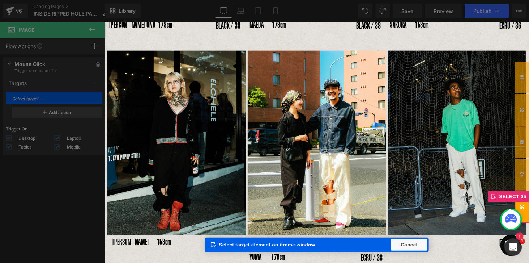
click at [529, 211] on span "05" at bounding box center [535, 212] width 14 height 33
type input "Popup: #m-1756689531733"
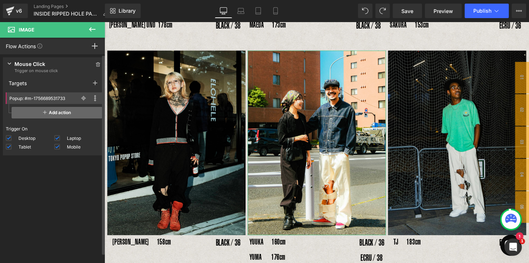
click at [52, 113] on span "Add action" at bounding box center [57, 113] width 91 height 12
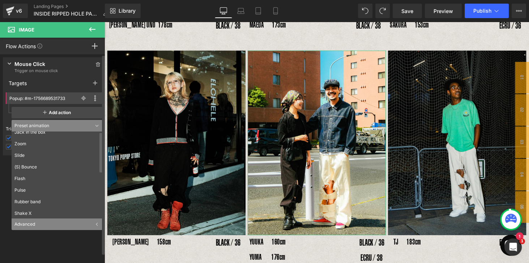
scroll to position [98, 0]
click at [28, 225] on div "Advanced" at bounding box center [57, 224] width 91 height 12
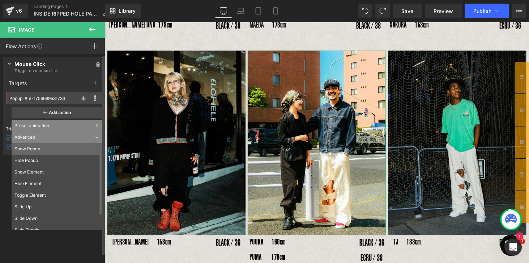
click at [30, 149] on li "Show Popup" at bounding box center [59, 149] width 94 height 12
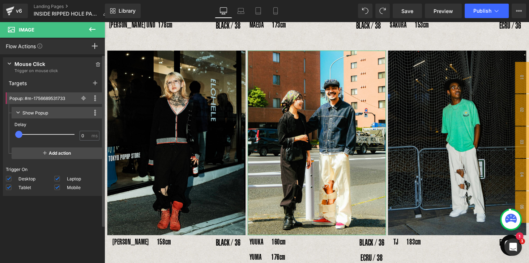
click at [71, 217] on div "Press " " button to add new event trigger with advanced action Mouse Click Trig…" at bounding box center [54, 160] width 108 height 212
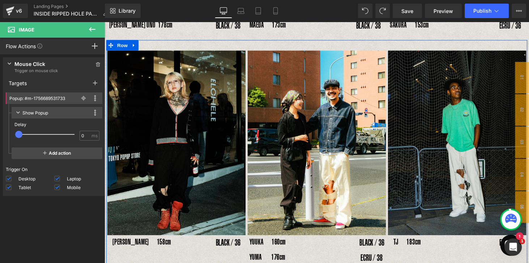
click at [189, 260] on div "RENA　158cm Text Block BLACK / 36 Text Block Row" at bounding box center [178, 250] width 143 height 19
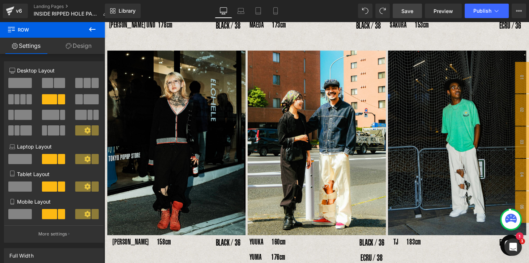
click at [417, 10] on link "Save" at bounding box center [407, 11] width 29 height 14
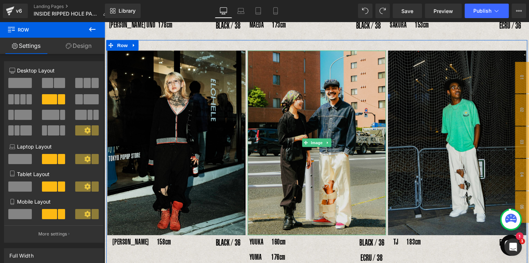
click at [367, 142] on img at bounding box center [323, 146] width 143 height 190
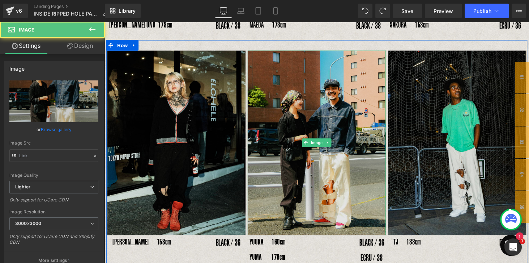
type input "[URL][DOMAIN_NAME]"
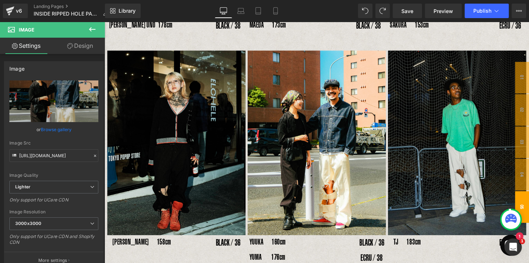
click at [529, 204] on span "05" at bounding box center [535, 212] width 14 height 33
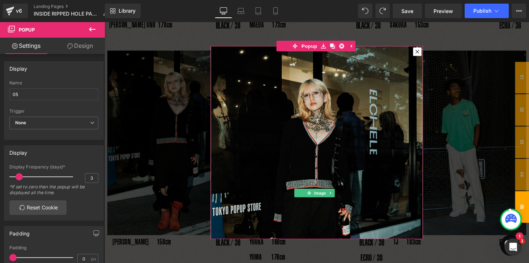
click at [367, 130] on img at bounding box center [323, 193] width 219 height 292
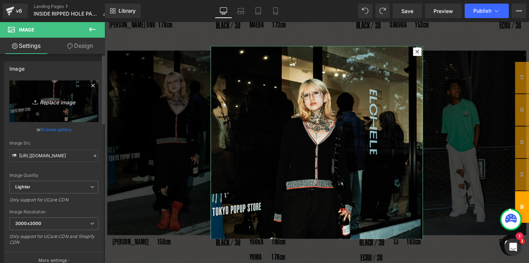
click at [48, 94] on link "Replace Image" at bounding box center [53, 101] width 89 height 42
type input "C:\fakepath\4_5.jpg"
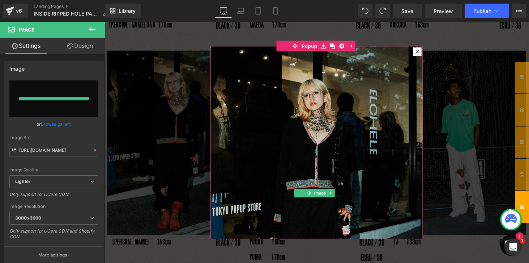
type input "https://ucarecdn.com/8c3e46f7-a53d-4e8b-825a-373238082d53/-/format/auto/-/previ…"
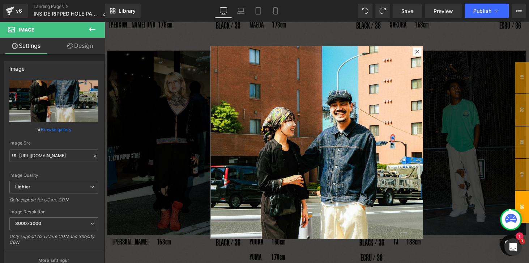
click at [462, 39] on div at bounding box center [324, 146] width 438 height 249
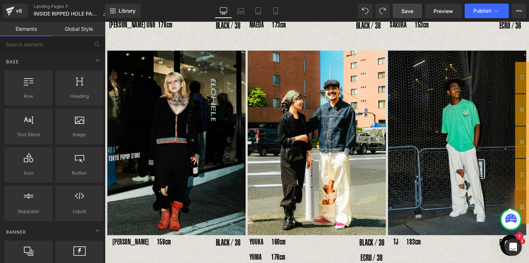
click at [407, 9] on span "Save" at bounding box center [408, 11] width 12 height 8
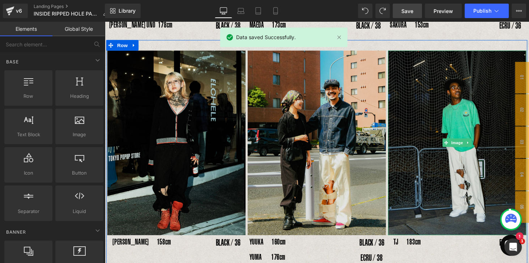
click at [352, 100] on img at bounding box center [323, 146] width 143 height 190
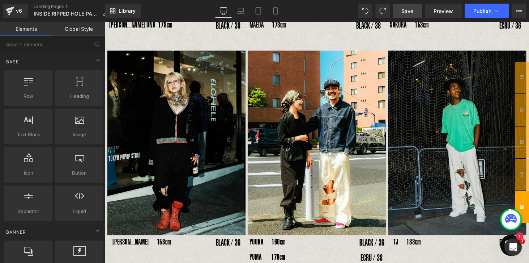
click at [529, 206] on span "05" at bounding box center [535, 212] width 14 height 33
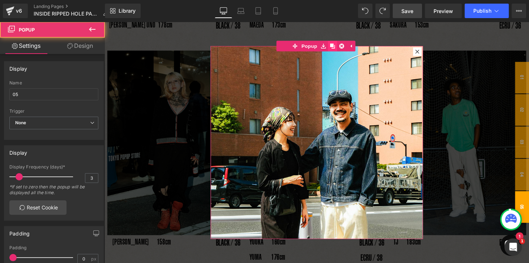
click at [338, 45] on icon at bounding box center [339, 46] width 5 height 5
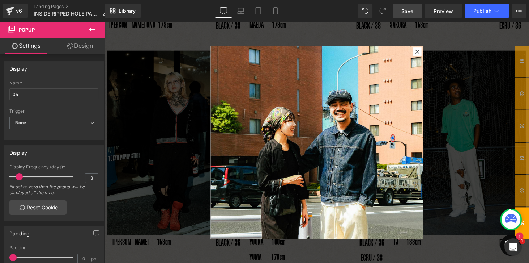
click at [529, 235] on span "05" at bounding box center [535, 229] width 14 height 33
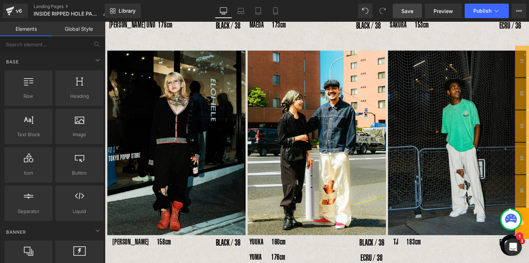
click at [529, 234] on span "05" at bounding box center [535, 229] width 14 height 33
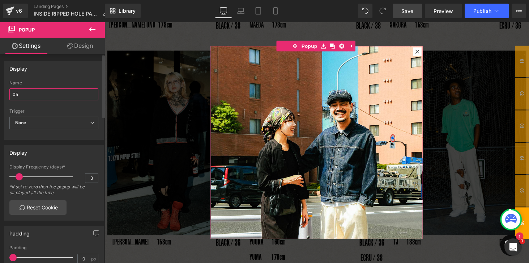
drag, startPoint x: 22, startPoint y: 94, endPoint x: 14, endPoint y: 93, distance: 7.7
click at [14, 93] on input "05" at bounding box center [53, 94] width 89 height 12
type input "06"
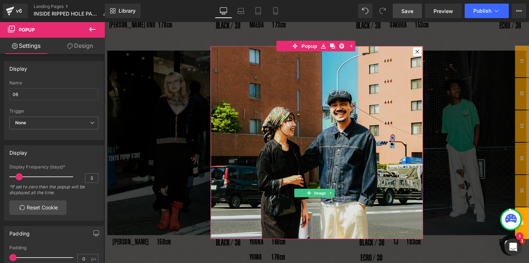
click at [368, 115] on img at bounding box center [323, 193] width 219 height 292
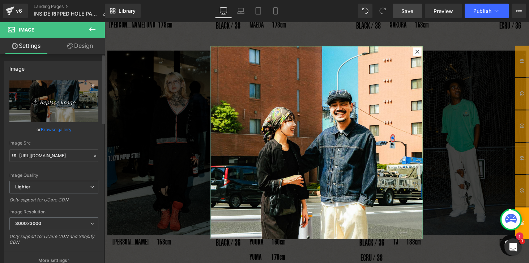
click at [40, 104] on icon "Replace Image" at bounding box center [54, 101] width 58 height 9
type input "C:\fakepath\9_1.jpg"
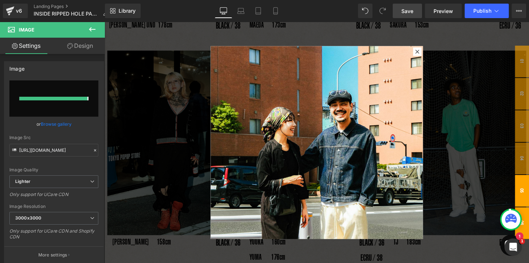
type input "https://ucarecdn.com/d0a82301-992a-4326-929c-875b5bb521f8/-/format/auto/-/previ…"
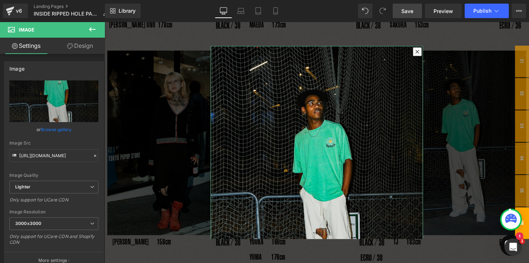
click at [84, 46] on link "Design" at bounding box center [80, 46] width 52 height 16
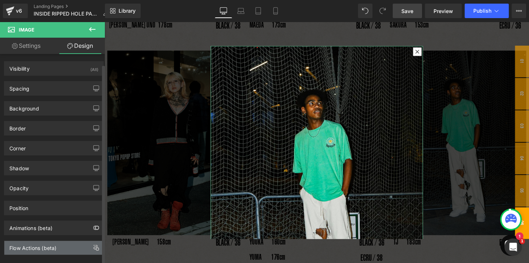
scroll to position [8, 0]
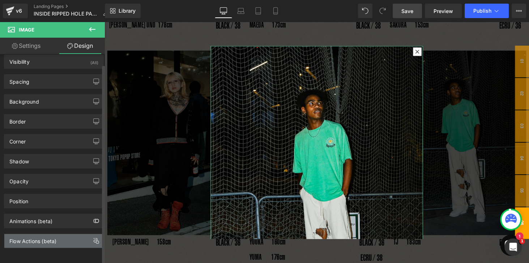
click at [34, 238] on div "Flow Actions (beta)" at bounding box center [32, 239] width 47 height 10
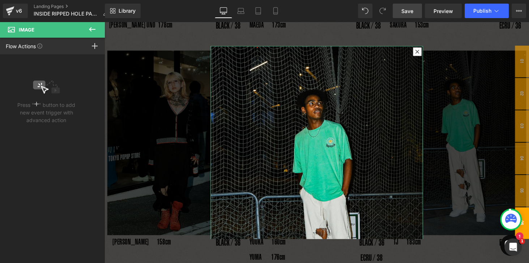
click at [94, 51] on div at bounding box center [95, 46] width 20 height 17
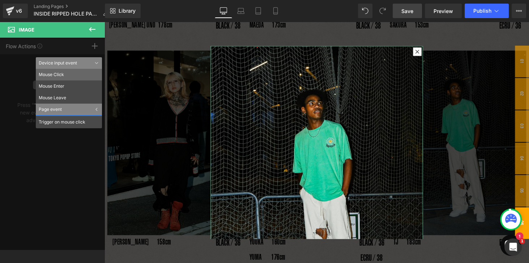
click at [57, 77] on li "Mouse Click" at bounding box center [69, 75] width 66 height 12
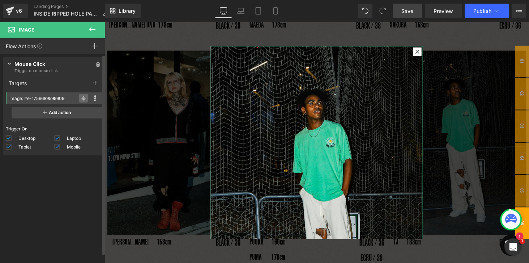
click at [82, 98] on icon at bounding box center [83, 98] width 5 height 5
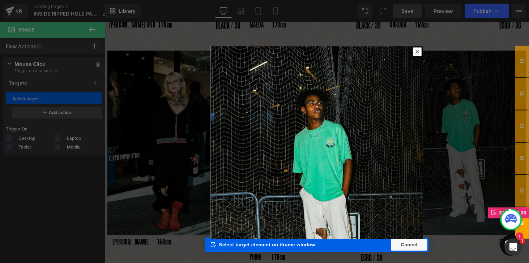
click at [529, 236] on span "06" at bounding box center [535, 229] width 14 height 33
type input "Popup: #m-1756689599969"
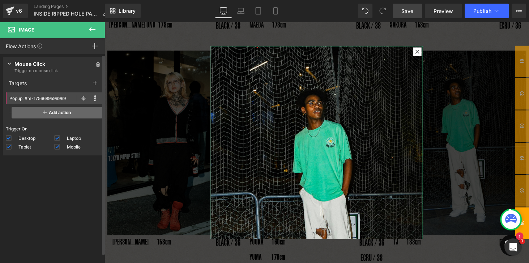
click at [54, 114] on span "Add action" at bounding box center [57, 113] width 91 height 12
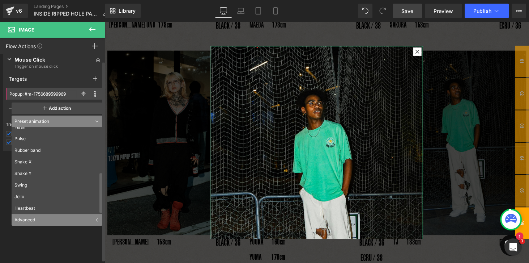
scroll to position [7, 0]
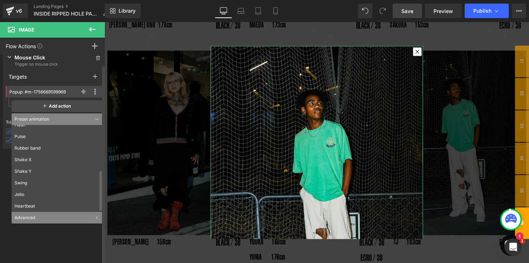
click at [32, 219] on div "Advanced" at bounding box center [57, 218] width 91 height 12
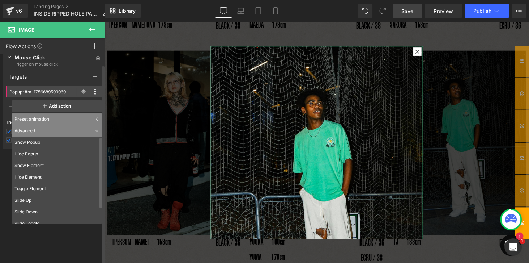
drag, startPoint x: 28, startPoint y: 144, endPoint x: 37, endPoint y: 155, distance: 13.7
click at [28, 144] on li "Show Popup" at bounding box center [59, 142] width 94 height 12
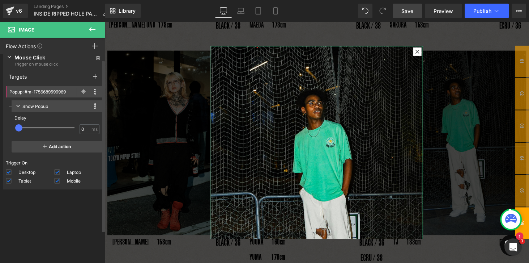
click at [73, 216] on div "Press " " button to add new event trigger with advanced action Mouse Click Trig…" at bounding box center [54, 160] width 108 height 212
click at [416, 10] on link "Save" at bounding box center [407, 11] width 29 height 14
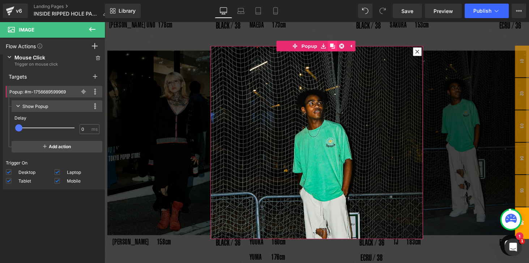
click at [341, 45] on icon at bounding box center [339, 46] width 5 height 5
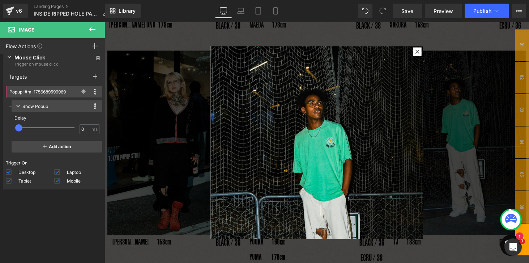
click at [529, 238] on span "06" at bounding box center [535, 245] width 14 height 33
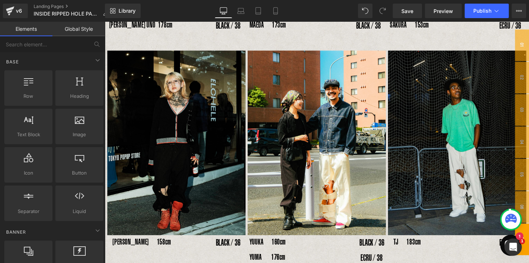
click at [529, 238] on span "06" at bounding box center [535, 245] width 14 height 33
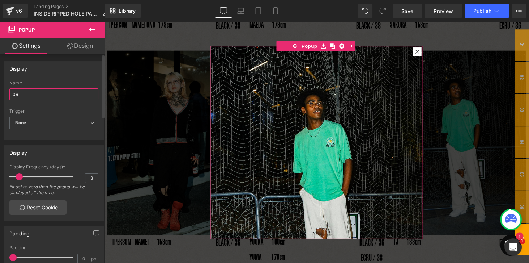
click at [49, 93] on input "06" at bounding box center [53, 94] width 89 height 12
type input "07"
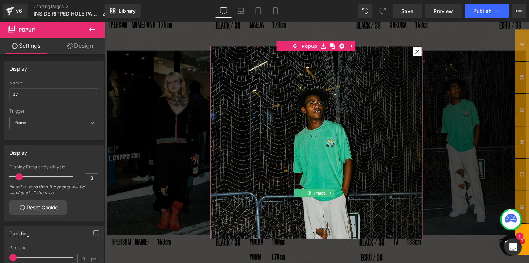
click at [317, 84] on img at bounding box center [323, 193] width 219 height 292
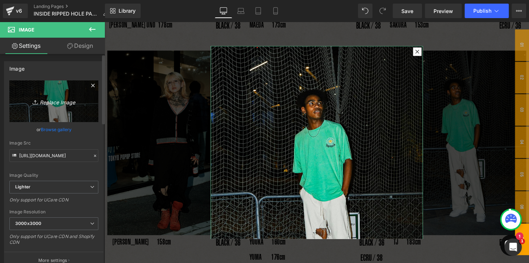
click at [59, 94] on link "Replace Image" at bounding box center [53, 101] width 89 height 42
type input "C:\fakepath\6_3.jpg"
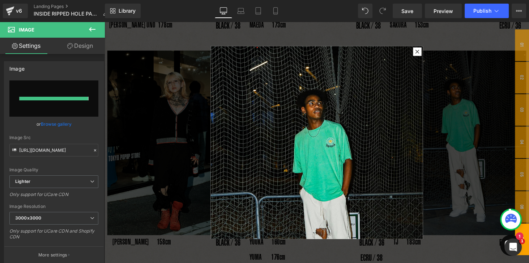
type input "https://ucarecdn.com/09392fa8-9451-4847-8a59-350bcd53f33a/-/format/auto/-/previ…"
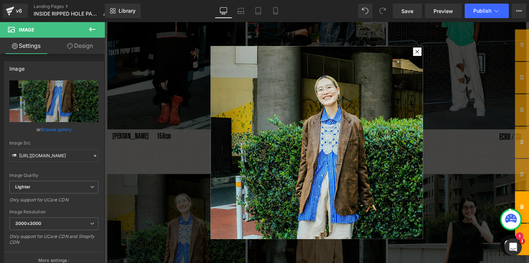
scroll to position [444, 0]
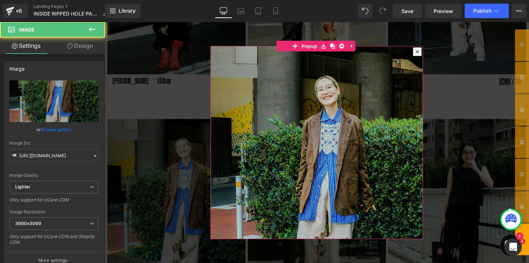
click at [334, 78] on img at bounding box center [323, 193] width 219 height 292
click at [346, 129] on img at bounding box center [323, 193] width 219 height 292
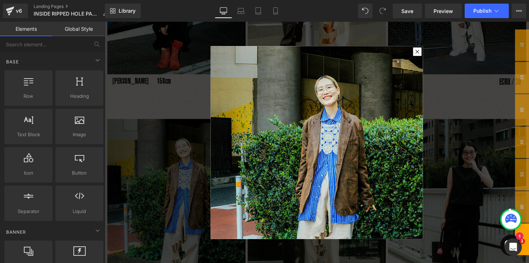
click at [529, 237] on span "07" at bounding box center [535, 245] width 14 height 33
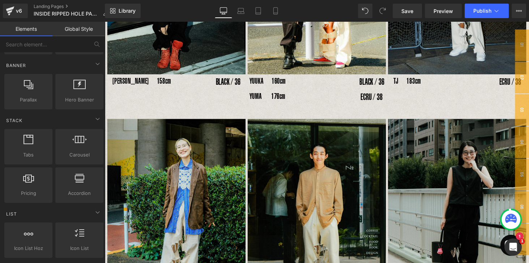
scroll to position [165, 0]
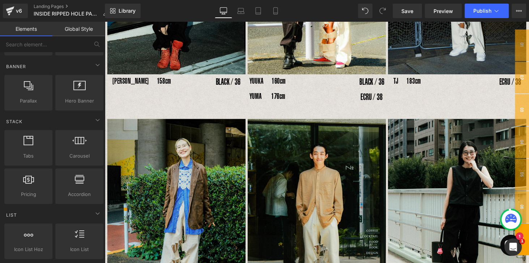
click at [529, 234] on span "07" at bounding box center [535, 245] width 14 height 33
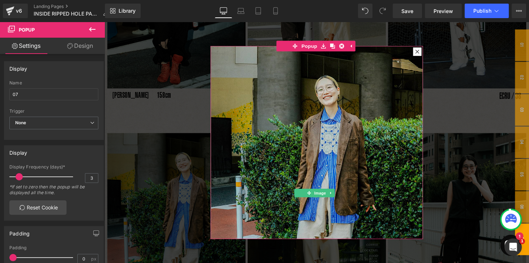
scroll to position [424, 0]
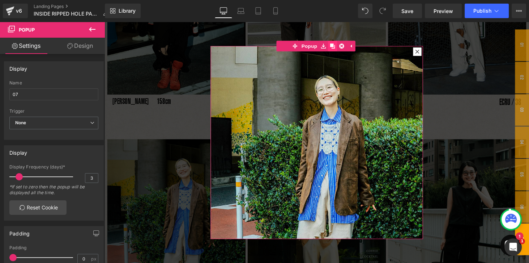
click at [339, 47] on icon at bounding box center [339, 46] width 5 height 5
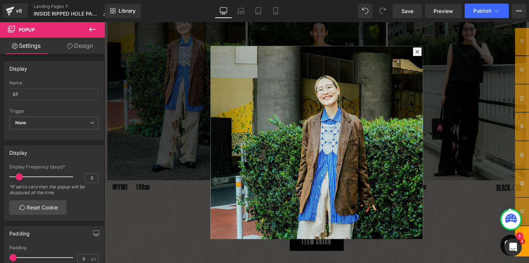
scroll to position [610, 0]
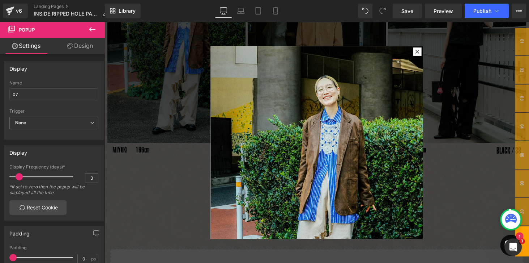
click at [529, 238] on span "07" at bounding box center [535, 247] width 14 height 31
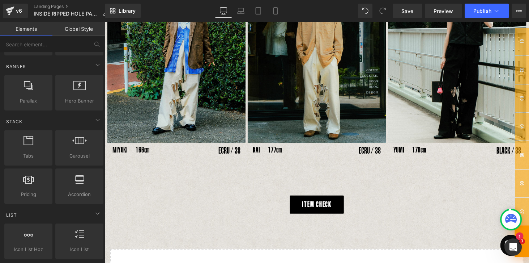
click at [529, 238] on span "07" at bounding box center [535, 247] width 15 height 33
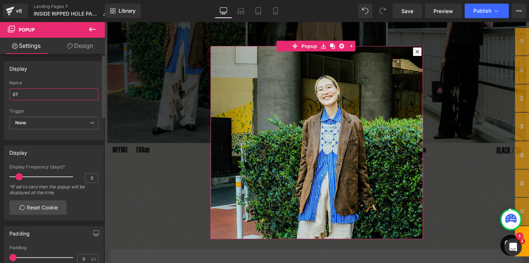
click at [21, 95] on input "07" at bounding box center [53, 94] width 89 height 12
type input "08"
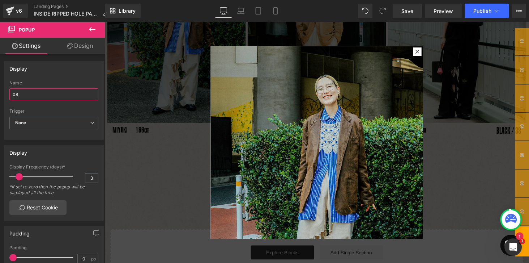
scroll to position [0, 0]
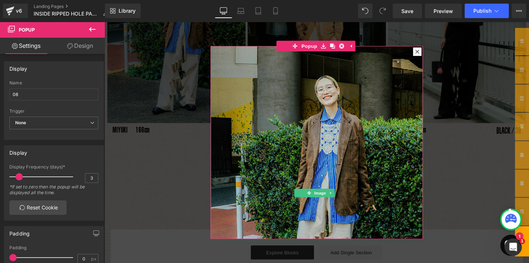
click at [346, 102] on img at bounding box center [323, 193] width 219 height 292
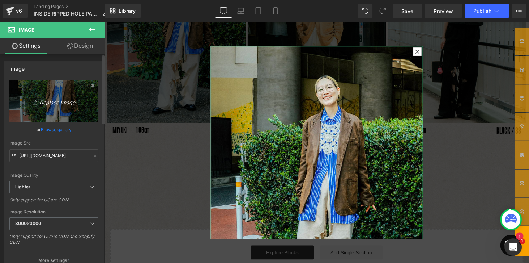
click at [55, 106] on link "Replace Image" at bounding box center [53, 101] width 89 height 42
type input "C:\fakepath\7_2.jpg"
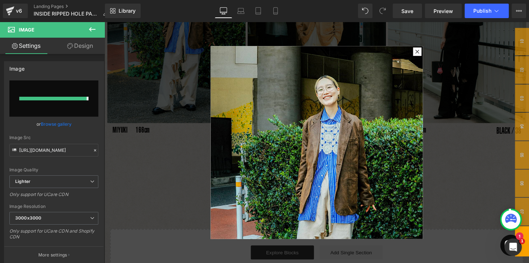
type input "https://ucarecdn.com/9cbf03c6-062c-4696-94a6-56b867efc12e/-/format/auto/-/previ…"
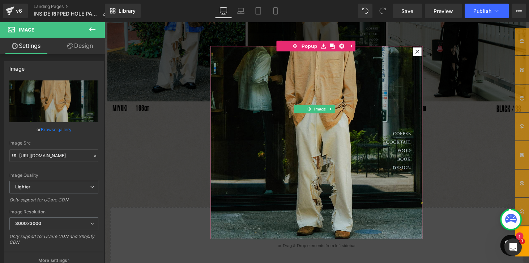
scroll to position [672, 0]
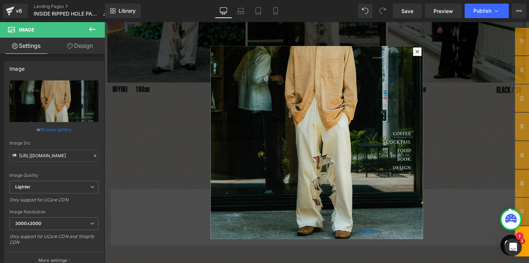
click at [470, 228] on div at bounding box center [324, 146] width 438 height 249
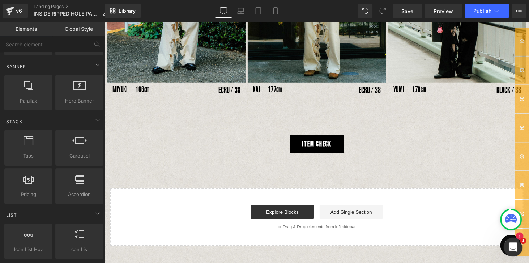
click at [529, 239] on span "08" at bounding box center [535, 248] width 14 height 29
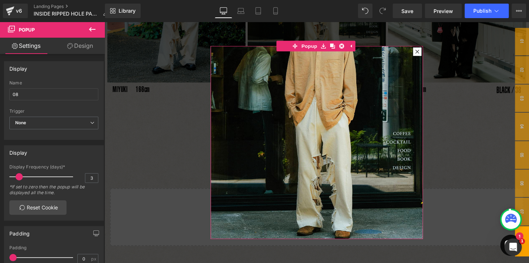
click at [76, 45] on link "Design" at bounding box center [80, 46] width 52 height 16
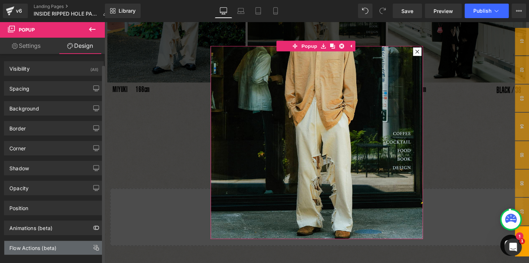
click at [41, 241] on div "Flow Actions (beta)" at bounding box center [32, 246] width 47 height 10
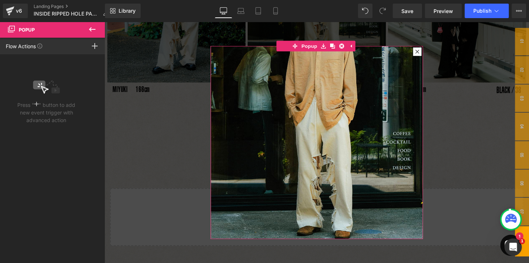
scroll to position [0, 0]
click at [96, 47] on icon at bounding box center [95, 46] width 6 height 6
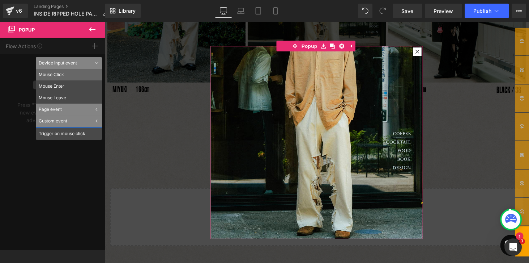
click at [53, 75] on li "Mouse Click" at bounding box center [69, 75] width 66 height 12
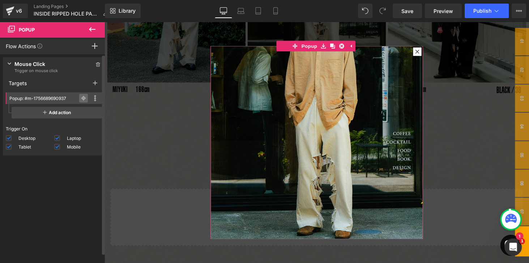
click at [81, 100] on icon at bounding box center [83, 98] width 5 height 5
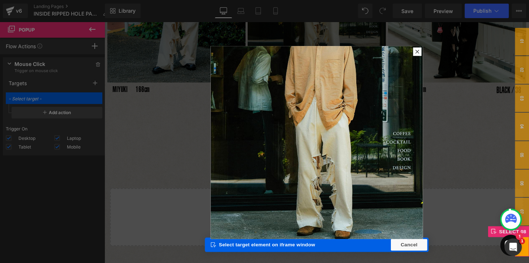
click at [529, 240] on div "Select 08" at bounding box center [521, 237] width 42 height 11
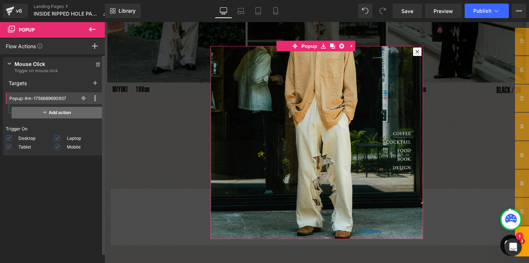
click at [61, 111] on span "Add action" at bounding box center [57, 113] width 91 height 12
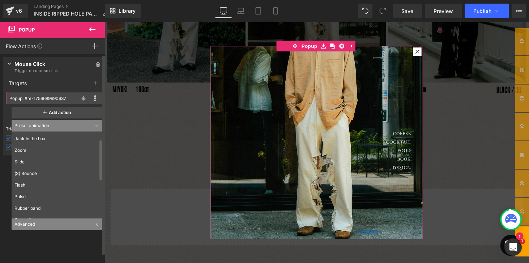
scroll to position [98, 0]
click at [29, 225] on div "Advanced" at bounding box center [57, 224] width 91 height 12
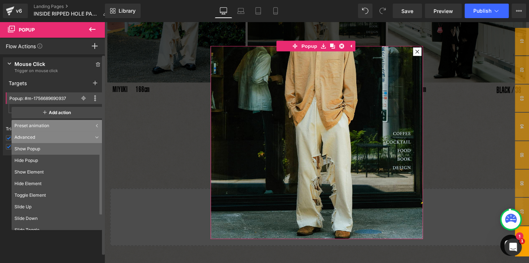
click at [27, 147] on li "Show Popup" at bounding box center [59, 149] width 94 height 12
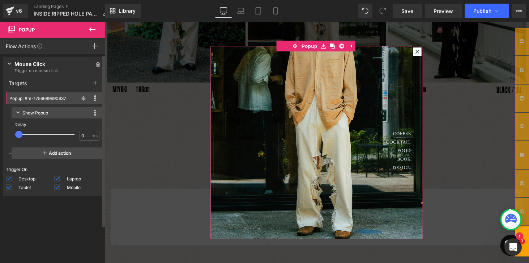
click at [74, 227] on div "Press " " button to add new event trigger with advanced action Mouse Click Trig…" at bounding box center [54, 160] width 108 height 212
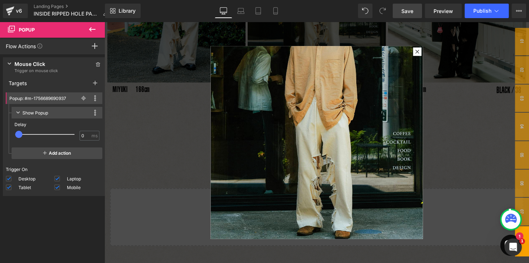
drag, startPoint x: 415, startPoint y: 11, endPoint x: 321, endPoint y: 101, distance: 129.8
click at [415, 11] on link "Save" at bounding box center [407, 11] width 29 height 14
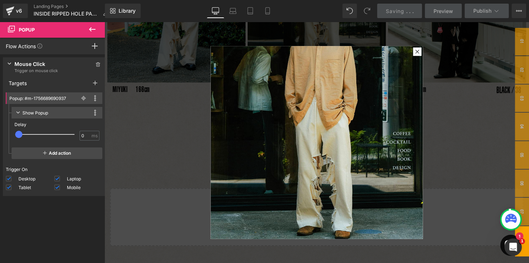
click at [176, 138] on div at bounding box center [324, 146] width 438 height 249
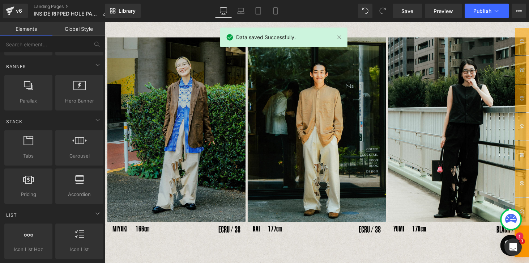
scroll to position [507, 0]
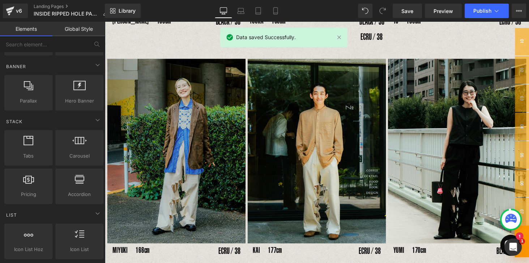
click at [173, 107] on img at bounding box center [178, 155] width 143 height 190
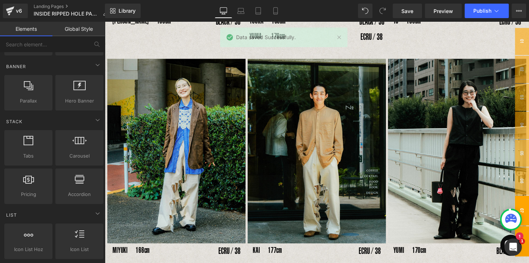
click at [529, 214] on span "07" at bounding box center [535, 215] width 14 height 31
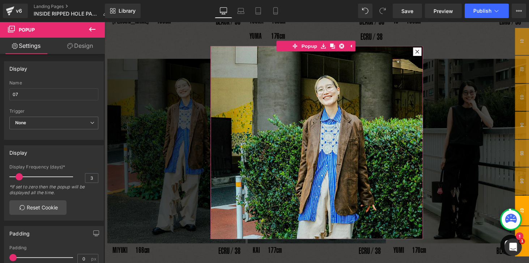
click at [75, 50] on link "Design" at bounding box center [80, 46] width 52 height 16
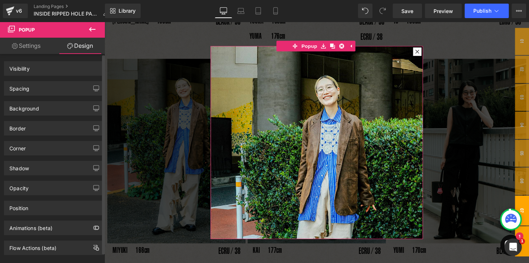
click at [43, 235] on div "Flow Actions (beta)" at bounding box center [54, 245] width 108 height 20
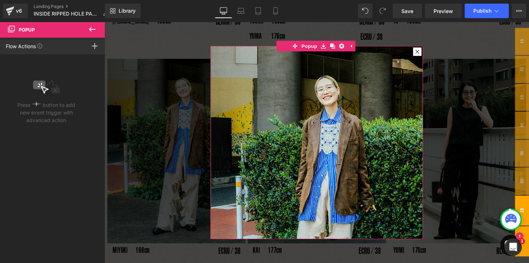
click at [96, 46] on rect at bounding box center [95, 46] width 6 height 1
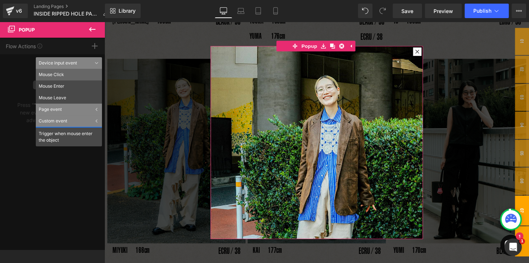
click at [58, 77] on li "Mouse Click" at bounding box center [69, 75] width 66 height 12
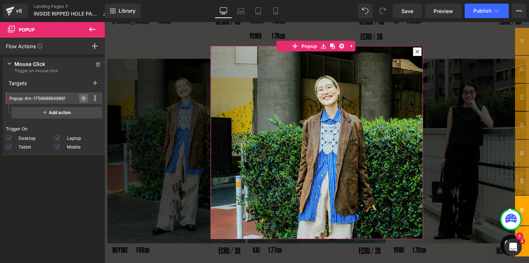
click at [82, 100] on icon at bounding box center [83, 98] width 5 height 5
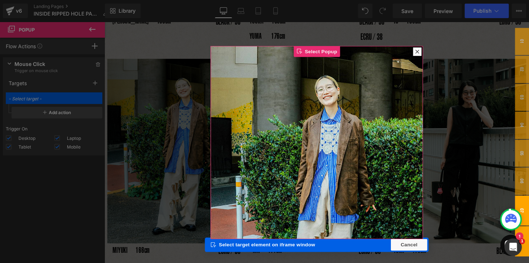
click at [78, 101] on div "Elements Global Style Base Row rows, columns, layouts, div Heading headings, ti…" at bounding box center [52, 144] width 105 height 245
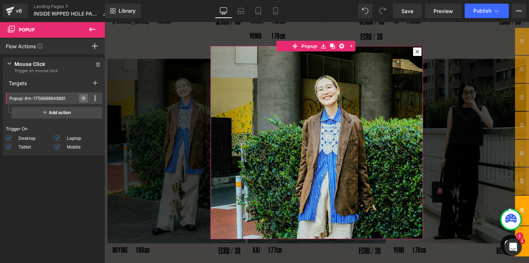
click at [81, 98] on icon at bounding box center [83, 98] width 5 height 5
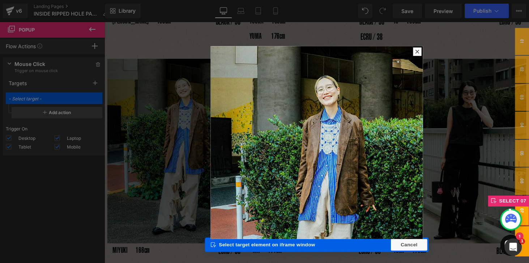
click at [529, 215] on span "07" at bounding box center [535, 215] width 14 height 31
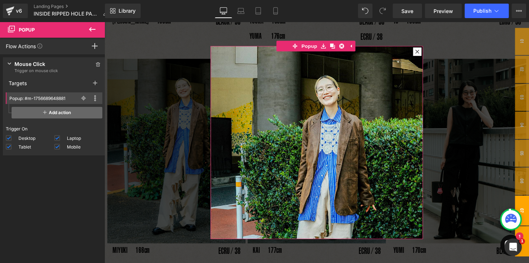
click at [58, 113] on span "Add action" at bounding box center [57, 113] width 91 height 12
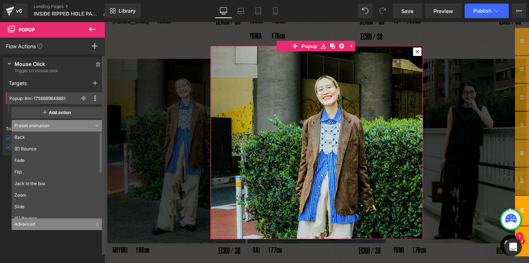
click at [30, 223] on div "Advanced" at bounding box center [57, 224] width 91 height 12
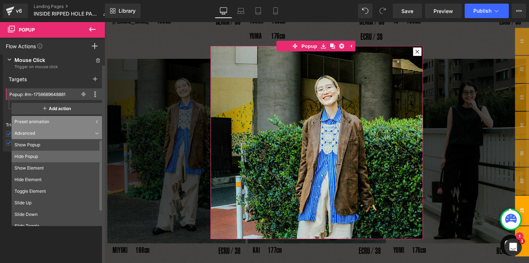
scroll to position [0, 0]
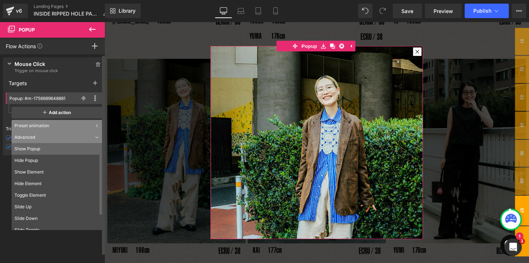
click at [39, 148] on li "Show Popup" at bounding box center [59, 149] width 94 height 12
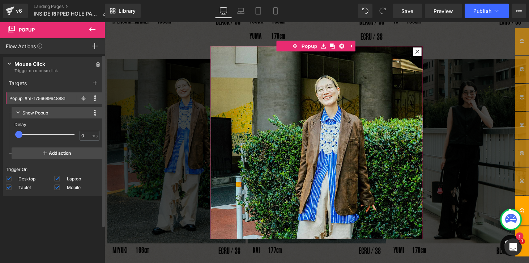
click at [79, 221] on div "Press " " button to add new event trigger with advanced action Mouse Click Trig…" at bounding box center [54, 160] width 108 height 212
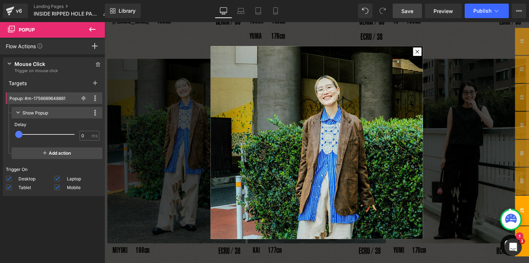
click at [410, 11] on span "Save" at bounding box center [408, 11] width 12 height 8
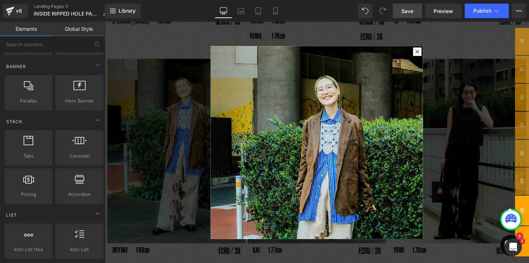
click at [453, 43] on div at bounding box center [324, 146] width 438 height 249
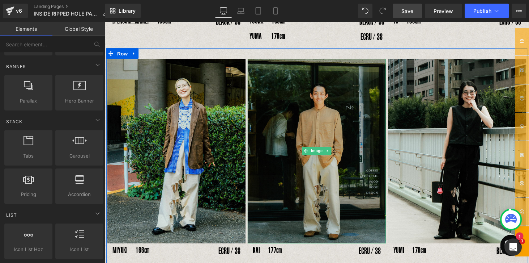
click at [332, 110] on img at bounding box center [323, 155] width 143 height 190
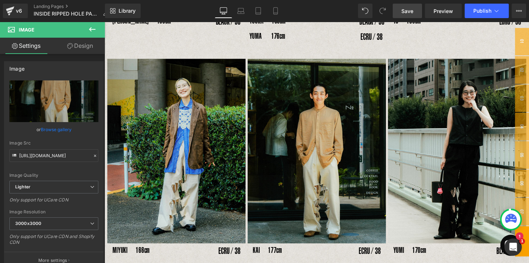
click at [529, 238] on span "08" at bounding box center [535, 247] width 14 height 31
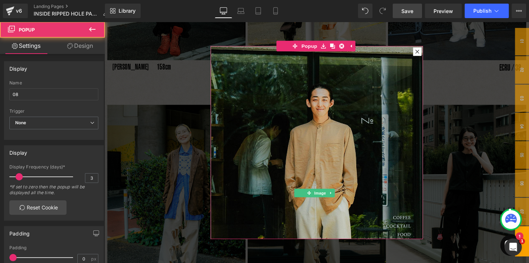
scroll to position [444, 0]
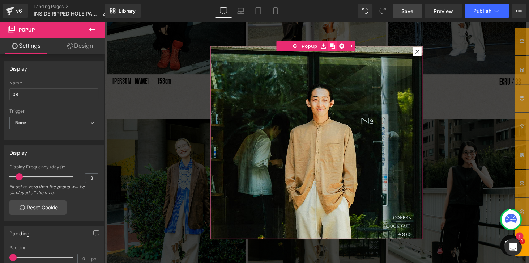
click at [340, 46] on icon at bounding box center [339, 46] width 5 height 5
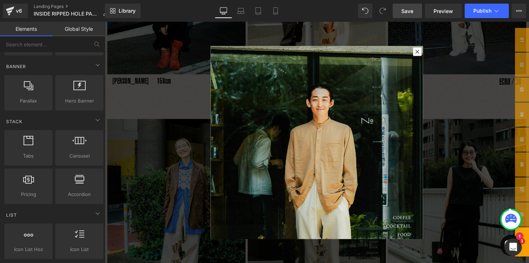
click at [529, 238] on span "08" at bounding box center [535, 248] width 14 height 30
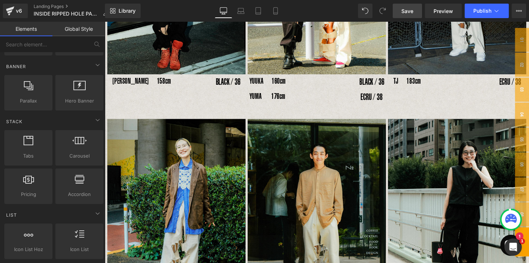
click at [529, 238] on span "08" at bounding box center [535, 248] width 14 height 30
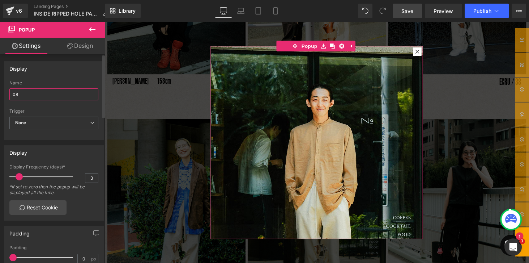
click at [24, 96] on input "08" at bounding box center [53, 94] width 89 height 12
type input "09"
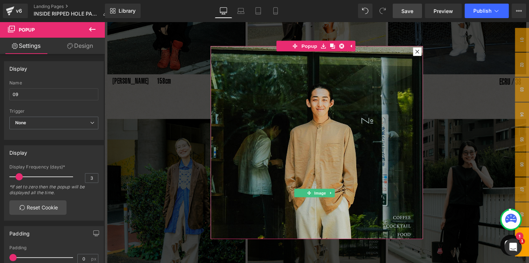
click at [283, 108] on img at bounding box center [323, 193] width 219 height 292
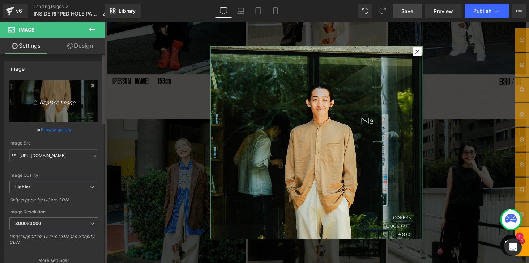
click at [65, 101] on icon "Replace Image" at bounding box center [54, 101] width 58 height 9
type input "C:\fakepath\1_1.jpg"
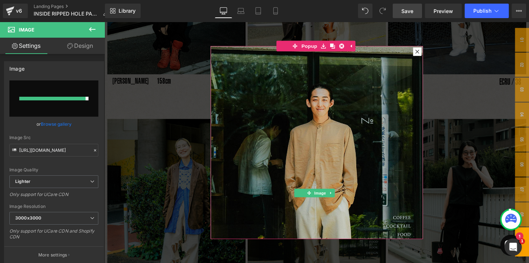
type input "https://ucarecdn.com/c65891f9-4d5f-4a2d-86d9-ac128b9d6ae5/-/format/auto/-/previ…"
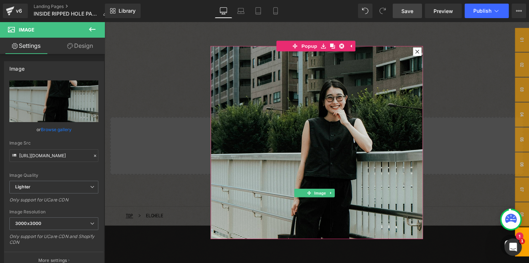
scroll to position [693, 0]
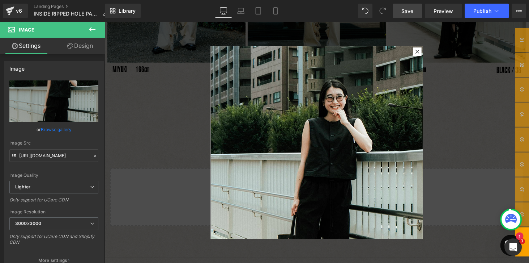
click at [454, 145] on div at bounding box center [324, 146] width 438 height 249
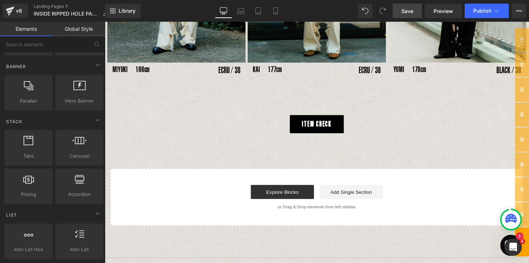
click at [529, 241] on span "09" at bounding box center [535, 248] width 14 height 30
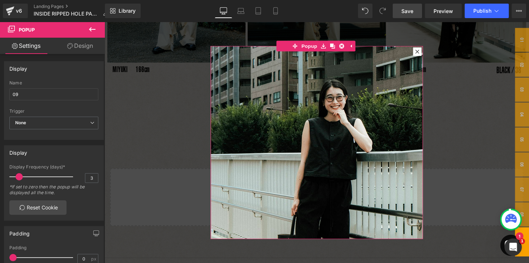
click at [88, 48] on link "Design" at bounding box center [80, 46] width 52 height 16
click at [0, 0] on div "Flow Actions (beta)" at bounding box center [0, 0] width 0 height 0
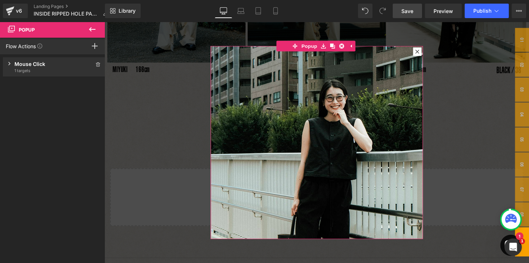
click at [35, 64] on div "Mouse Click" at bounding box center [53, 64] width 79 height 8
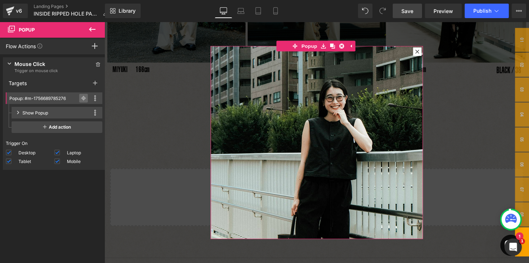
click at [81, 99] on icon at bounding box center [83, 98] width 5 height 5
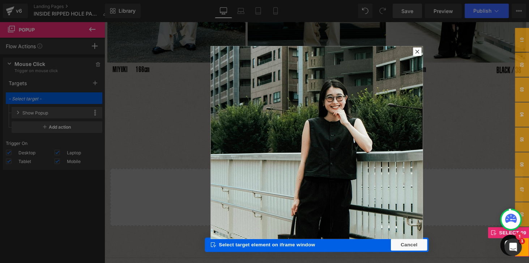
click at [529, 260] on span "09" at bounding box center [535, 248] width 14 height 30
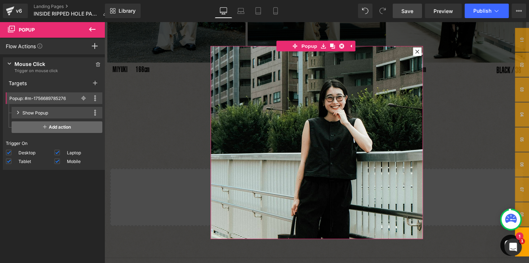
click at [53, 126] on span "Add action" at bounding box center [57, 127] width 91 height 12
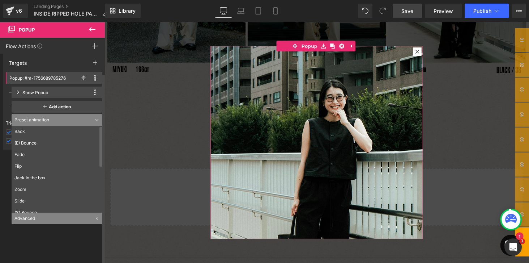
scroll to position [21, 0]
click at [30, 218] on div "Advanced" at bounding box center [57, 218] width 91 height 12
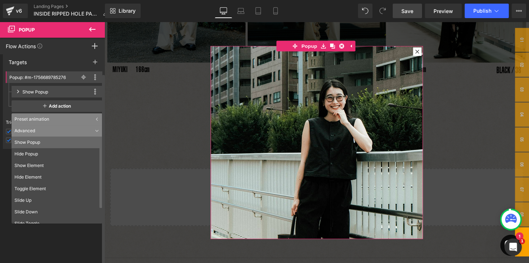
click at [33, 141] on li "Show Popup" at bounding box center [59, 142] width 94 height 12
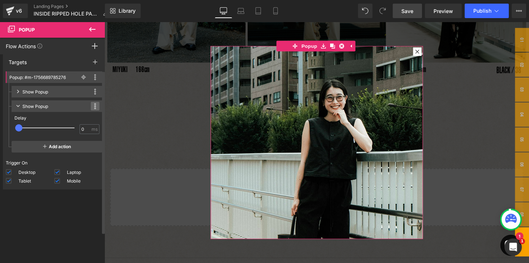
click at [93, 105] on span at bounding box center [95, 106] width 9 height 9
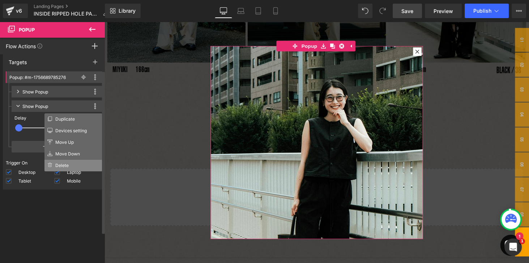
click at [64, 165] on li "Delete" at bounding box center [74, 166] width 58 height 12
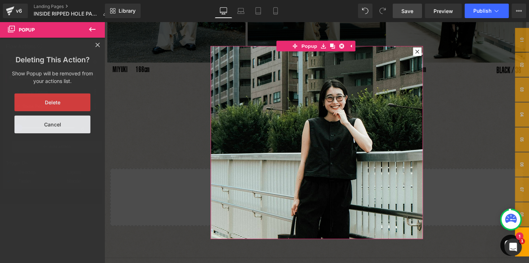
click at [64, 107] on button "Delete" at bounding box center [52, 102] width 76 height 18
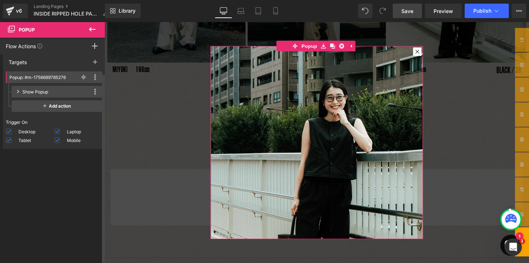
drag, startPoint x: 71, startPoint y: 183, endPoint x: 74, endPoint y: 181, distance: 3.7
click at [71, 182] on div "Press " " button to add new event trigger with advanced action Mouse Click Trig…" at bounding box center [54, 160] width 108 height 212
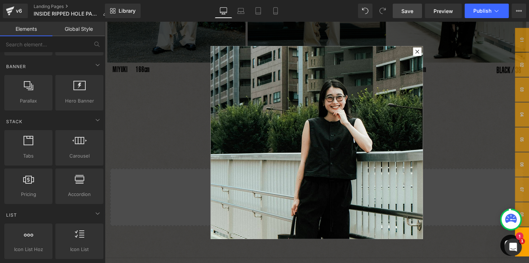
click at [477, 33] on div at bounding box center [324, 146] width 438 height 249
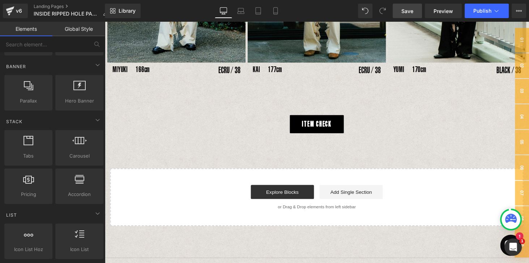
click at [407, 12] on span "Save" at bounding box center [408, 11] width 12 height 8
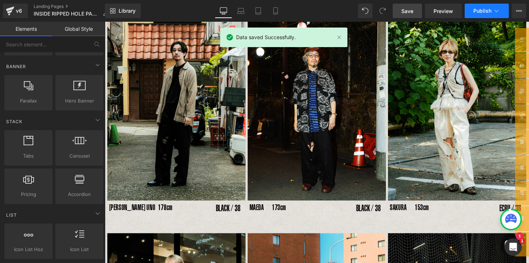
scroll to position [105, 0]
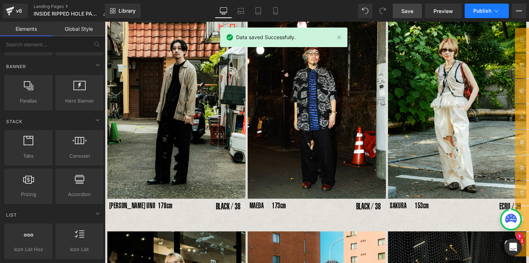
click at [485, 10] on span "Publish" at bounding box center [483, 11] width 18 height 6
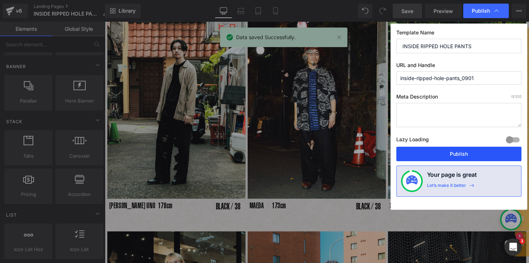
click at [453, 156] on button "Publish" at bounding box center [459, 154] width 125 height 14
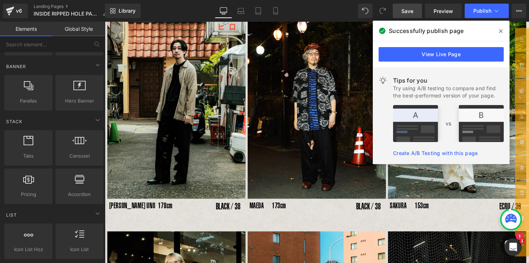
click at [501, 33] on icon at bounding box center [501, 31] width 4 height 6
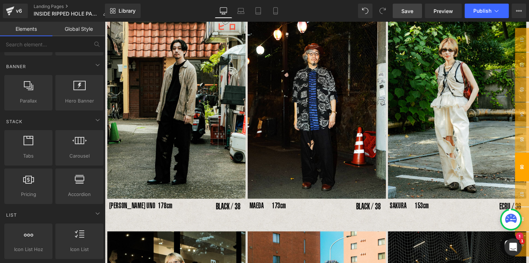
click at [529, 172] on span "06" at bounding box center [535, 171] width 14 height 30
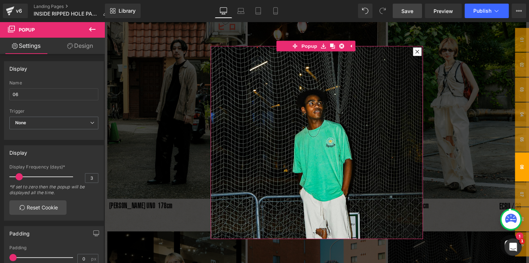
click at [82, 51] on link "Design" at bounding box center [80, 46] width 52 height 16
click at [0, 0] on div "Flow Actions (beta)" at bounding box center [0, 0] width 0 height 0
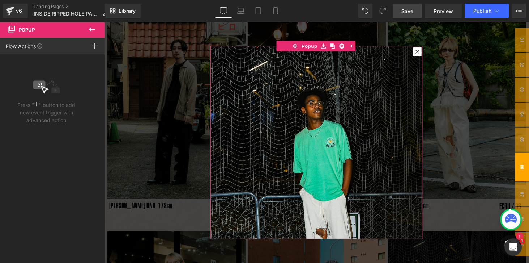
click at [95, 45] on icon at bounding box center [95, 46] width 6 height 6
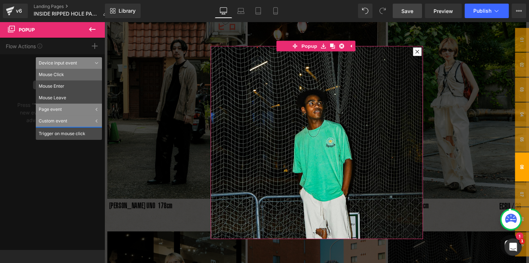
click at [56, 75] on li "Mouse Click" at bounding box center [69, 75] width 66 height 12
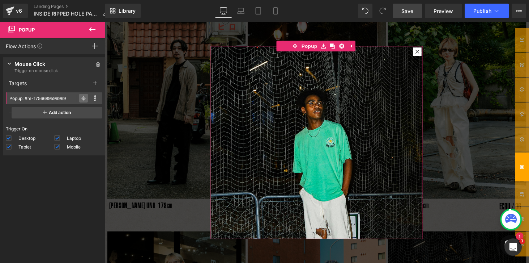
click at [82, 99] on icon at bounding box center [83, 98] width 3 height 3
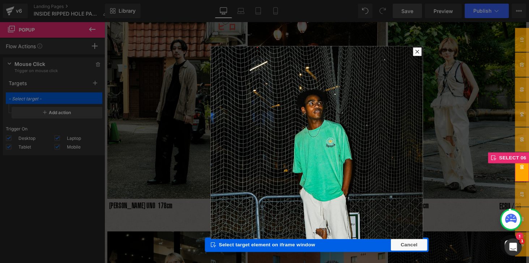
click at [529, 170] on span "06" at bounding box center [535, 171] width 14 height 30
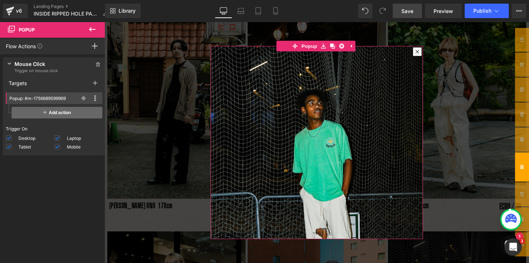
click at [56, 112] on span "Add action" at bounding box center [57, 113] width 91 height 12
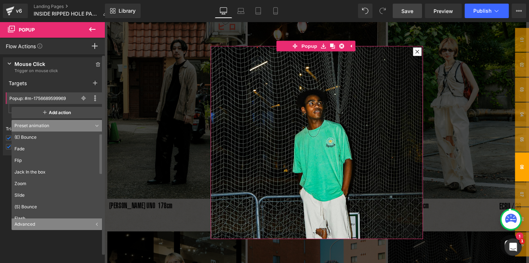
scroll to position [21, 0]
click at [31, 226] on div "Advanced" at bounding box center [57, 224] width 91 height 12
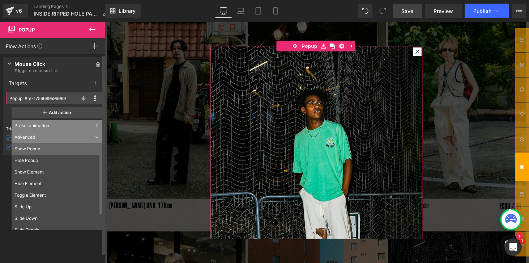
click at [27, 148] on li "Show Popup" at bounding box center [59, 149] width 94 height 12
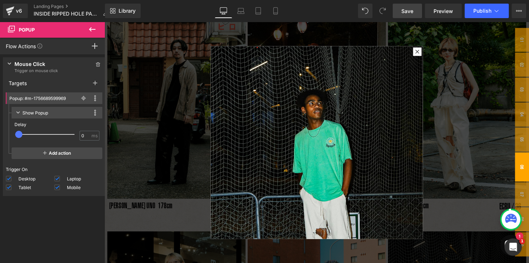
click at [406, 13] on span "Save" at bounding box center [408, 11] width 12 height 8
click at [452, 85] on div at bounding box center [324, 146] width 438 height 249
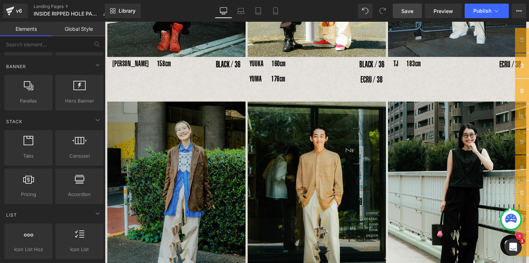
scroll to position [486, 0]
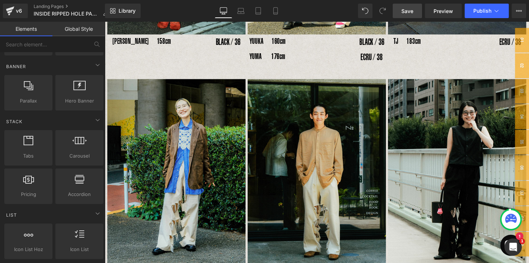
click at [164, 178] on div "Image" at bounding box center [178, 176] width 143 height 190
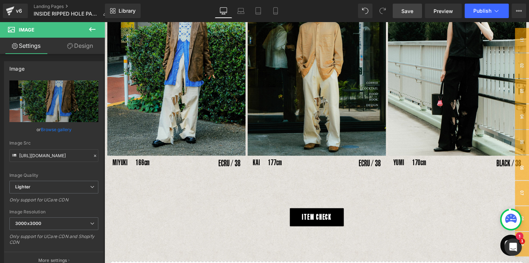
scroll to position [610, 0]
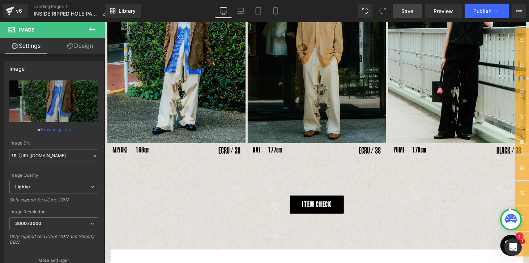
click at [331, 90] on img at bounding box center [323, 52] width 143 height 190
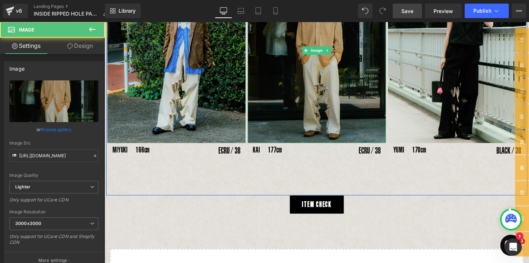
click at [331, 90] on img at bounding box center [323, 52] width 143 height 190
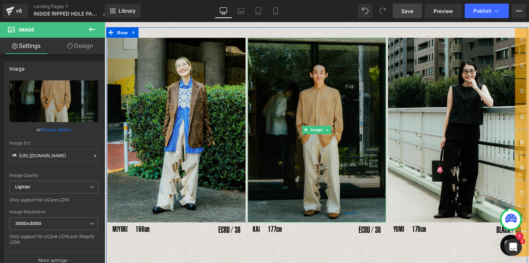
scroll to position [527, 0]
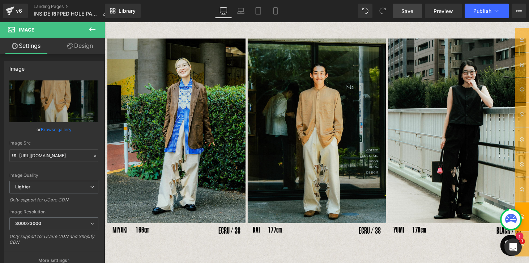
click at [529, 216] on span "08" at bounding box center [535, 223] width 14 height 30
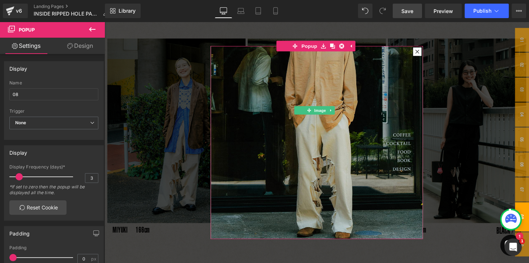
scroll to position [86, 0]
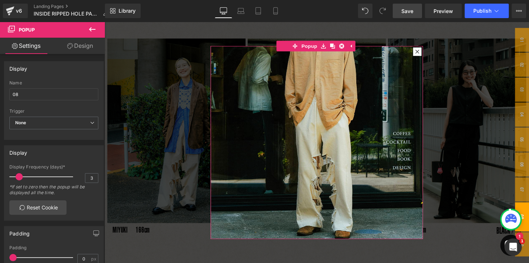
click at [88, 45] on link "Design" at bounding box center [80, 46] width 52 height 16
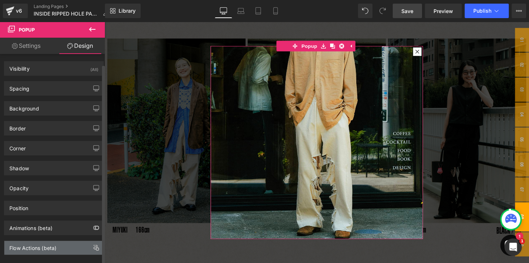
click at [35, 241] on div "Flow Actions (beta)" at bounding box center [32, 246] width 47 height 10
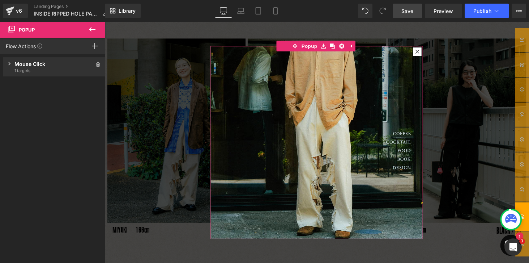
scroll to position [0, 0]
click at [53, 67] on div "Mouse Click" at bounding box center [53, 64] width 79 height 8
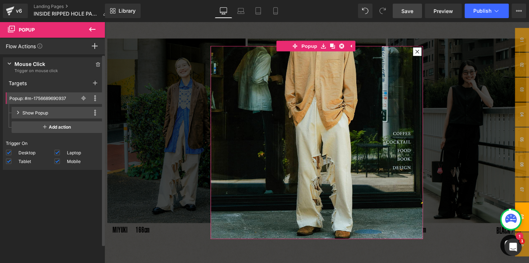
click at [53, 199] on div "Press " " button to add new event trigger with advanced action Mouse Click Trig…" at bounding box center [54, 160] width 108 height 212
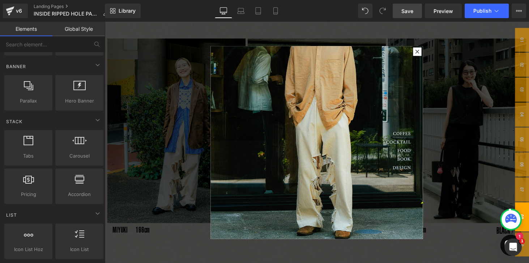
click at [356, 31] on div at bounding box center [324, 146] width 438 height 249
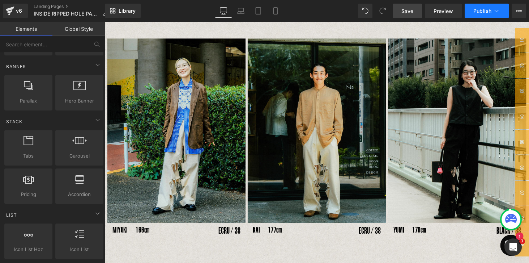
click at [481, 12] on span "Publish" at bounding box center [483, 11] width 18 height 6
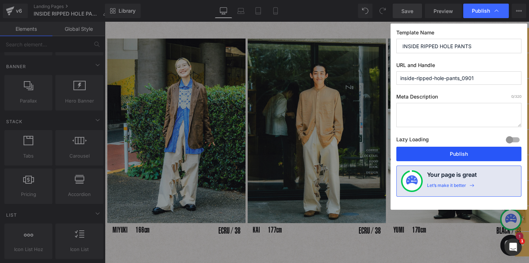
click at [441, 155] on button "Publish" at bounding box center [459, 154] width 125 height 14
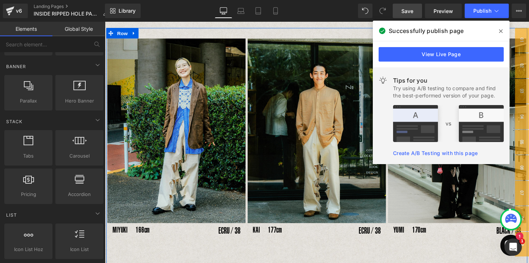
click at [479, 252] on div "Image MIYUKI　166cm Text Block ECRU / 38 Text Block Row Image KAI　177cm Text Blo…" at bounding box center [323, 155] width 434 height 255
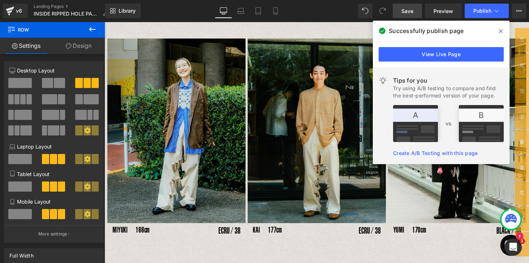
click at [501, 30] on icon at bounding box center [501, 31] width 4 height 6
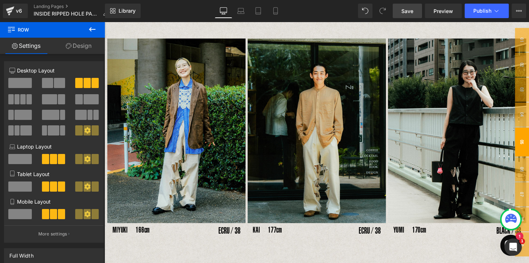
click at [529, 151] on span "05" at bounding box center [535, 146] width 14 height 30
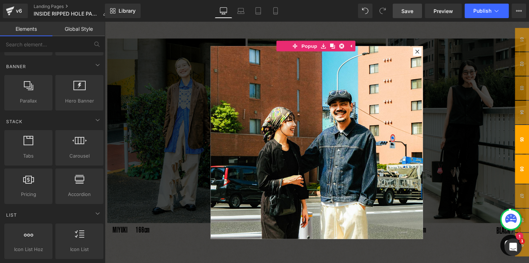
click at [529, 183] on span "06" at bounding box center [535, 174] width 14 height 30
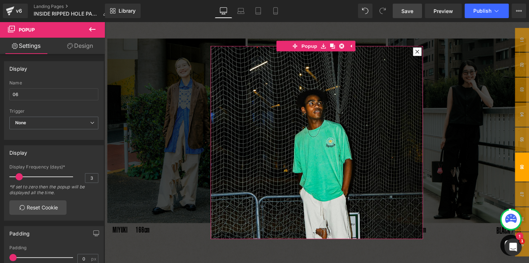
click at [81, 47] on link "Design" at bounding box center [80, 46] width 52 height 16
click at [0, 0] on div "Flow Actions (beta)" at bounding box center [0, 0] width 0 height 0
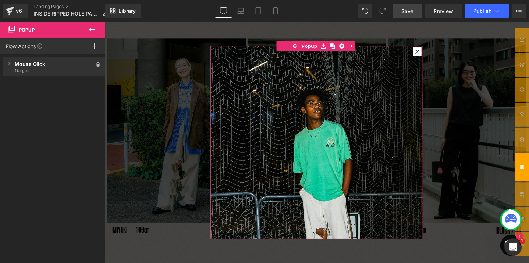
click at [34, 66] on div "Mouse Click" at bounding box center [53, 64] width 79 height 8
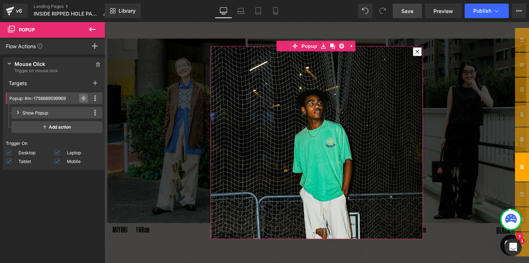
click at [81, 98] on icon at bounding box center [83, 98] width 5 height 0
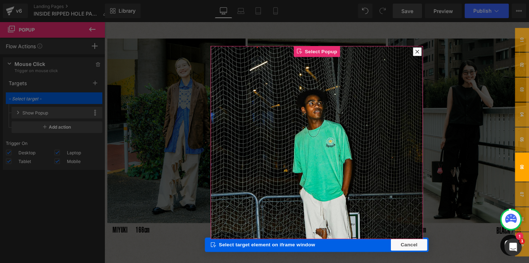
click at [80, 98] on div "Elements Global Style Base Row rows, columns, layouts, div Heading headings, ti…" at bounding box center [52, 144] width 105 height 245
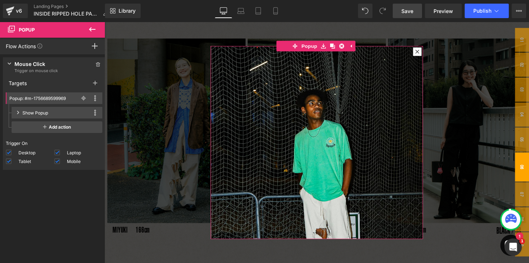
click at [49, 208] on div "Press " " button to add new event trigger with advanced action Mouse Click Trig…" at bounding box center [54, 160] width 108 height 212
click at [38, 185] on div "Press " " button to add new event trigger with advanced action Mouse Click Trig…" at bounding box center [54, 160] width 108 height 212
click at [38, 186] on div "Press " " button to add new event trigger with advanced action Mouse Click Trig…" at bounding box center [54, 160] width 108 height 212
click at [247, 39] on div at bounding box center [323, 41] width 219 height 11
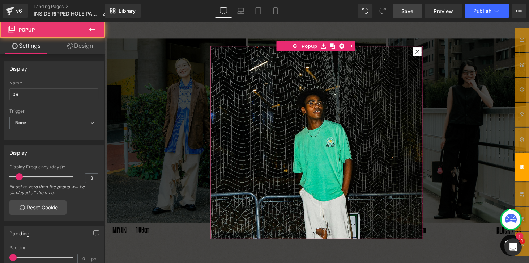
click at [247, 41] on div at bounding box center [323, 41] width 219 height 11
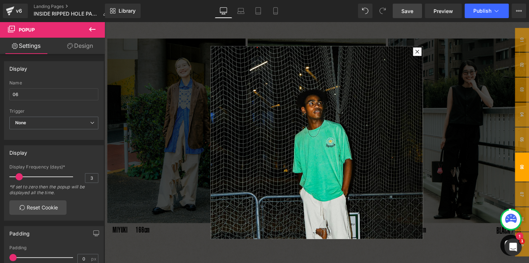
click at [123, 38] on div at bounding box center [324, 146] width 438 height 249
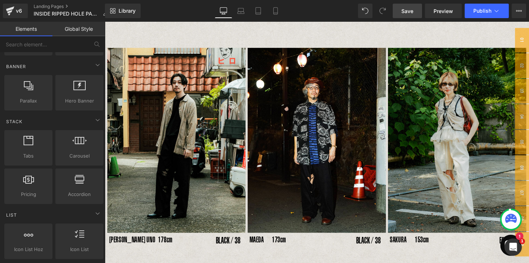
scroll to position [5, 0]
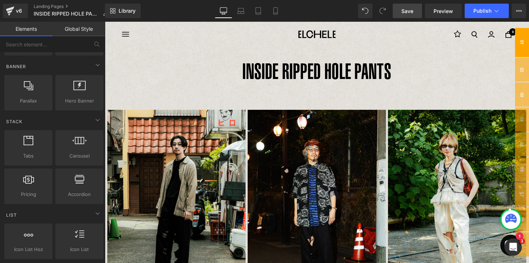
click at [529, 41] on span "01" at bounding box center [535, 43] width 14 height 30
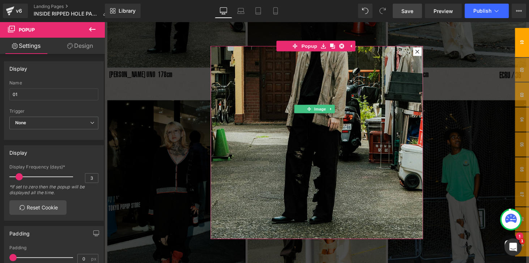
scroll to position [221, 0]
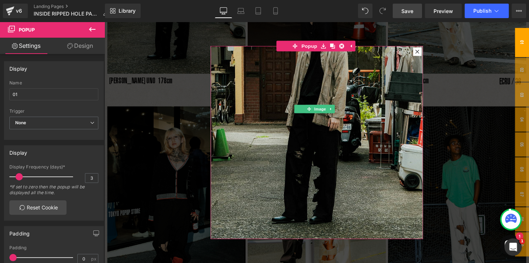
click at [323, 150] on img at bounding box center [323, 106] width 219 height 292
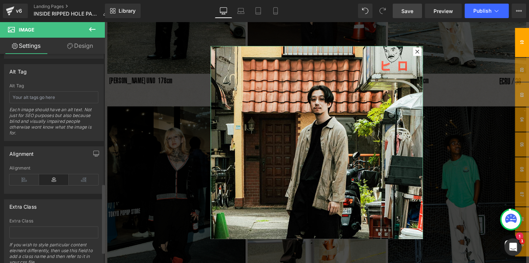
scroll to position [387, 0]
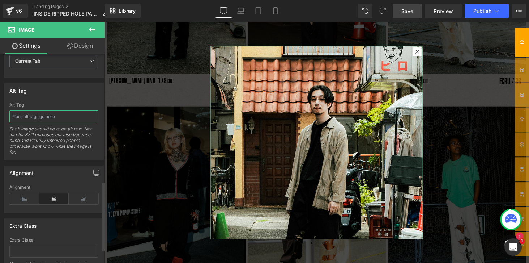
click at [33, 114] on input "text" at bounding box center [53, 116] width 89 height 12
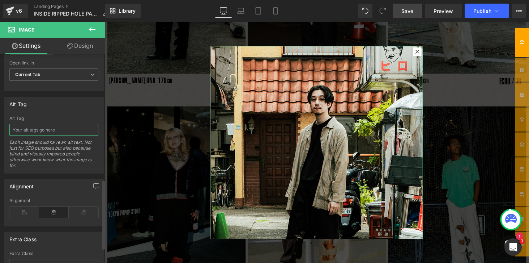
scroll to position [346, 0]
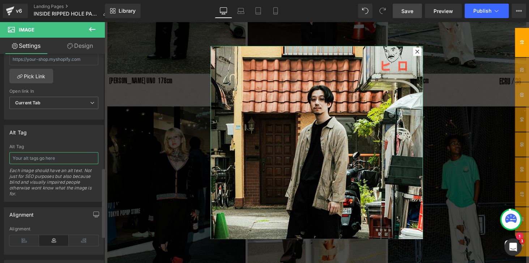
click at [33, 156] on input "text" at bounding box center [53, 158] width 89 height 12
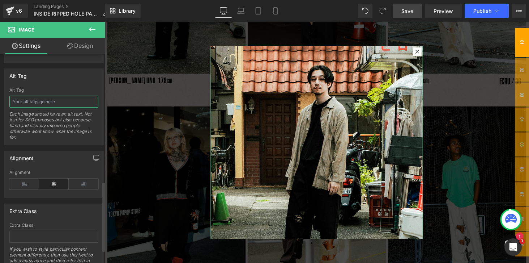
scroll to position [387, 0]
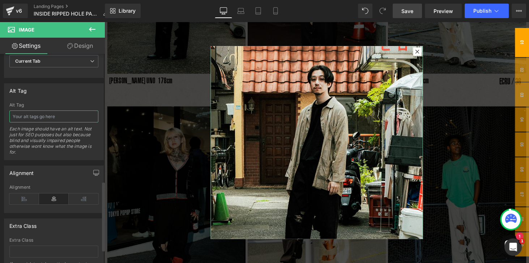
click at [23, 115] on input "text" at bounding box center [53, 116] width 89 height 12
click at [26, 114] on input "text" at bounding box center [53, 116] width 89 height 12
type input "や"
type input "Y"
type input "YOSHIHIRO UNO"
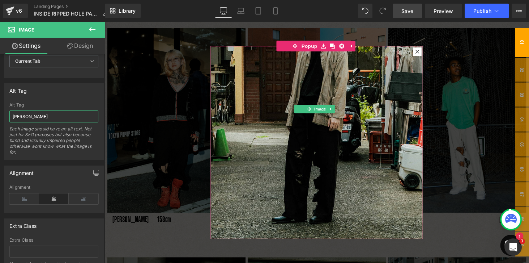
scroll to position [346, 0]
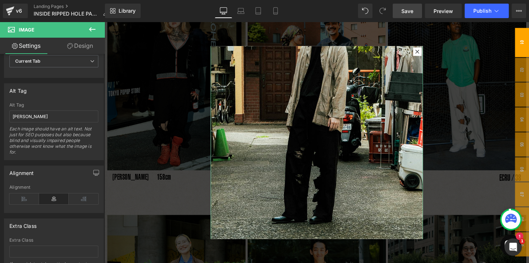
click at [122, 95] on div at bounding box center [324, 146] width 438 height 249
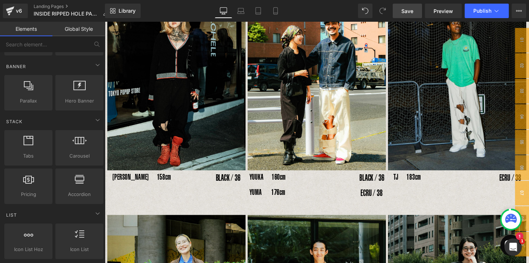
click at [407, 11] on span "Save" at bounding box center [408, 11] width 12 height 8
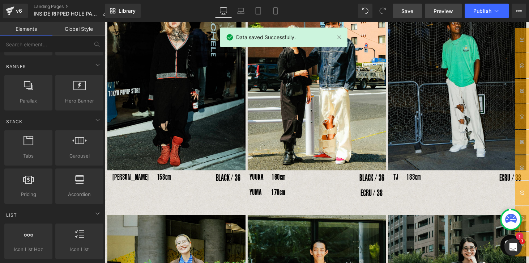
click at [444, 12] on span "Preview" at bounding box center [444, 11] width 20 height 8
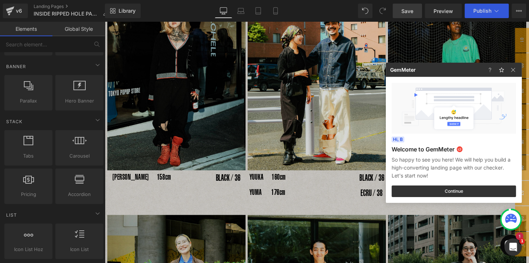
click at [177, 60] on div at bounding box center [264, 131] width 529 height 263
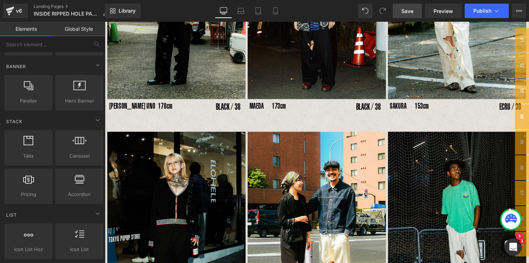
scroll to position [154, 0]
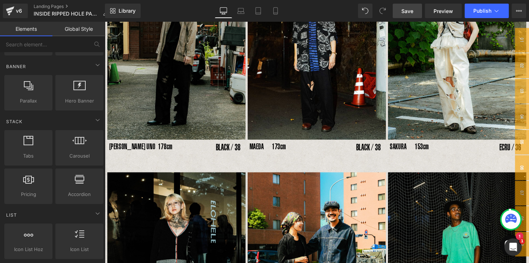
click at [174, 90] on img at bounding box center [178, 48] width 143 height 190
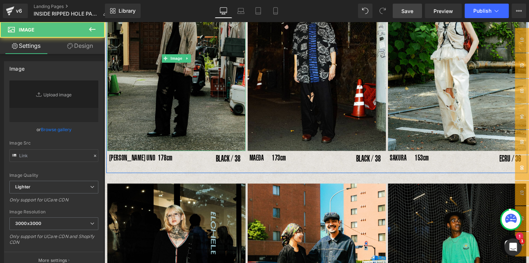
click at [183, 110] on img at bounding box center [178, 59] width 143 height 190
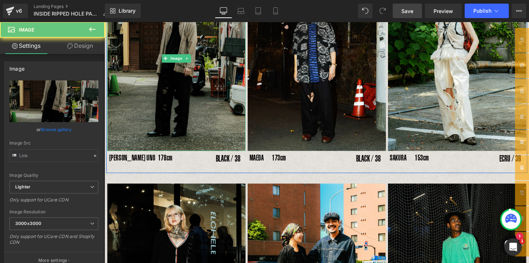
type input "[URL][DOMAIN_NAME]"
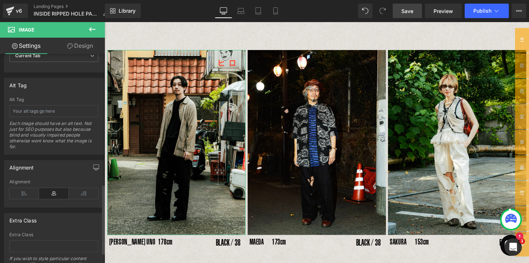
scroll to position [428, 0]
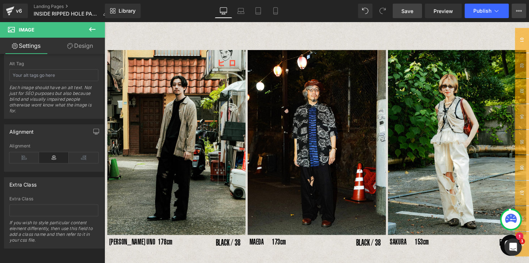
click at [520, 13] on icon at bounding box center [519, 11] width 6 height 6
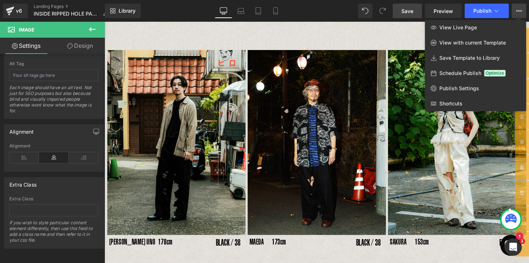
click at [355, 41] on div at bounding box center [317, 142] width 425 height 241
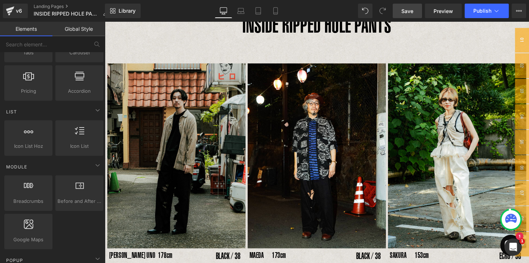
scroll to position [47, 0]
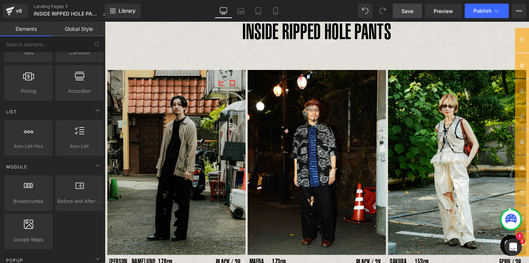
click at [185, 182] on img at bounding box center [178, 166] width 143 height 190
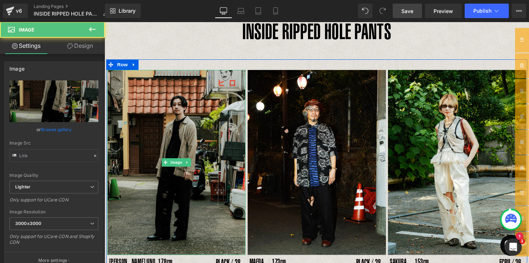
type input "[URL][DOMAIN_NAME]"
click at [185, 157] on img at bounding box center [178, 166] width 143 height 190
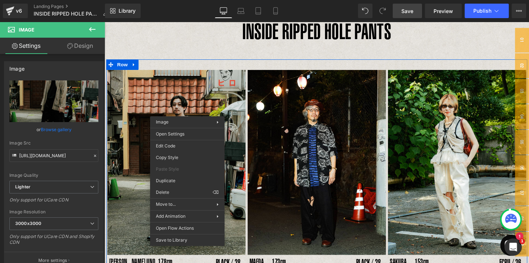
click at [189, 111] on img at bounding box center [178, 166] width 143 height 190
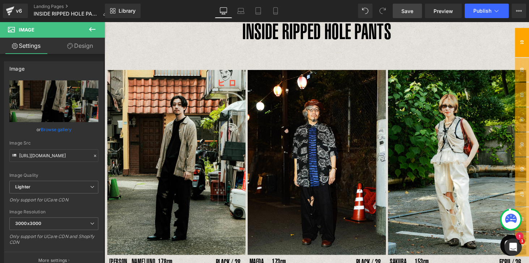
click at [529, 41] on span "01" at bounding box center [535, 43] width 14 height 30
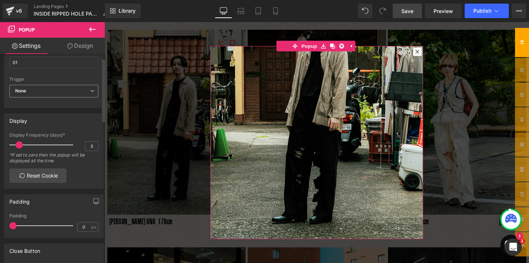
scroll to position [0, 0]
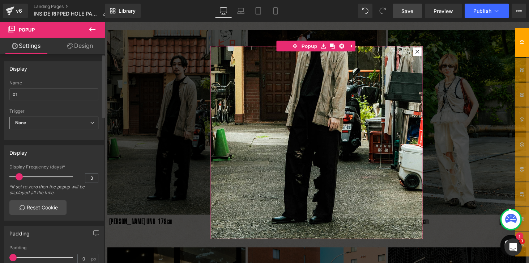
click at [92, 123] on icon at bounding box center [92, 123] width 4 height 4
click at [103, 139] on div at bounding box center [103, 159] width 4 height 209
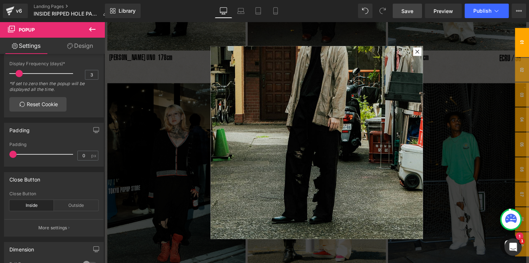
scroll to position [242, 0]
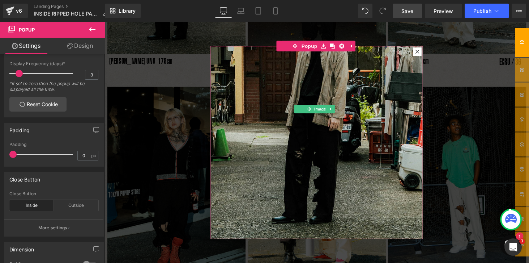
click at [310, 214] on img at bounding box center [323, 106] width 219 height 292
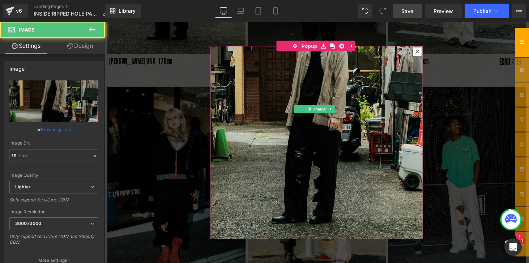
type input "[URL][DOMAIN_NAME]"
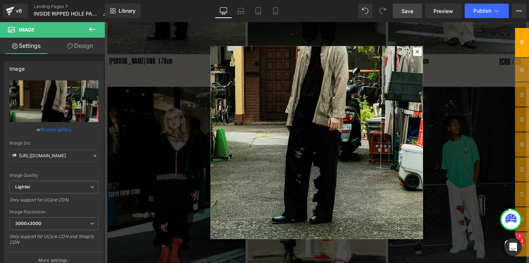
click at [92, 29] on icon at bounding box center [92, 29] width 9 height 9
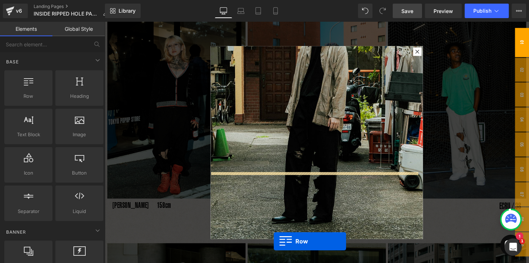
scroll to position [318, 0]
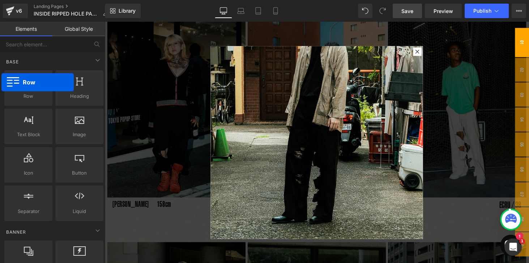
drag, startPoint x: 27, startPoint y: 84, endPoint x: 1, endPoint y: 73, distance: 27.9
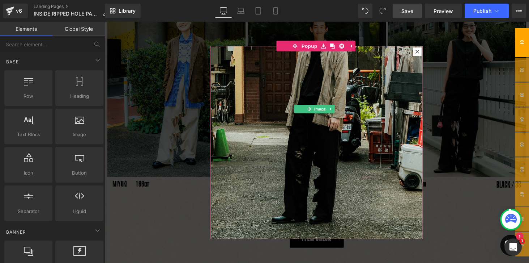
scroll to position [628, 0]
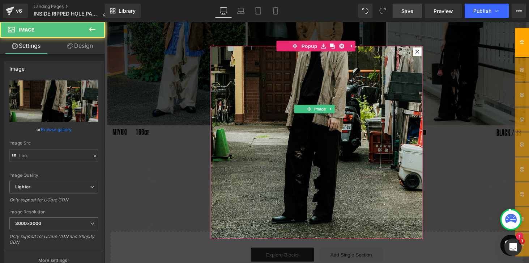
type input "[URL][DOMAIN_NAME]"
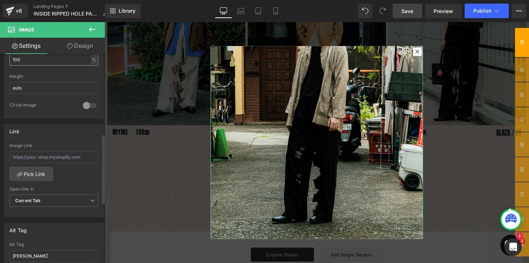
scroll to position [207, 0]
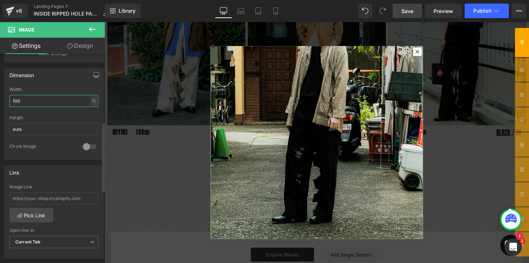
click at [25, 101] on input "100" at bounding box center [53, 101] width 89 height 12
drag, startPoint x: 28, startPoint y: 100, endPoint x: 8, endPoint y: 100, distance: 20.3
click at [8, 100] on div "100% Width 100 % % px auto Height auto 0 Circle Image" at bounding box center [53, 123] width 99 height 72
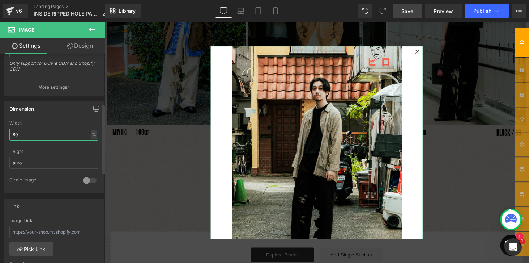
scroll to position [145, 0]
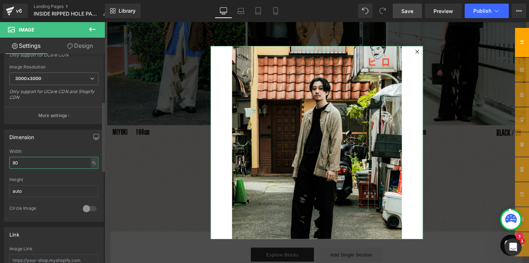
type input "8"
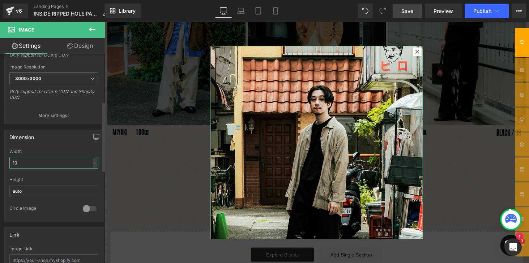
type input "100"
drag, startPoint x: 27, startPoint y: 188, endPoint x: -4, endPoint y: 196, distance: 32.0
click at [0, 196] on html "Row You are previewing how the will restyle your page. You can not edit Element…" at bounding box center [264, 131] width 529 height 263
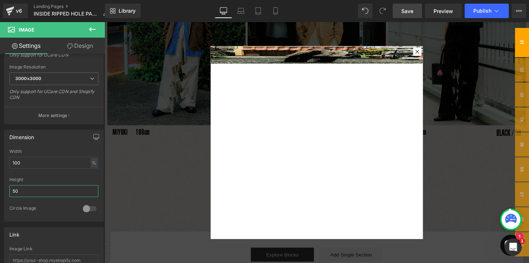
type input "50"
click at [91, 28] on icon at bounding box center [92, 29] width 7 height 4
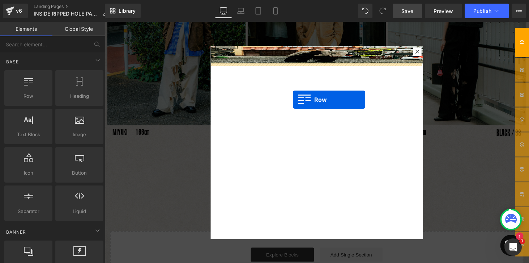
drag, startPoint x: 132, startPoint y: 107, endPoint x: 297, endPoint y: 102, distance: 165.4
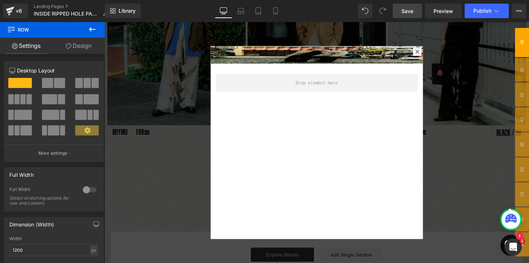
click at [155, 160] on div at bounding box center [324, 146] width 438 height 249
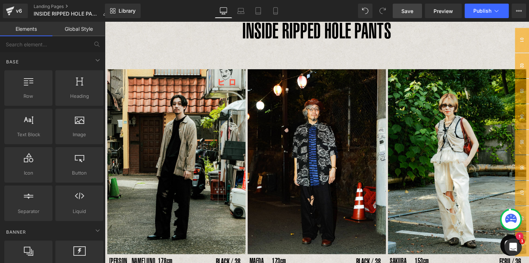
scroll to position [165, 0]
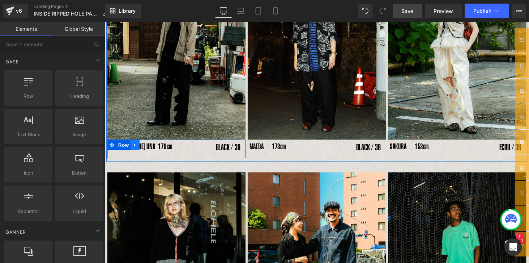
click at [135, 148] on icon at bounding box center [135, 148] width 1 height 3
click at [121, 151] on span "Row" at bounding box center [124, 148] width 14 height 11
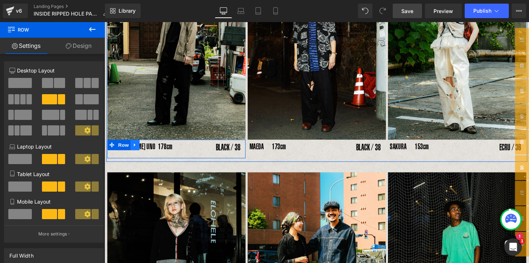
click at [134, 147] on icon at bounding box center [136, 147] width 5 height 5
click at [137, 149] on icon at bounding box center [136, 148] width 5 height 5
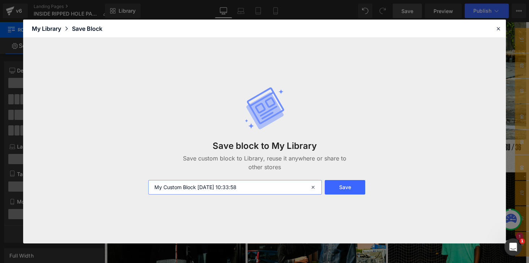
drag, startPoint x: 253, startPoint y: 185, endPoint x: 151, endPoint y: 203, distance: 103.6
click at [151, 203] on div "Save block to My Library Save custom block to Library, reuse it anywhere or sha…" at bounding box center [265, 140] width 242 height 137
click at [353, 185] on button "Save" at bounding box center [345, 187] width 40 height 14
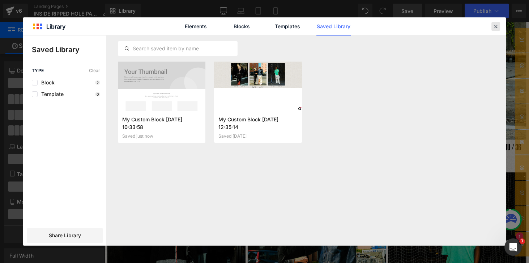
click at [496, 26] on icon at bounding box center [496, 26] width 7 height 7
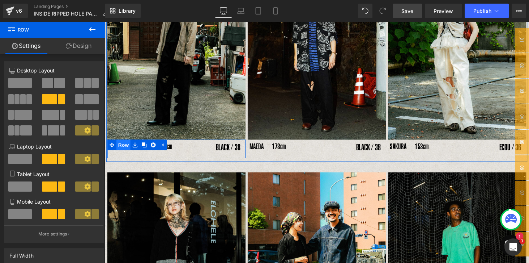
click at [122, 148] on span "Row" at bounding box center [124, 148] width 14 height 11
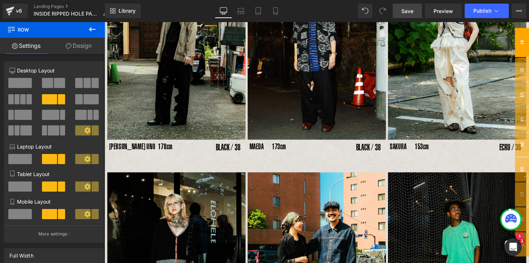
click at [528, 37] on span "01" at bounding box center [535, 43] width 14 height 30
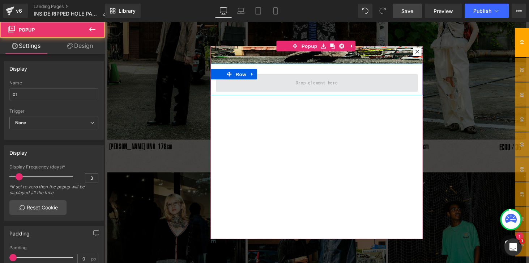
click at [317, 83] on span at bounding box center [324, 85] width 48 height 12
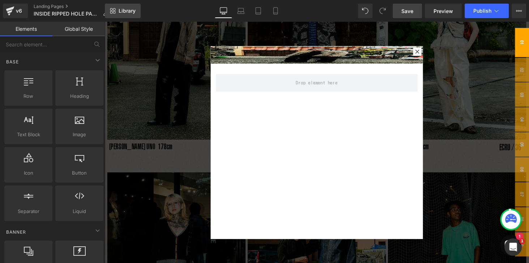
click at [124, 12] on span "Library" at bounding box center [127, 11] width 17 height 7
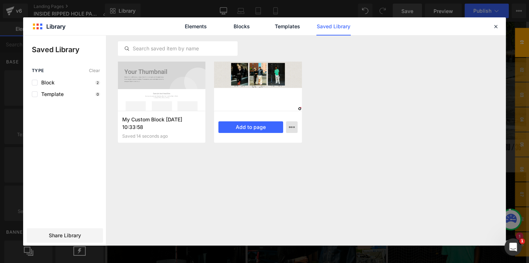
click at [290, 124] on icon "button" at bounding box center [292, 127] width 6 height 6
click at [249, 128] on div at bounding box center [264, 140] width 483 height 210
click at [246, 126] on button "Add to page" at bounding box center [251, 127] width 64 height 12
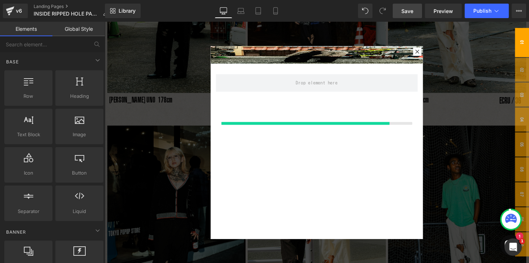
scroll to position [196, 0]
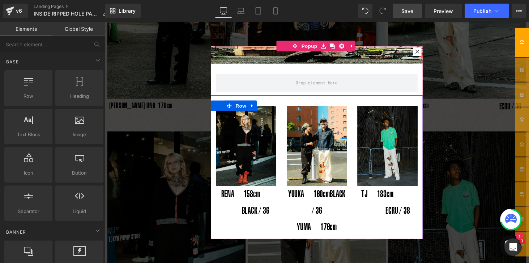
click at [256, 109] on icon at bounding box center [256, 107] width 1 height 3
click at [275, 108] on icon at bounding box center [276, 108] width 5 height 5
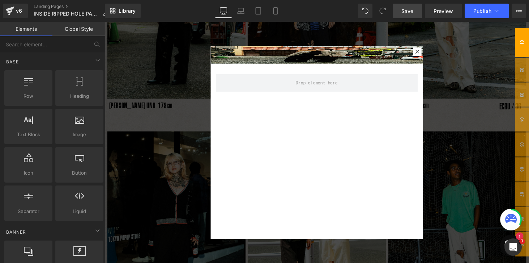
click at [155, 119] on div at bounding box center [324, 146] width 438 height 249
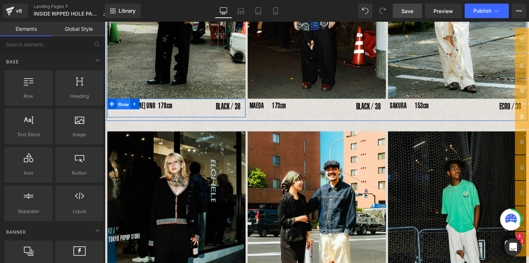
click at [122, 109] on span "Row" at bounding box center [124, 106] width 14 height 11
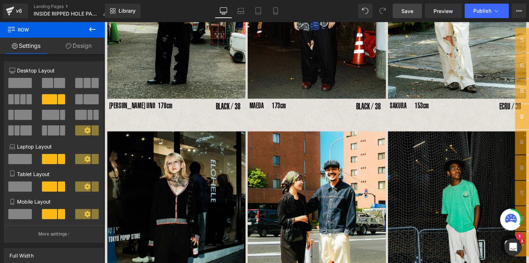
click at [95, 29] on icon at bounding box center [92, 29] width 9 height 9
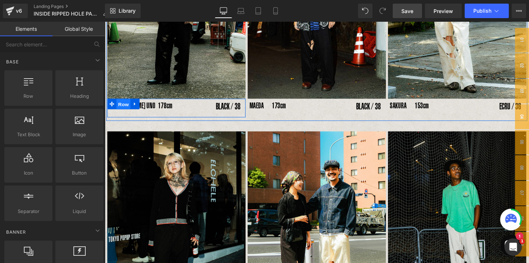
click at [124, 107] on span "Row" at bounding box center [124, 106] width 14 height 11
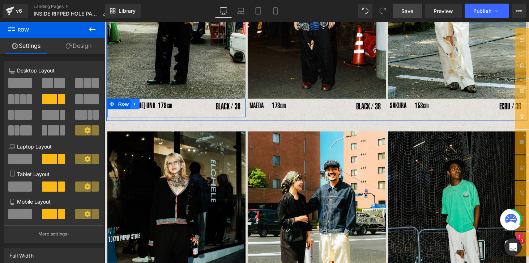
click at [135, 106] on icon at bounding box center [135, 106] width 1 height 3
click at [136, 106] on icon at bounding box center [136, 105] width 5 height 5
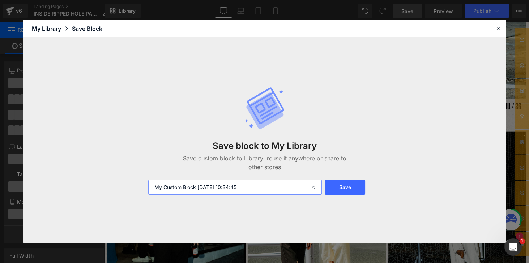
drag, startPoint x: 226, startPoint y: 187, endPoint x: 255, endPoint y: 186, distance: 28.6
click at [255, 186] on input "My Custom Block 2025-09-01 10:34:45" at bounding box center [235, 187] width 174 height 14
type input "My Custom Block 2025-09-01"
click at [345, 186] on button "Save" at bounding box center [345, 187] width 40 height 14
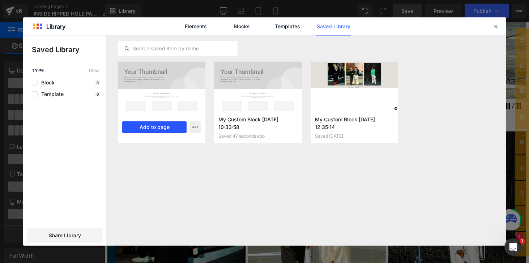
click at [159, 129] on button "Add to page" at bounding box center [154, 127] width 64 height 12
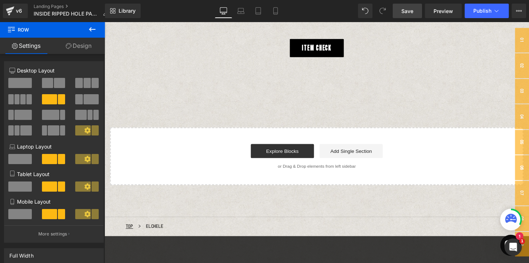
scroll to position [771, 0]
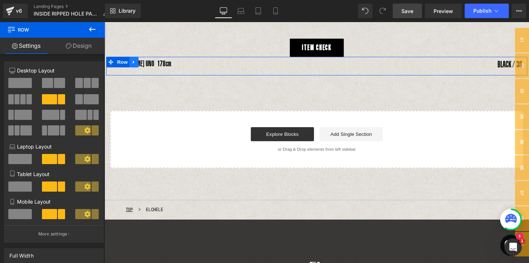
click at [132, 67] on link at bounding box center [134, 63] width 9 height 11
click at [155, 61] on link at bounding box center [153, 63] width 9 height 11
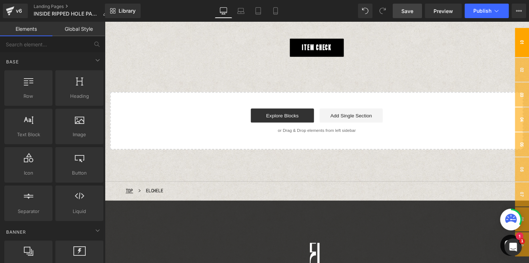
click at [529, 35] on span "01" at bounding box center [535, 43] width 14 height 30
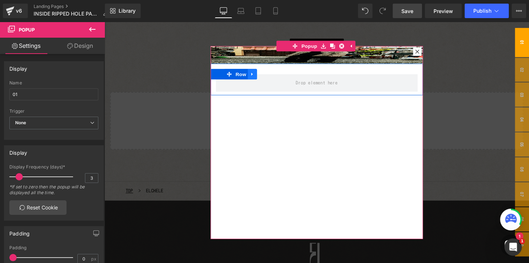
click at [255, 75] on icon at bounding box center [257, 75] width 5 height 5
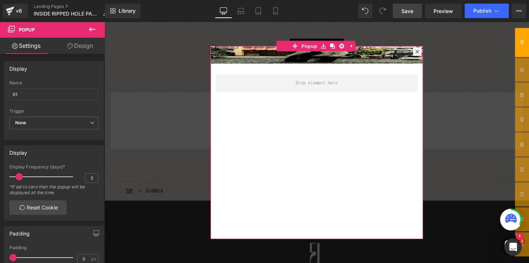
click at [262, 104] on div "Image Row" at bounding box center [323, 146] width 219 height 199
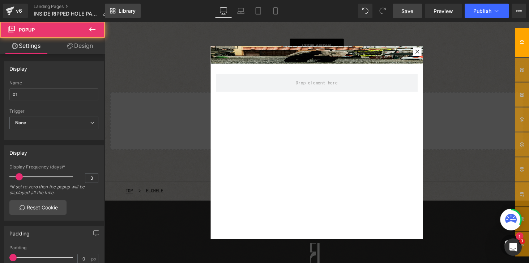
click at [129, 12] on span "Library" at bounding box center [127, 11] width 17 height 7
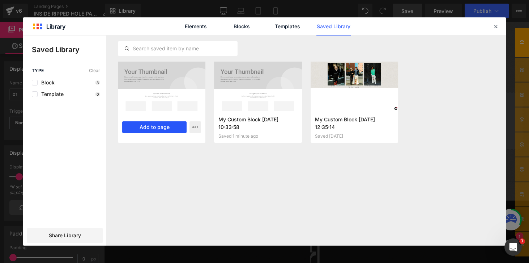
click at [149, 123] on button "Add to page" at bounding box center [154, 127] width 64 height 12
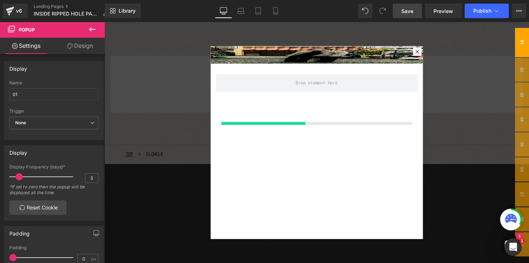
scroll to position [810, 0]
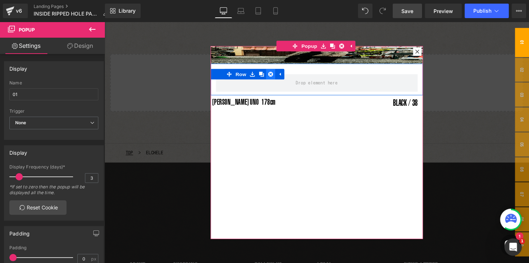
click at [275, 76] on icon at bounding box center [276, 75] width 5 height 5
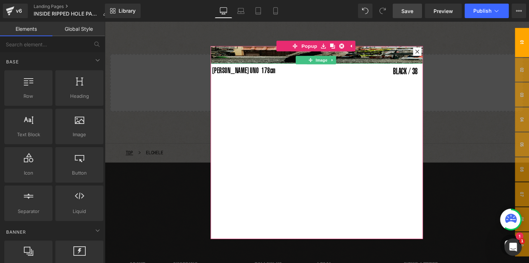
click at [265, 54] on img at bounding box center [323, 56] width 219 height 18
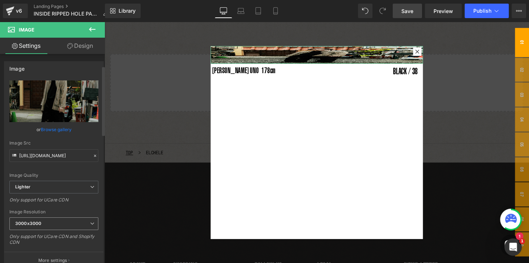
scroll to position [103, 0]
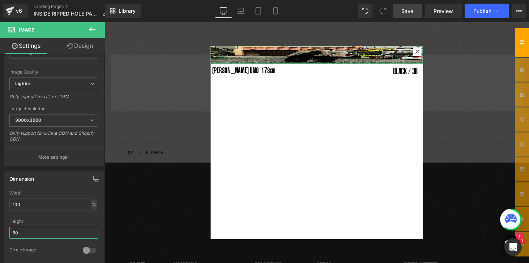
drag, startPoint x: 22, startPoint y: 230, endPoint x: -3, endPoint y: 219, distance: 27.2
click at [0, 219] on html "Row You are previewing how the will restyle your page. You can not edit Element…" at bounding box center [264, 131] width 529 height 263
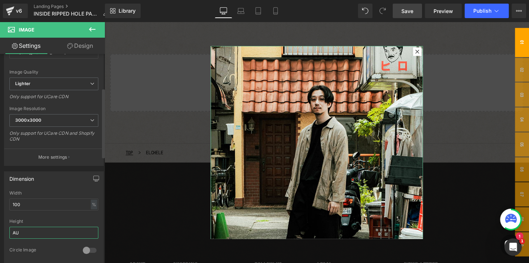
type input "A"
type input "あ"
type input "auto"
click at [26, 211] on div "Width 100 % % px" at bounding box center [53, 204] width 89 height 28
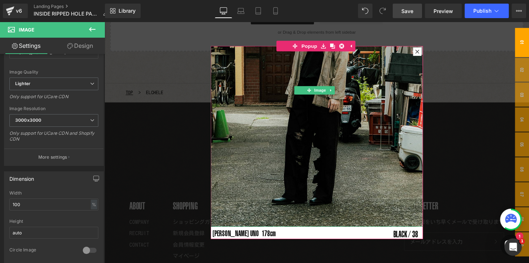
scroll to position [893, 0]
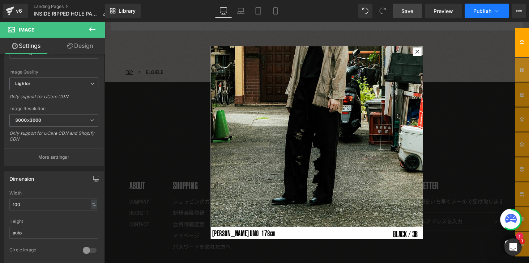
click at [483, 10] on span "Publish" at bounding box center [483, 11] width 18 height 6
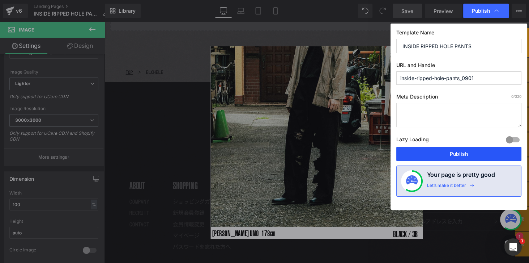
click at [457, 151] on button "Publish" at bounding box center [459, 154] width 125 height 14
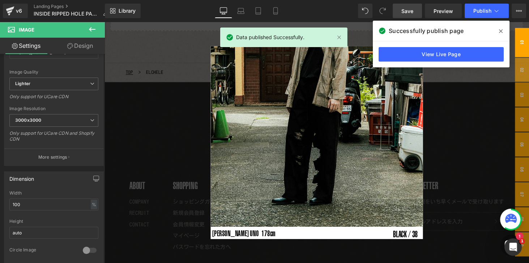
click at [500, 30] on icon at bounding box center [501, 31] width 4 height 4
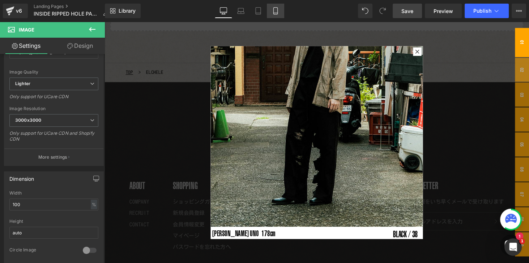
click at [278, 12] on icon at bounding box center [275, 10] width 7 height 7
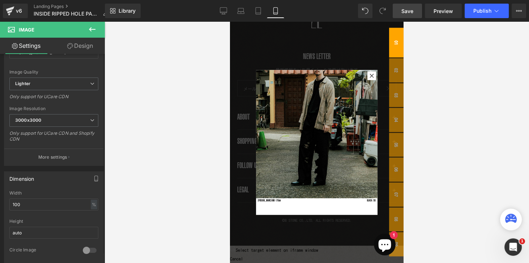
scroll to position [30, 0]
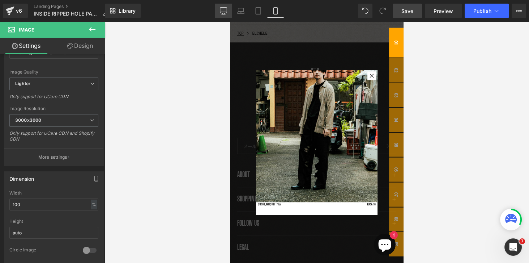
click at [224, 10] on icon at bounding box center [223, 10] width 7 height 7
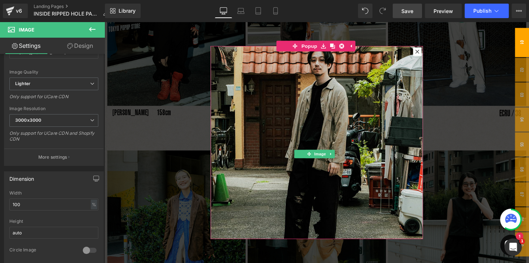
scroll to position [23, 0]
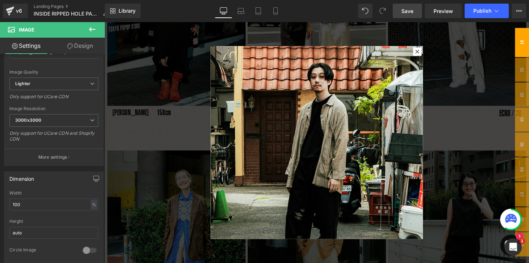
click at [402, 12] on link "Save" at bounding box center [407, 11] width 29 height 14
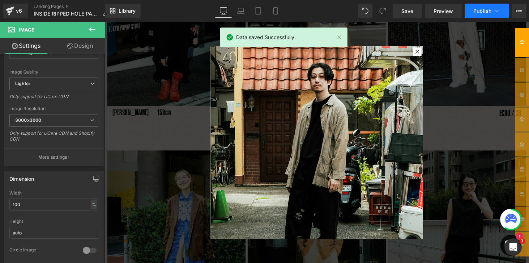
click at [490, 11] on span "Publish" at bounding box center [483, 11] width 18 height 6
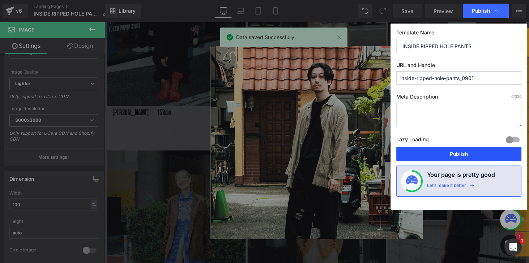
click at [458, 151] on button "Publish" at bounding box center [459, 154] width 125 height 14
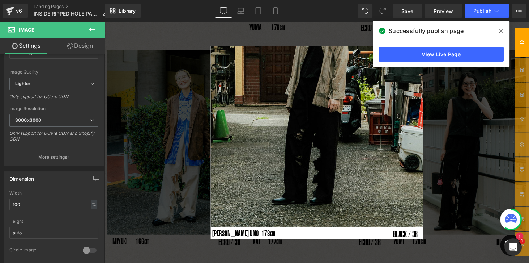
scroll to position [557, 0]
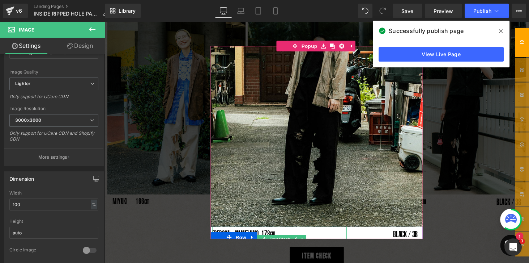
click at [265, 233] on p "[PERSON_NAME] UNO 178cm" at bounding box center [285, 240] width 139 height 14
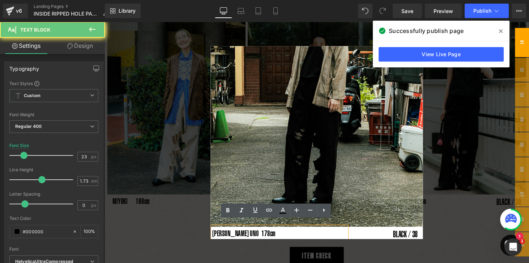
click at [262, 233] on p "[PERSON_NAME] UNO 178cm" at bounding box center [285, 240] width 139 height 14
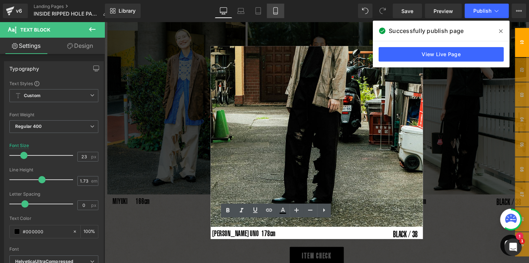
click at [277, 12] on icon at bounding box center [275, 10] width 7 height 7
type input "8"
type input "100"
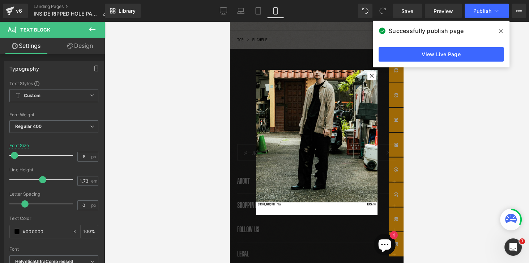
scroll to position [524, 0]
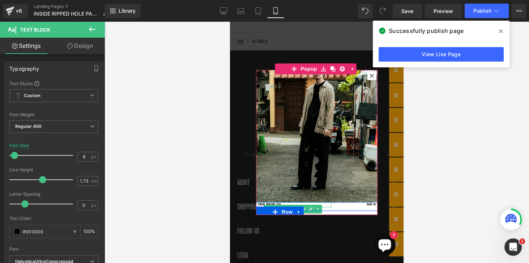
click at [274, 202] on p "[PERSON_NAME] UNO 178cm" at bounding box center [295, 204] width 74 height 5
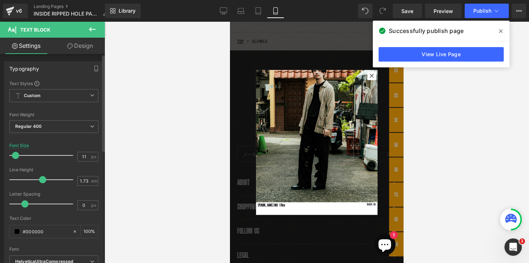
click at [17, 154] on span at bounding box center [15, 155] width 7 height 7
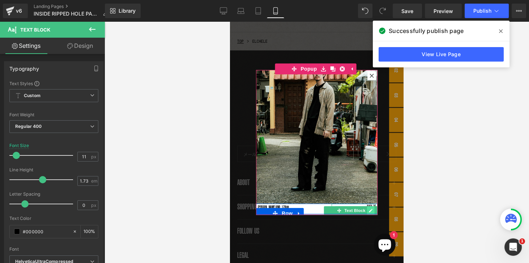
click at [367, 206] on link at bounding box center [371, 210] width 8 height 9
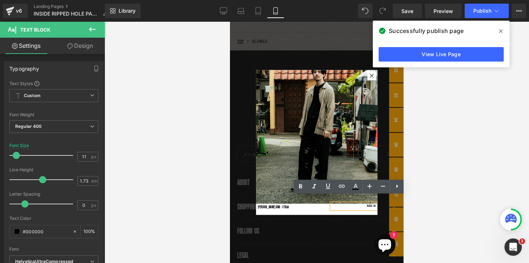
scroll to position [28, 0]
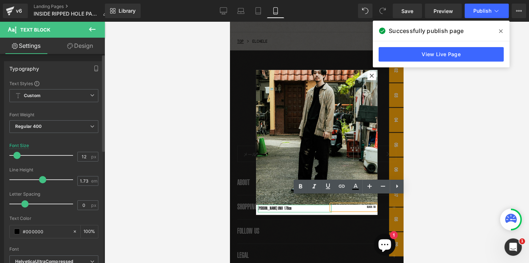
type input "11"
click at [14, 155] on span at bounding box center [16, 155] width 7 height 7
click at [363, 204] on div "BLACK / 38" at bounding box center [354, 206] width 44 height 5
click at [369, 204] on div "BLACK / 38" at bounding box center [354, 206] width 44 height 5
click at [366, 204] on div "BLACK / 38" at bounding box center [354, 206] width 44 height 5
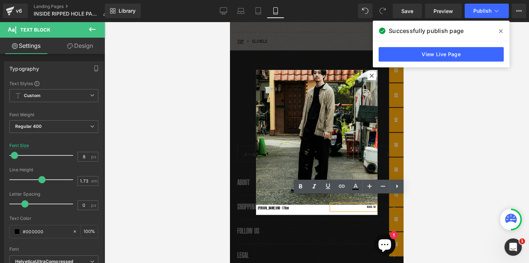
click at [363, 204] on div "BLACK / 38" at bounding box center [354, 206] width 44 height 5
click at [340, 204] on div "BLACK / 38" at bounding box center [354, 206] width 44 height 5
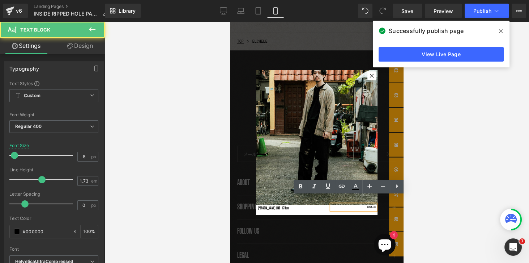
click at [325, 204] on p "[PERSON_NAME] UNO 178cm" at bounding box center [295, 207] width 74 height 7
click at [332, 204] on div "BLACK / 38 Text Block" at bounding box center [354, 206] width 44 height 5
click at [364, 204] on div "BLACK / 38" at bounding box center [354, 206] width 44 height 5
click at [367, 204] on div "BLACK / 38" at bounding box center [354, 206] width 44 height 5
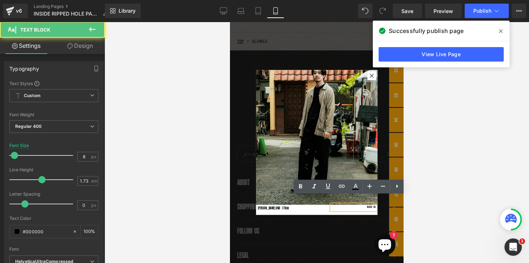
drag, startPoint x: 367, startPoint y: 201, endPoint x: 542, endPoint y: 214, distance: 175.6
click at [367, 204] on div "BLACK / 38" at bounding box center [354, 206] width 44 height 5
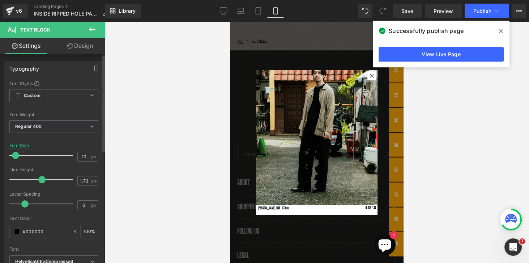
type input "11"
click at [15, 156] on span at bounding box center [16, 155] width 7 height 7
click at [502, 28] on icon at bounding box center [501, 31] width 4 height 6
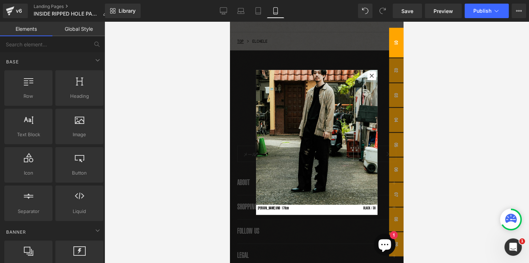
click at [320, 52] on div at bounding box center [317, 142] width 174 height 241
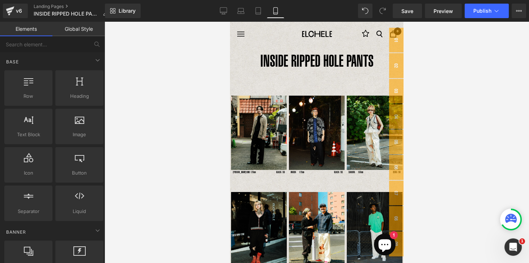
scroll to position [0, 0]
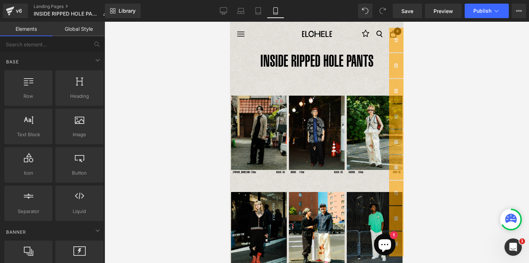
click at [246, 138] on img at bounding box center [259, 133] width 56 height 74
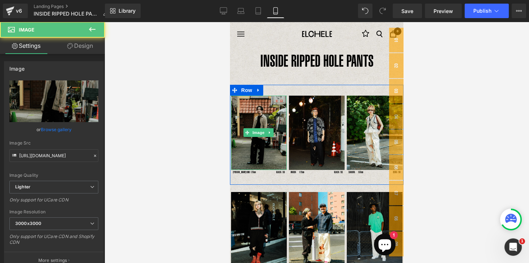
click at [246, 143] on img at bounding box center [259, 133] width 56 height 74
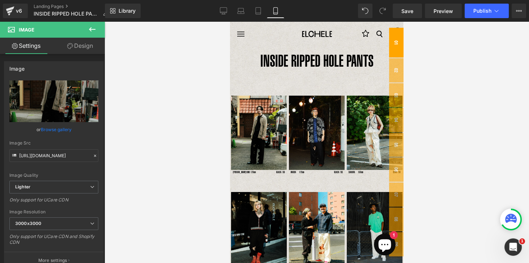
click at [400, 46] on span "01" at bounding box center [396, 43] width 14 height 30
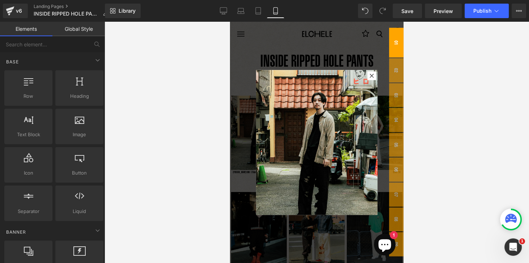
click at [466, 85] on div at bounding box center [317, 142] width 425 height 241
click at [411, 14] on span "Save" at bounding box center [408, 11] width 12 height 8
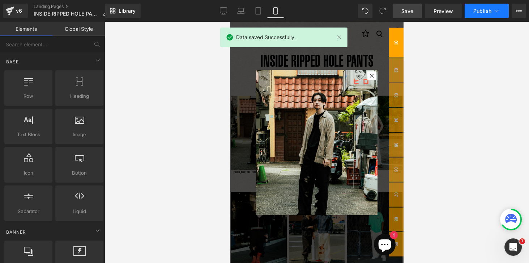
click at [482, 15] on button "Publish" at bounding box center [487, 11] width 44 height 14
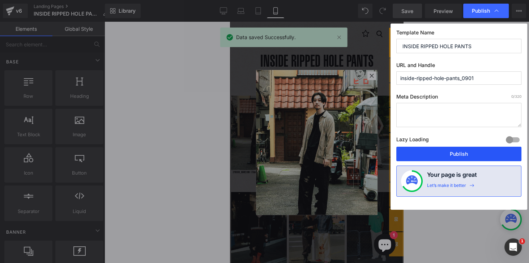
click at [460, 155] on button "Publish" at bounding box center [459, 154] width 125 height 14
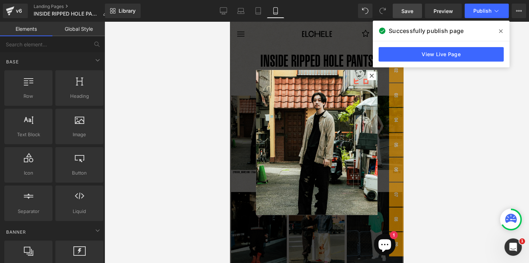
click at [405, 9] on span "Save" at bounding box center [408, 11] width 12 height 8
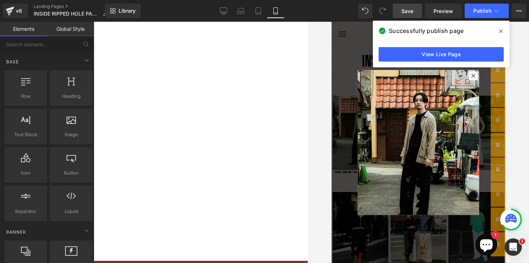
scroll to position [1117, 0]
